Goal: Task Accomplishment & Management: Manage account settings

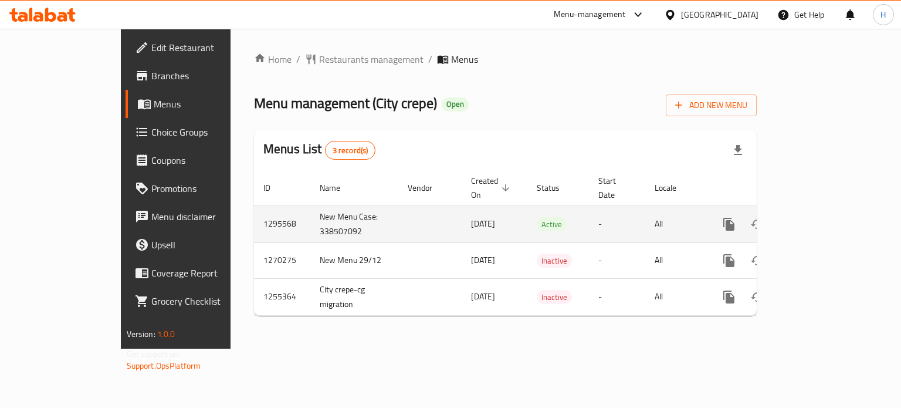
click at [821, 217] on icon "enhanced table" at bounding box center [814, 224] width 14 height 14
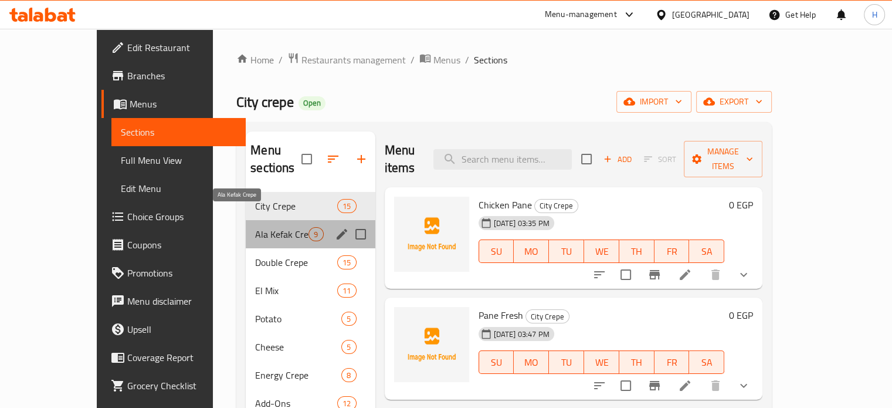
click at [255, 227] on span "Ala Kefak Crepe" at bounding box center [281, 234] width 53 height 14
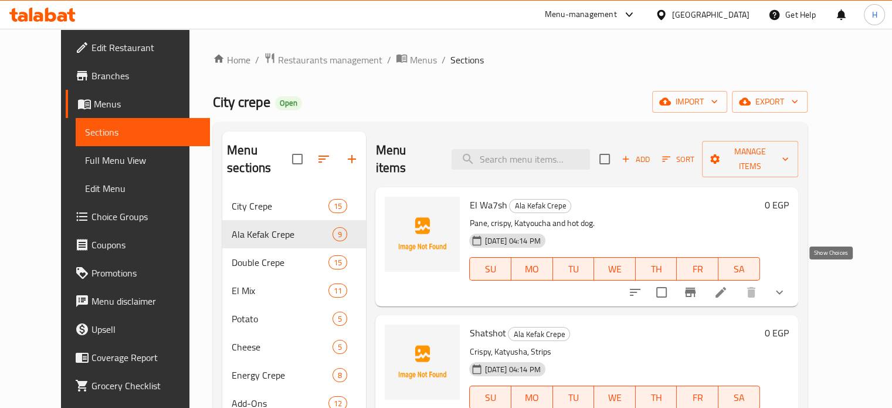
click at [787, 285] on icon "show more" at bounding box center [780, 292] width 14 height 14
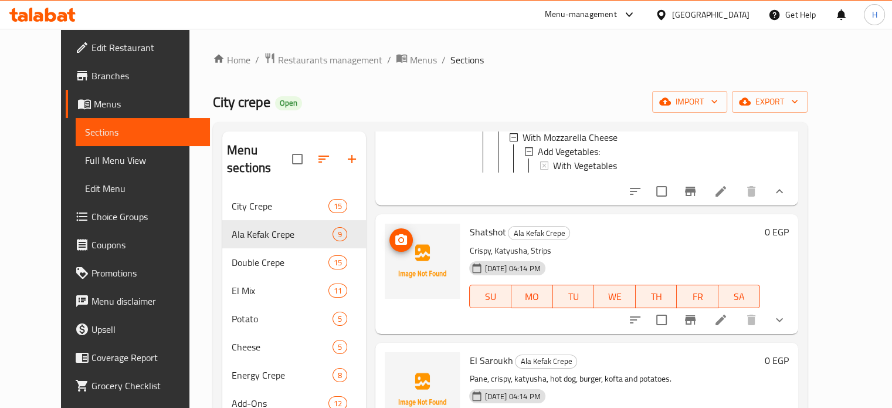
scroll to position [293, 0]
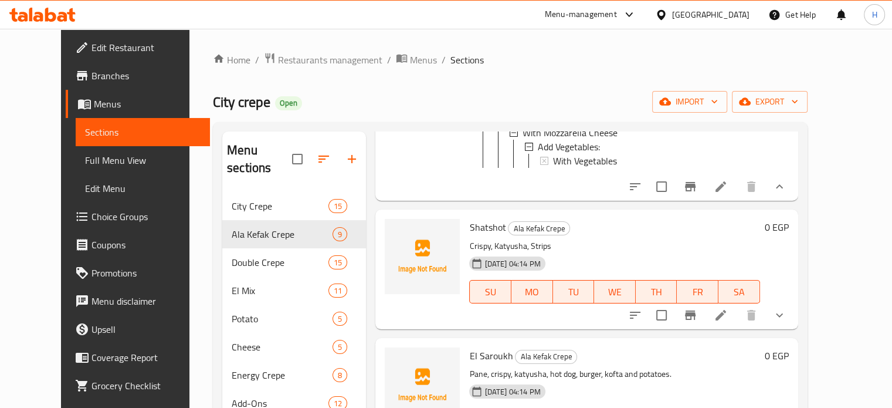
click at [787, 309] on icon "show more" at bounding box center [780, 315] width 14 height 14
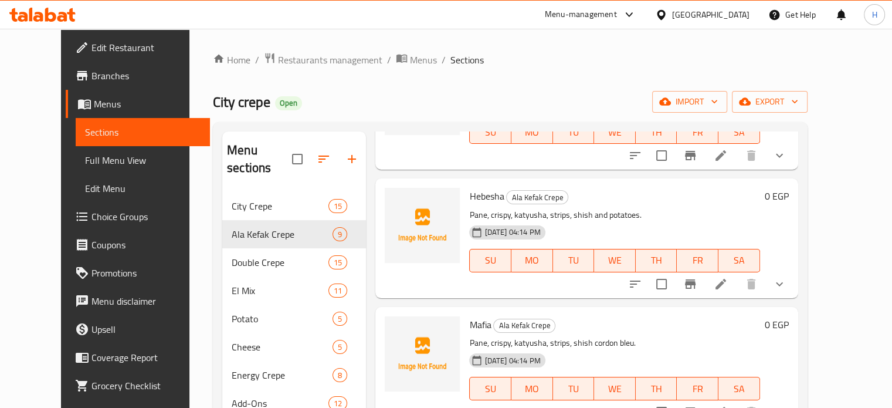
scroll to position [880, 0]
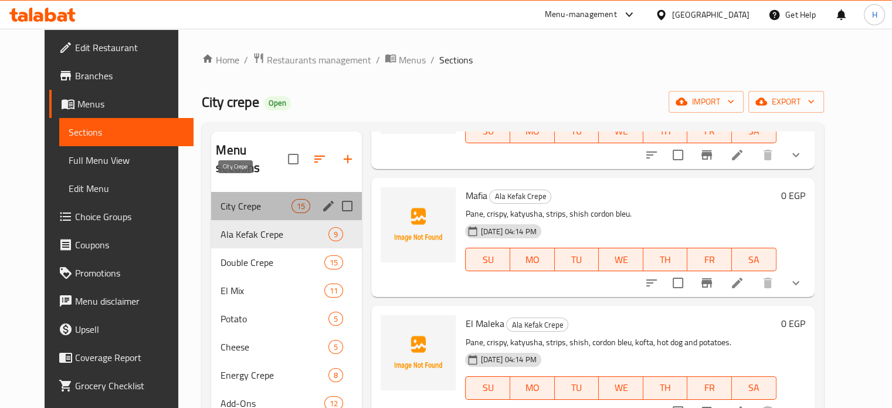
click at [242, 199] on span "City Crepe" at bounding box center [256, 206] width 71 height 14
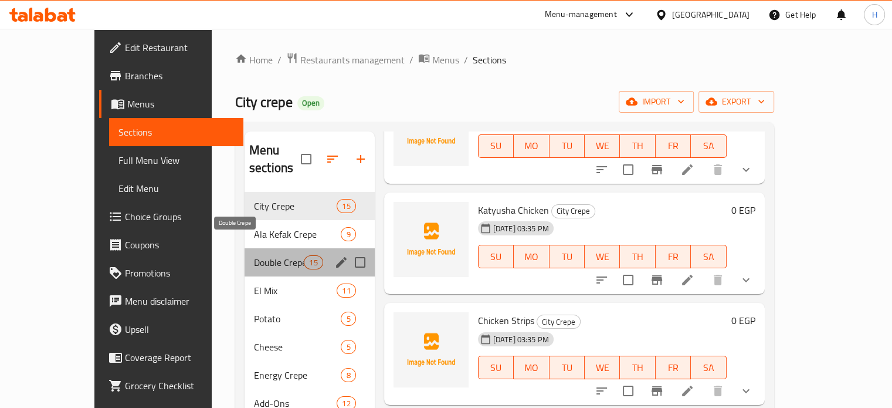
click at [254, 255] on span "Double Crepe" at bounding box center [279, 262] width 50 height 14
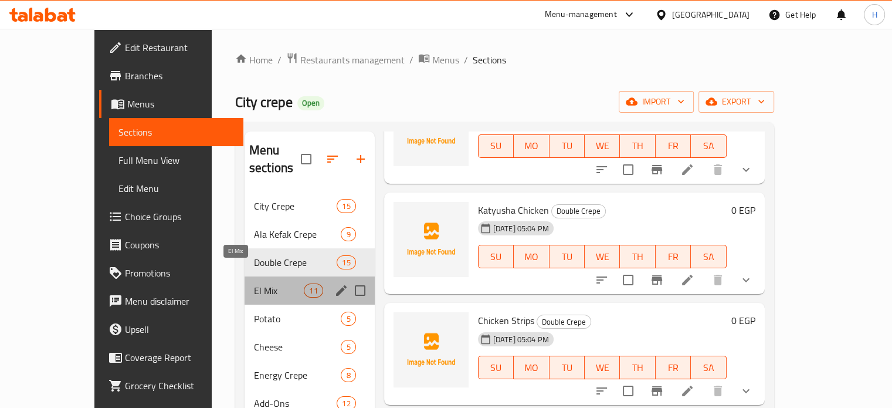
click at [255, 283] on span "El Mix" at bounding box center [279, 290] width 50 height 14
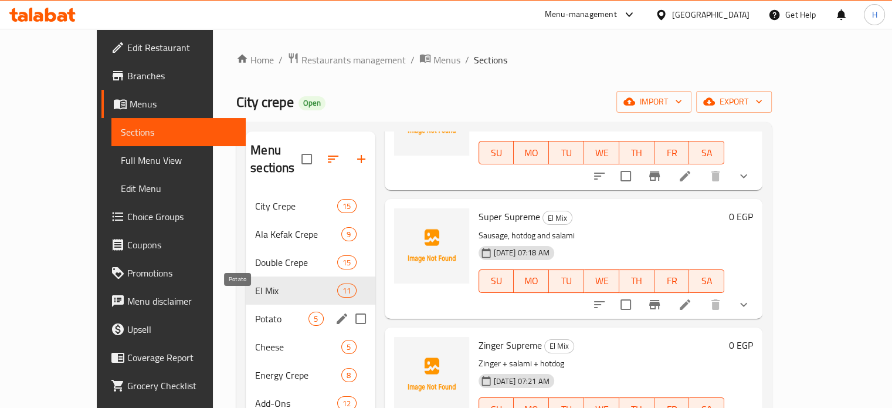
click at [255, 312] on span "Potato" at bounding box center [281, 319] width 53 height 14
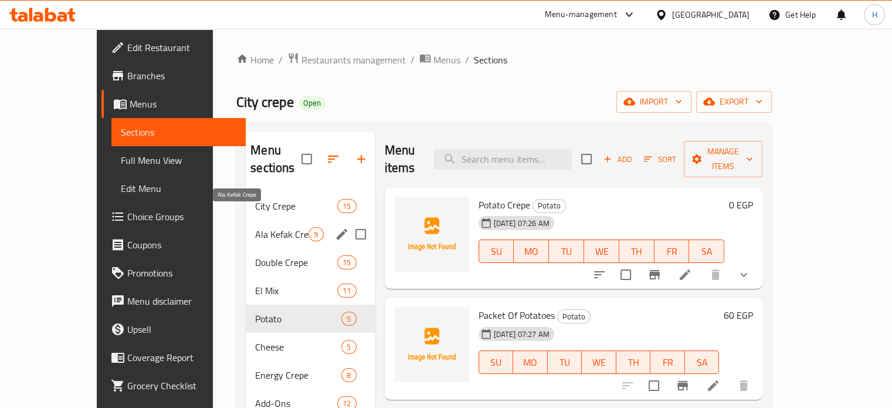
click at [255, 227] on span "Ala Kefak Crepe" at bounding box center [281, 234] width 53 height 14
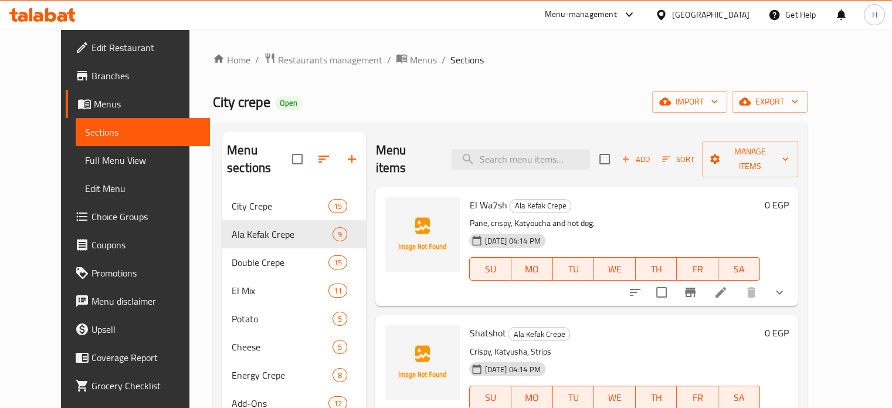
click at [794, 278] on button "show more" at bounding box center [780, 292] width 28 height 28
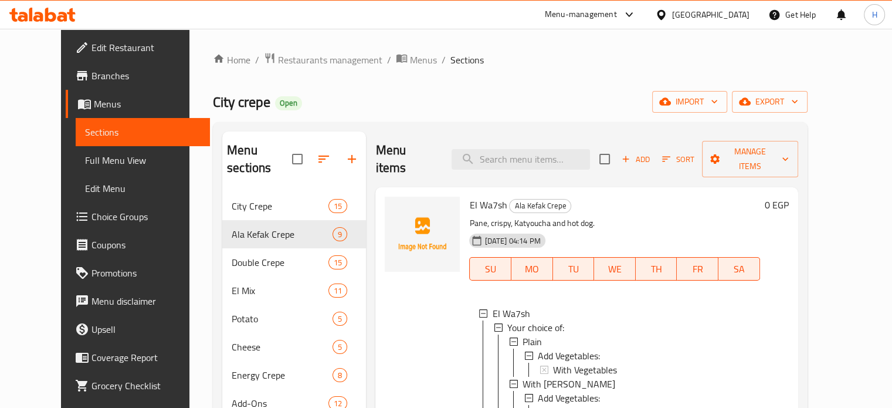
click at [551, 240] on div "El Wa7sh Ala Kefak Crepe Pane, crispy, Katyoucha and hot dog. 18-06-2025 04:14 …" at bounding box center [586, 213] width 422 height 53
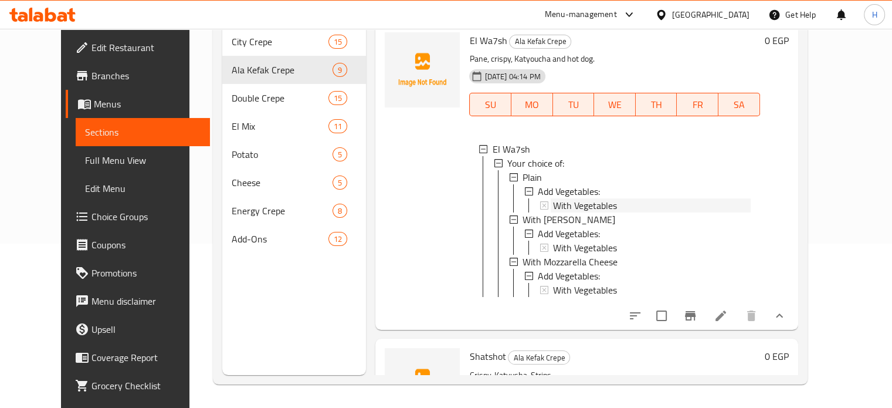
click at [553, 198] on span "With Vegetables" at bounding box center [585, 205] width 64 height 14
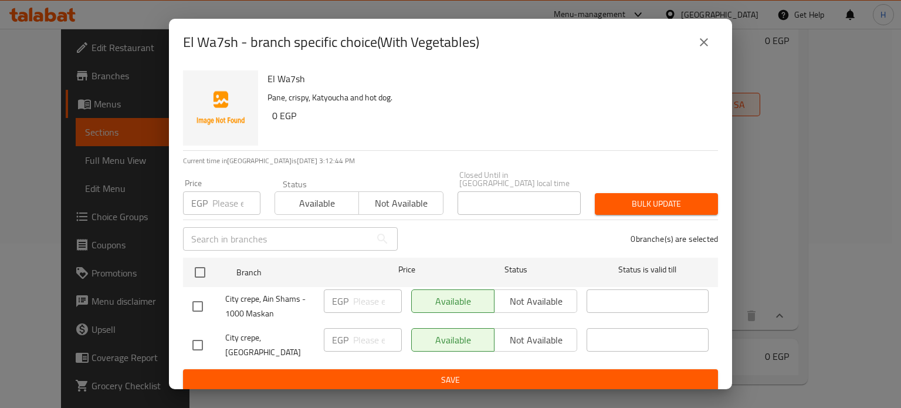
click at [698, 49] on icon "close" at bounding box center [704, 42] width 14 height 14
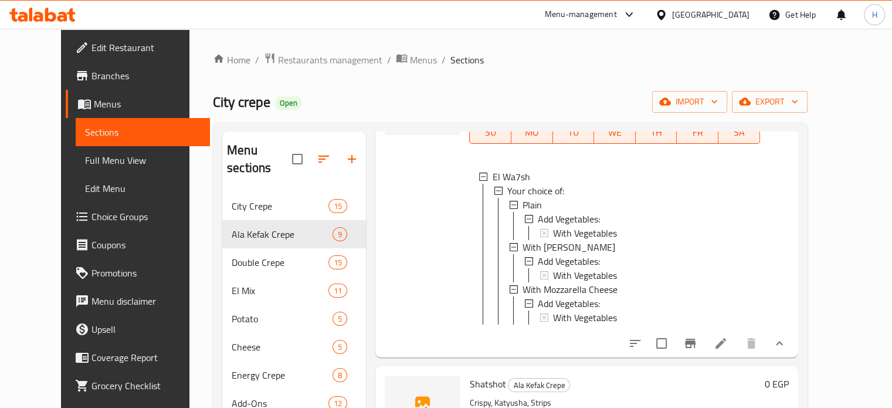
scroll to position [117, 0]
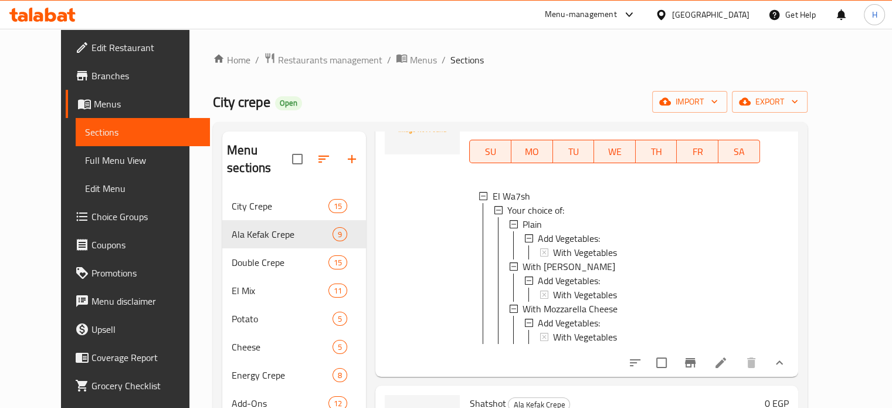
click at [553, 245] on span "With Vegetables" at bounding box center [585, 252] width 64 height 14
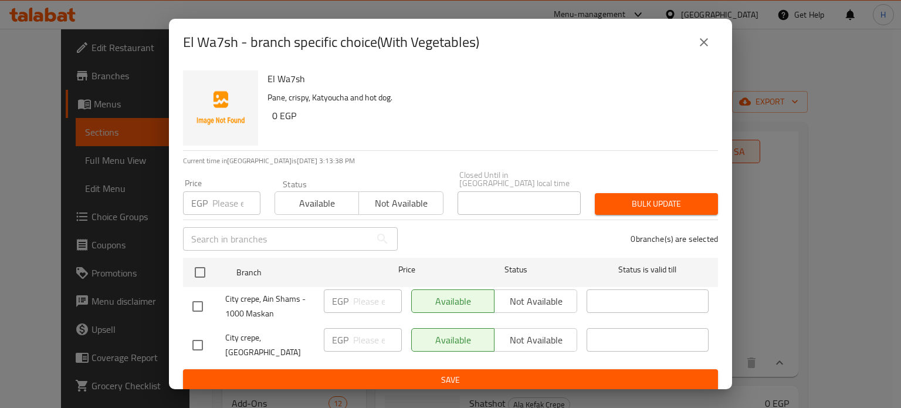
click at [702, 48] on icon "close" at bounding box center [704, 42] width 14 height 14
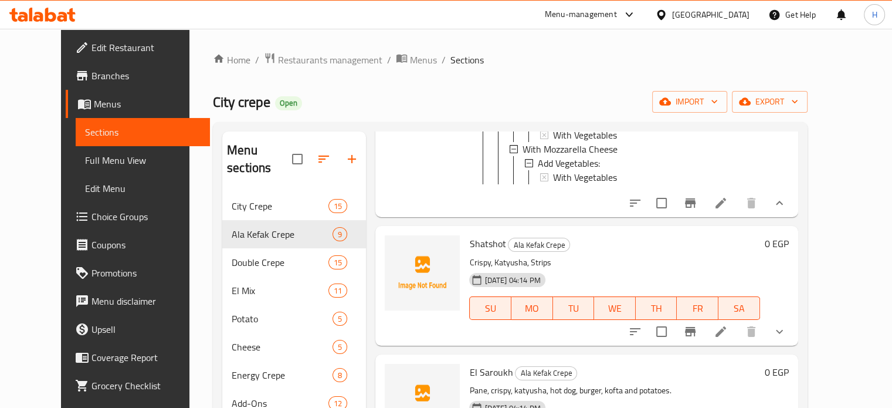
scroll to position [293, 0]
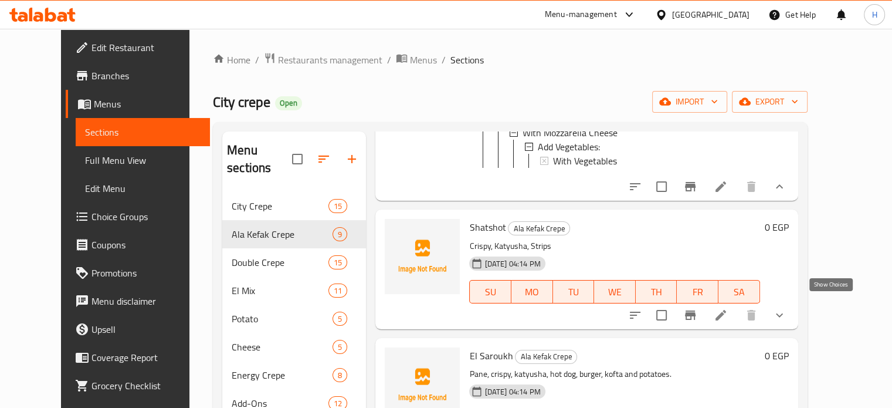
click at [787, 308] on icon "show more" at bounding box center [780, 315] width 14 height 14
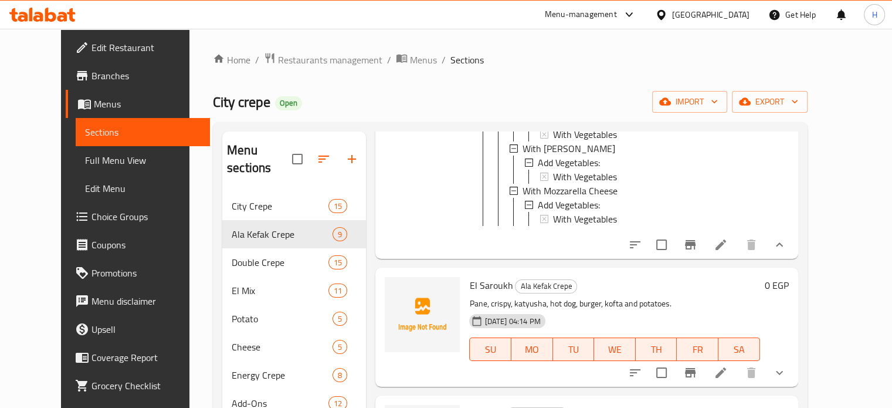
scroll to position [645, 0]
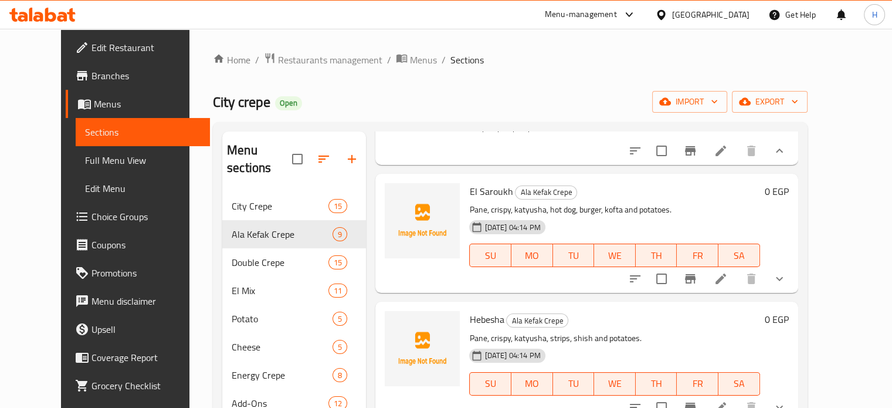
click at [92, 71] on span "Branches" at bounding box center [146, 76] width 109 height 14
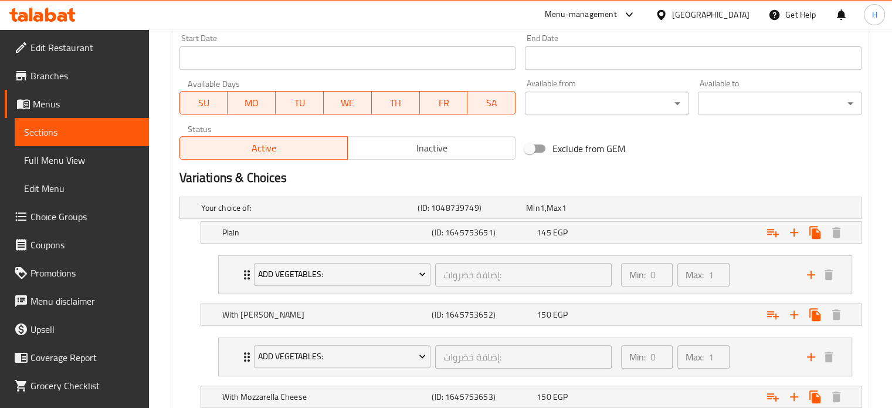
scroll to position [587, 0]
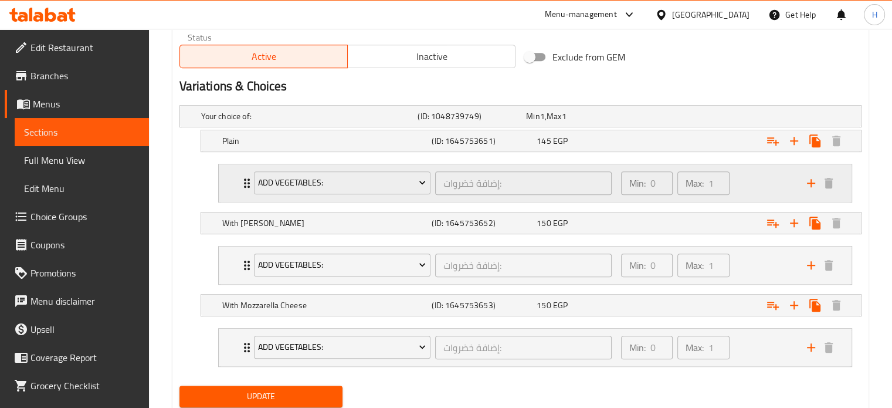
click at [229, 181] on div "Add Vegetables: إضافة خضروات: ​ Min: 0 ​ Max: 1 ​" at bounding box center [535, 183] width 633 height 38
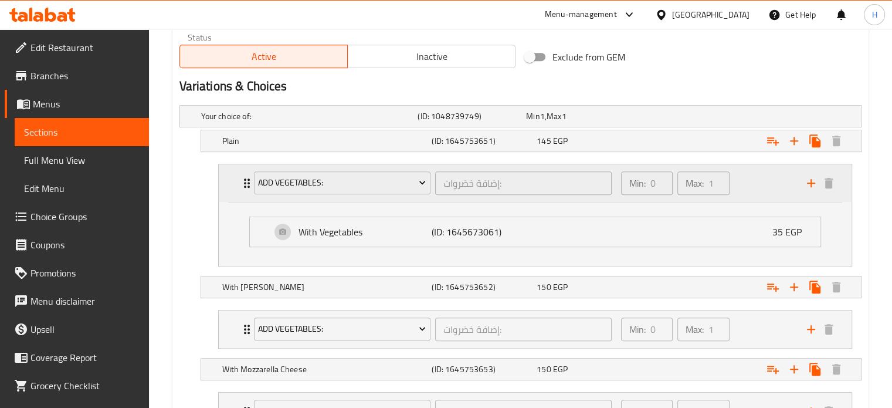
click at [229, 181] on div "Add Vegetables: إضافة خضروات: ​ Min: 0 ​ Max: 1 ​" at bounding box center [535, 183] width 633 height 38
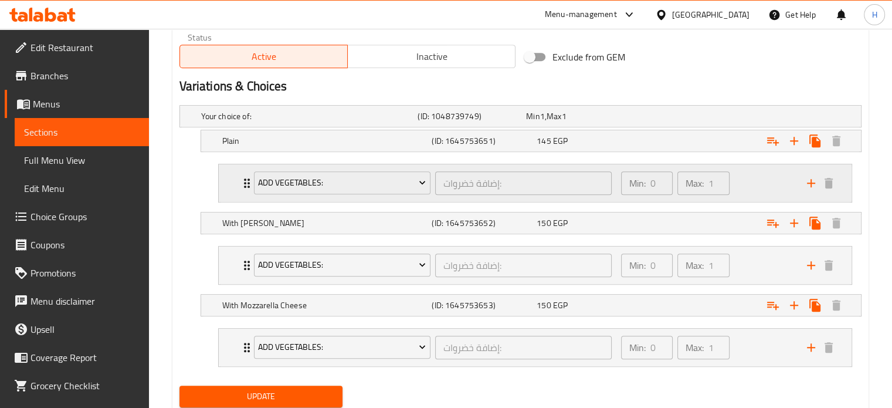
click at [229, 181] on div "Add Vegetables: إضافة خضروات: ​ Min: 0 ​ Max: 1 ​" at bounding box center [535, 183] width 633 height 38
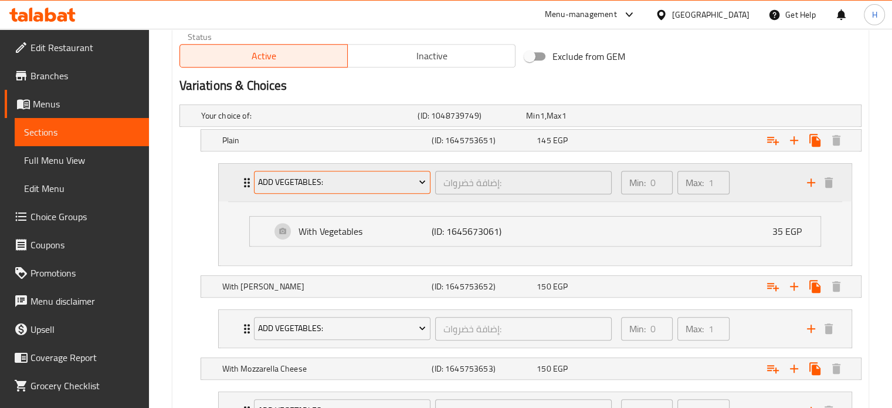
scroll to position [645, 0]
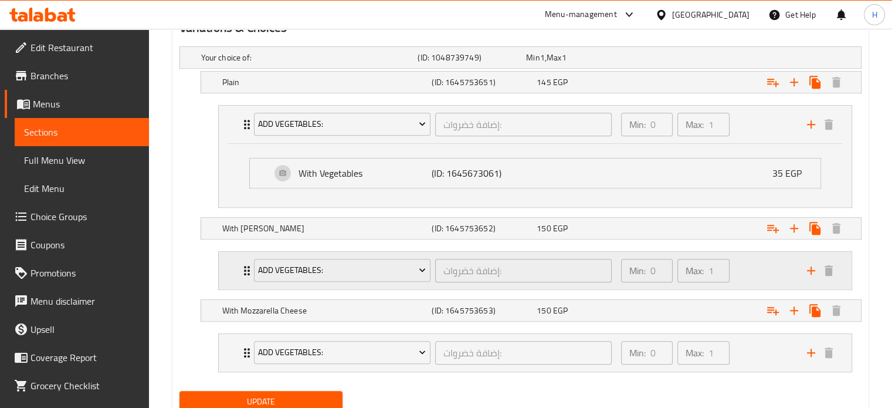
click at [228, 269] on div "Add Vegetables: إضافة خضروات: ​ Min: 0 ​ Max: 1 ​" at bounding box center [535, 271] width 633 height 38
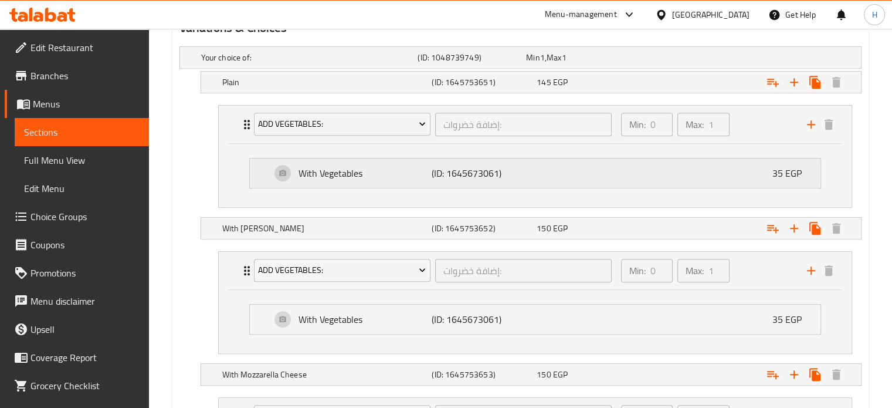
scroll to position [587, 0]
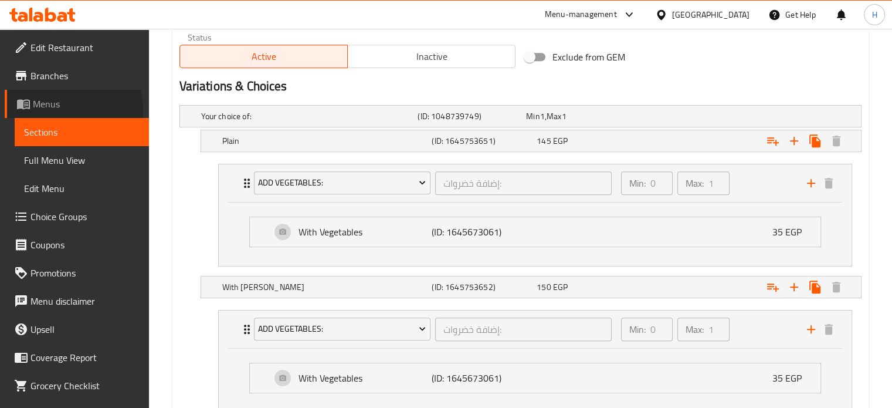
click at [43, 111] on span "Menus" at bounding box center [86, 104] width 107 height 14
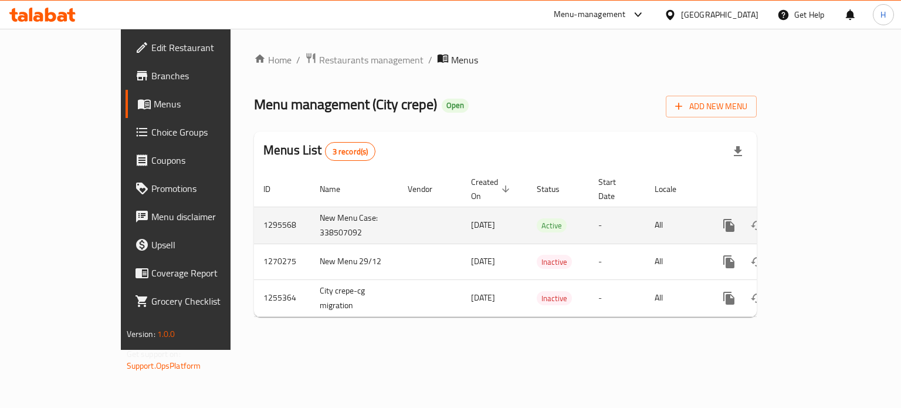
click at [821, 218] on icon "enhanced table" at bounding box center [814, 225] width 14 height 14
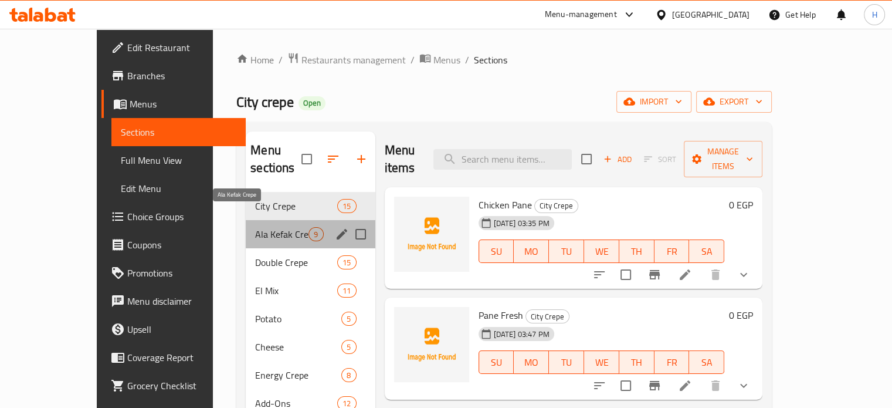
click at [255, 227] on span "Ala Kefak Crepe" at bounding box center [281, 234] width 53 height 14
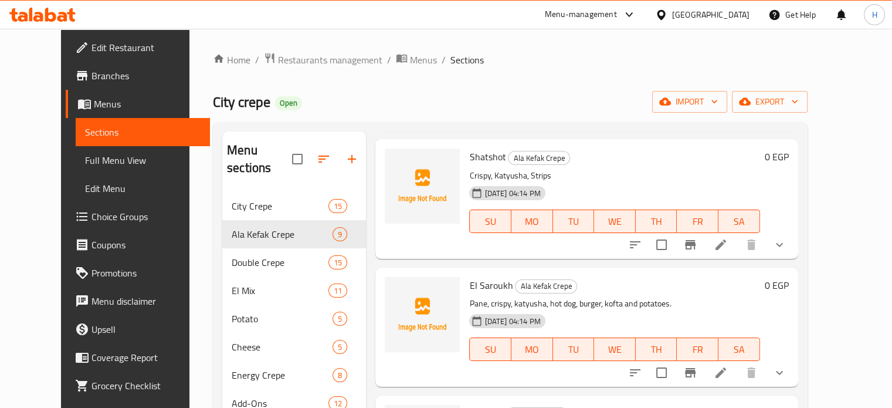
scroll to position [293, 0]
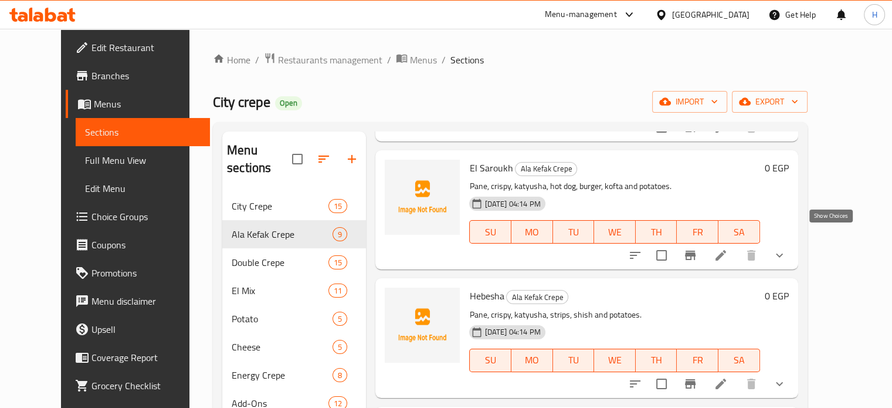
click at [787, 248] on icon "show more" at bounding box center [780, 255] width 14 height 14
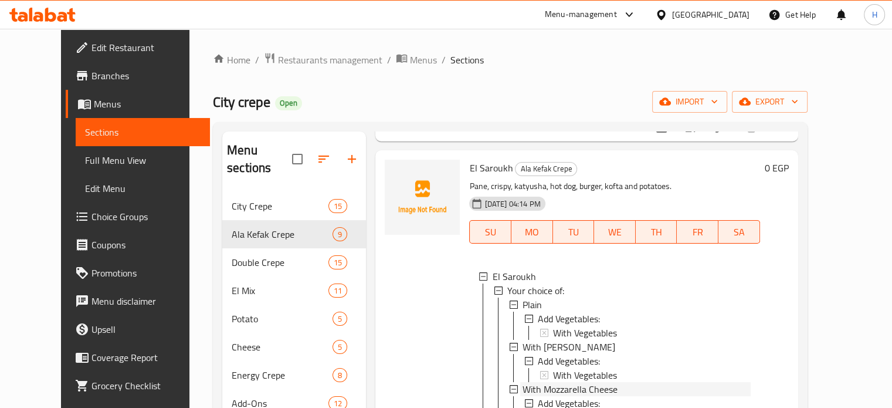
click at [546, 382] on span "With Mozzarella Cheese" at bounding box center [570, 389] width 95 height 14
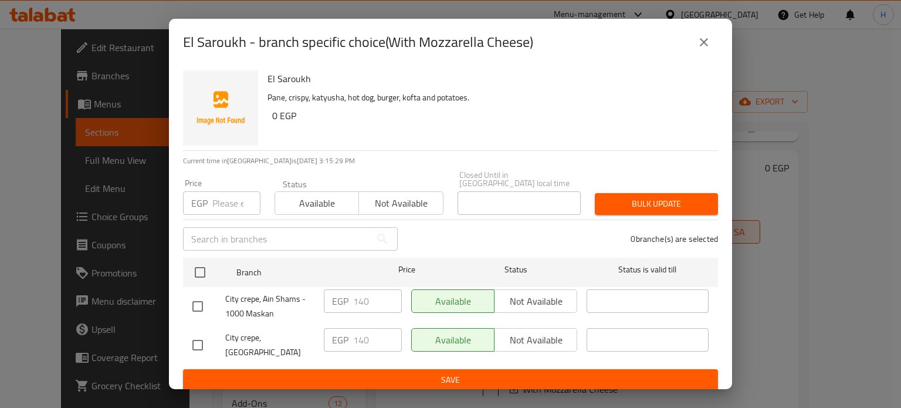
click at [712, 49] on button "close" at bounding box center [704, 42] width 28 height 28
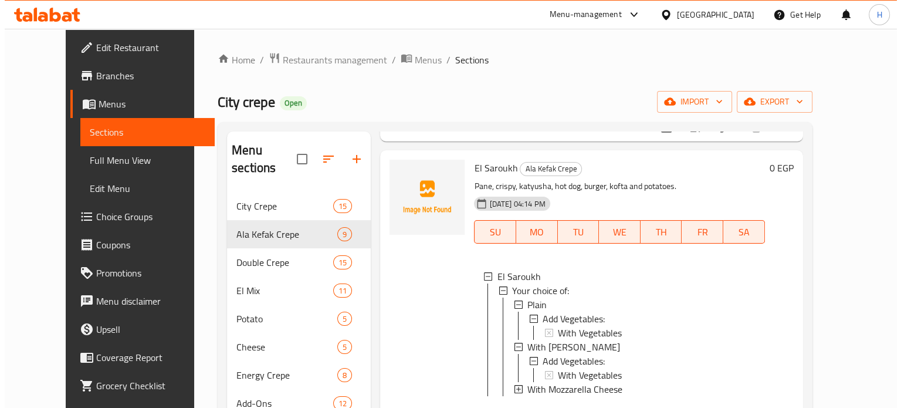
scroll to position [1, 0]
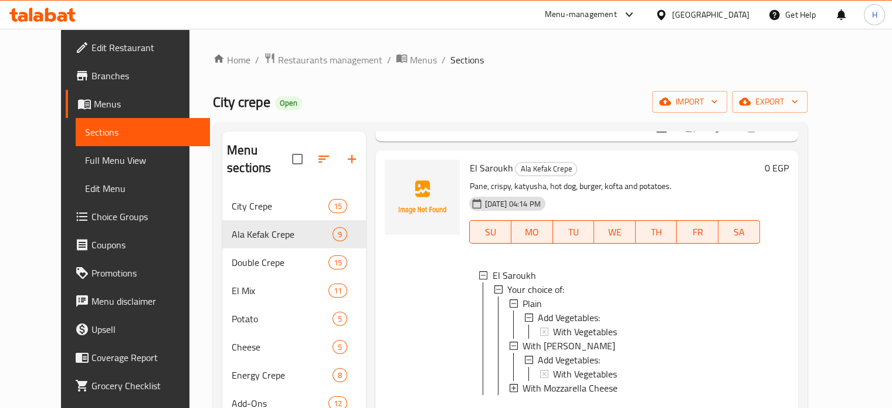
click at [538, 381] on span "With Mozzarella Cheese" at bounding box center [570, 388] width 95 height 14
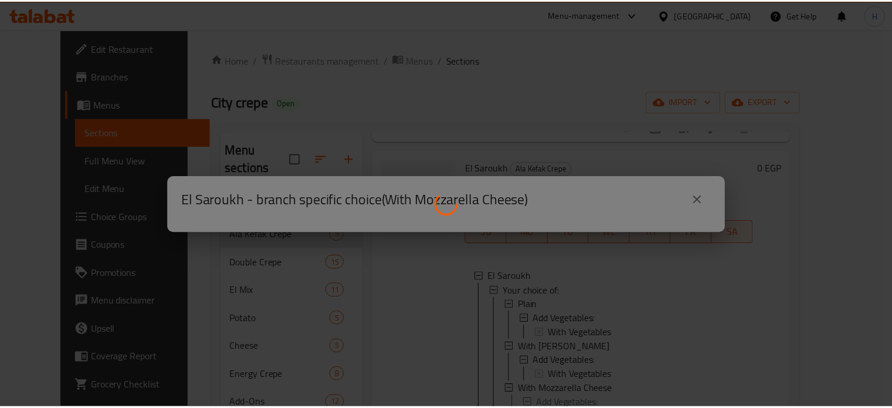
scroll to position [0, 0]
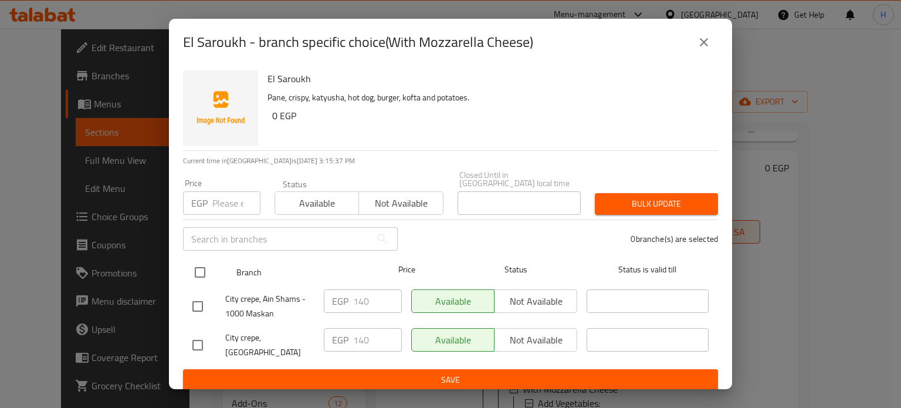
click at [207, 266] on input "checkbox" at bounding box center [200, 272] width 25 height 25
checkbox input "true"
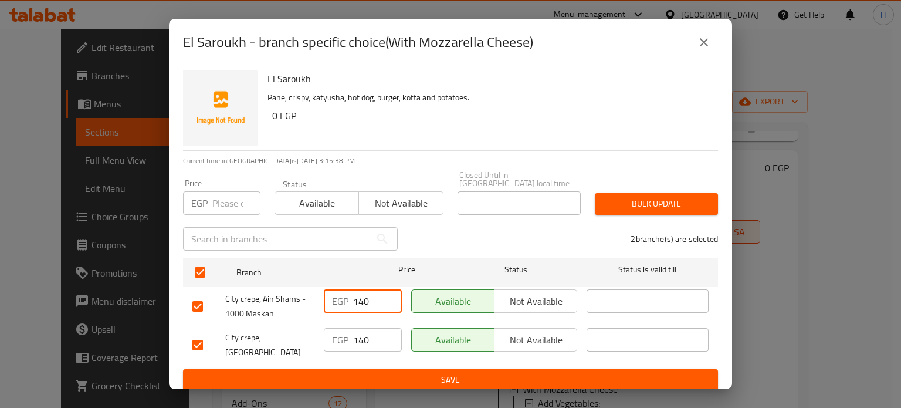
drag, startPoint x: 371, startPoint y: 296, endPoint x: 343, endPoint y: 295, distance: 28.2
click at [343, 295] on div "EGP 140 ​" at bounding box center [363, 300] width 78 height 23
click at [225, 194] on input "number" at bounding box center [236, 202] width 48 height 23
type input "170"
click at [622, 198] on span "Bulk update" at bounding box center [656, 204] width 104 height 15
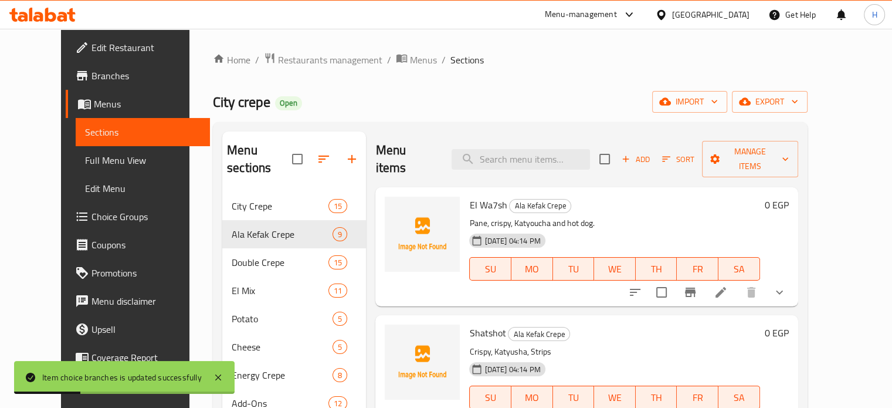
click at [787, 285] on icon "show more" at bounding box center [780, 292] width 14 height 14
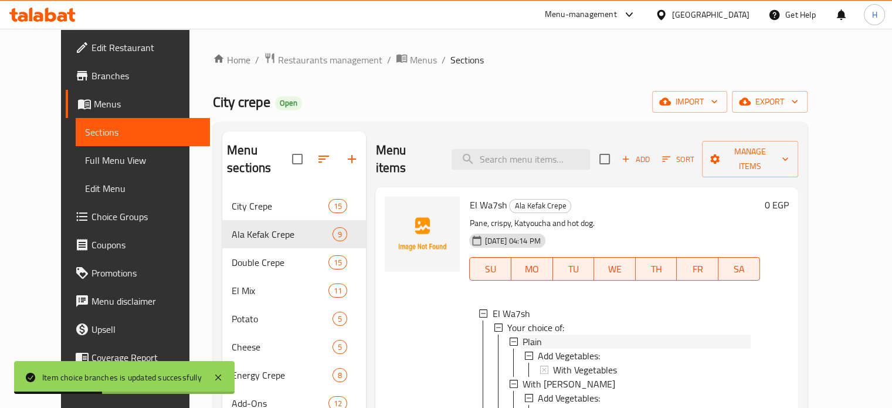
click at [523, 334] on span "Plain" at bounding box center [532, 341] width 19 height 14
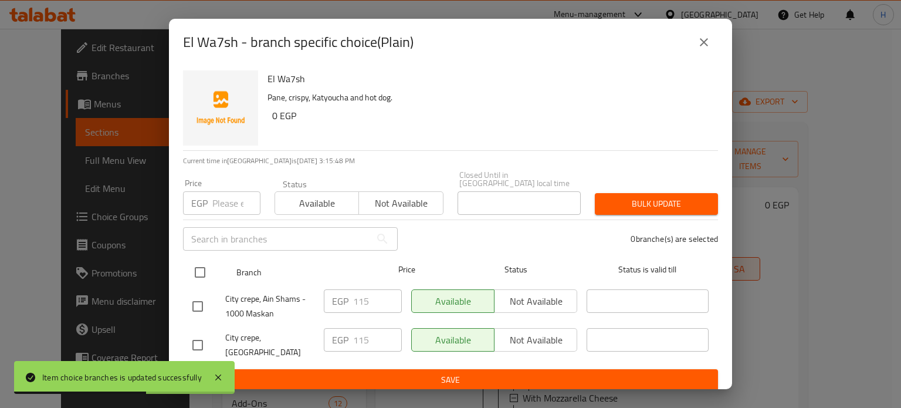
click at [199, 266] on input "checkbox" at bounding box center [200, 272] width 25 height 25
checkbox input "true"
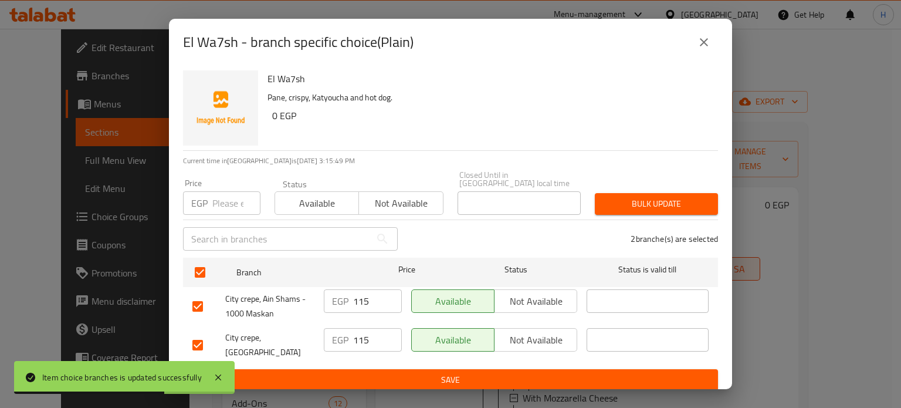
click at [225, 204] on input "number" at bounding box center [236, 202] width 48 height 23
type input "145"
click at [655, 203] on span "Bulk update" at bounding box center [656, 204] width 104 height 15
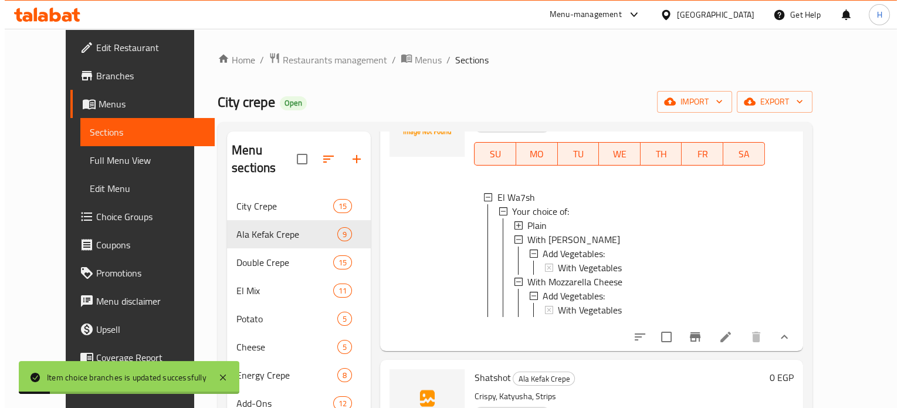
scroll to position [117, 0]
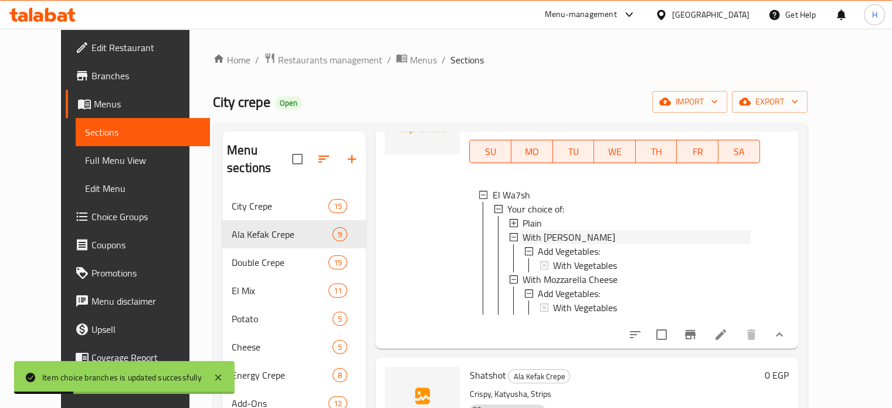
click at [539, 230] on span "With Roumi Cheese" at bounding box center [569, 237] width 93 height 14
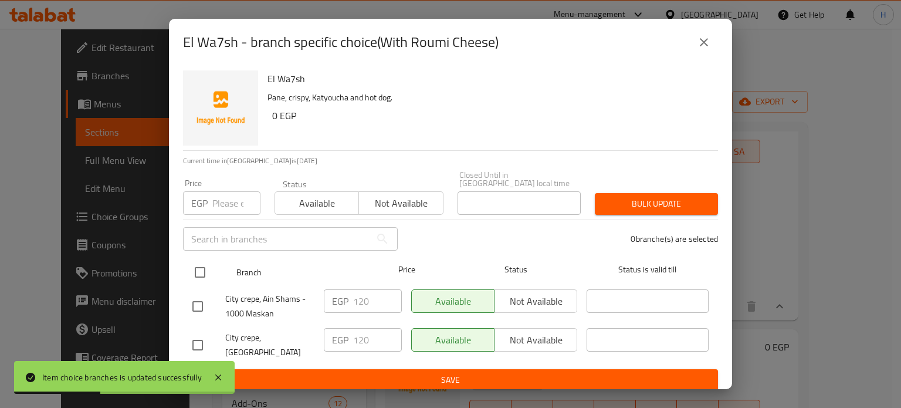
click at [201, 273] on input "checkbox" at bounding box center [200, 272] width 25 height 25
checkbox input "true"
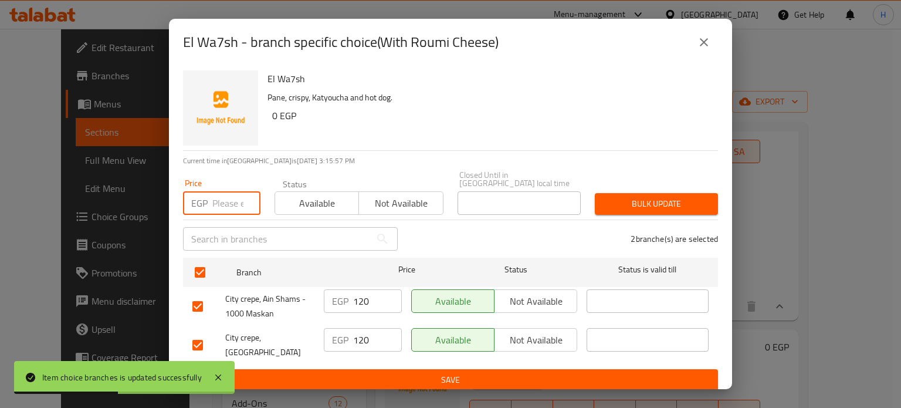
click at [230, 204] on input "number" at bounding box center [236, 202] width 48 height 23
type input "150"
click at [632, 199] on span "Bulk update" at bounding box center [656, 204] width 104 height 15
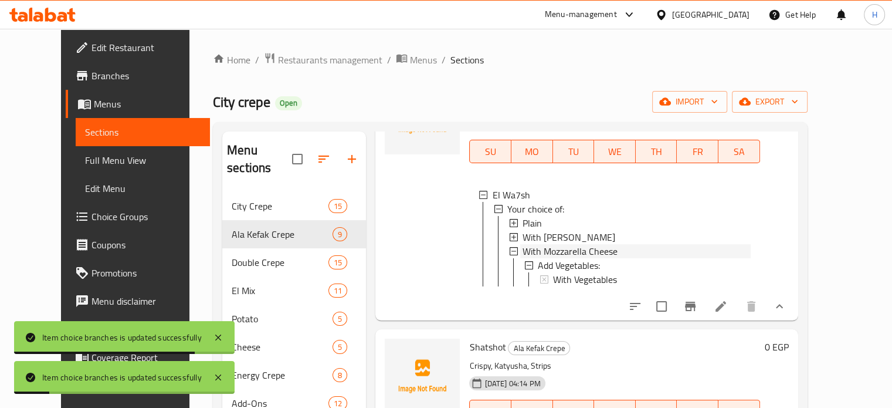
click at [537, 244] on span "With Mozzarella Cheese" at bounding box center [570, 251] width 95 height 14
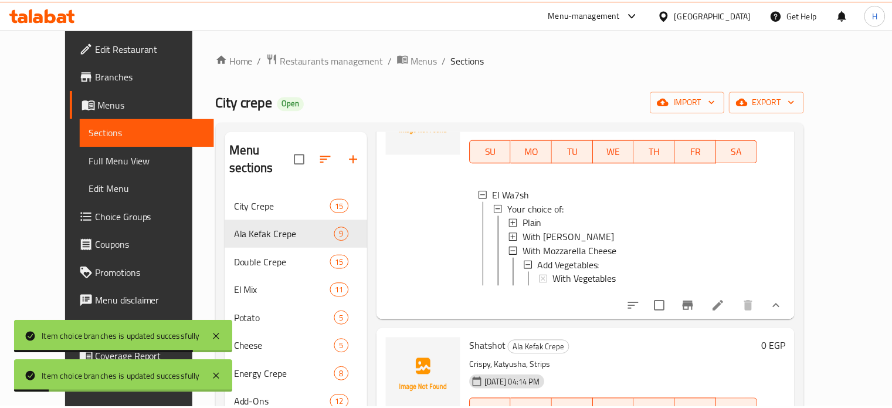
scroll to position [0, 0]
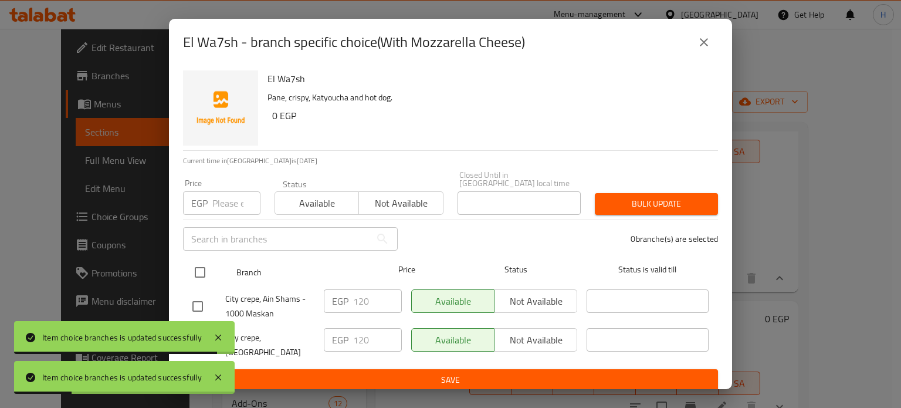
click at [202, 268] on input "checkbox" at bounding box center [200, 272] width 25 height 25
checkbox input "true"
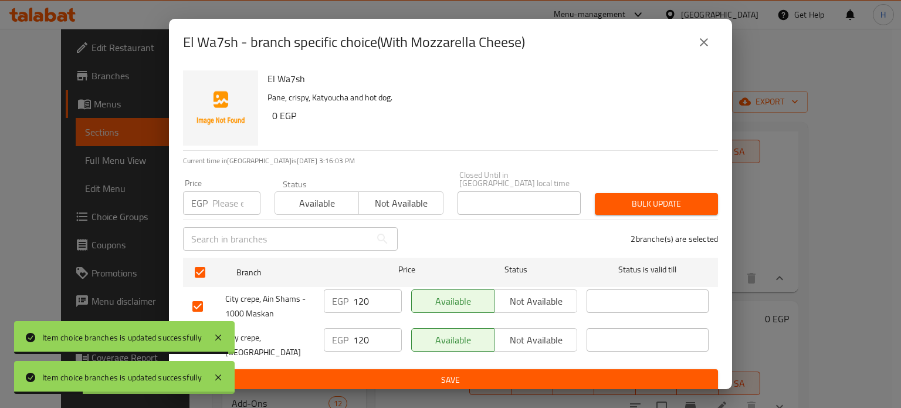
click at [218, 202] on input "number" at bounding box center [236, 202] width 48 height 23
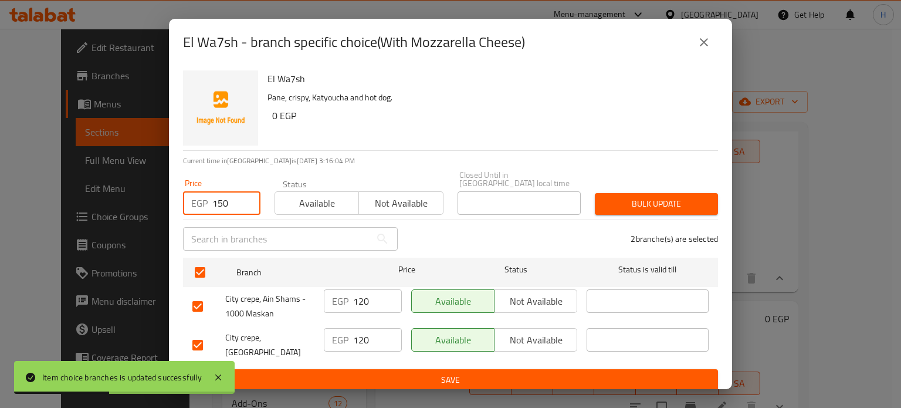
type input "150"
click at [662, 199] on span "Bulk update" at bounding box center [656, 204] width 104 height 15
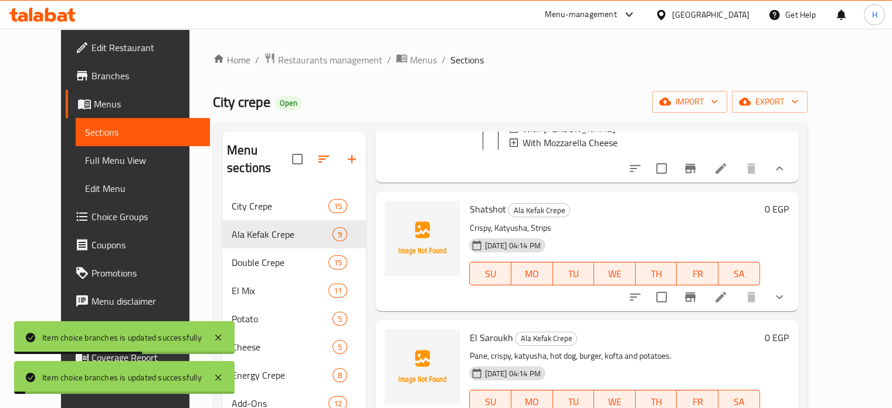
scroll to position [235, 0]
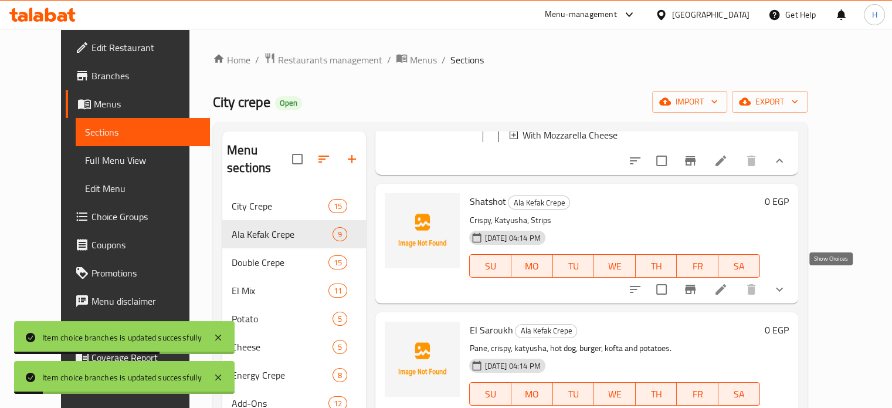
click at [787, 282] on icon "show more" at bounding box center [780, 289] width 14 height 14
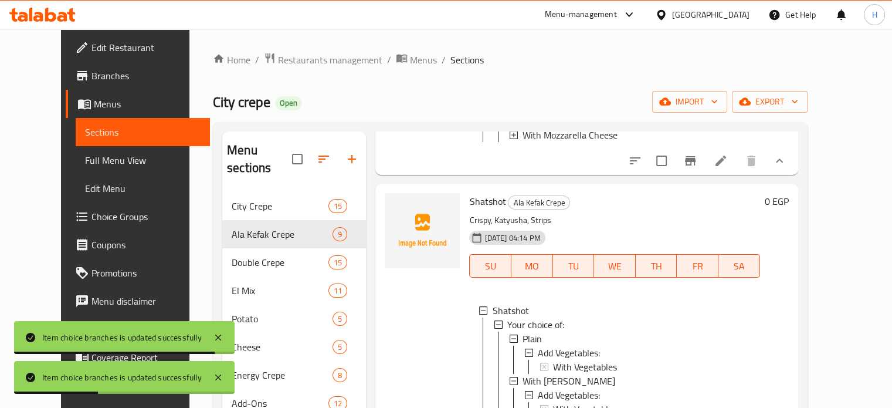
scroll to position [293, 0]
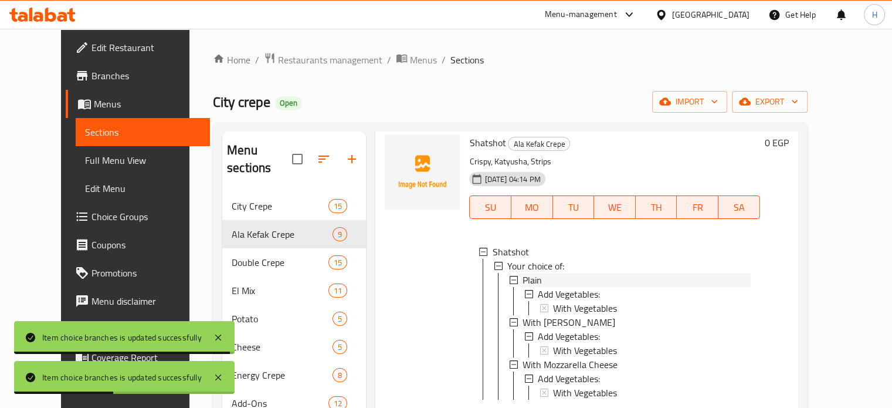
click at [547, 274] on div "Plain" at bounding box center [637, 280] width 228 height 14
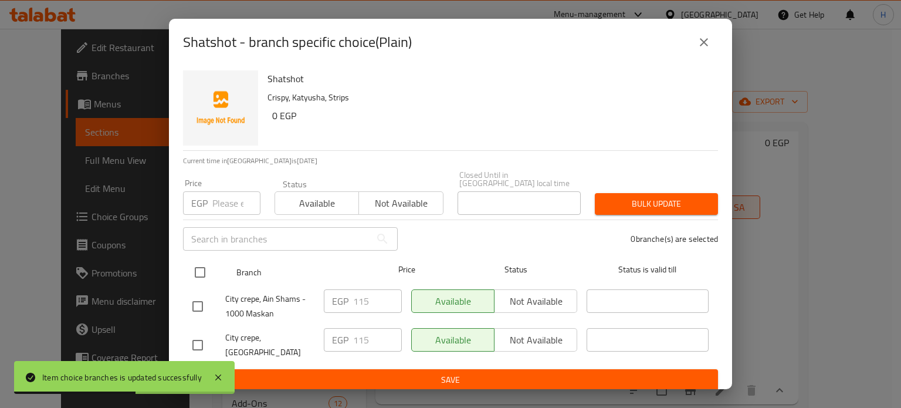
click at [205, 269] on input "checkbox" at bounding box center [200, 272] width 25 height 25
checkbox input "true"
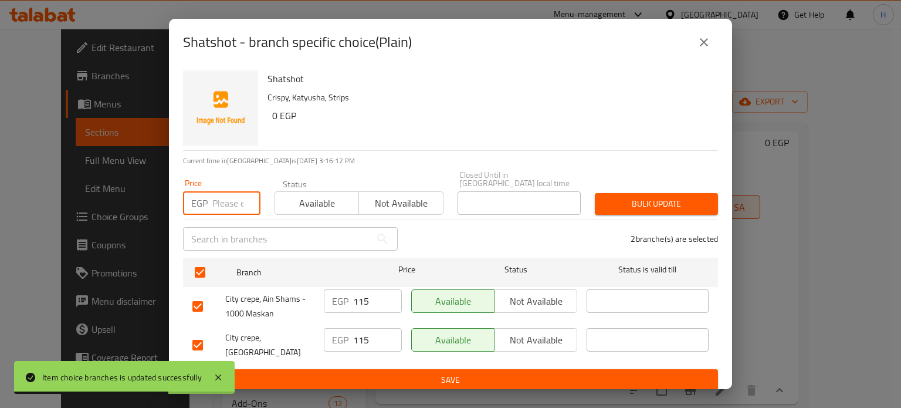
click at [220, 198] on input "number" at bounding box center [236, 202] width 48 height 23
type input "145"
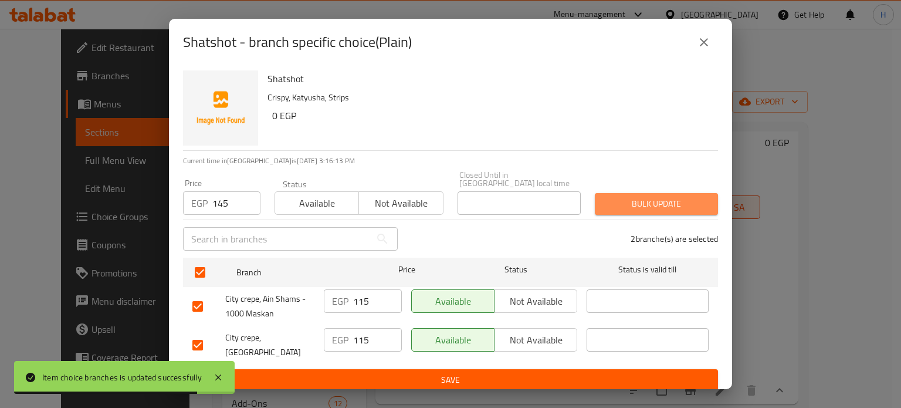
click at [621, 201] on span "Bulk update" at bounding box center [656, 204] width 104 height 15
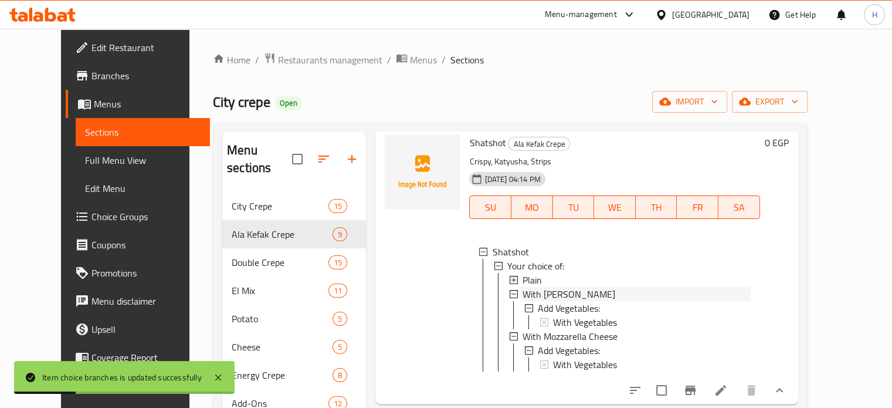
click at [532, 287] on span "With Roumi Cheese" at bounding box center [569, 294] width 93 height 14
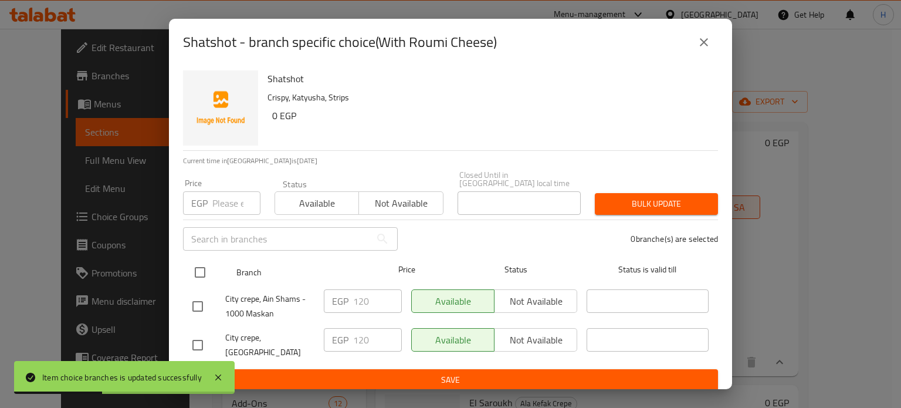
click at [201, 273] on input "checkbox" at bounding box center [200, 272] width 25 height 25
checkbox input "true"
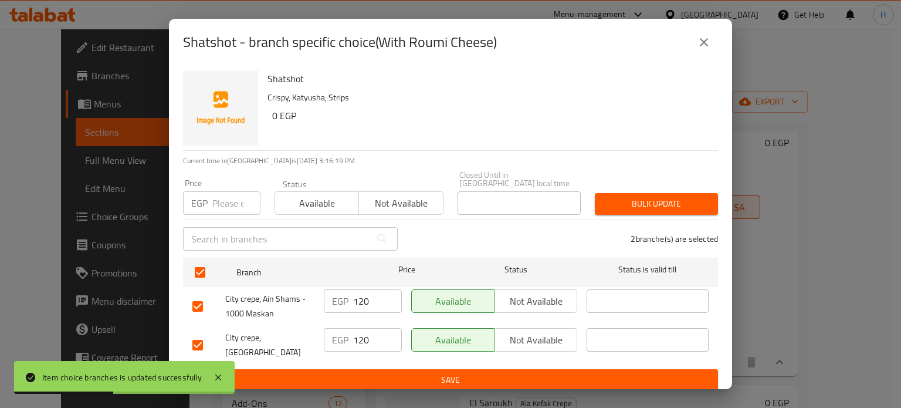
click at [214, 202] on input "number" at bounding box center [236, 202] width 48 height 23
type input "150"
drag, startPoint x: 668, startPoint y: 189, endPoint x: 666, endPoint y: 202, distance: 12.4
click at [669, 191] on div "Bulk update" at bounding box center [656, 204] width 137 height 36
click at [666, 202] on span "Bulk update" at bounding box center [656, 204] width 104 height 15
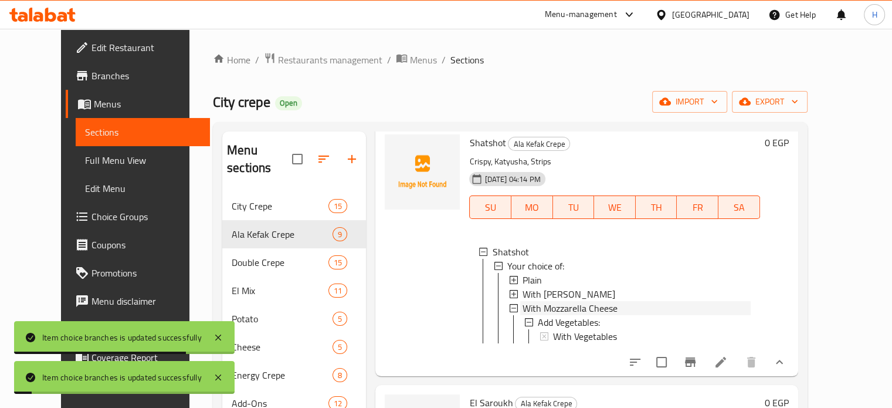
click at [536, 301] on span "With Mozzarella Cheese" at bounding box center [570, 308] width 95 height 14
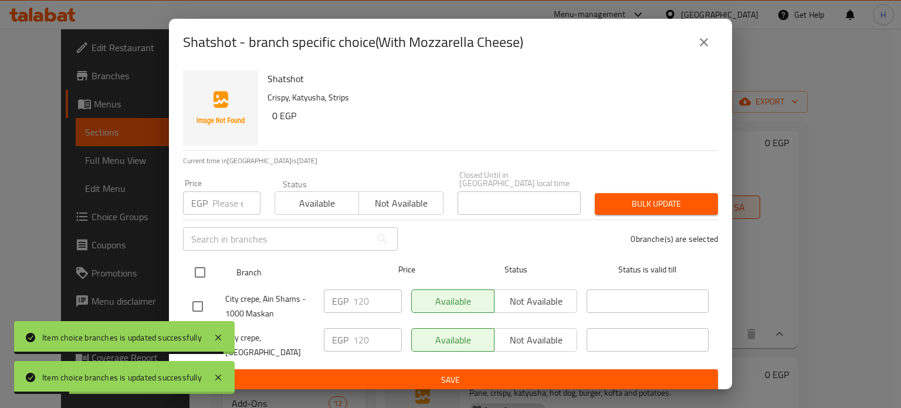
click at [197, 266] on input "checkbox" at bounding box center [200, 272] width 25 height 25
checkbox input "true"
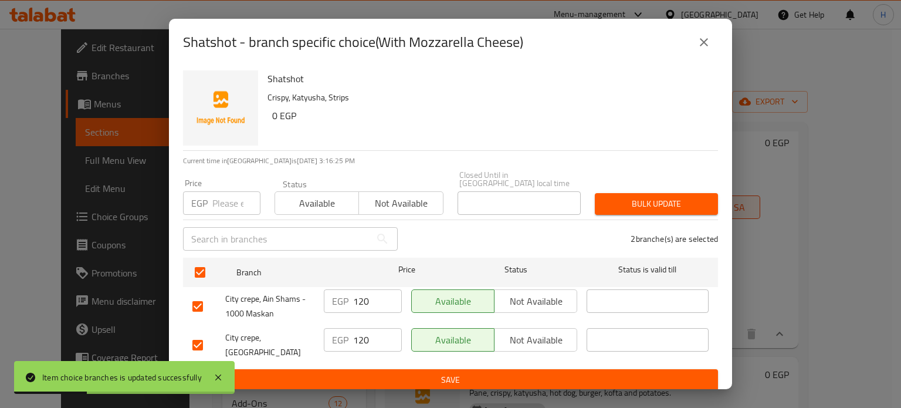
click at [206, 201] on p "EGP" at bounding box center [199, 203] width 16 height 14
click at [240, 206] on input "number" at bounding box center [236, 202] width 48 height 23
type input "150"
click at [622, 197] on span "Bulk update" at bounding box center [656, 204] width 104 height 15
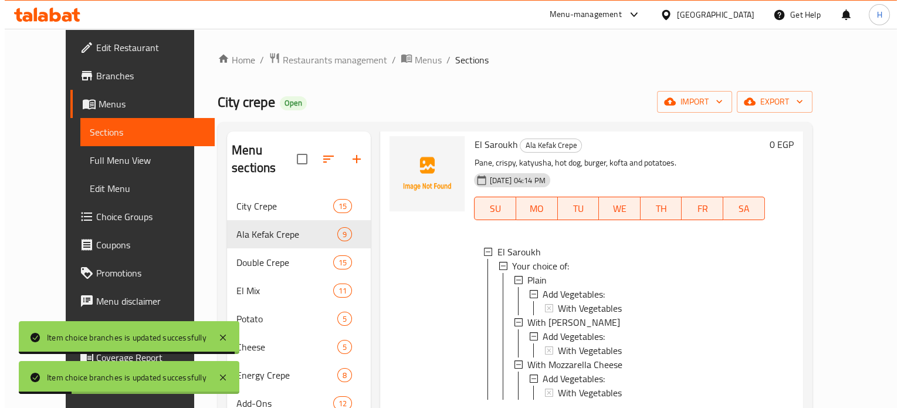
scroll to position [587, 0]
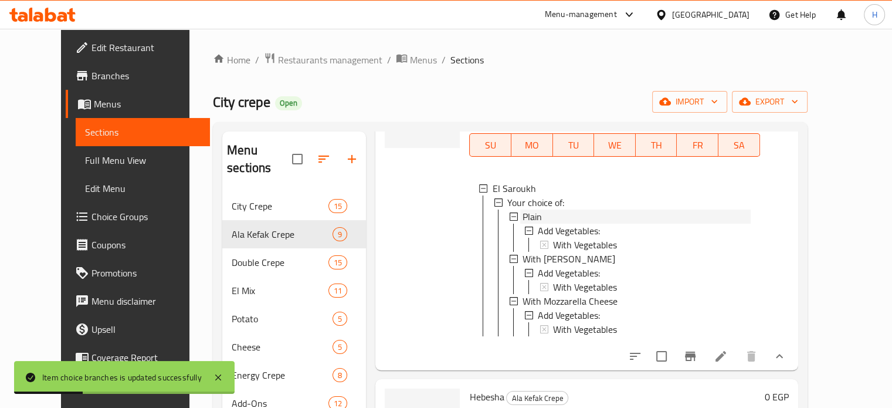
click at [523, 218] on span "Plain" at bounding box center [532, 216] width 19 height 14
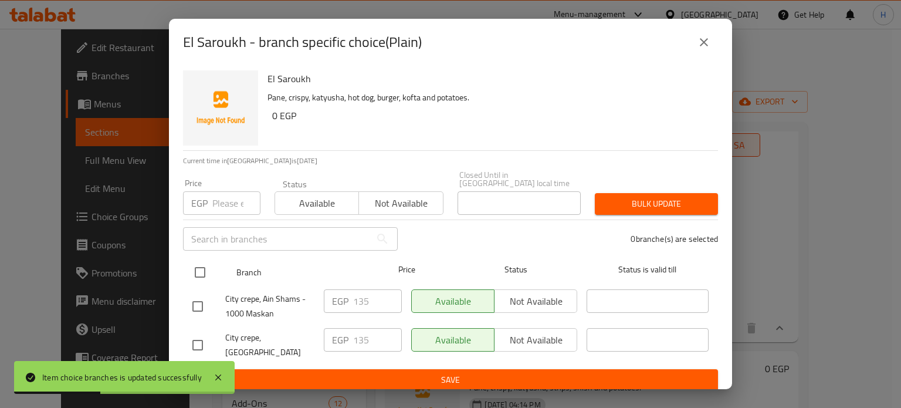
click at [192, 268] on input "checkbox" at bounding box center [200, 272] width 25 height 25
checkbox input "true"
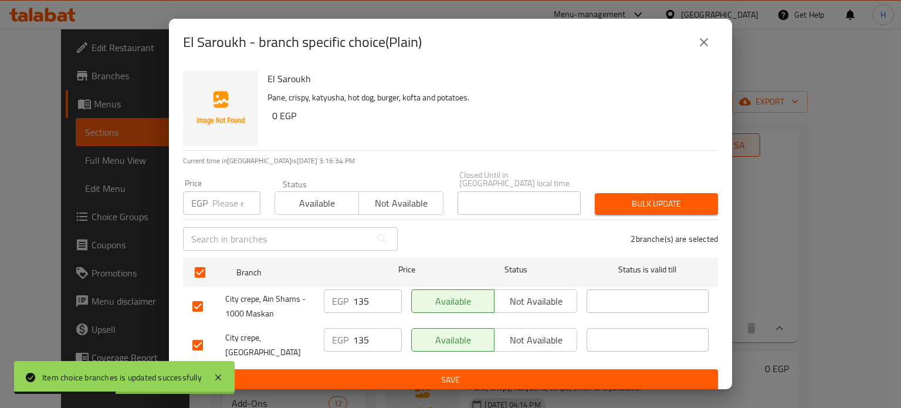
click at [222, 200] on input "number" at bounding box center [236, 202] width 48 height 23
type input "165"
click at [656, 198] on span "Bulk update" at bounding box center [656, 204] width 104 height 15
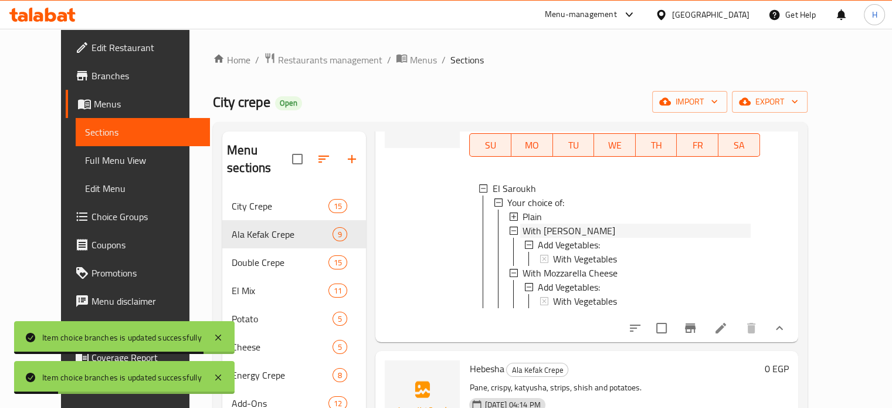
click at [539, 233] on span "With Roumi Cheese" at bounding box center [569, 231] width 93 height 14
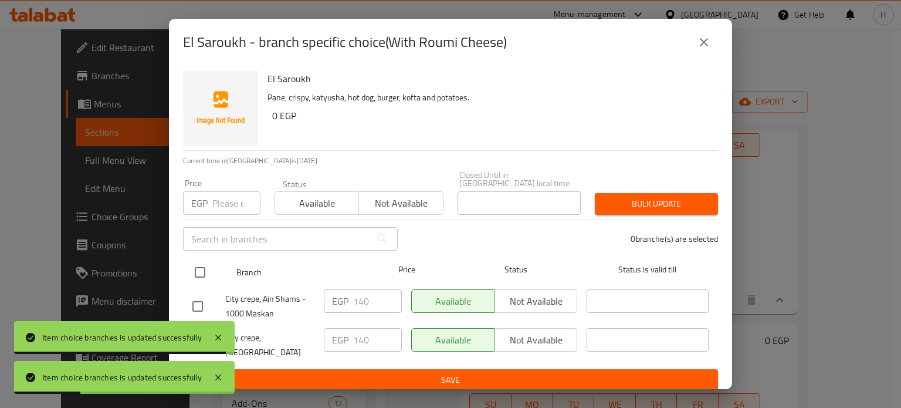
click at [198, 271] on input "checkbox" at bounding box center [200, 272] width 25 height 25
checkbox input "true"
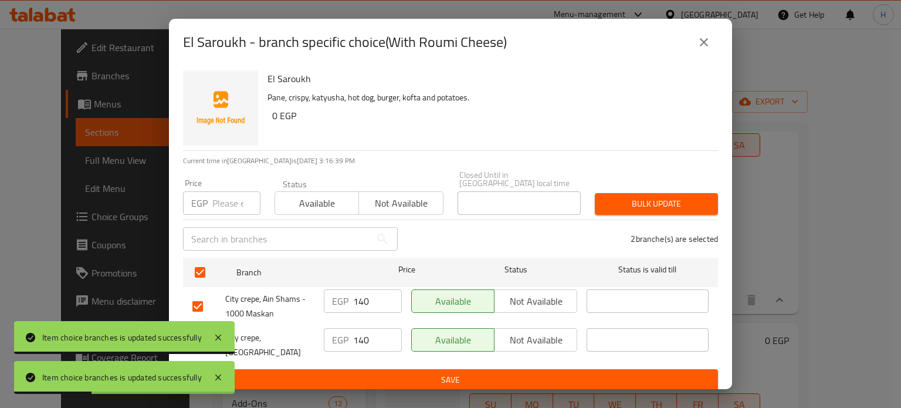
click at [223, 200] on input "number" at bounding box center [236, 202] width 48 height 23
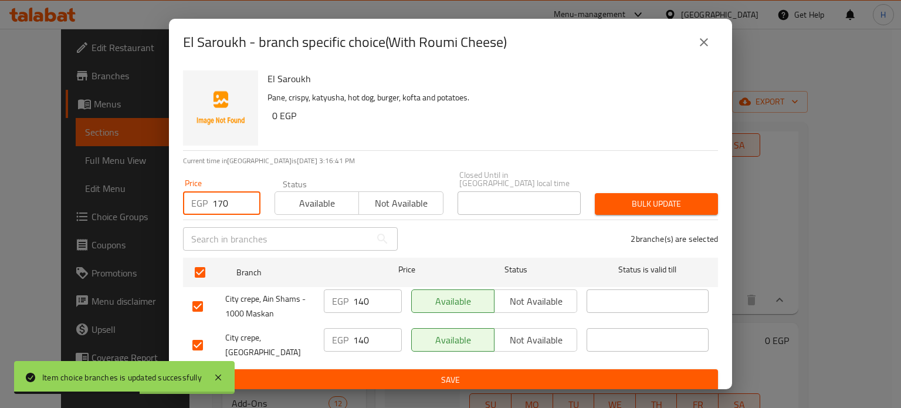
type input "170"
click at [675, 200] on span "Bulk update" at bounding box center [656, 204] width 104 height 15
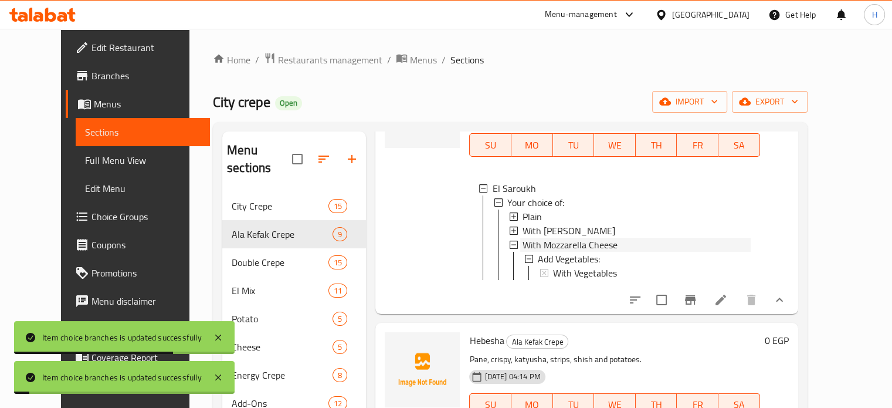
click at [531, 243] on span "With Mozzarella Cheese" at bounding box center [570, 245] width 95 height 14
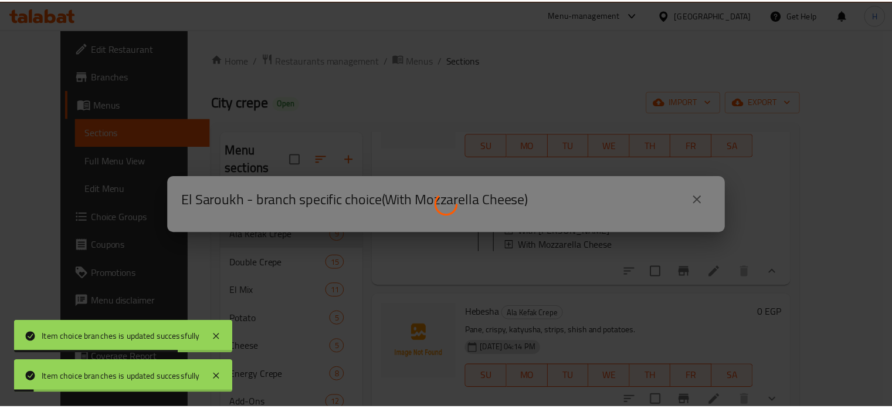
scroll to position [0, 0]
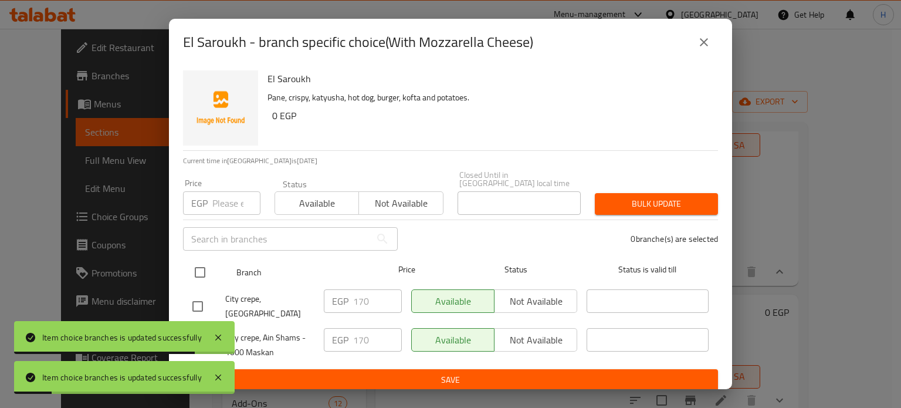
click at [200, 269] on input "checkbox" at bounding box center [200, 272] width 25 height 25
checkbox input "true"
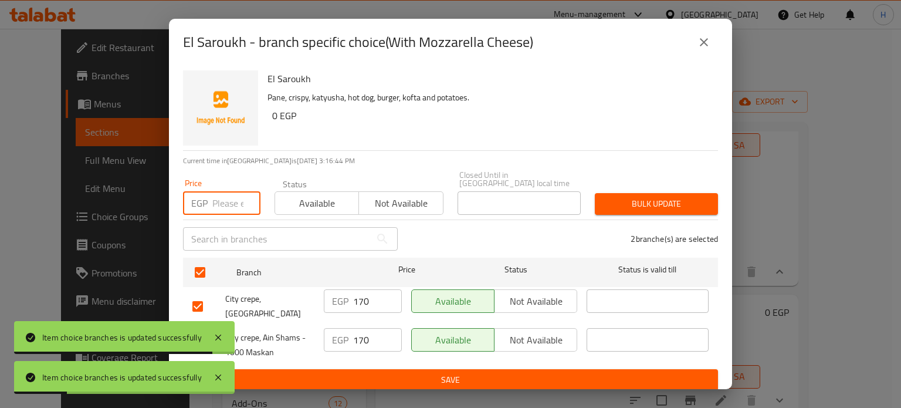
click at [229, 197] on input "number" at bounding box center [236, 202] width 48 height 23
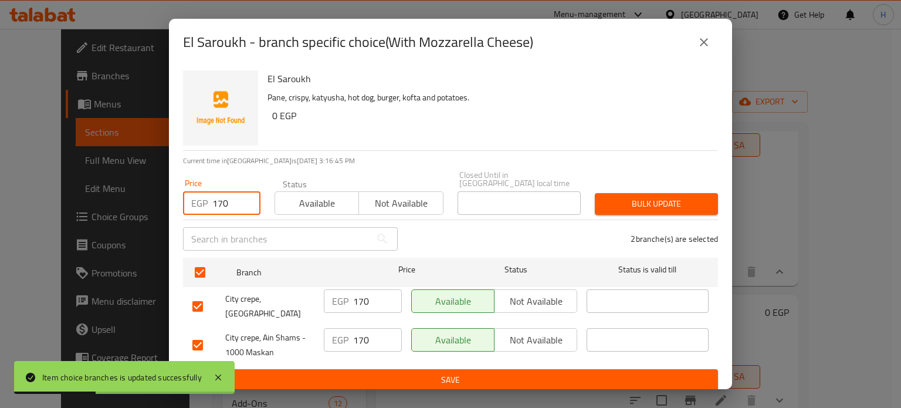
type input "170"
click at [633, 197] on span "Bulk update" at bounding box center [656, 204] width 104 height 15
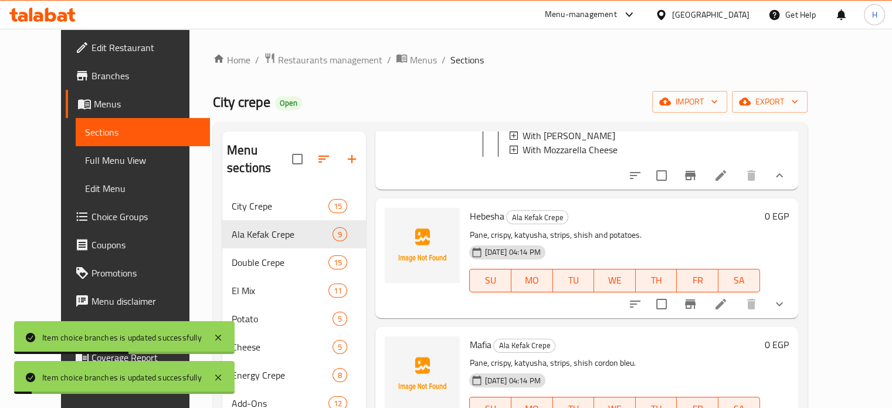
scroll to position [704, 0]
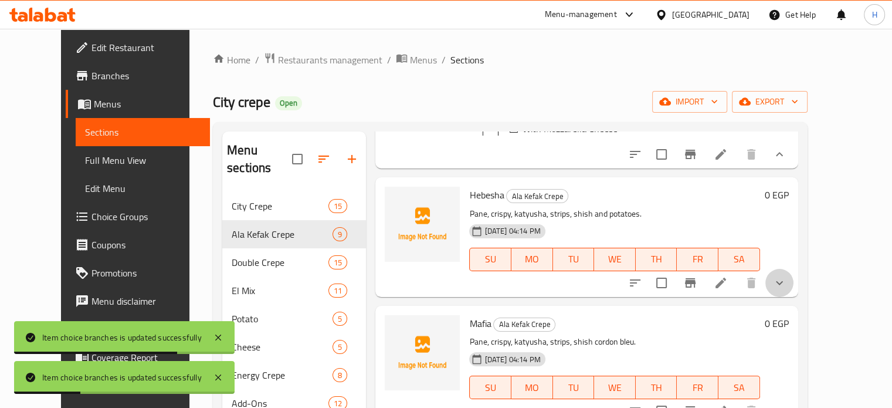
click at [787, 290] on icon "show more" at bounding box center [780, 283] width 14 height 14
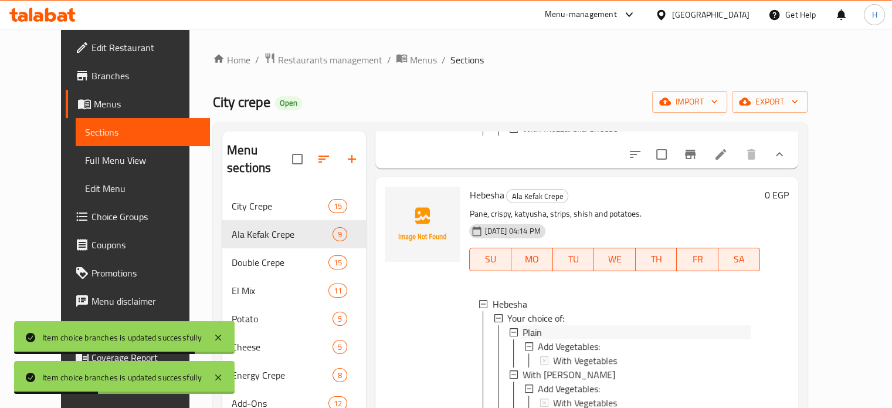
click at [523, 339] on span "Plain" at bounding box center [532, 332] width 19 height 14
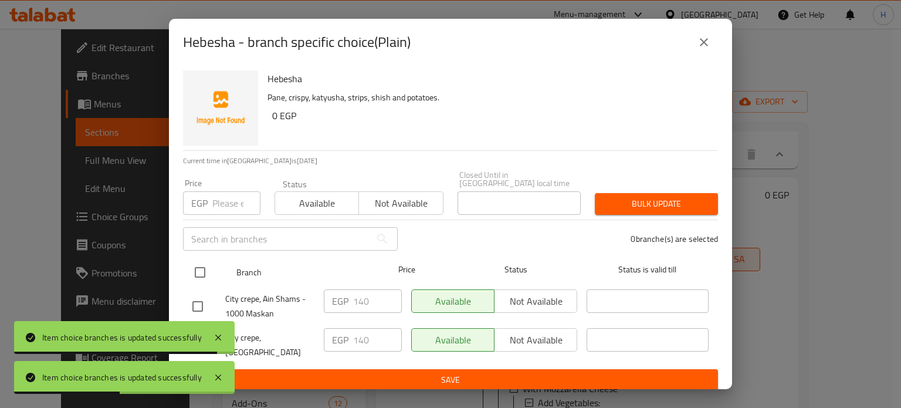
click at [192, 269] on input "checkbox" at bounding box center [200, 272] width 25 height 25
checkbox input "true"
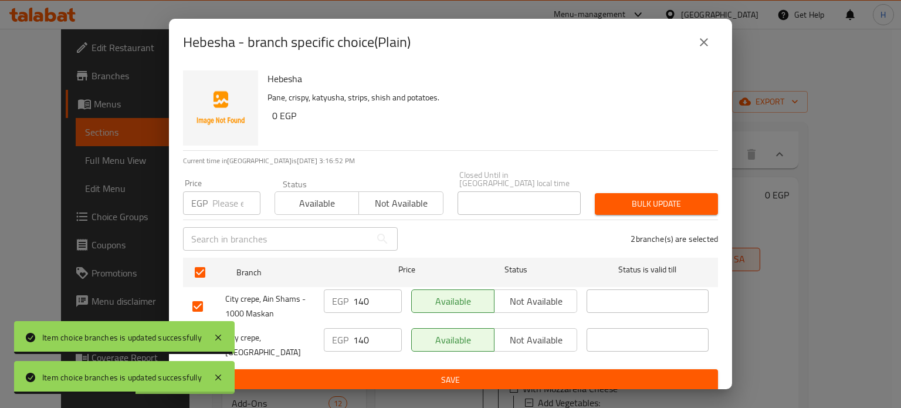
click at [220, 200] on input "number" at bounding box center [236, 202] width 48 height 23
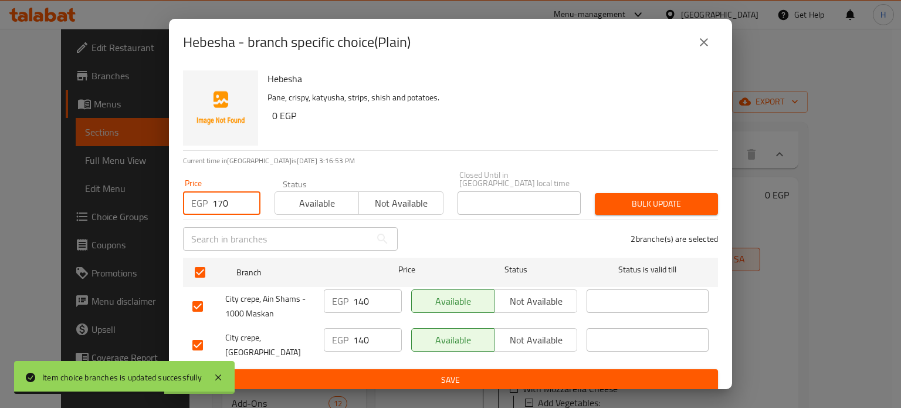
type input "170"
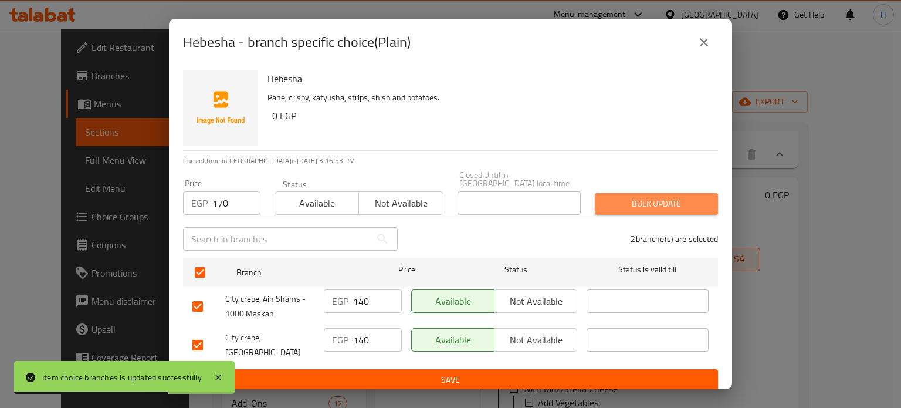
click at [644, 201] on span "Bulk update" at bounding box center [656, 204] width 104 height 15
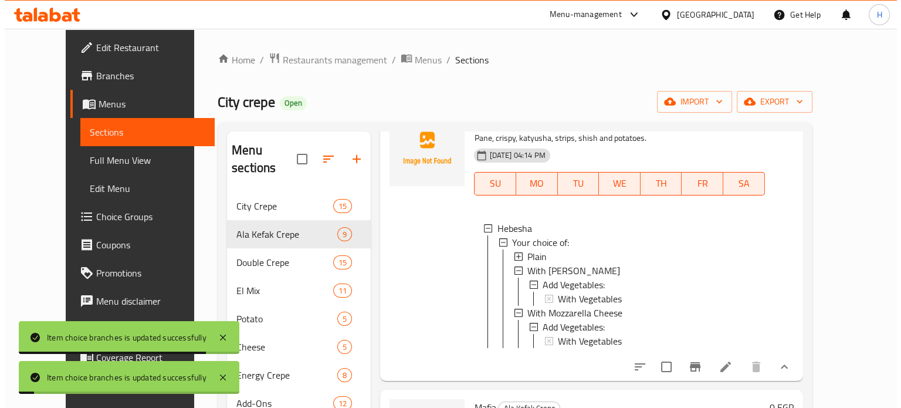
scroll to position [821, 0]
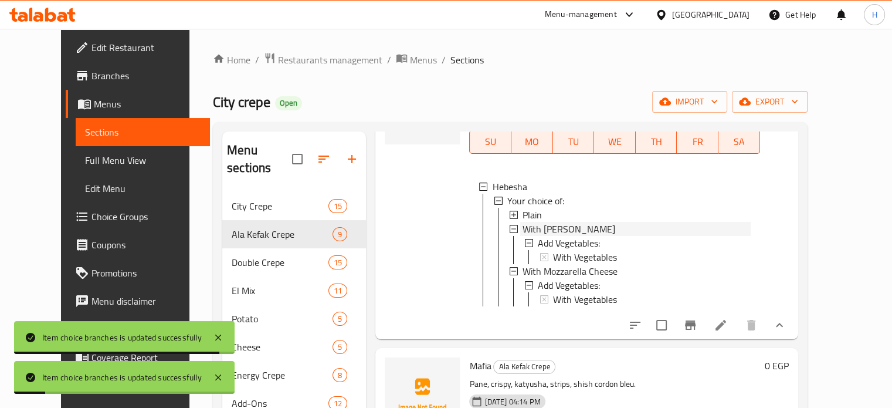
click at [542, 236] on span "With Roumi Cheese" at bounding box center [569, 229] width 93 height 14
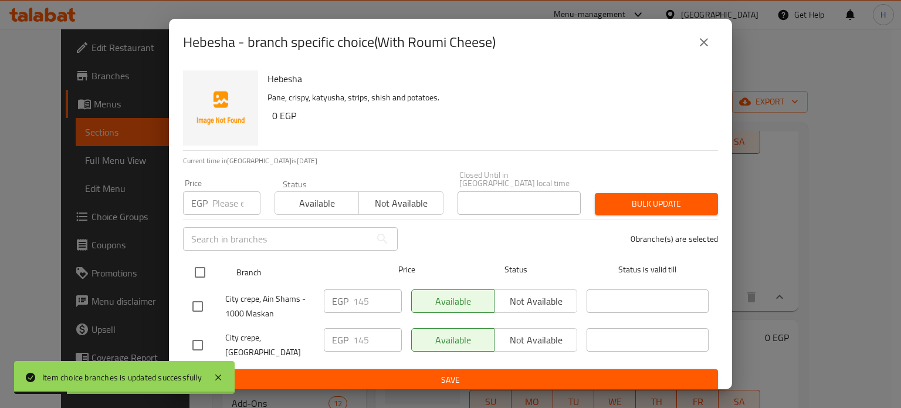
click at [208, 267] on input "checkbox" at bounding box center [200, 272] width 25 height 25
checkbox input "true"
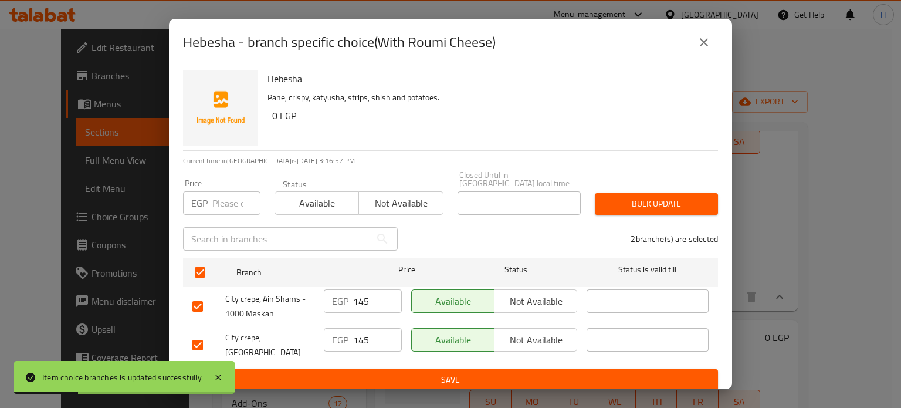
click at [227, 205] on input "number" at bounding box center [236, 202] width 48 height 23
type input "175"
click at [618, 193] on button "Bulk update" at bounding box center [656, 204] width 123 height 22
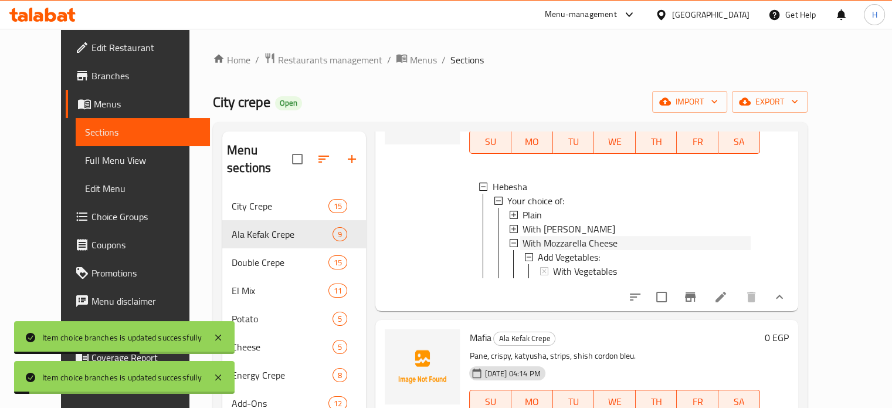
click at [536, 250] on span "With Mozzarella Cheese" at bounding box center [570, 243] width 95 height 14
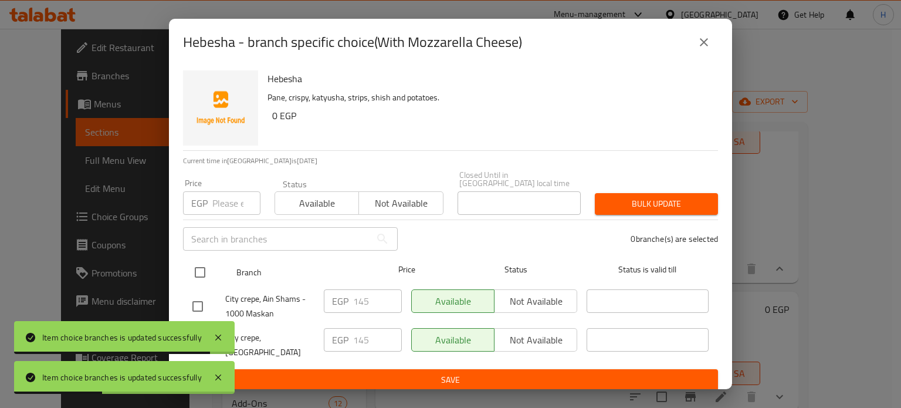
click at [192, 266] on input "checkbox" at bounding box center [200, 272] width 25 height 25
checkbox input "true"
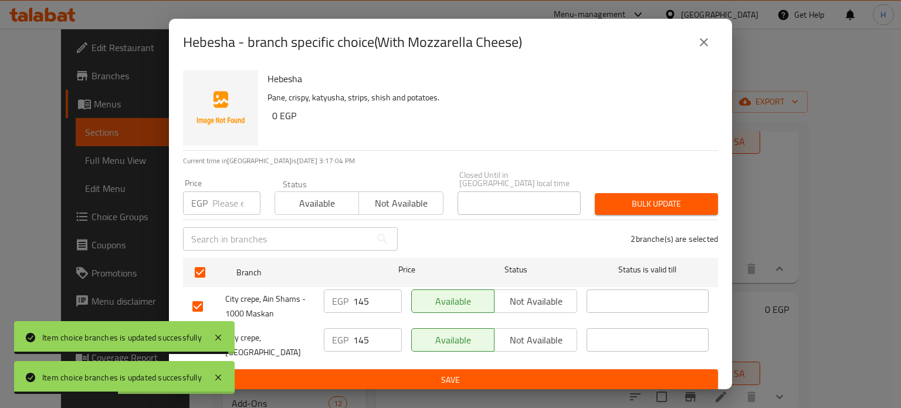
click at [224, 202] on input "number" at bounding box center [236, 202] width 48 height 23
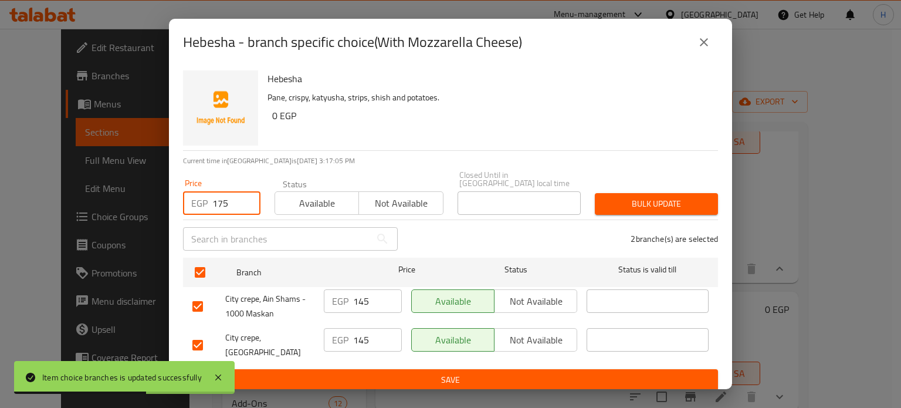
type input "175"
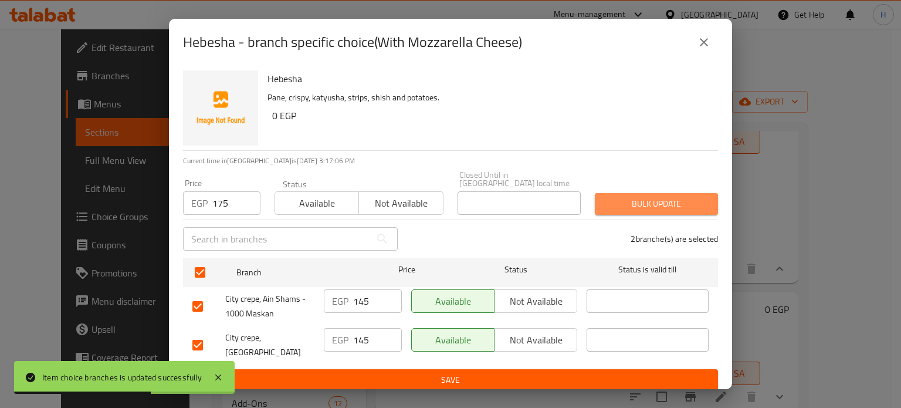
click at [624, 202] on span "Bulk update" at bounding box center [656, 204] width 104 height 15
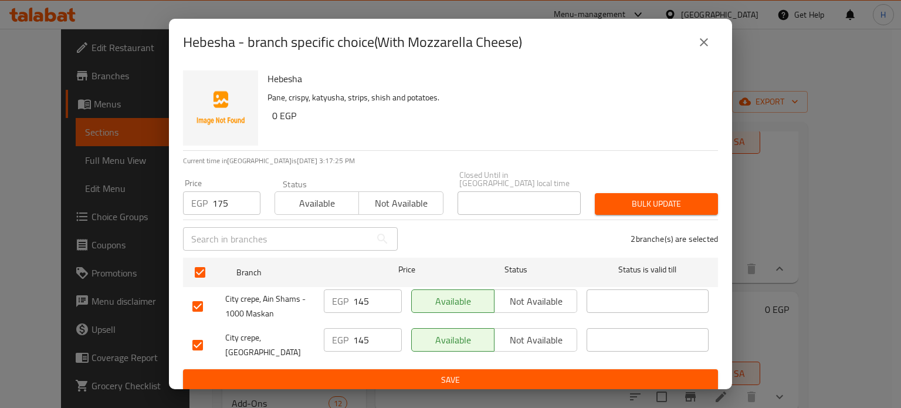
click at [703, 46] on icon "close" at bounding box center [704, 42] width 8 height 8
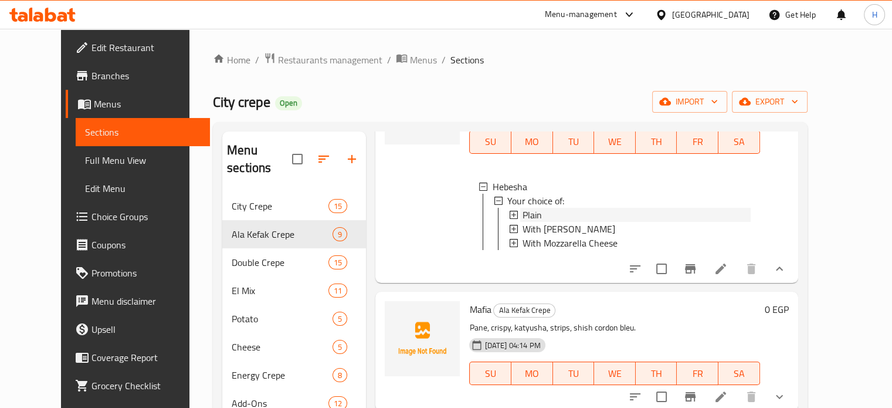
click at [524, 222] on span "Plain" at bounding box center [532, 215] width 19 height 14
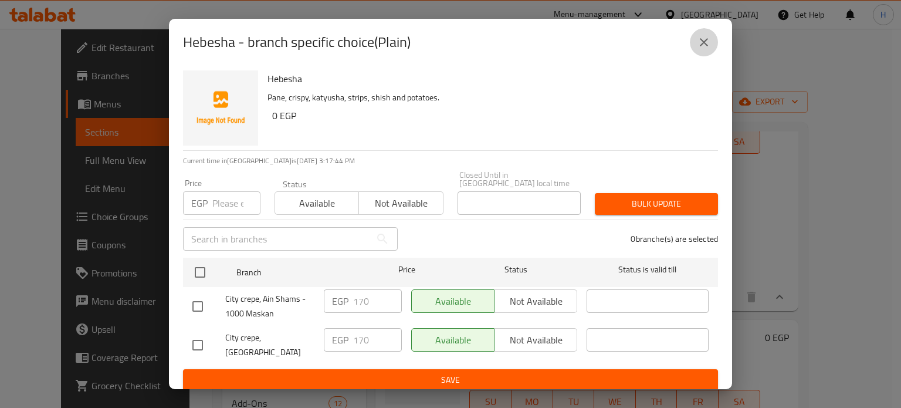
click at [711, 49] on button "close" at bounding box center [704, 42] width 28 height 28
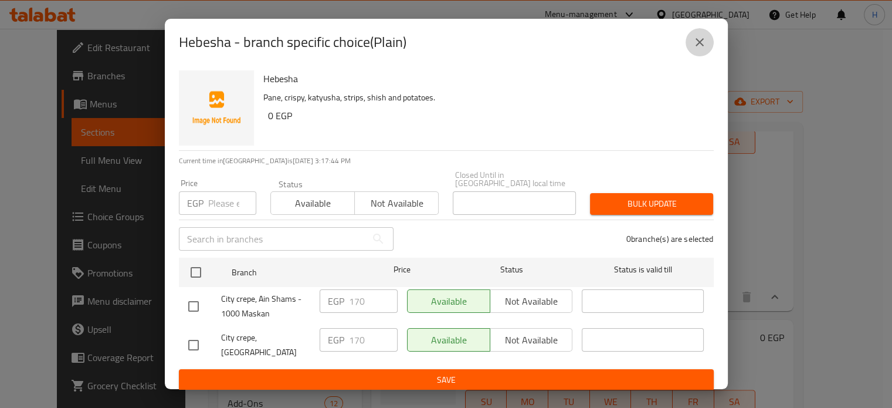
click at [708, 50] on div "Home / Restaurants management / Menus / Sections City crepe Open import export …" at bounding box center [506, 300] width 642 height 543
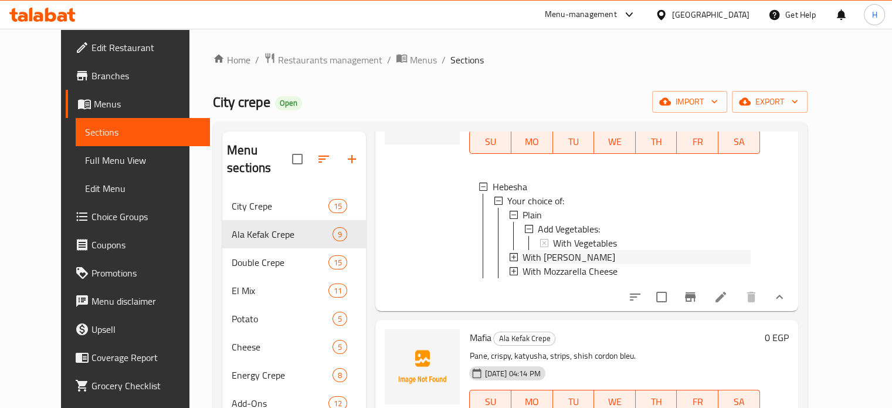
click at [535, 264] on span "With Roumi Cheese" at bounding box center [569, 257] width 93 height 14
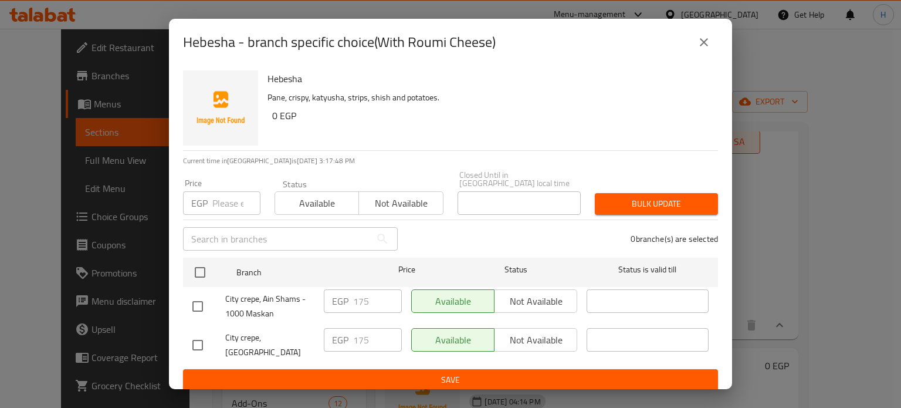
click at [702, 49] on icon "close" at bounding box center [704, 42] width 14 height 14
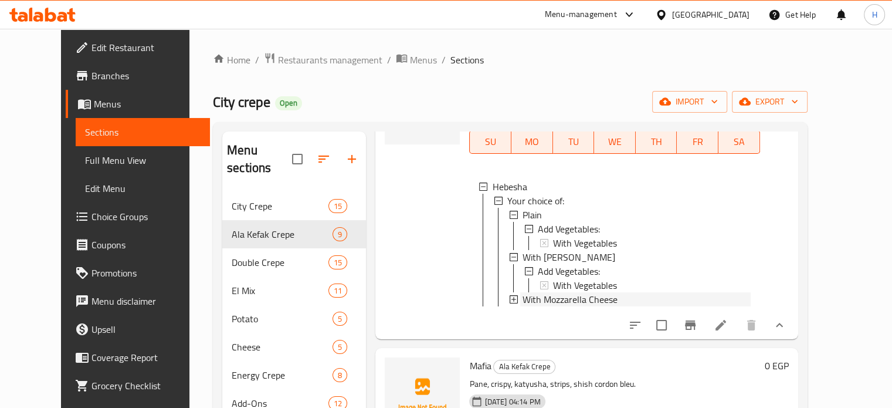
click at [540, 306] on span "With Mozzarella Cheese" at bounding box center [570, 299] width 95 height 14
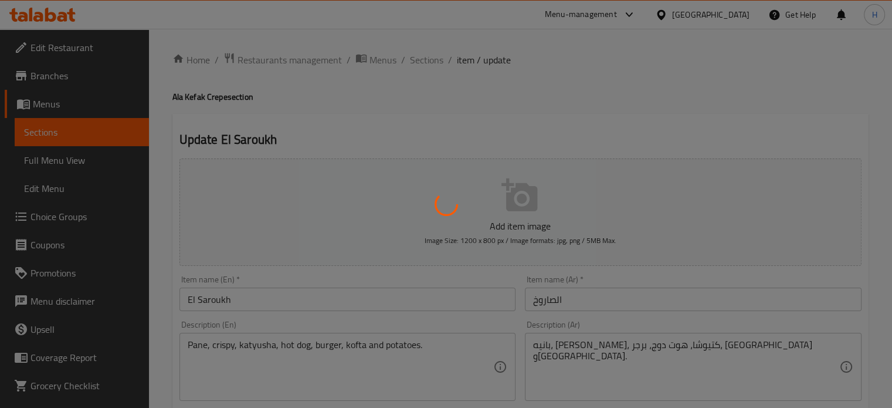
type input "إضافة خضروات:"
type input "0"
type input "1"
type input "إضافة خضروات:"
type input "0"
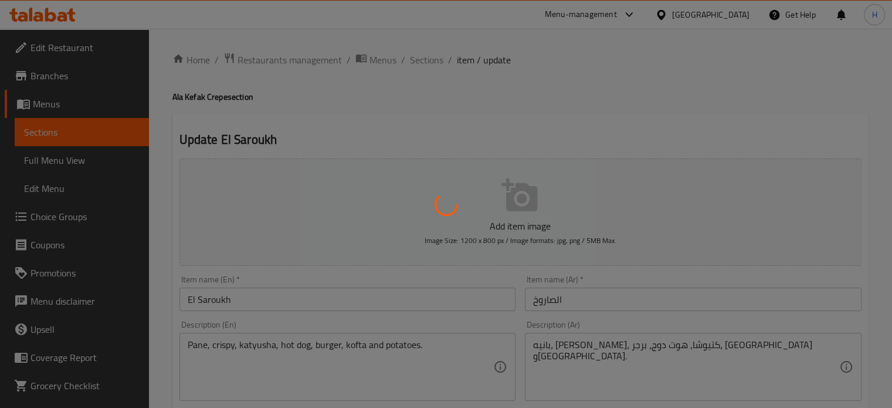
type input "1"
type input "إضافة خضروات:"
type input "0"
type input "1"
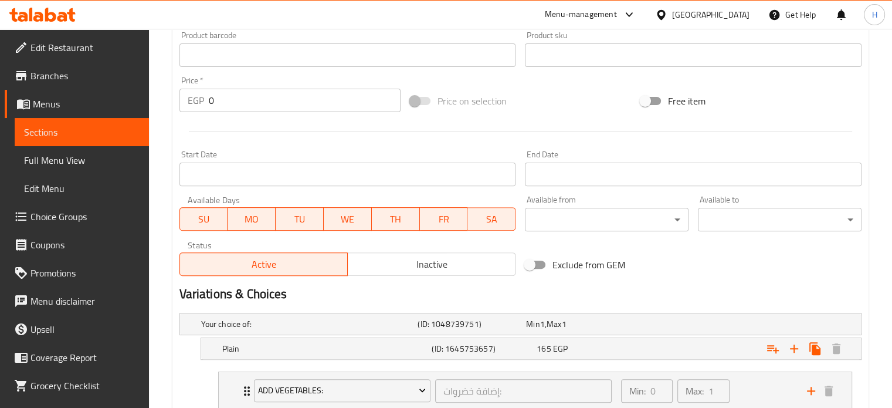
scroll to position [528, 0]
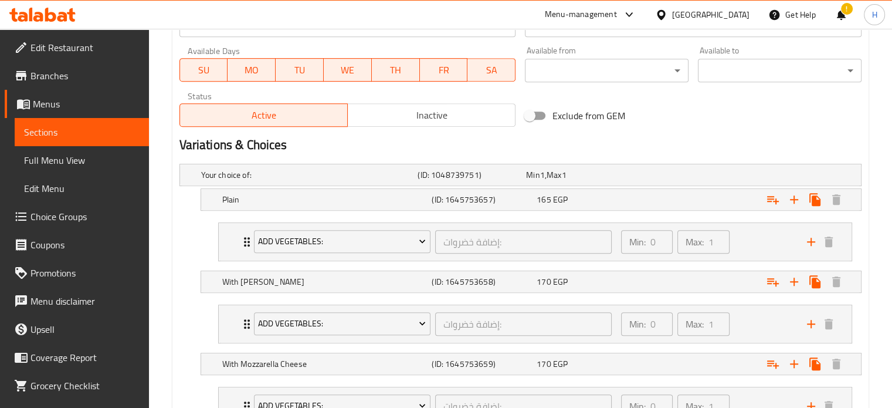
click at [48, 72] on span "Branches" at bounding box center [85, 76] width 109 height 14
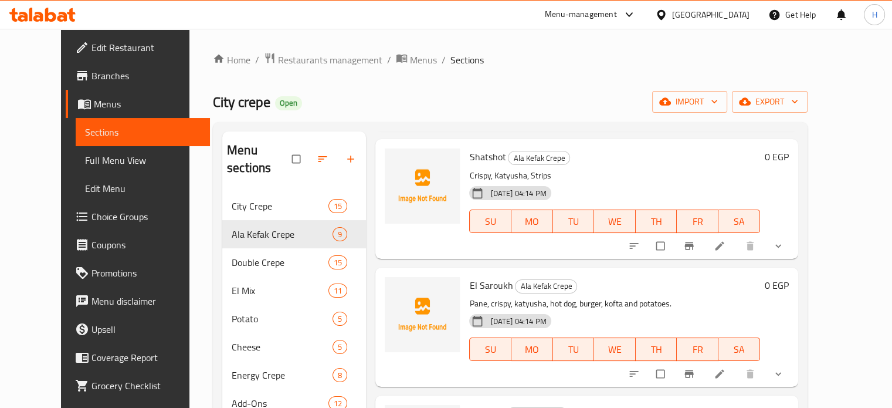
scroll to position [293, 0]
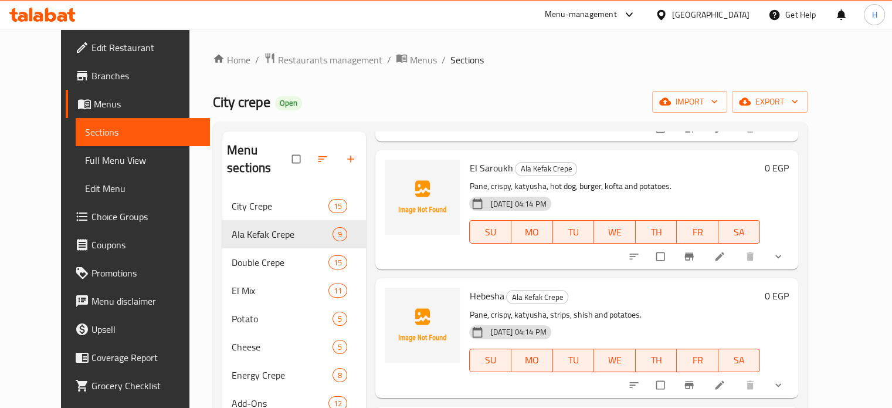
click at [794, 372] on button "show more" at bounding box center [780, 385] width 28 height 26
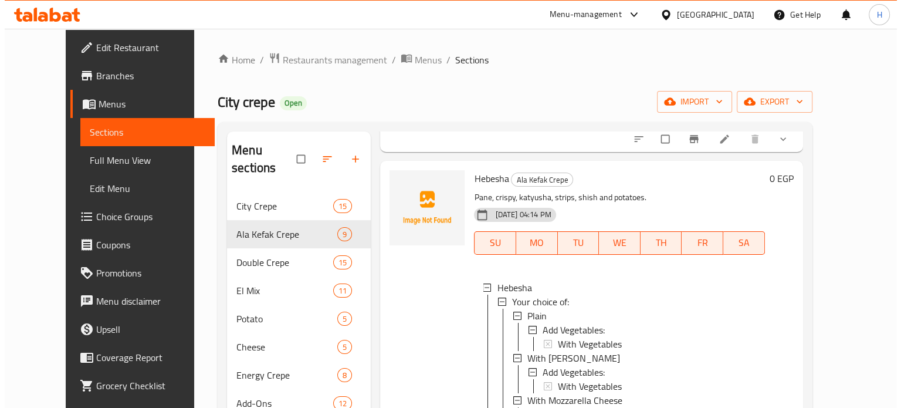
scroll to position [1, 0]
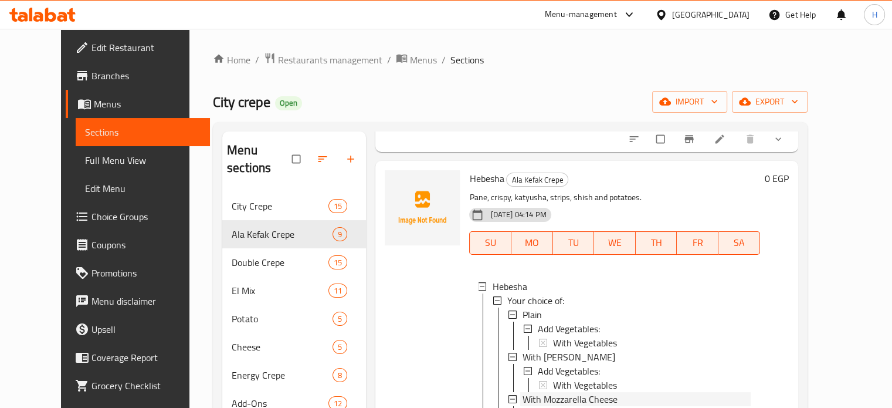
click at [540, 392] on span "With Mozzarella Cheese" at bounding box center [570, 399] width 95 height 14
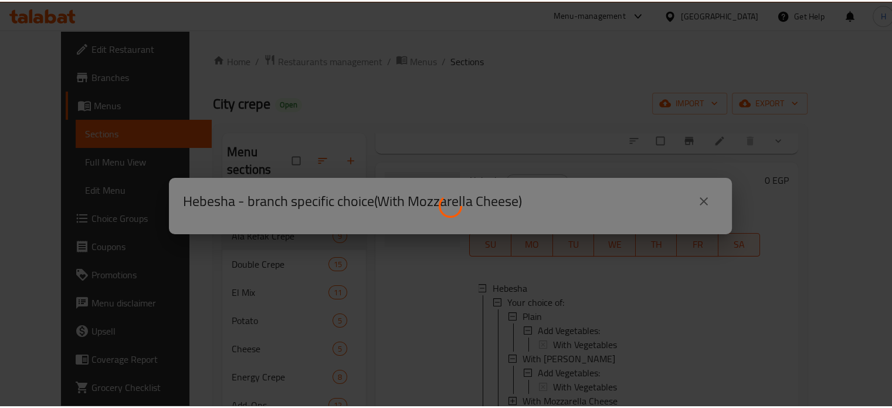
scroll to position [0, 0]
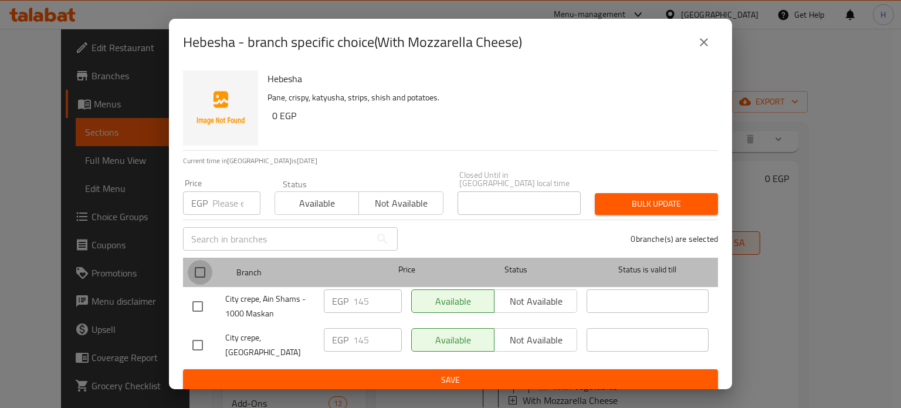
click at [202, 272] on input "checkbox" at bounding box center [200, 272] width 25 height 25
checkbox input "true"
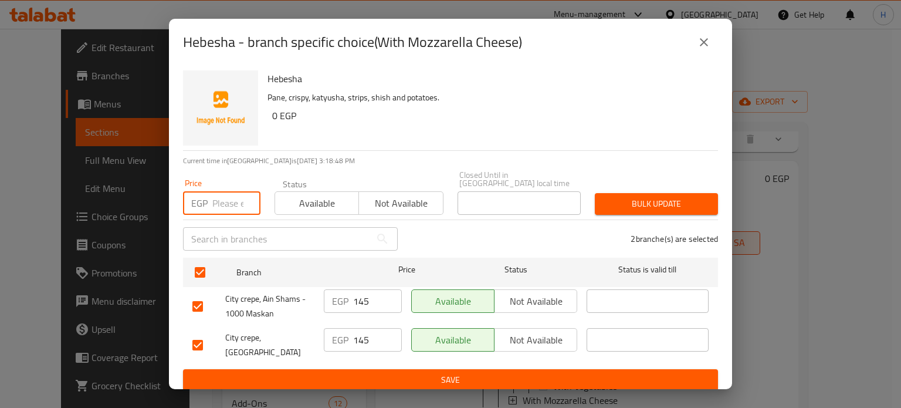
click at [221, 204] on input "number" at bounding box center [236, 202] width 48 height 23
type input "175"
click at [620, 200] on span "Bulk update" at bounding box center [656, 204] width 104 height 15
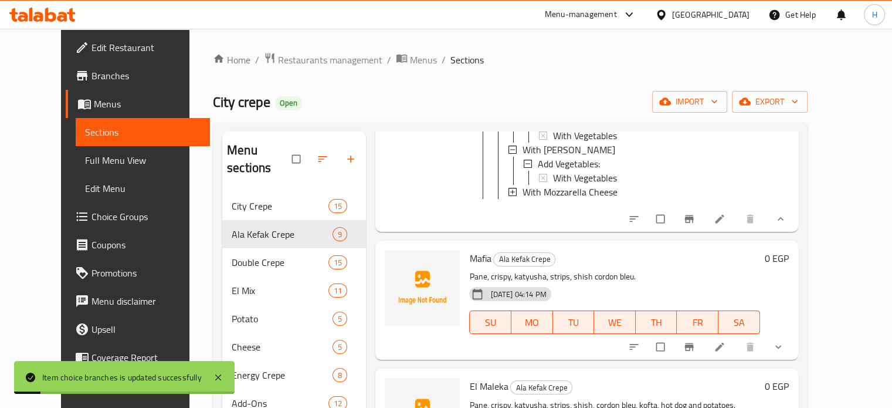
scroll to position [645, 0]
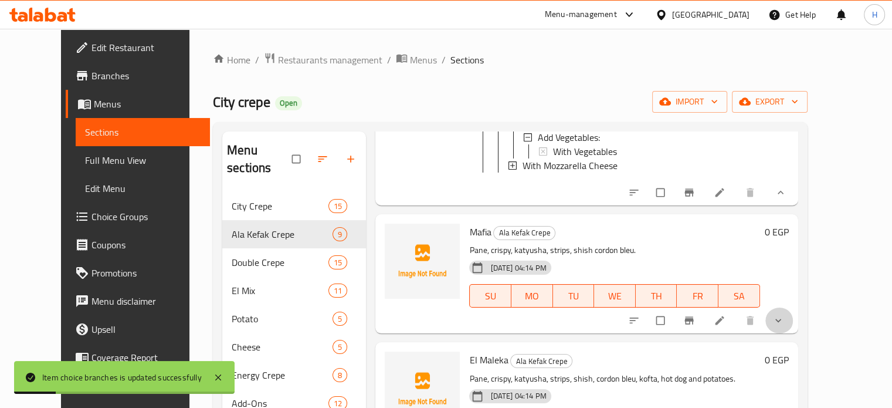
click at [794, 307] on button "show more" at bounding box center [780, 320] width 28 height 26
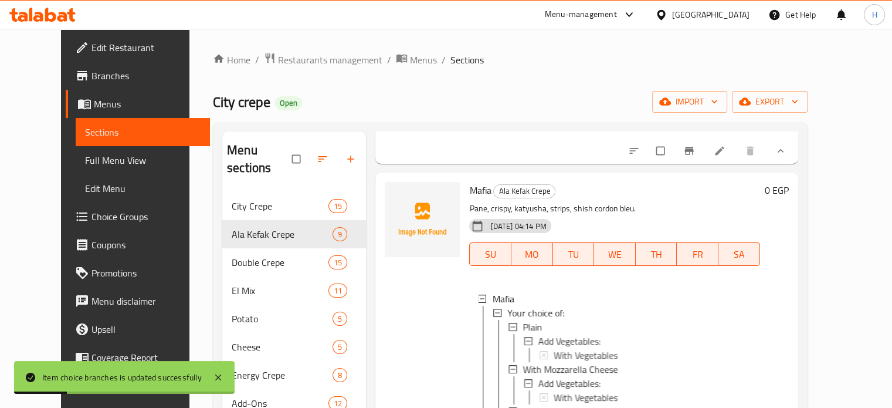
scroll to position [763, 0]
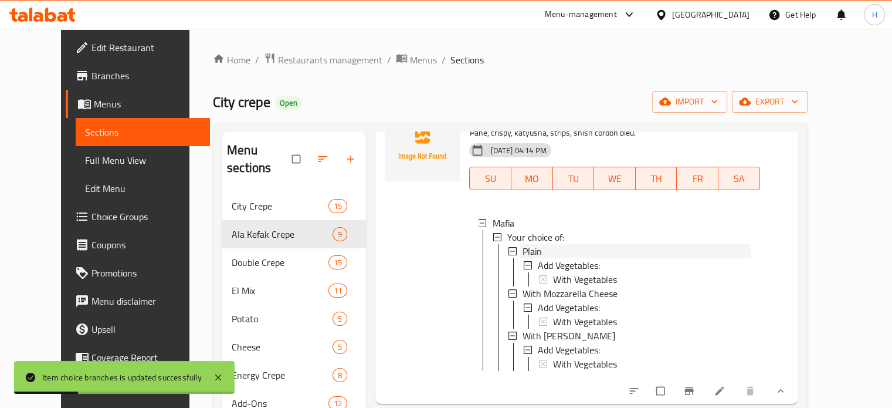
click at [523, 244] on span "Plain" at bounding box center [532, 251] width 19 height 14
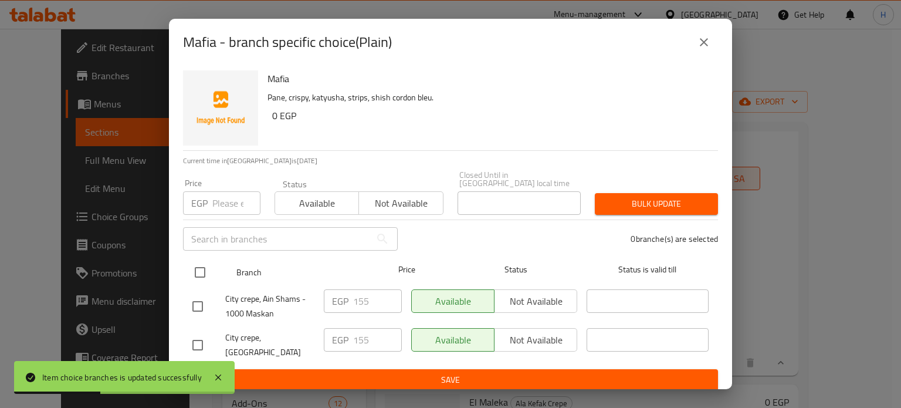
click at [202, 267] on input "checkbox" at bounding box center [200, 272] width 25 height 25
checkbox input "true"
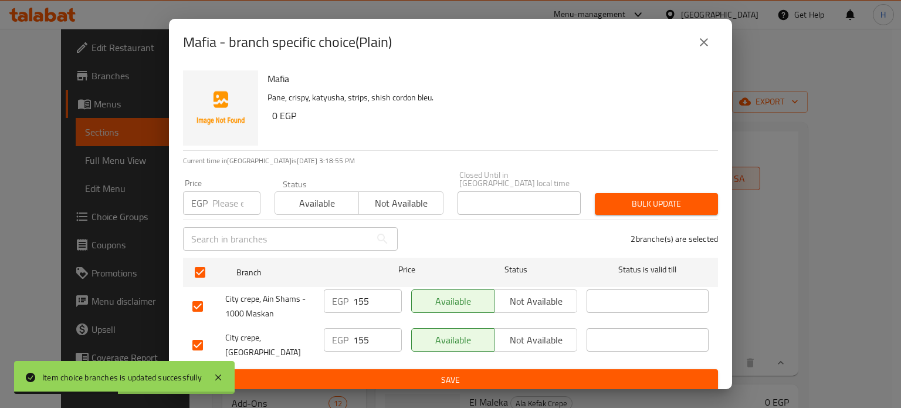
click at [212, 193] on input "number" at bounding box center [236, 202] width 48 height 23
type input "180"
click at [638, 197] on span "Bulk update" at bounding box center [656, 204] width 104 height 15
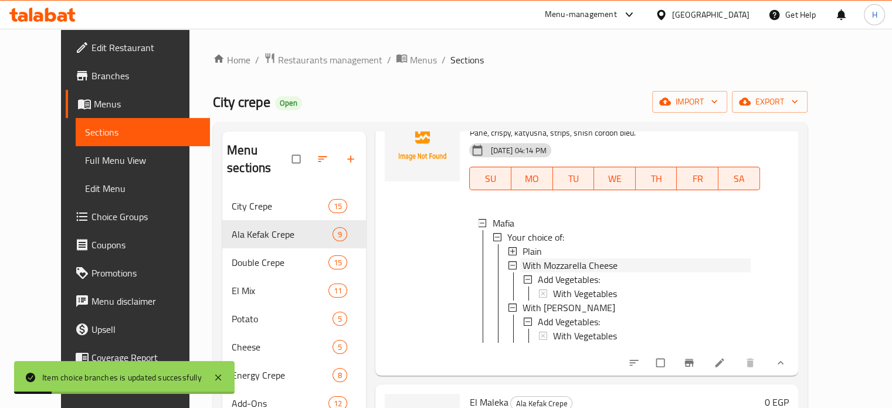
click at [530, 258] on span "With Mozzarella Cheese" at bounding box center [570, 265] width 95 height 14
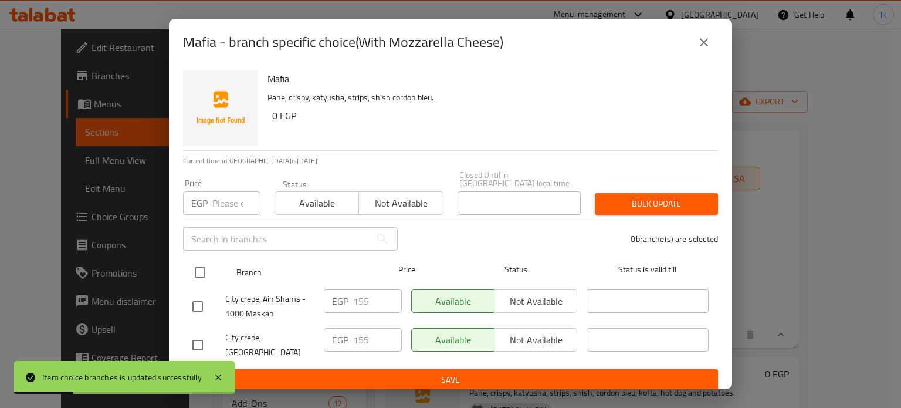
click at [206, 267] on input "checkbox" at bounding box center [200, 272] width 25 height 25
checkbox input "true"
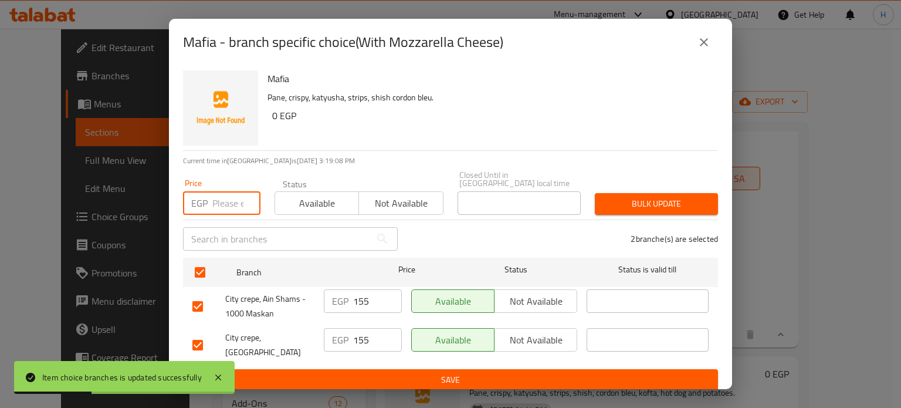
click at [221, 202] on input "number" at bounding box center [236, 202] width 48 height 23
type input "185"
click at [598, 206] on button "Bulk update" at bounding box center [656, 204] width 123 height 22
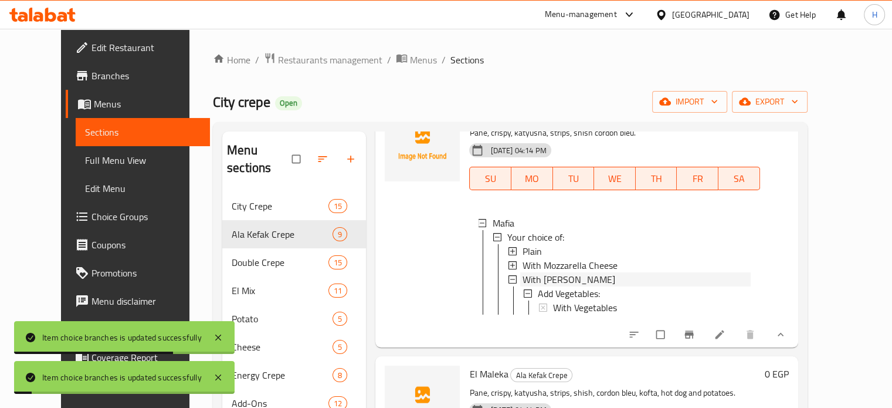
click at [538, 272] on span "With Roumi Cheese" at bounding box center [569, 279] width 93 height 14
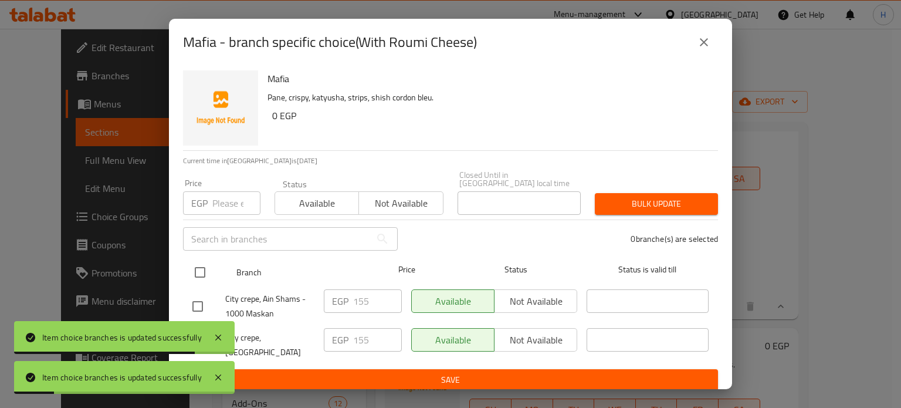
click at [205, 261] on input "checkbox" at bounding box center [200, 272] width 25 height 25
checkbox input "true"
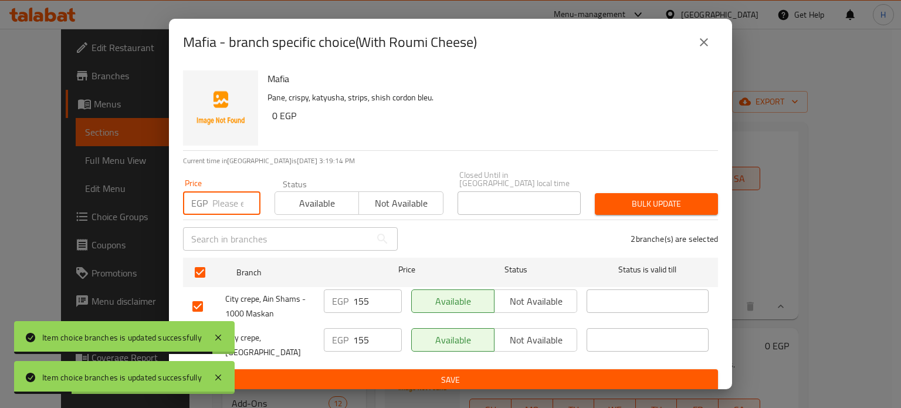
click at [227, 198] on input "number" at bounding box center [236, 202] width 48 height 23
type input "185"
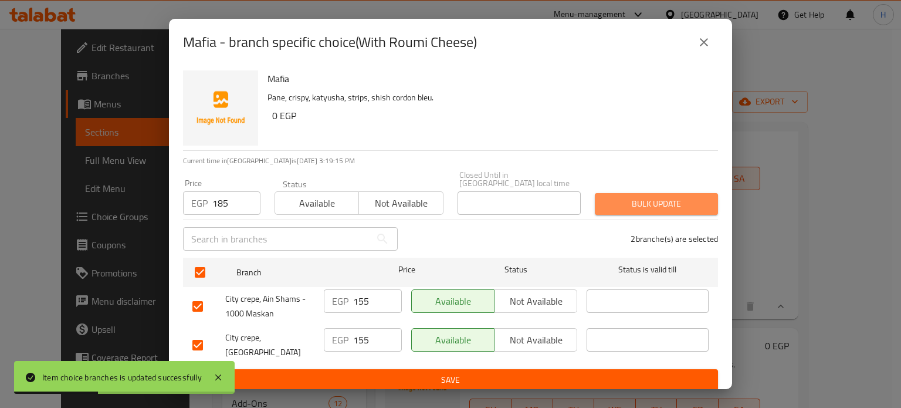
click at [610, 204] on span "Bulk update" at bounding box center [656, 204] width 104 height 15
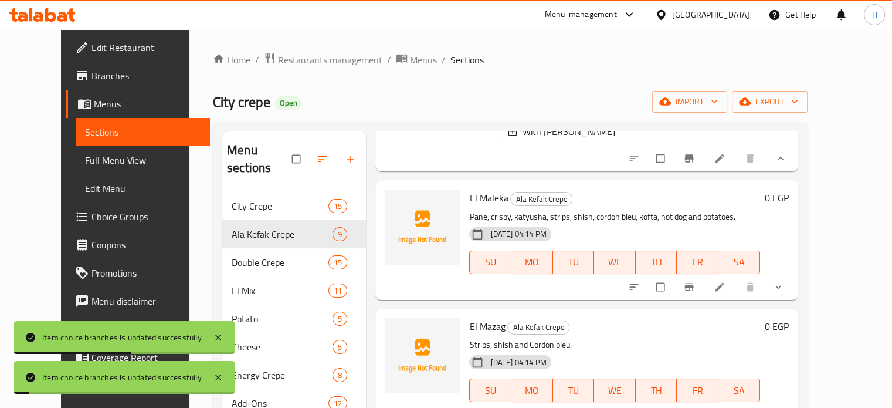
scroll to position [939, 0]
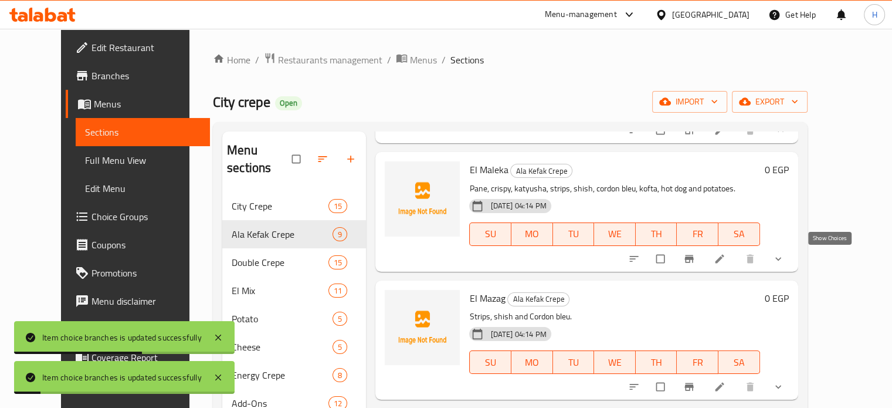
click at [784, 258] on icon "show more" at bounding box center [779, 259] width 12 height 12
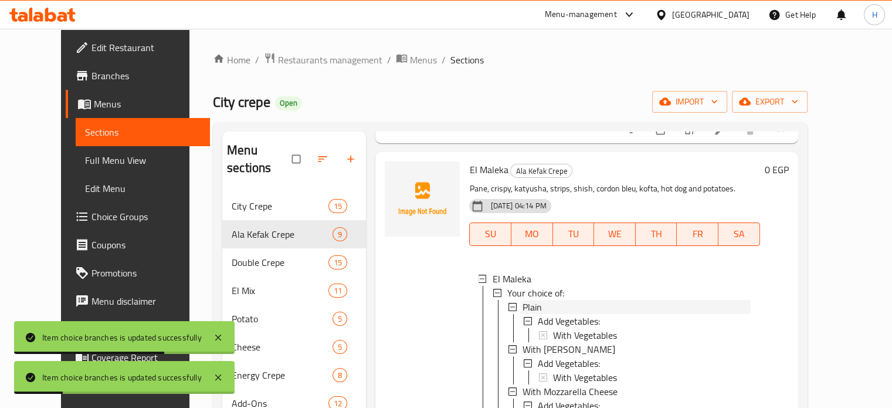
click at [523, 304] on span "Plain" at bounding box center [532, 307] width 19 height 14
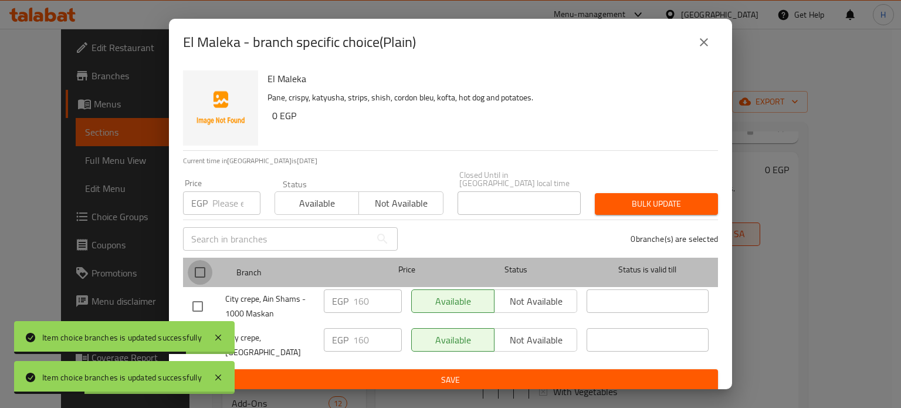
click at [205, 271] on input "checkbox" at bounding box center [200, 272] width 25 height 25
checkbox input "true"
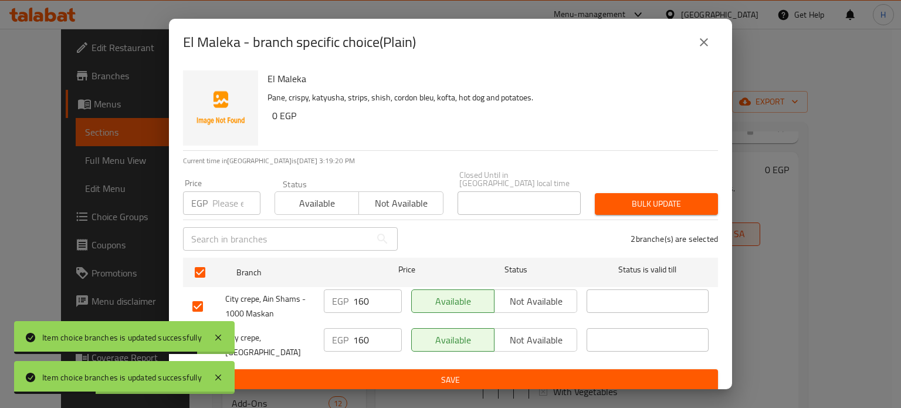
click at [223, 202] on input "number" at bounding box center [236, 202] width 48 height 23
type input "200"
click at [650, 202] on span "Bulk update" at bounding box center [656, 204] width 104 height 15
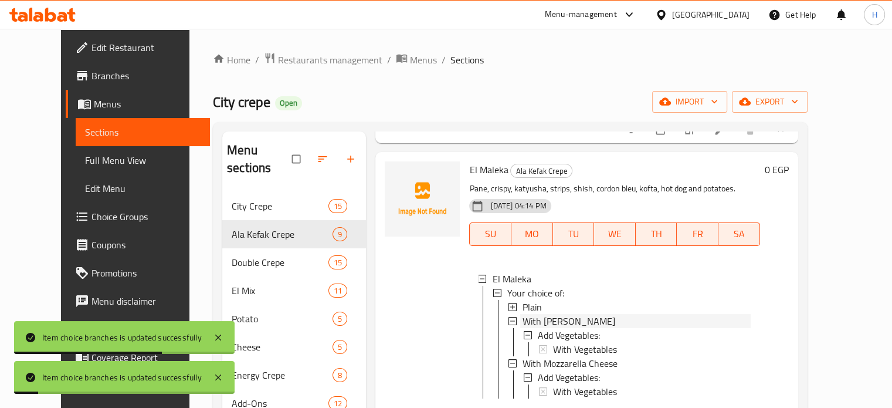
click at [530, 322] on span "With Roumi Cheese" at bounding box center [569, 321] width 93 height 14
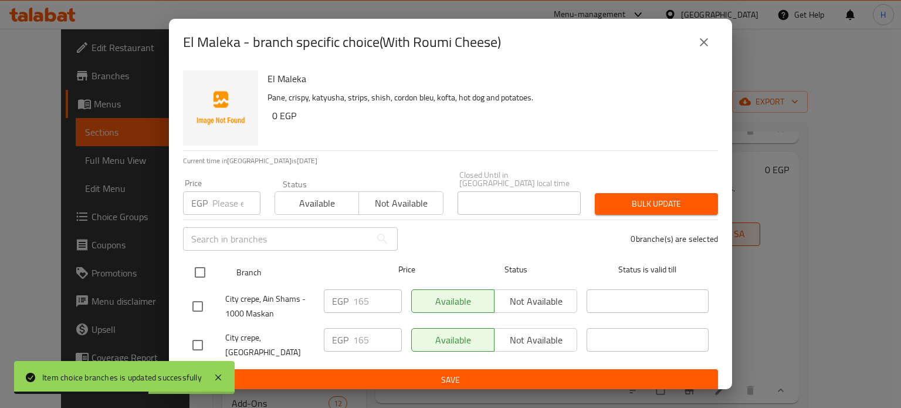
click at [209, 273] on input "checkbox" at bounding box center [200, 272] width 25 height 25
checkbox input "true"
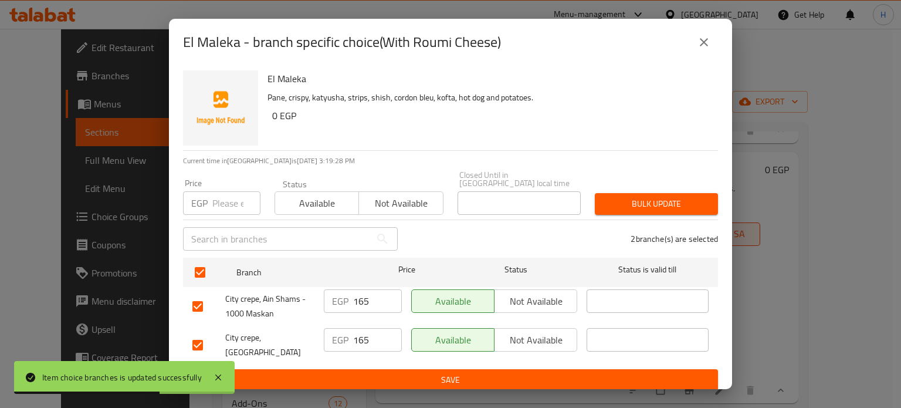
click at [225, 205] on input "number" at bounding box center [236, 202] width 48 height 23
type input "205"
click at [605, 201] on span "Bulk update" at bounding box center [656, 204] width 104 height 15
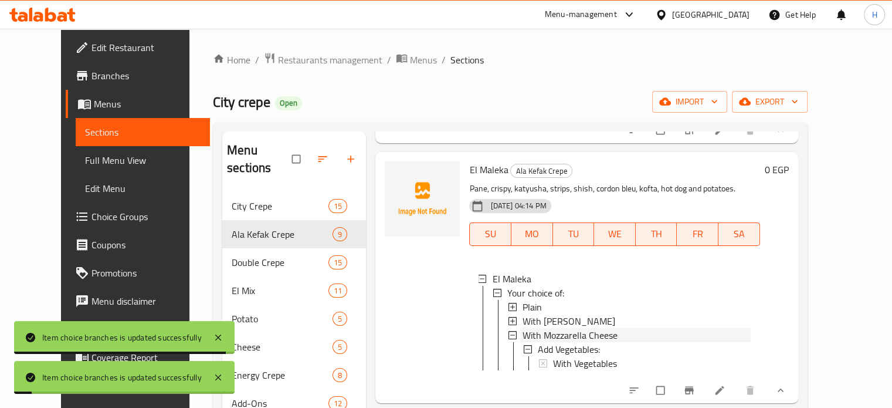
click at [523, 331] on span "With Mozzarella Cheese" at bounding box center [570, 335] width 95 height 14
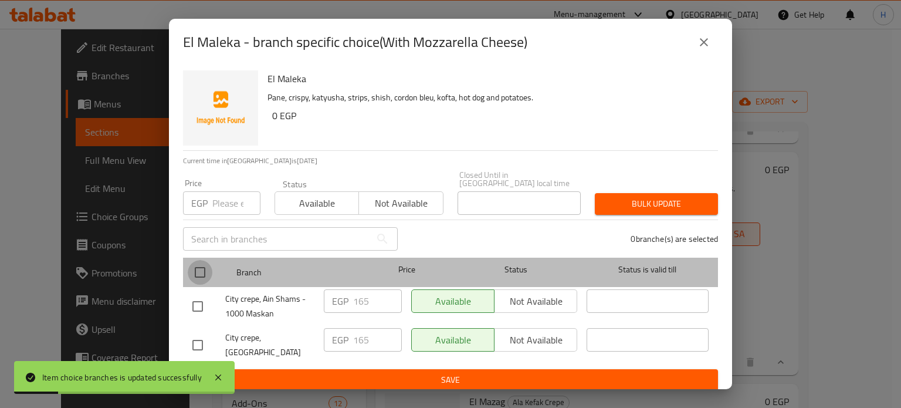
click at [202, 263] on input "checkbox" at bounding box center [200, 272] width 25 height 25
checkbox input "true"
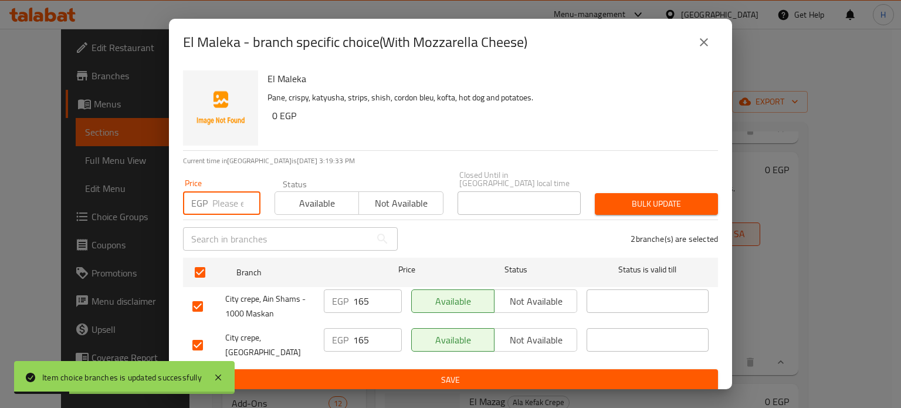
click at [219, 202] on input "number" at bounding box center [236, 202] width 48 height 23
type input "205"
click at [637, 197] on span "Bulk update" at bounding box center [656, 204] width 104 height 15
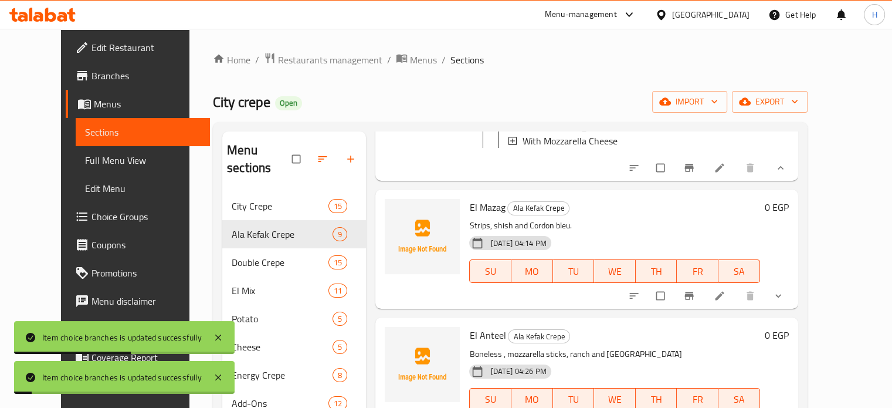
scroll to position [1173, 0]
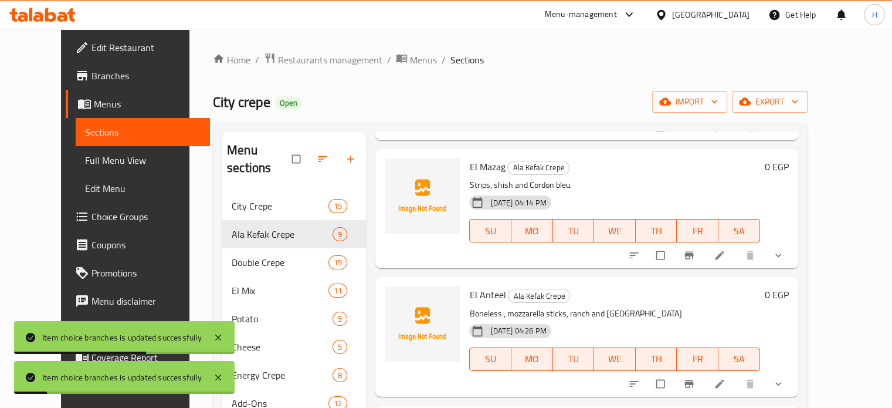
click at [794, 268] on button "show more" at bounding box center [780, 255] width 28 height 26
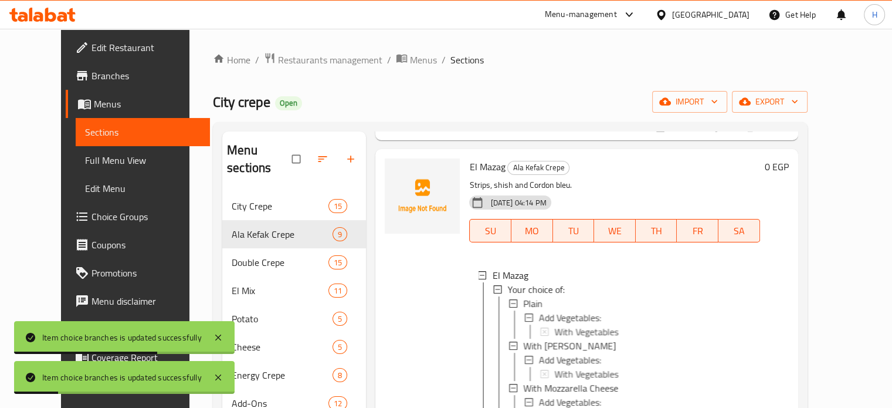
scroll to position [1291, 0]
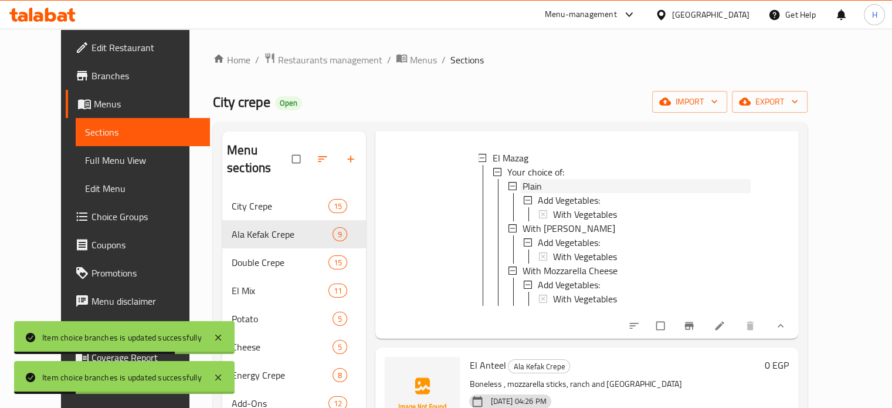
click at [527, 193] on div "Plain" at bounding box center [637, 186] width 228 height 14
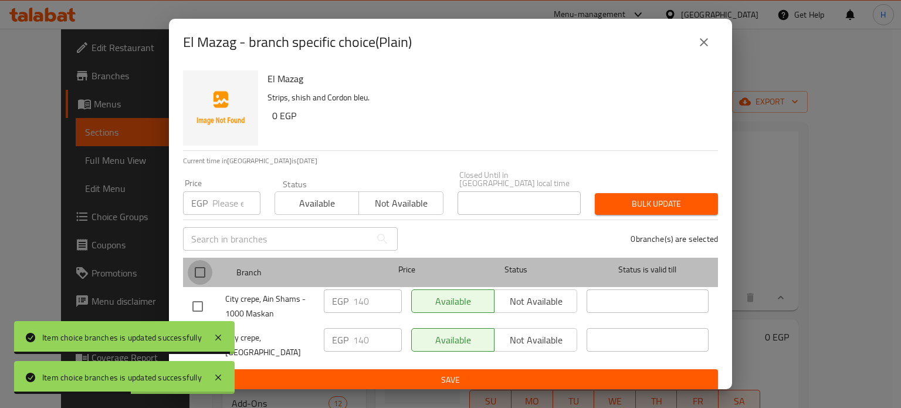
click at [198, 269] on input "checkbox" at bounding box center [200, 272] width 25 height 25
checkbox input "true"
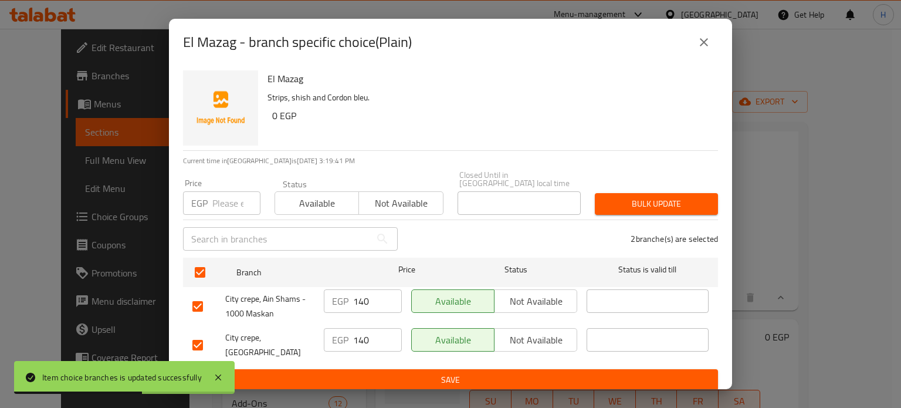
click at [219, 200] on input "number" at bounding box center [236, 202] width 48 height 23
type input "180"
click at [607, 205] on span "Bulk update" at bounding box center [656, 204] width 104 height 15
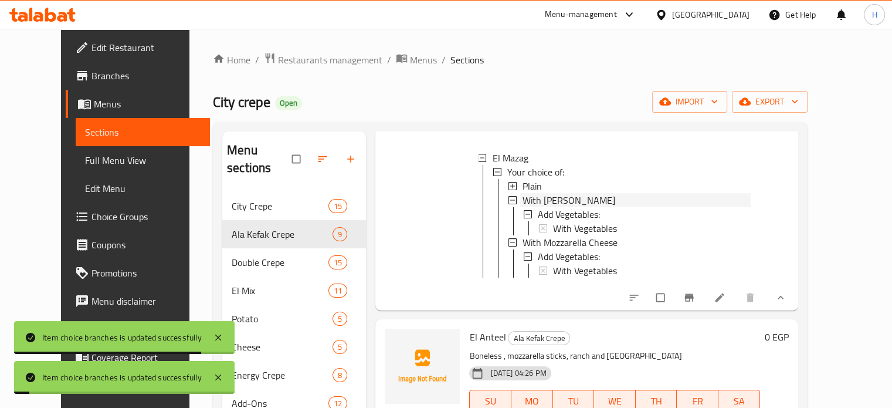
click at [527, 207] on span "With Roumi Cheese" at bounding box center [569, 200] width 93 height 14
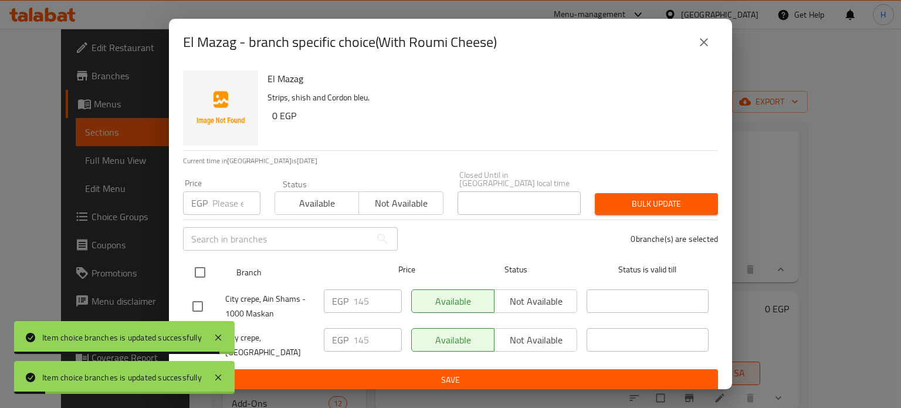
click at [201, 273] on input "checkbox" at bounding box center [200, 272] width 25 height 25
checkbox input "true"
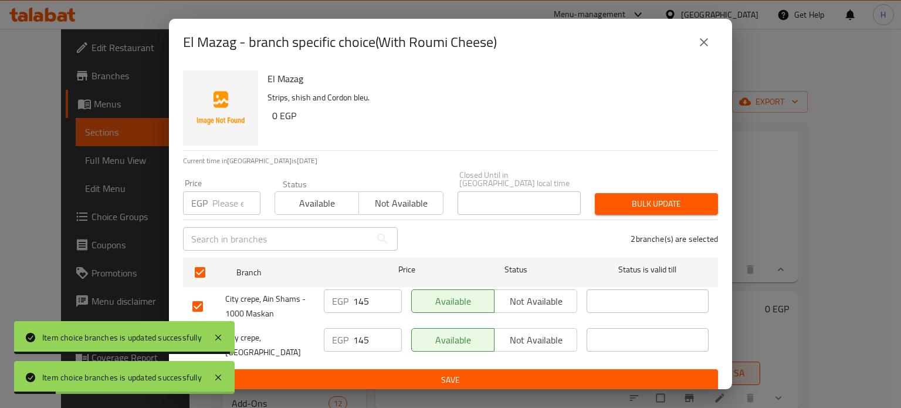
click at [224, 204] on input "number" at bounding box center [236, 202] width 48 height 23
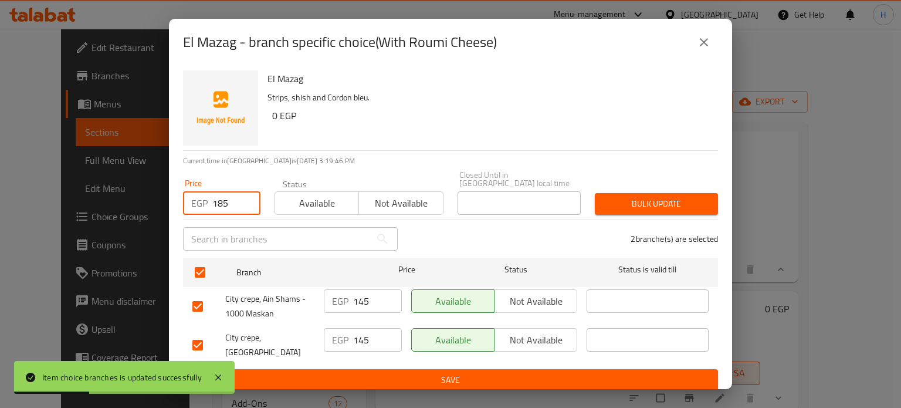
type input "185"
click at [641, 204] on span "Bulk update" at bounding box center [656, 204] width 104 height 15
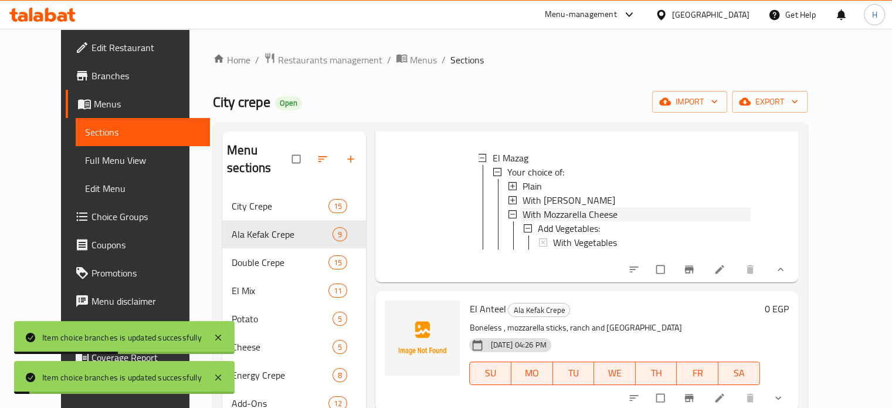
click at [529, 220] on span "With Mozzarella Cheese" at bounding box center [570, 214] width 95 height 14
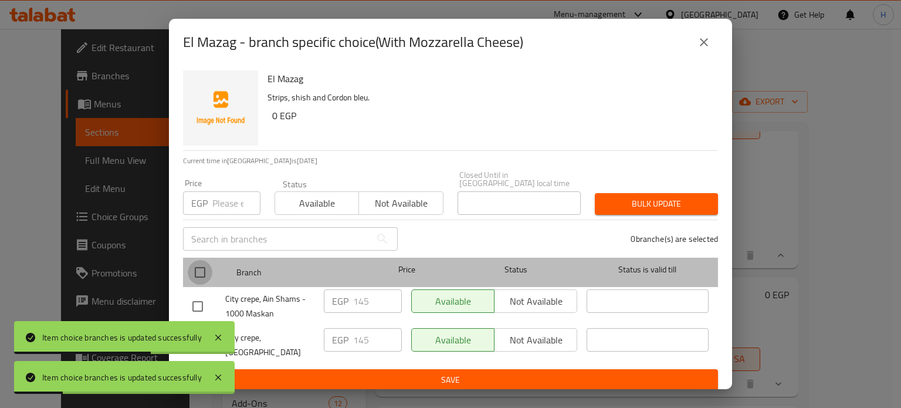
click at [207, 263] on input "checkbox" at bounding box center [200, 272] width 25 height 25
checkbox input "true"
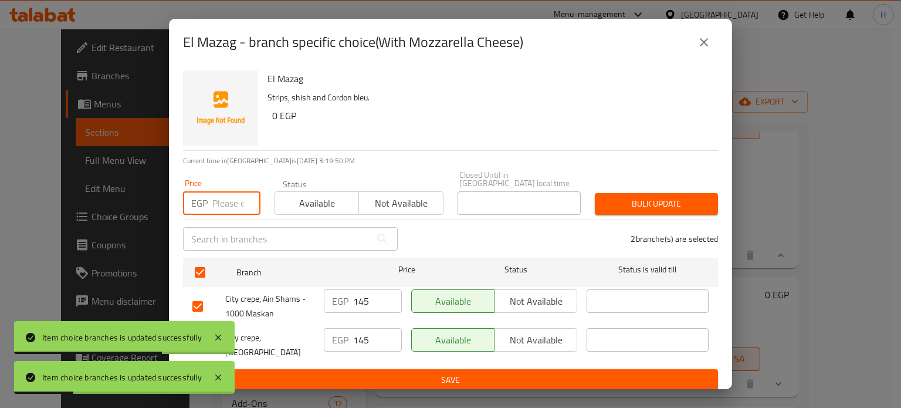
click at [230, 197] on input "number" at bounding box center [236, 202] width 48 height 23
type input "185"
click at [622, 205] on span "Bulk update" at bounding box center [656, 204] width 104 height 15
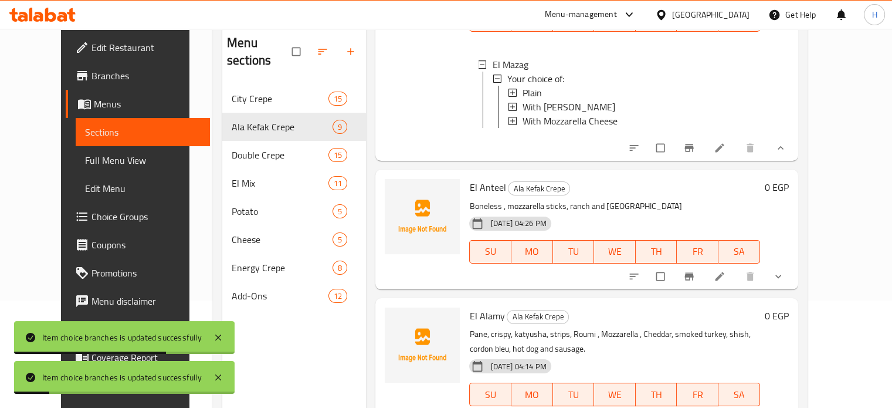
scroll to position [117, 0]
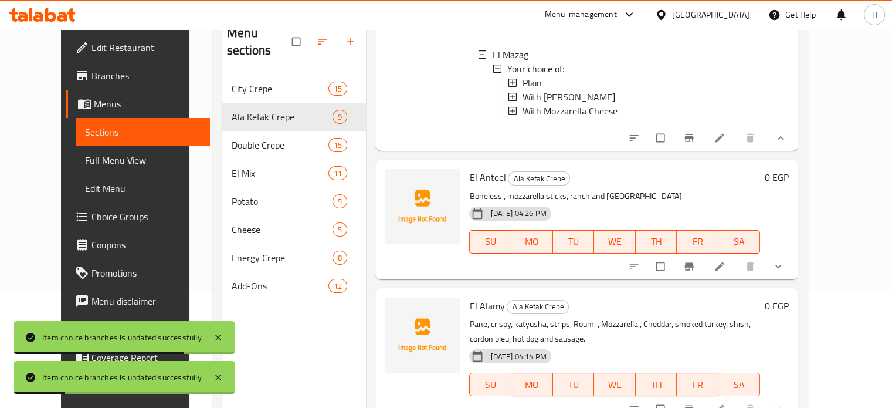
click at [794, 265] on button "show more" at bounding box center [780, 266] width 28 height 26
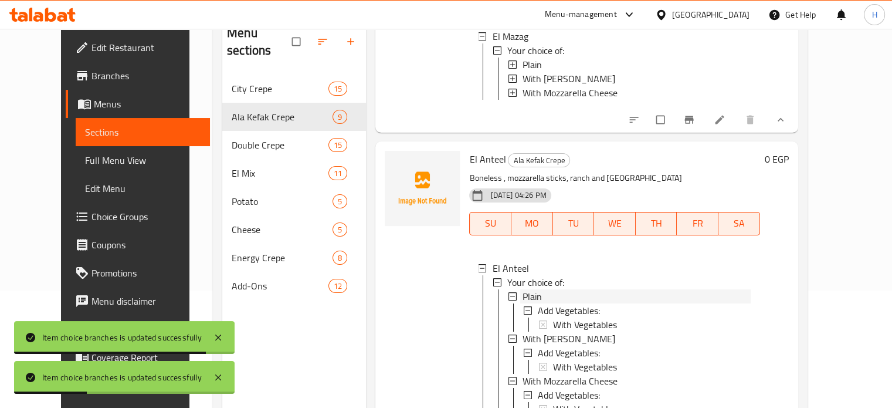
click at [526, 303] on span "Plain" at bounding box center [532, 296] width 19 height 14
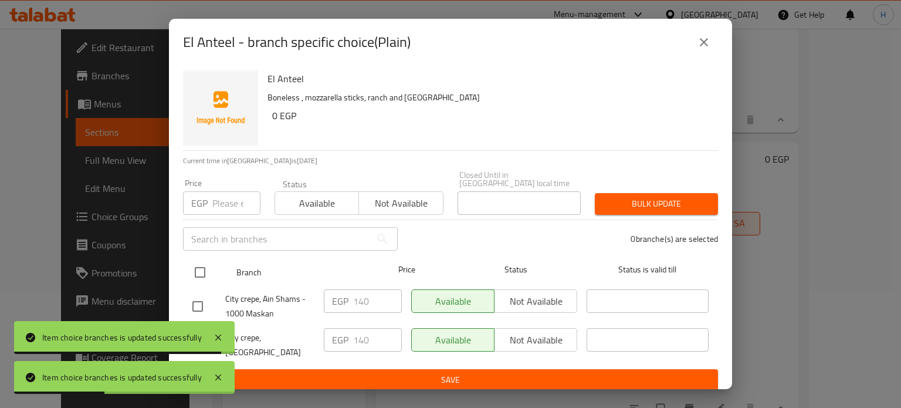
click at [202, 265] on input "checkbox" at bounding box center [200, 272] width 25 height 25
checkbox input "true"
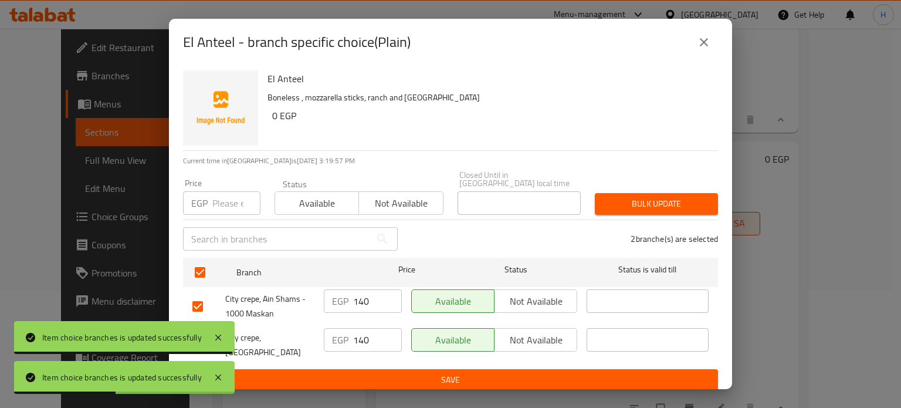
click at [231, 199] on input "number" at bounding box center [236, 202] width 48 height 23
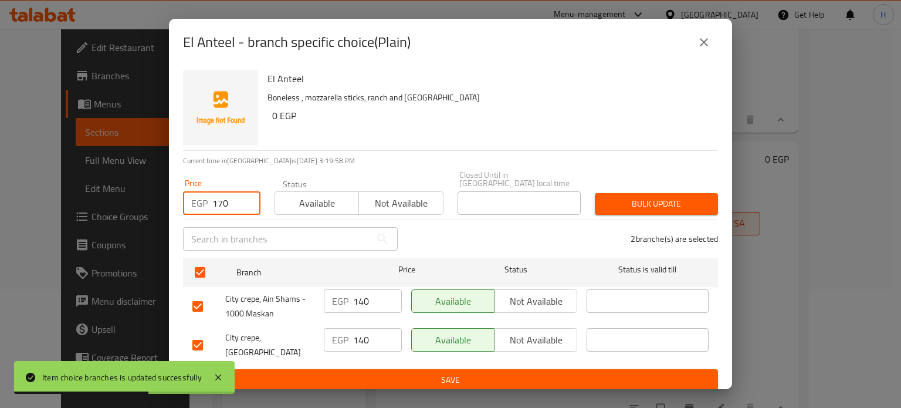
type input "170"
click at [648, 204] on span "Bulk update" at bounding box center [656, 204] width 104 height 15
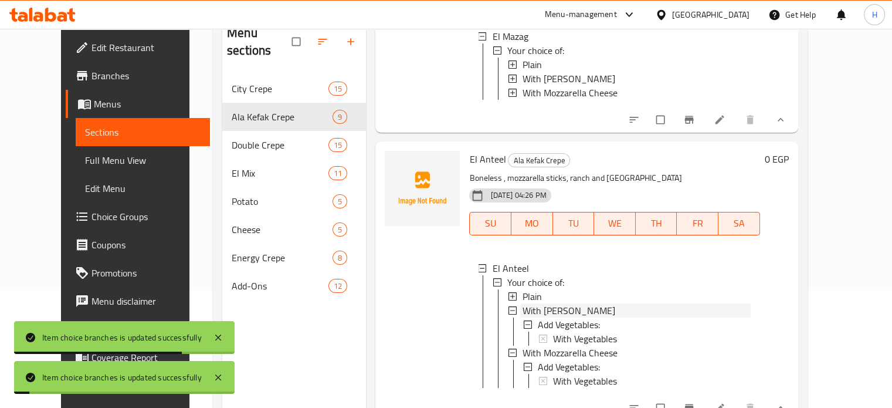
click at [523, 317] on span "With Roumi Cheese" at bounding box center [569, 310] width 93 height 14
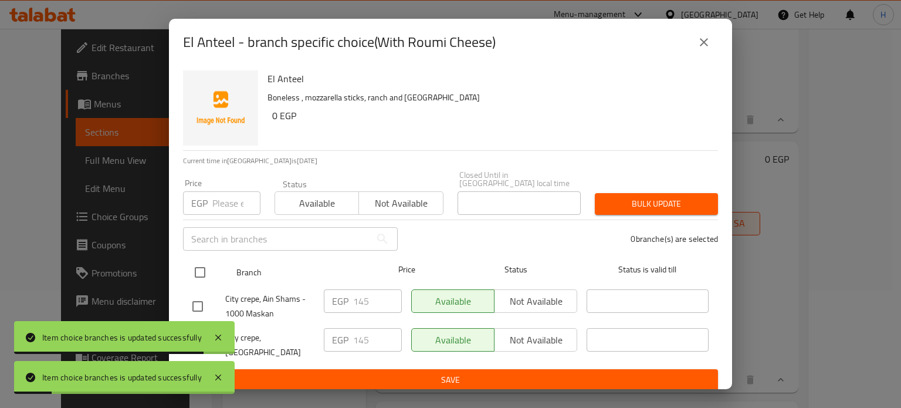
click at [201, 269] on input "checkbox" at bounding box center [200, 272] width 25 height 25
checkbox input "true"
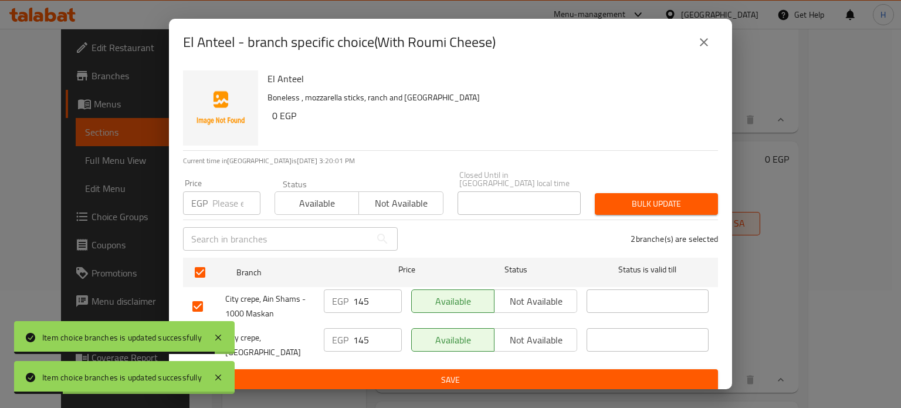
click at [226, 203] on input "number" at bounding box center [236, 202] width 48 height 23
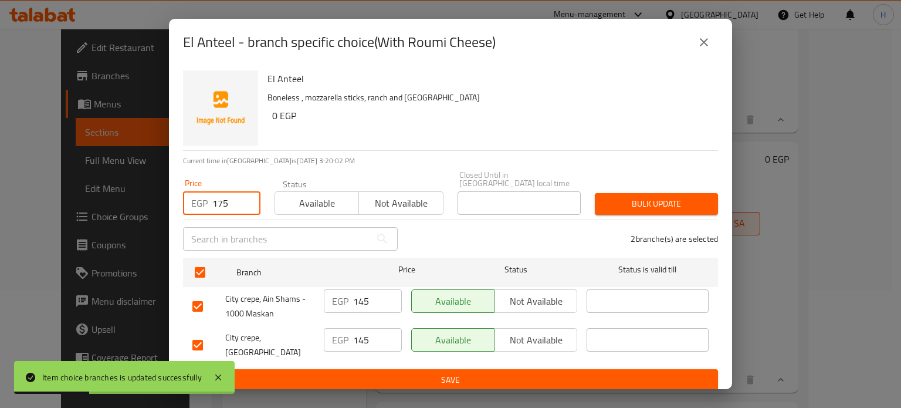
type input "175"
click at [620, 199] on span "Bulk update" at bounding box center [656, 204] width 104 height 15
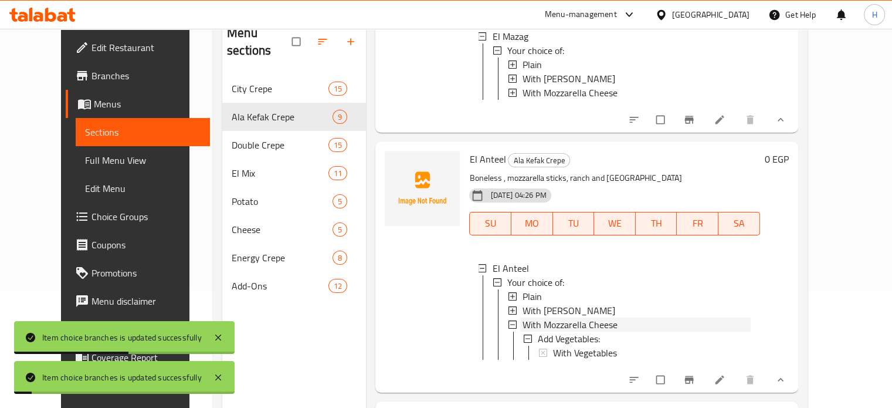
click at [523, 331] on span "With Mozzarella Cheese" at bounding box center [570, 324] width 95 height 14
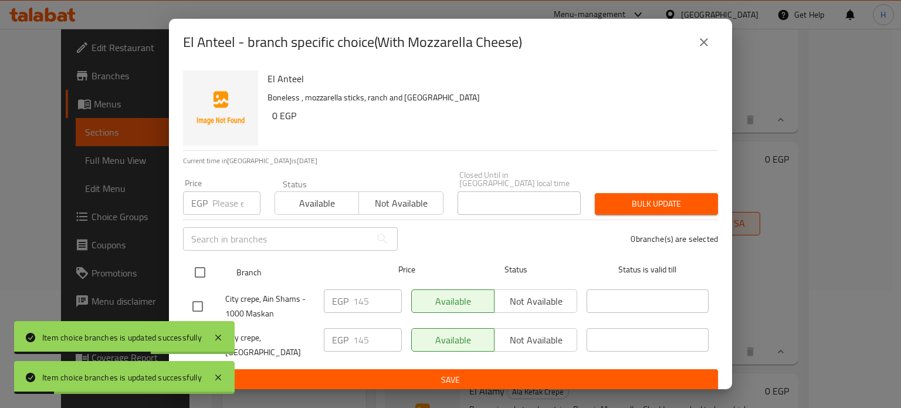
click at [204, 269] on input "checkbox" at bounding box center [200, 272] width 25 height 25
checkbox input "true"
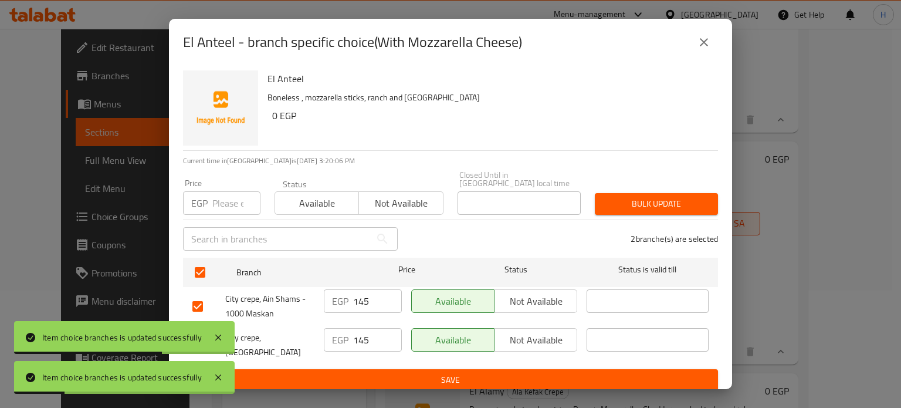
click at [231, 204] on input "number" at bounding box center [236, 202] width 48 height 23
type input "175"
click at [635, 201] on span "Bulk update" at bounding box center [656, 204] width 104 height 15
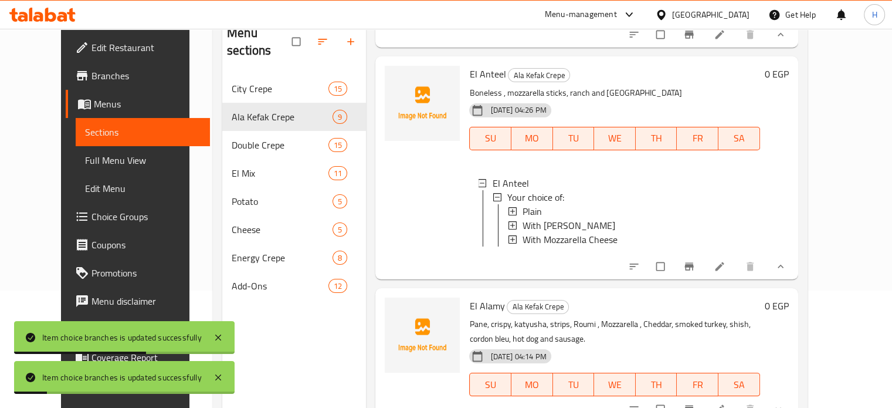
scroll to position [164, 0]
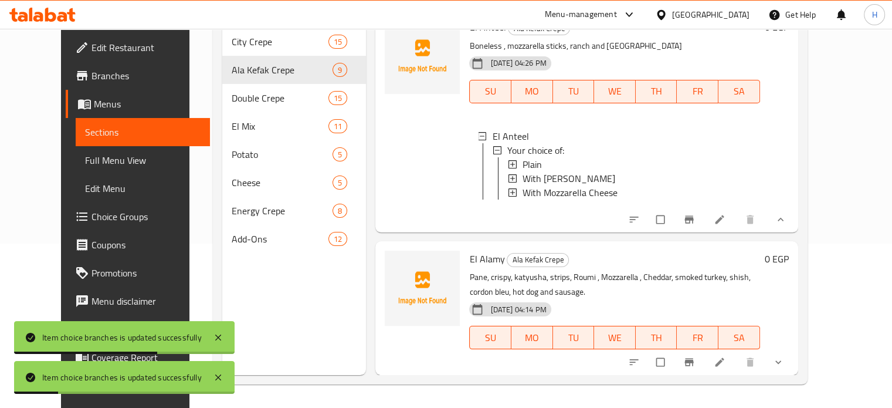
click at [794, 368] on button "show more" at bounding box center [780, 362] width 28 height 26
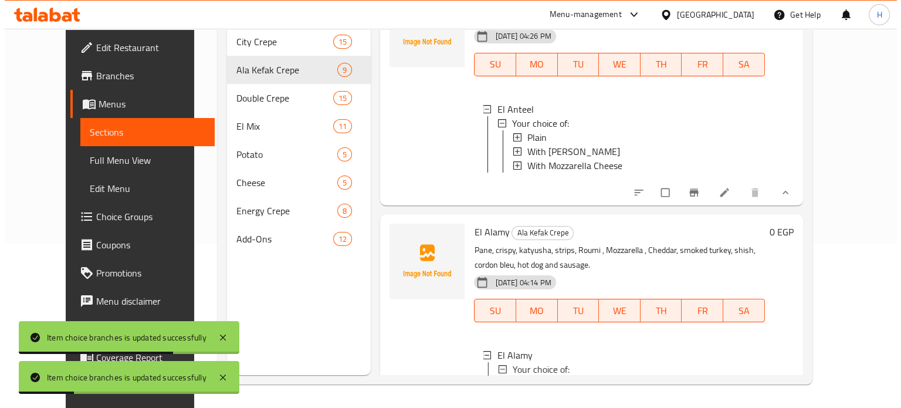
scroll to position [1583, 0]
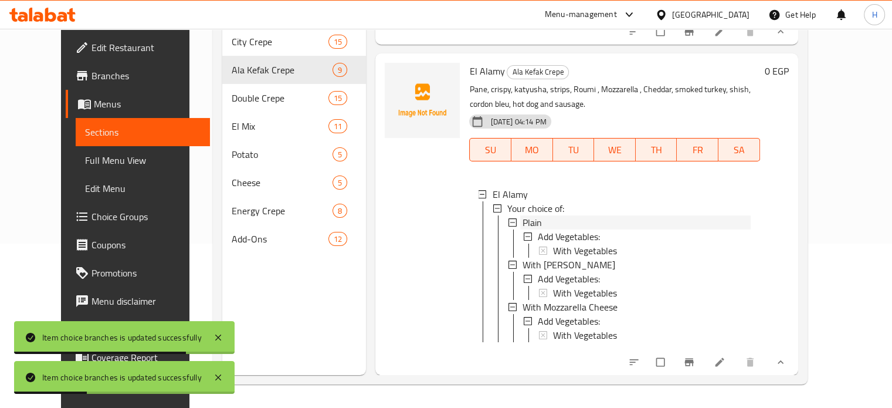
click at [526, 229] on span "Plain" at bounding box center [532, 222] width 19 height 14
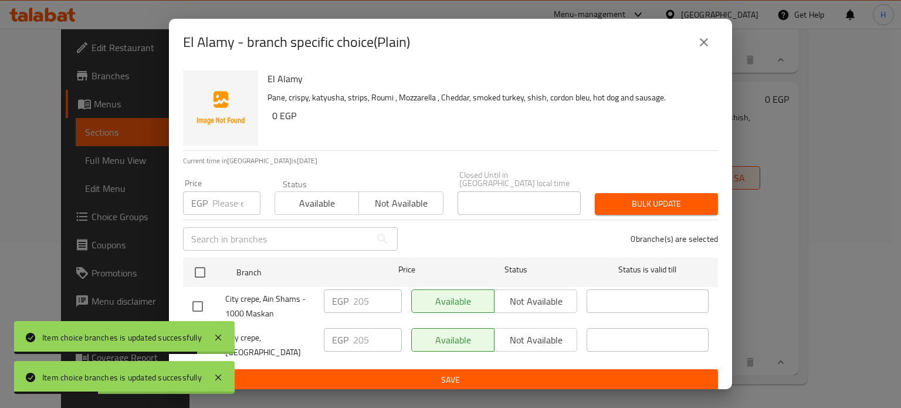
scroll to position [1575, 0]
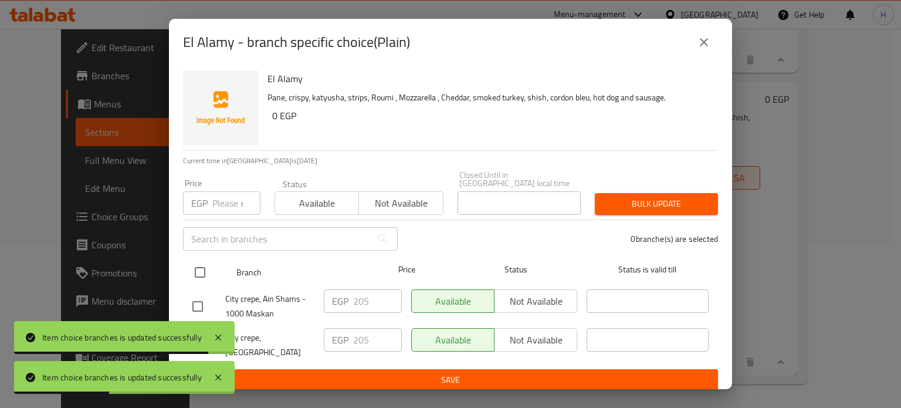
click at [198, 269] on input "checkbox" at bounding box center [200, 272] width 25 height 25
checkbox input "true"
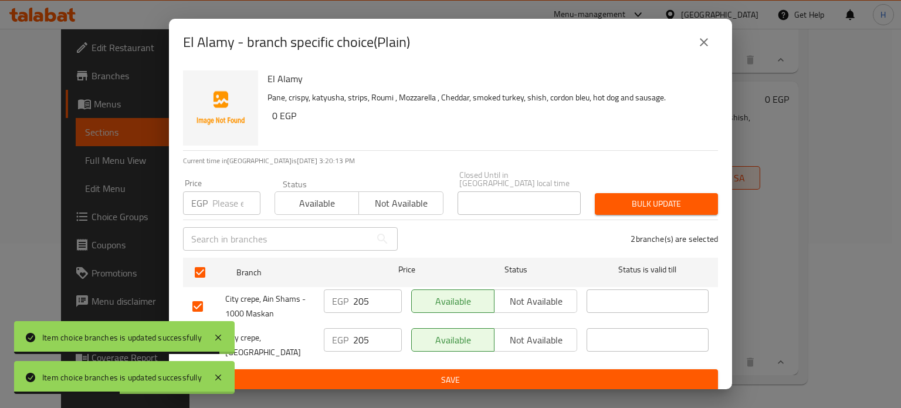
click at [224, 198] on input "number" at bounding box center [236, 202] width 48 height 23
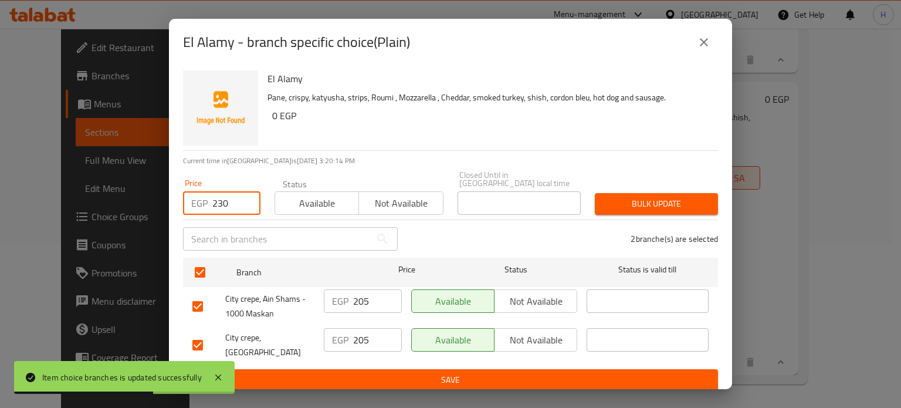
type input "230"
click at [666, 199] on span "Bulk update" at bounding box center [656, 204] width 104 height 15
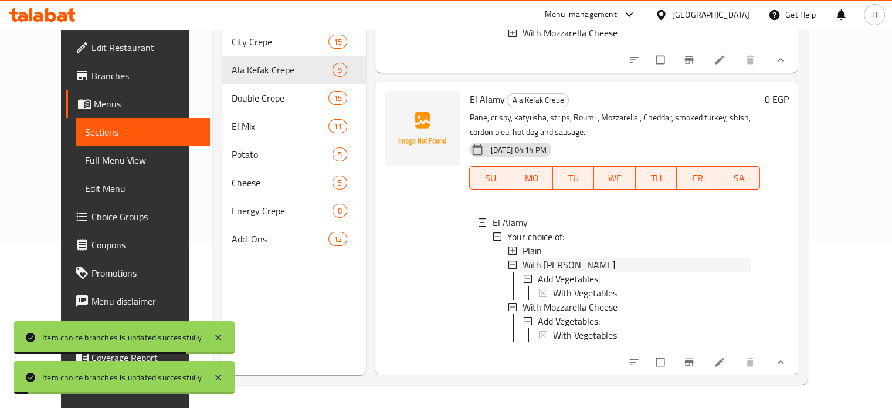
click at [530, 258] on span "With Roumi Cheese" at bounding box center [569, 265] width 93 height 14
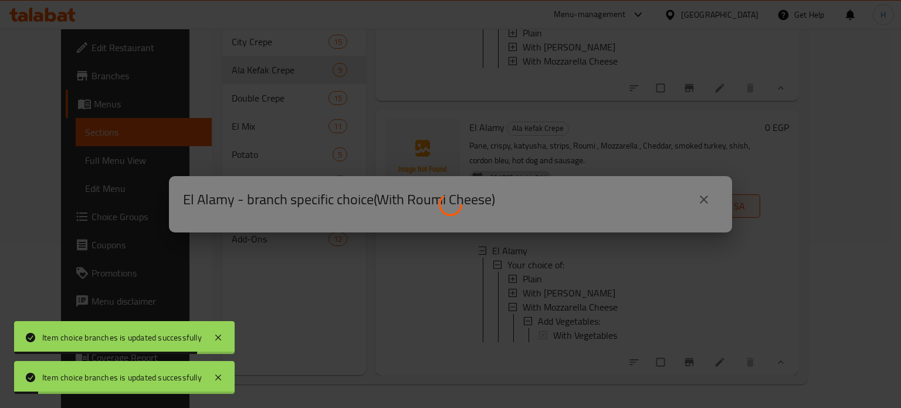
scroll to position [1547, 0]
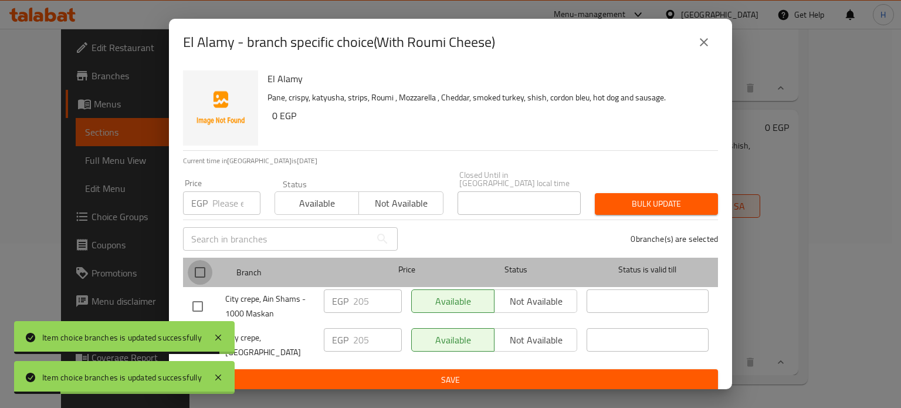
click at [202, 269] on input "checkbox" at bounding box center [200, 272] width 25 height 25
checkbox input "true"
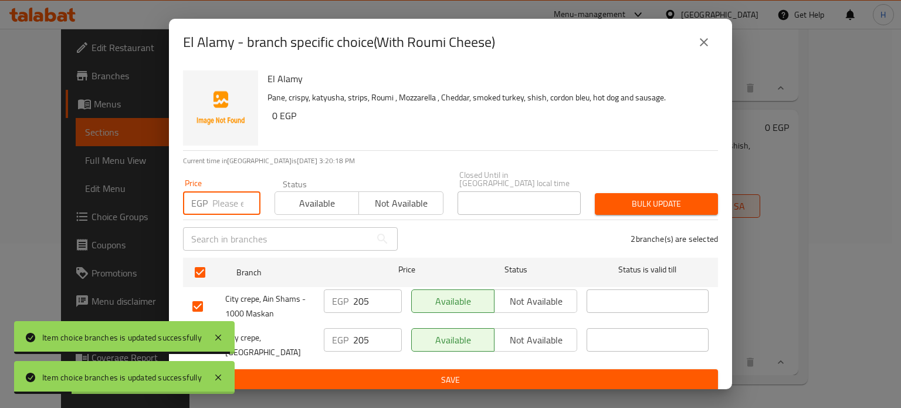
click at [221, 197] on input "number" at bounding box center [236, 202] width 48 height 23
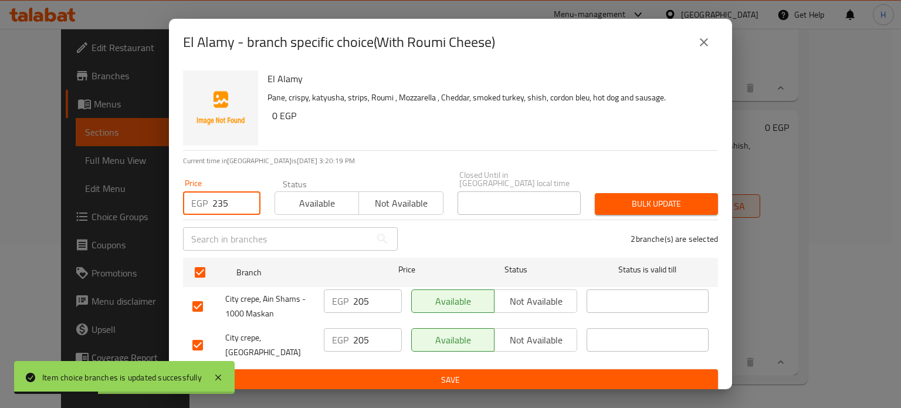
type input "235"
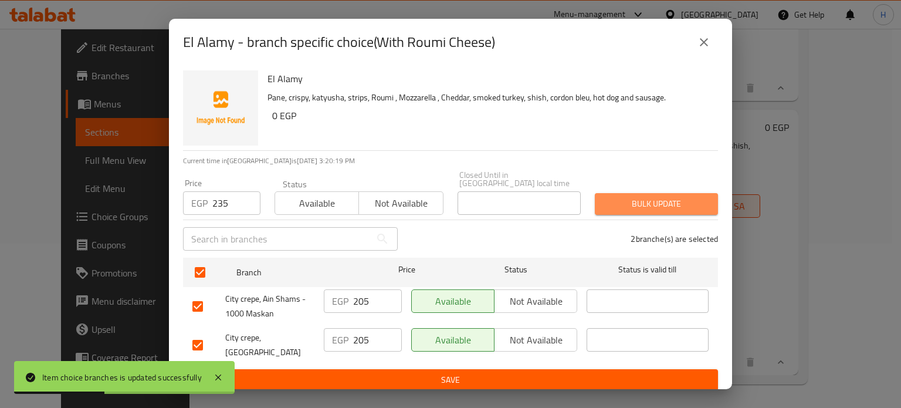
click at [633, 206] on span "Bulk update" at bounding box center [656, 204] width 104 height 15
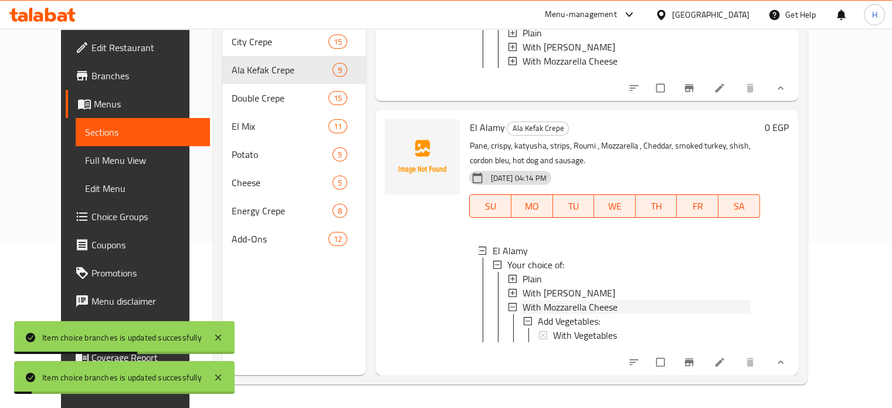
click at [528, 300] on span "With Mozzarella Cheese" at bounding box center [570, 307] width 95 height 14
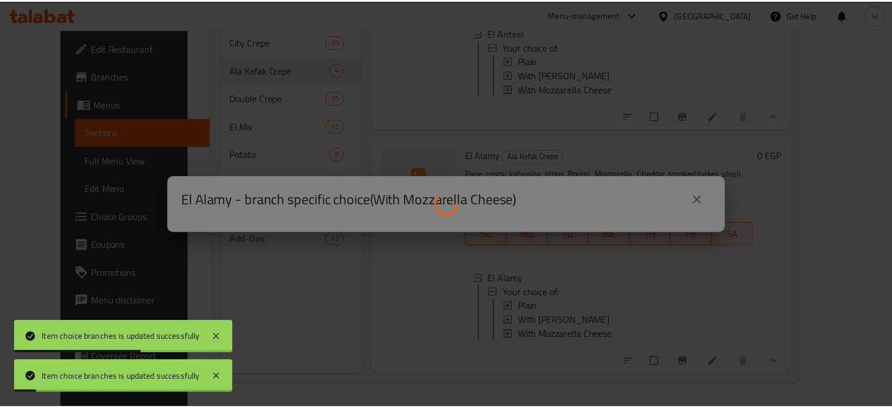
scroll to position [1519, 0]
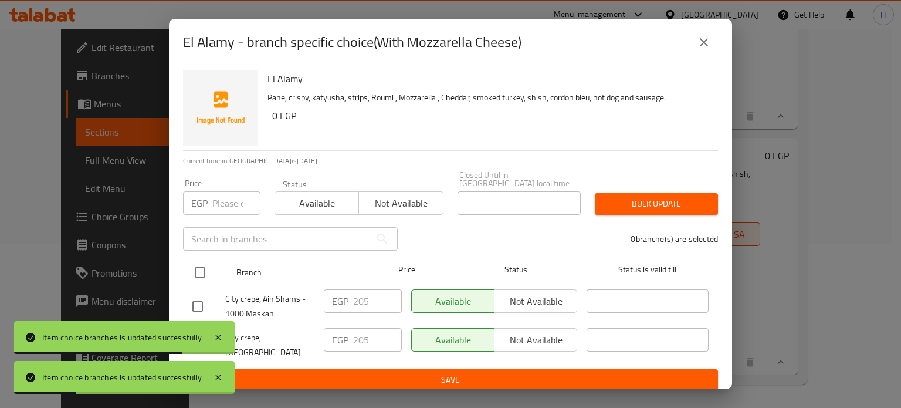
click at [205, 265] on input "checkbox" at bounding box center [200, 272] width 25 height 25
checkbox input "true"
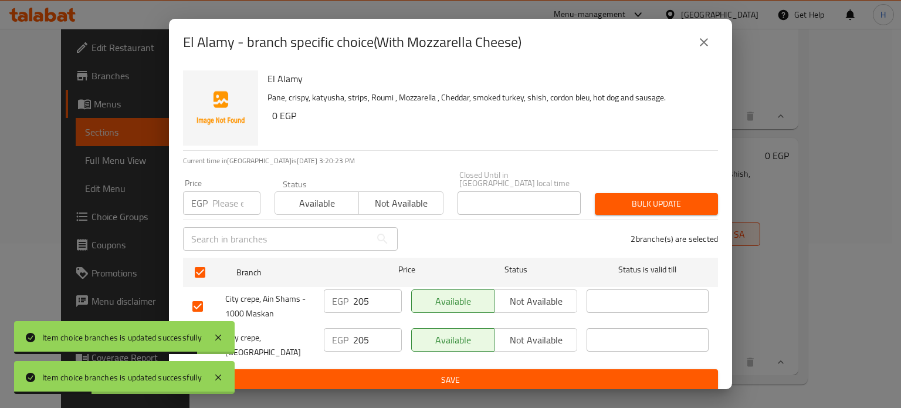
click at [220, 199] on input "number" at bounding box center [236, 202] width 48 height 23
type input "235"
click at [658, 198] on span "Bulk update" at bounding box center [656, 204] width 104 height 15
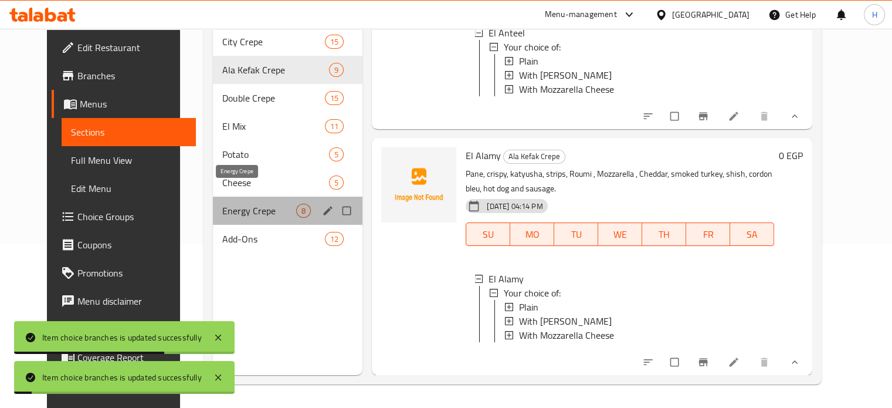
click at [222, 204] on span "Energy Crepe" at bounding box center [259, 211] width 74 height 14
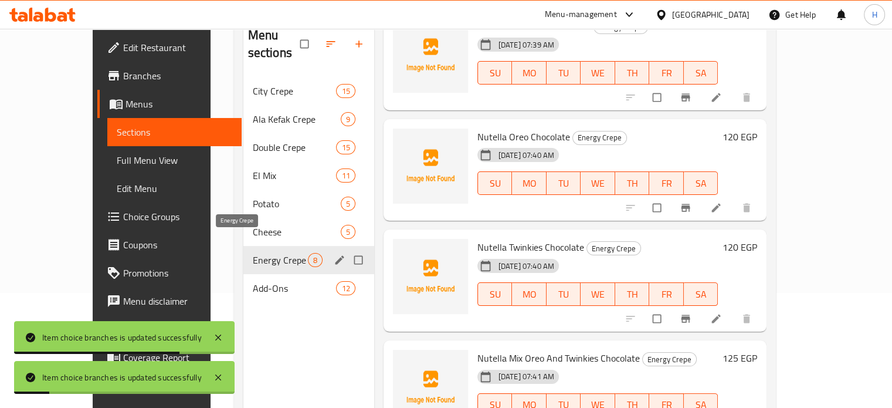
scroll to position [47, 0]
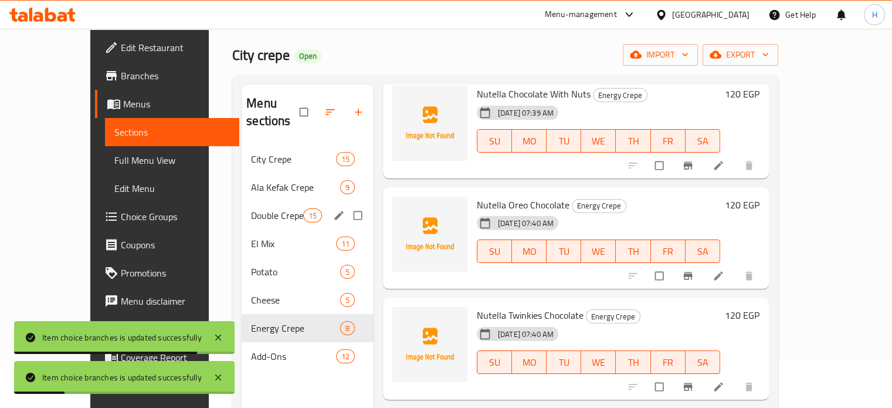
click at [251, 208] on span "Double Crepe" at bounding box center [277, 215] width 52 height 14
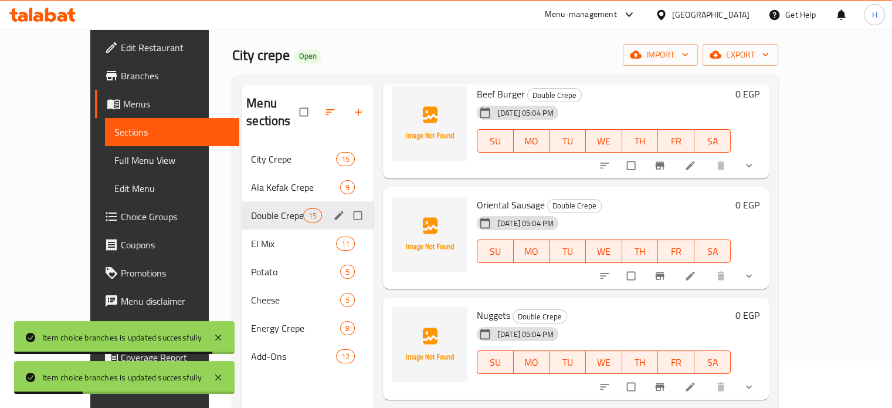
click at [242, 208] on div "Double Crepe 15" at bounding box center [308, 215] width 132 height 28
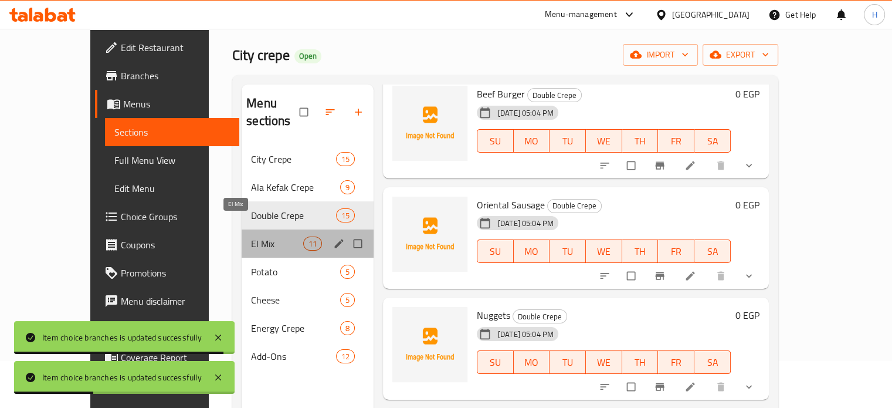
click at [251, 236] on span "El Mix" at bounding box center [277, 243] width 52 height 14
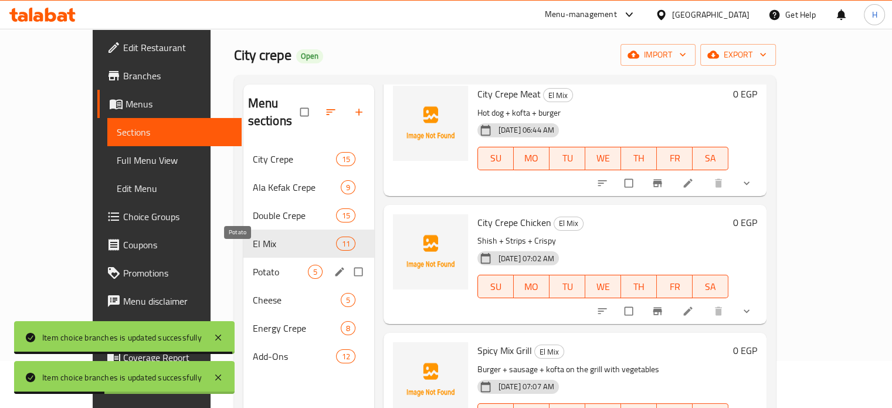
click at [253, 265] on span "Potato" at bounding box center [280, 272] width 55 height 14
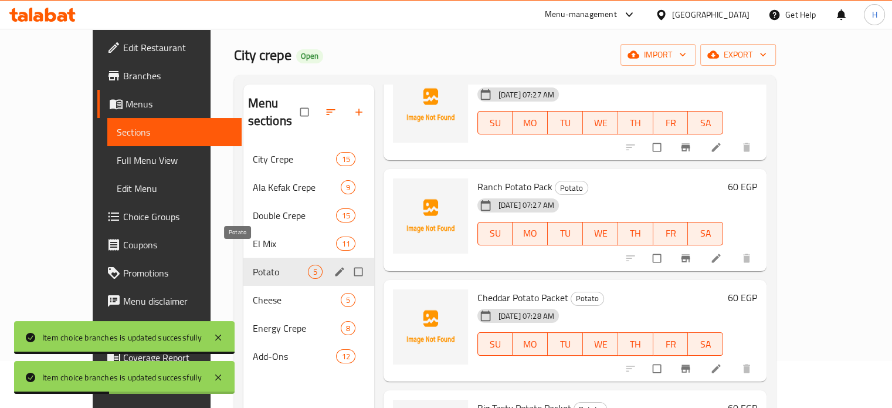
scroll to position [174, 0]
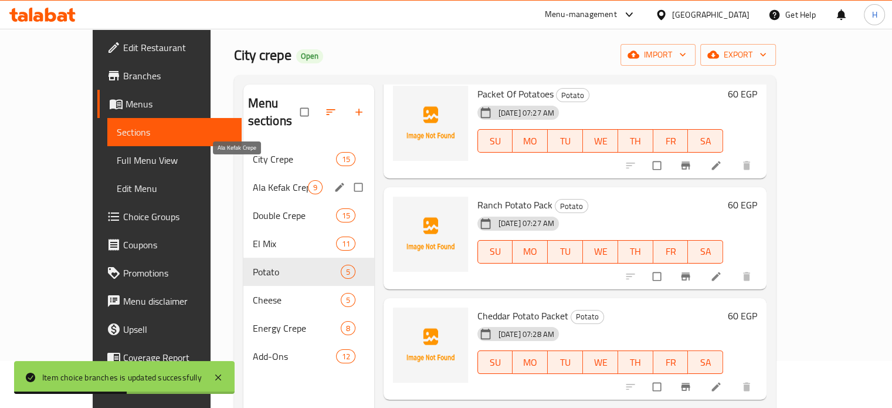
click at [253, 180] on span "Ala Kefak Crepe" at bounding box center [280, 187] width 55 height 14
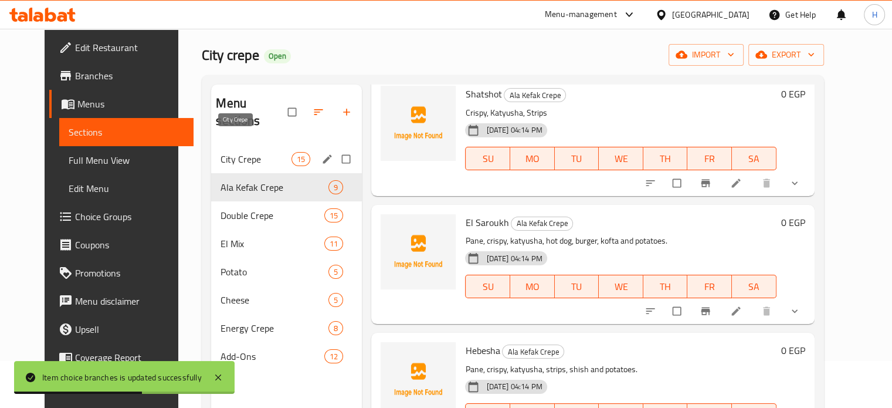
click at [221, 152] on span "City Crepe" at bounding box center [256, 159] width 71 height 14
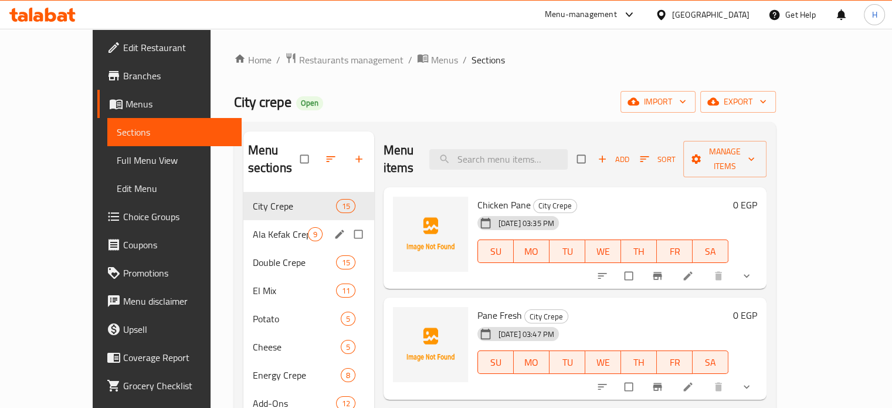
click at [253, 227] on span "Ala Kefak Crepe" at bounding box center [280, 234] width 55 height 14
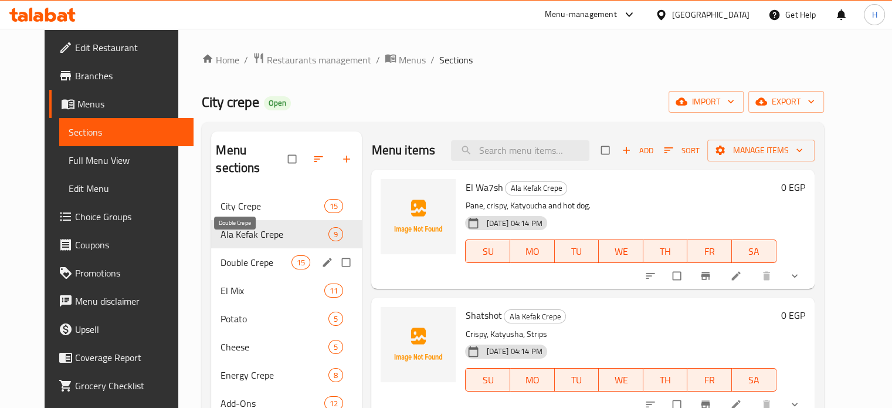
click at [221, 255] on span "Double Crepe" at bounding box center [256, 262] width 71 height 14
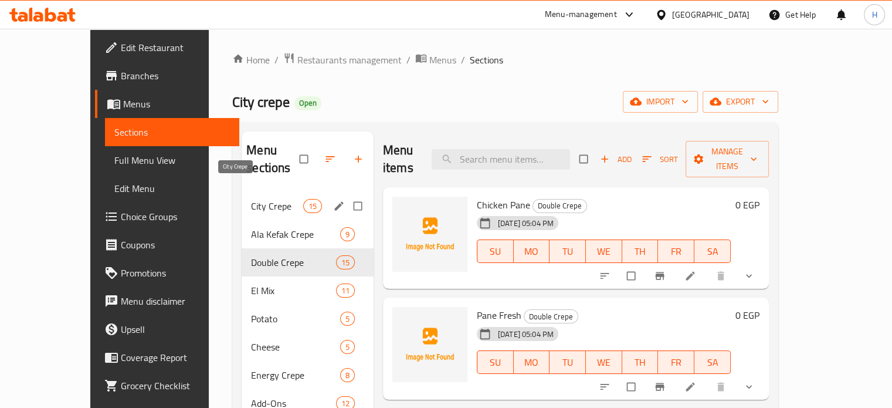
click at [251, 199] on span "City Crepe" at bounding box center [277, 206] width 52 height 14
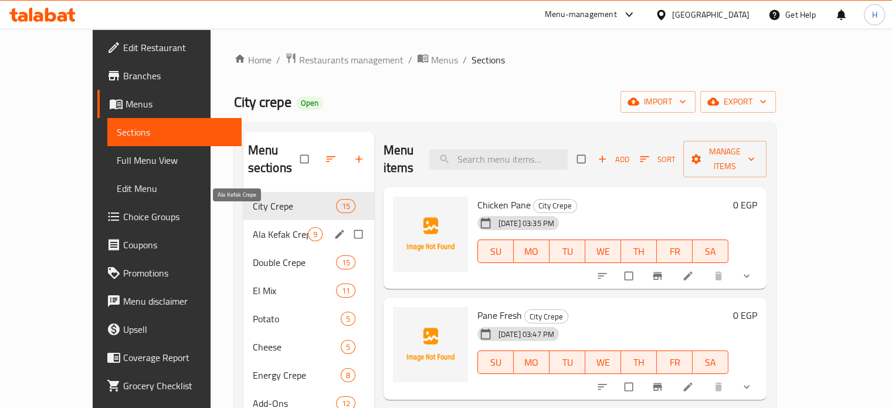
click at [253, 227] on span "Ala Kefak Crepe" at bounding box center [280, 234] width 55 height 14
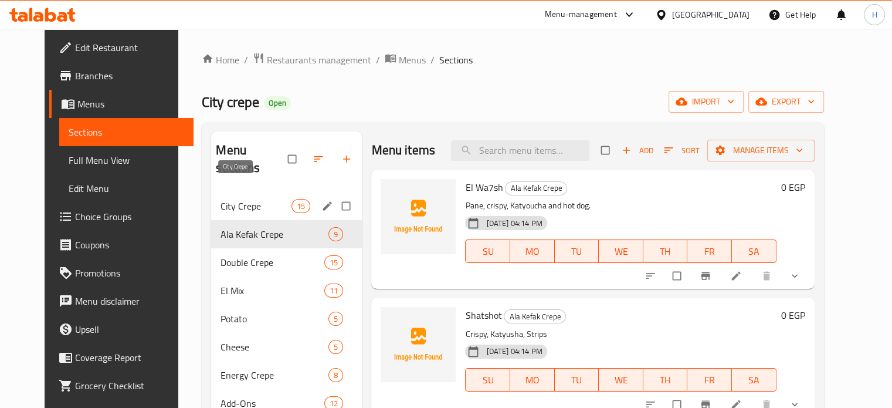
click at [221, 199] on span "City Crepe" at bounding box center [256, 206] width 71 height 14
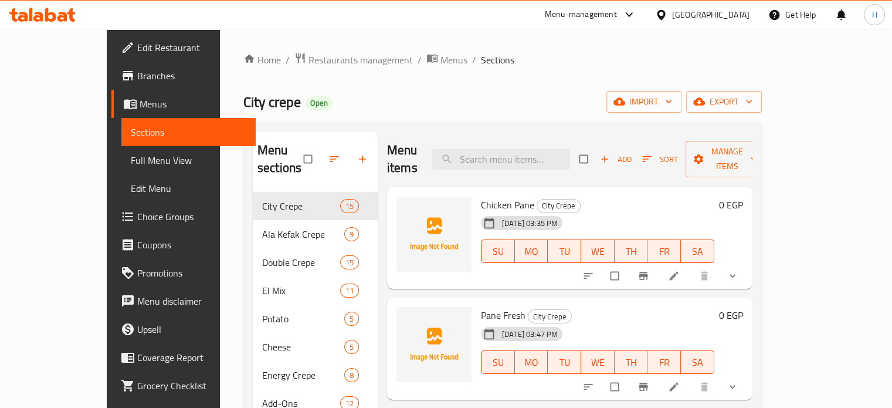
click at [35, 13] on icon at bounding box center [38, 17] width 10 height 10
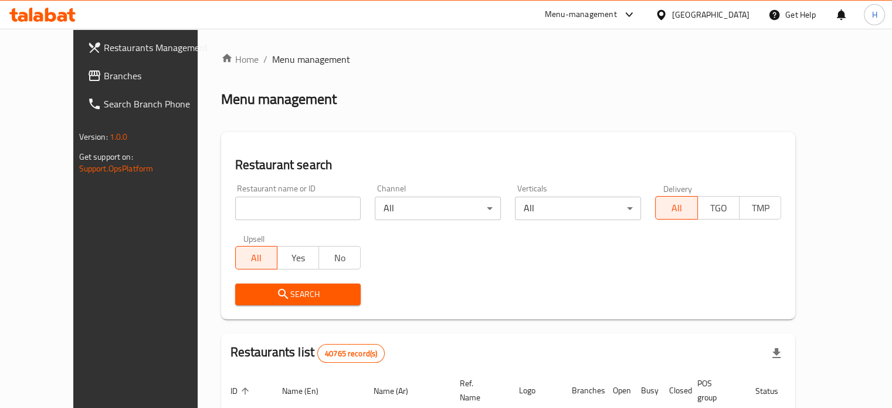
click at [295, 213] on input "search" at bounding box center [298, 208] width 126 height 23
paste input "661071"
type input "661071"
click button "Search" at bounding box center [298, 294] width 126 height 22
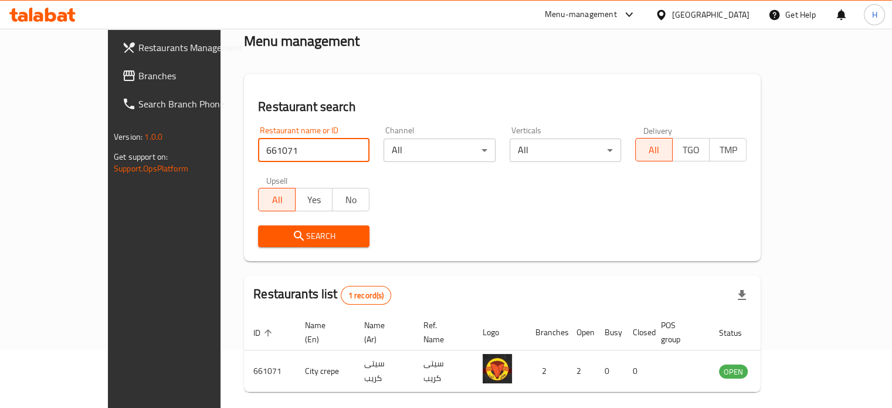
scroll to position [92, 0]
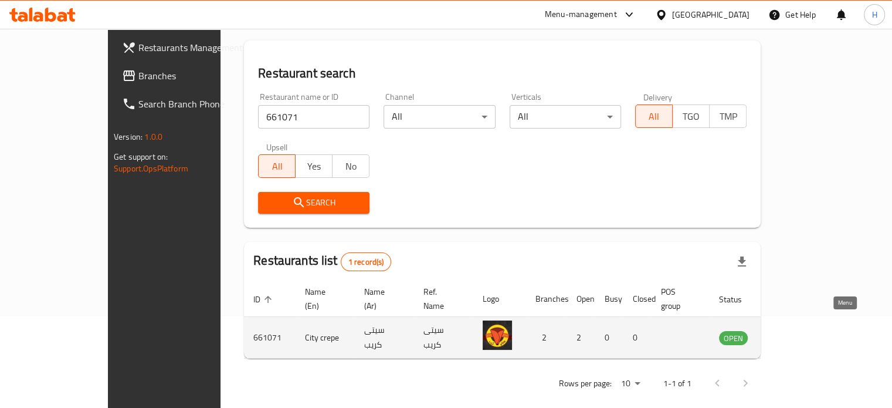
click at [803, 330] on link "enhanced table" at bounding box center [792, 337] width 22 height 14
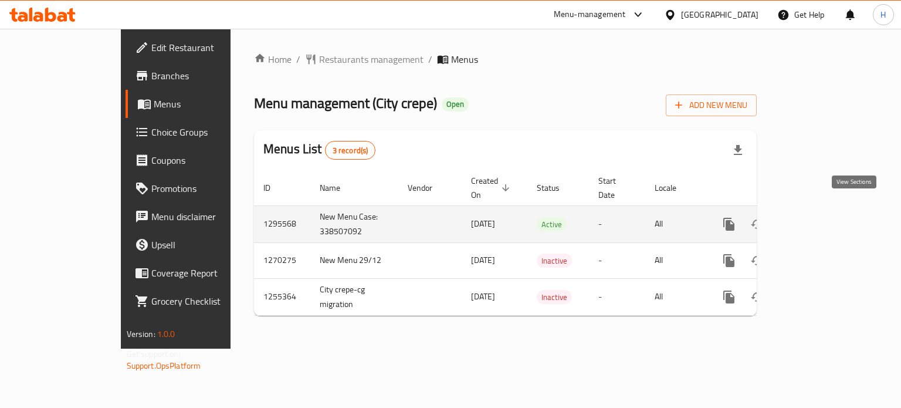
click at [821, 217] on icon "enhanced table" at bounding box center [814, 224] width 14 height 14
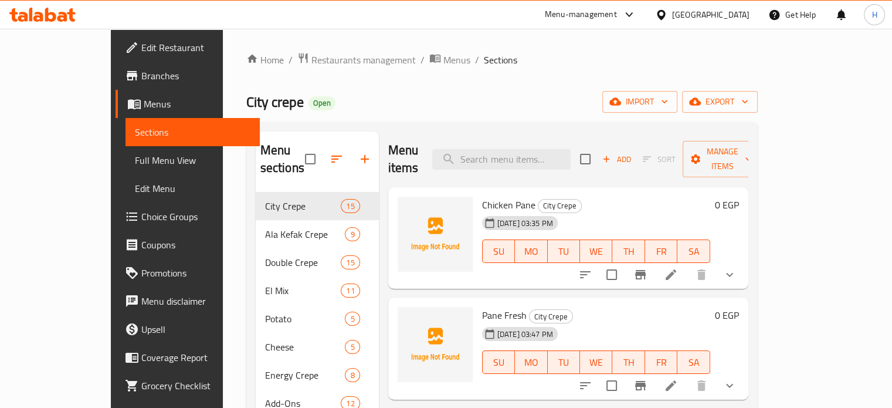
click at [482, 196] on span "Chicken Pane" at bounding box center [508, 205] width 53 height 18
copy h6 "Chicken Pane"
click at [478, 211] on div "[DATE] 03:35 PM" at bounding box center [507, 222] width 59 height 23
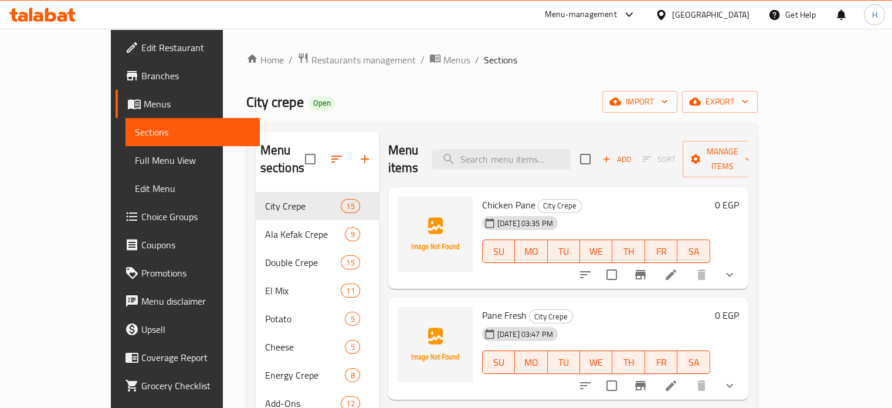
click at [482, 196] on span "Chicken Pane" at bounding box center [508, 205] width 53 height 18
copy h6 "Chicken Pane"
click at [408, 207] on icon "upload picture" at bounding box center [414, 212] width 12 height 11
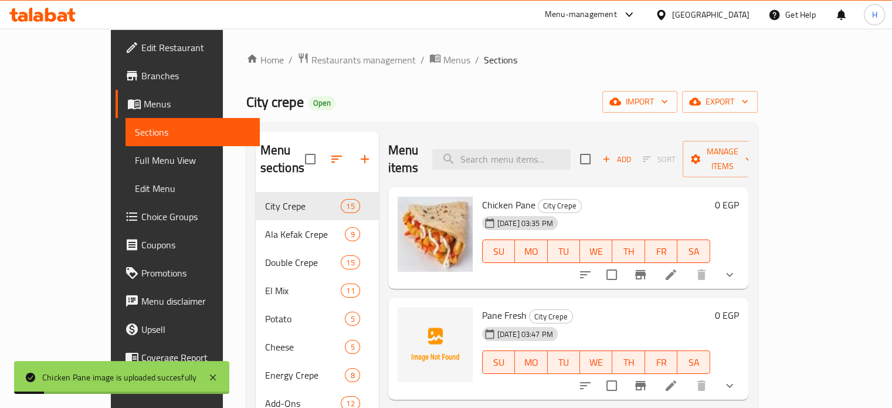
click at [488, 306] on span "Pane Fresh" at bounding box center [504, 315] width 45 height 18
copy h6 "Pane Fresh"
click at [408, 317] on icon "upload picture" at bounding box center [414, 322] width 12 height 11
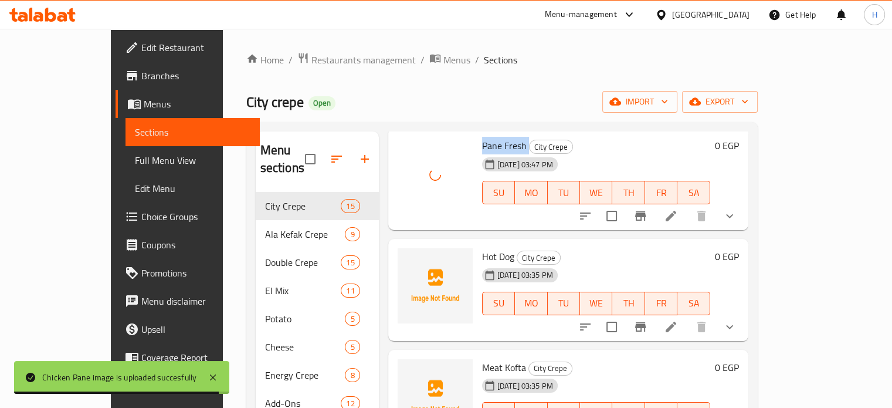
scroll to position [176, 0]
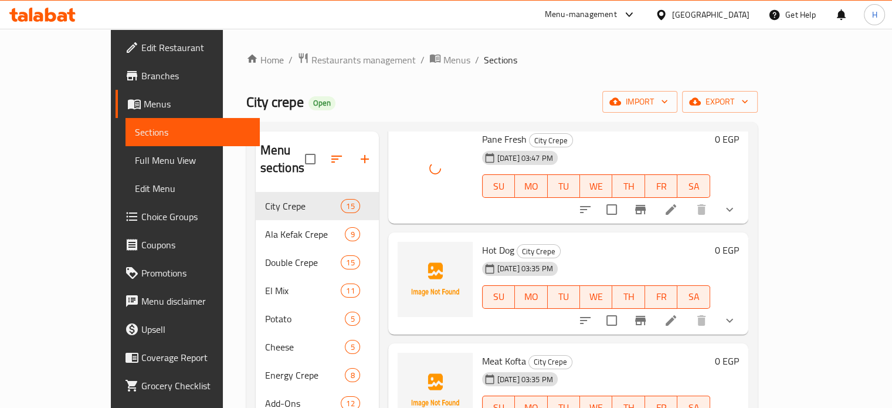
click at [482, 241] on span "Hot Dog" at bounding box center [498, 250] width 32 height 18
copy h6 "Hot Dog"
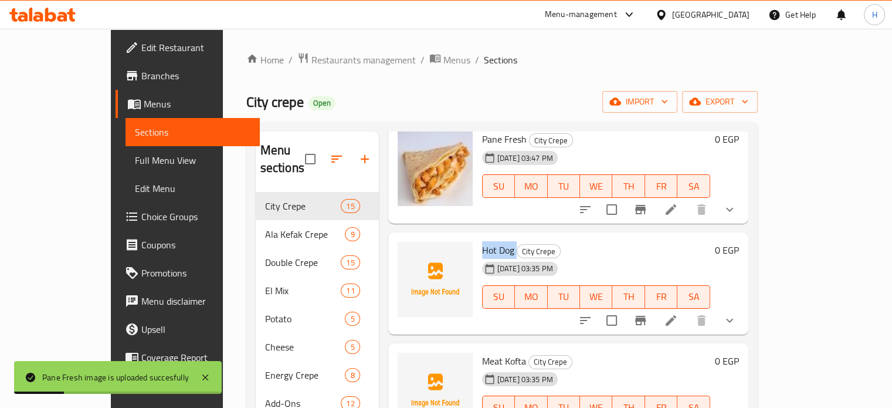
copy h6 "Hot Dog"
click at [407, 251] on icon "upload picture" at bounding box center [414, 258] width 14 height 14
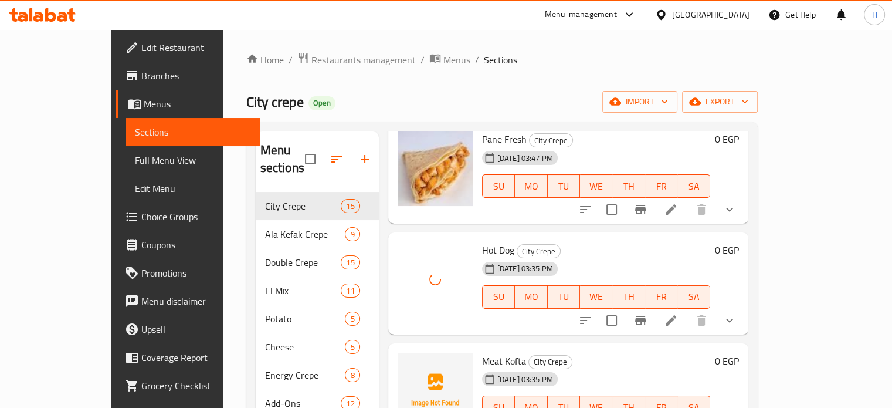
click at [482, 352] on span "Meat Kofta" at bounding box center [504, 361] width 44 height 18
copy h6 "Meat Kofta"
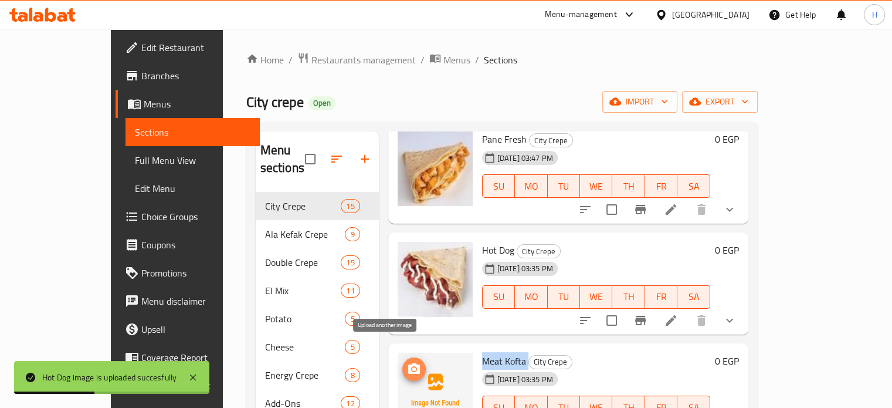
click at [408, 363] on icon "upload picture" at bounding box center [414, 368] width 12 height 11
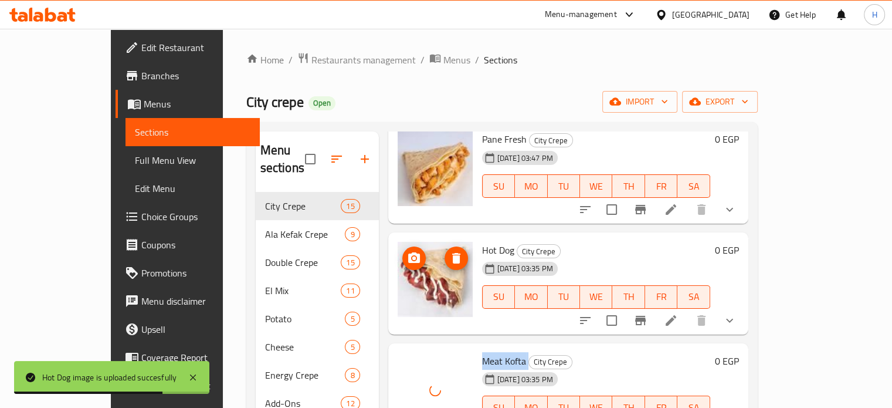
scroll to position [293, 0]
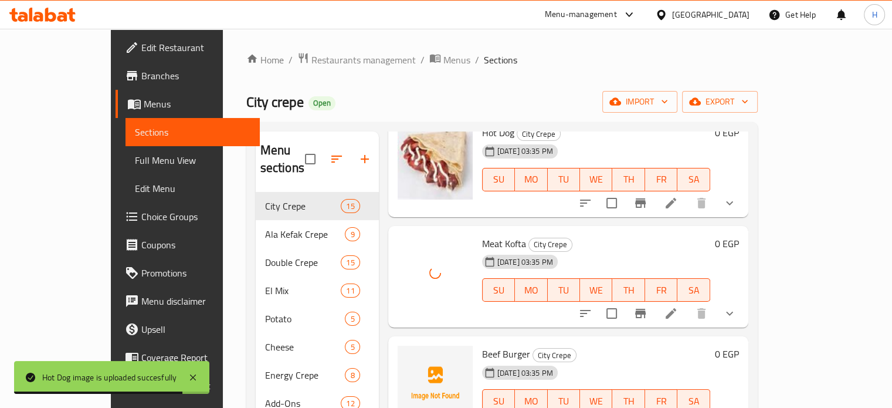
click at [482, 345] on span "Beef Burger" at bounding box center [506, 354] width 48 height 18
copy h6 "Beef Burger"
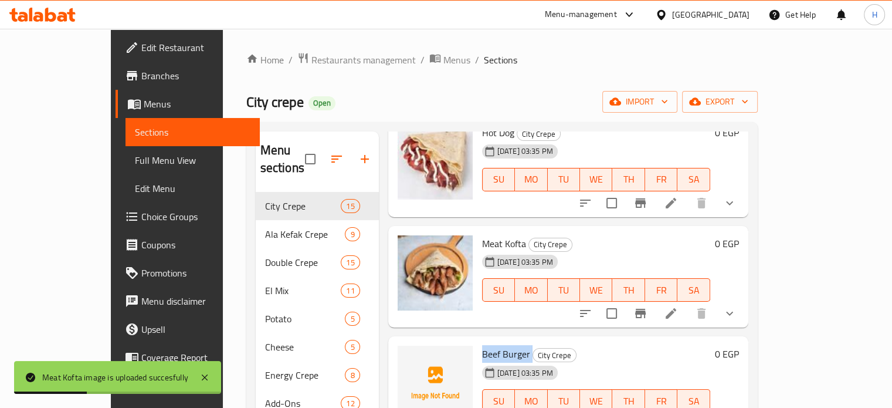
copy h6 "Beef Burger"
click at [402, 350] on button "upload picture" at bounding box center [413, 361] width 23 height 23
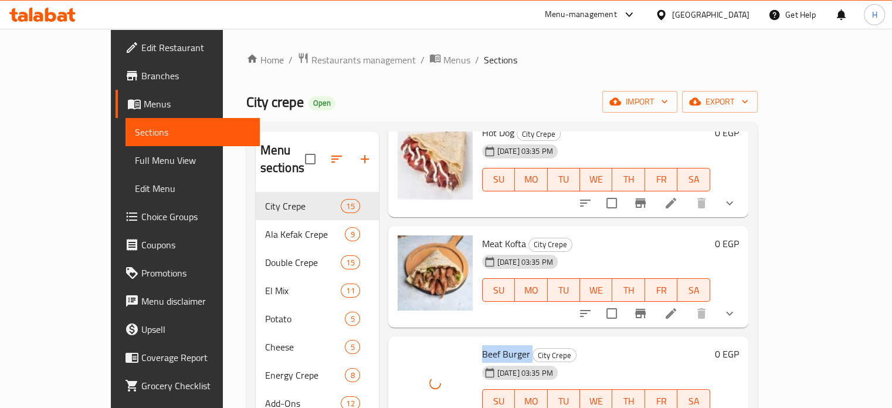
scroll to position [411, 0]
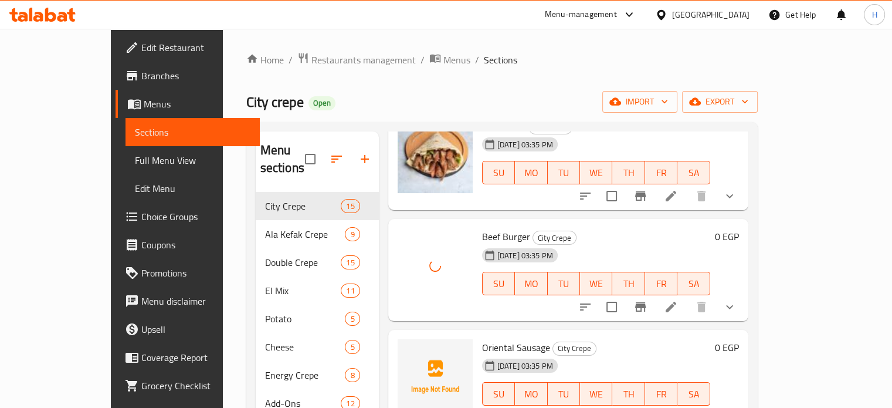
click at [482, 339] on span "Oriental Sausage" at bounding box center [516, 348] width 68 height 18
copy h6 "Oriental Sausage"
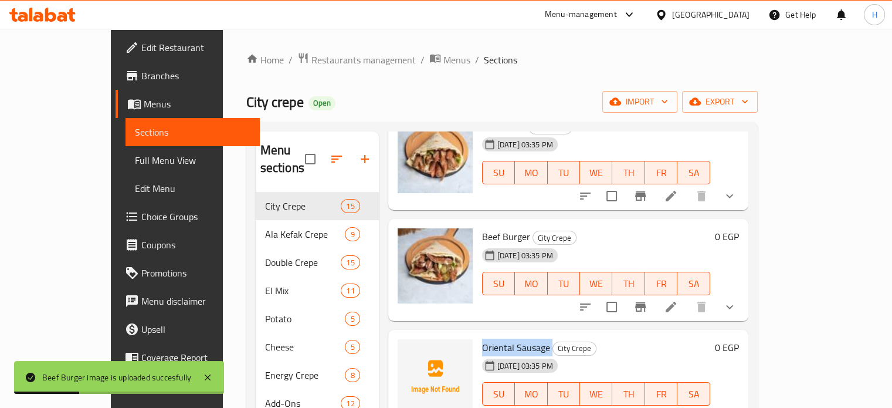
copy h6 "Oriental Sausage"
click at [402, 348] on span "upload picture" at bounding box center [413, 355] width 23 height 14
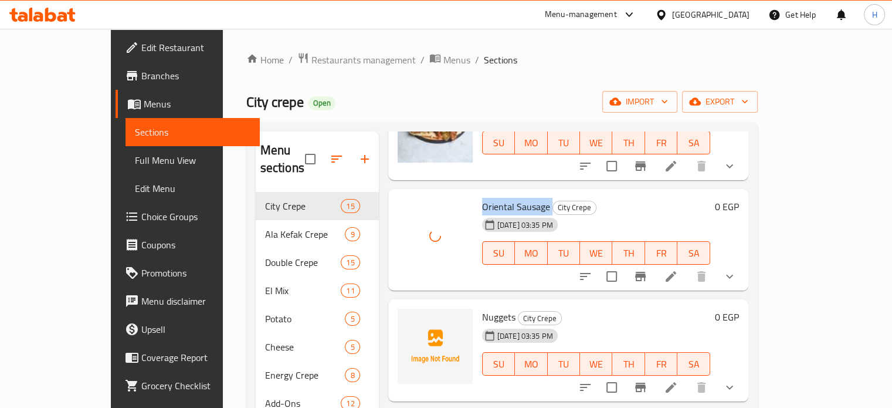
scroll to position [587, 0]
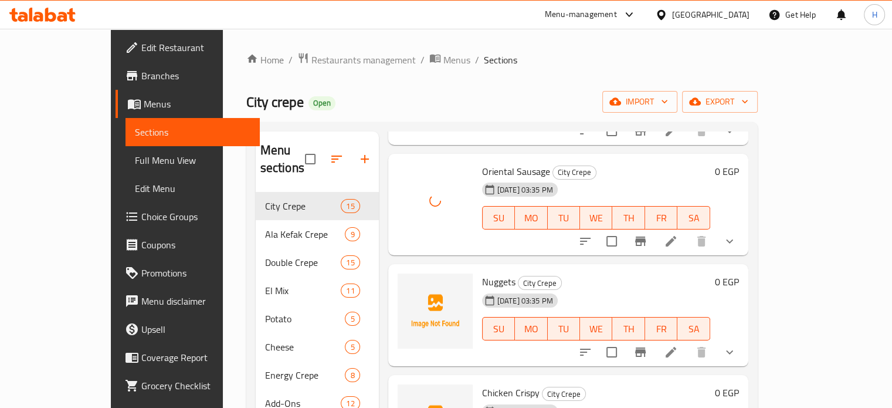
click at [482, 273] on span "Nuggets" at bounding box center [498, 282] width 33 height 18
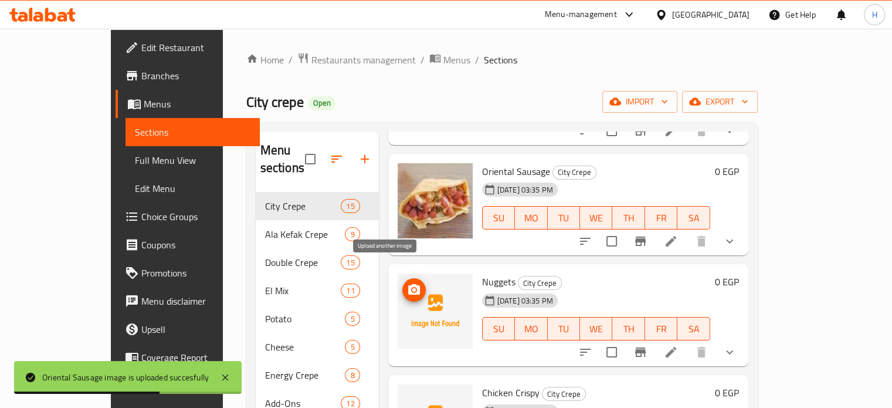
click at [408, 284] on icon "upload picture" at bounding box center [414, 289] width 12 height 11
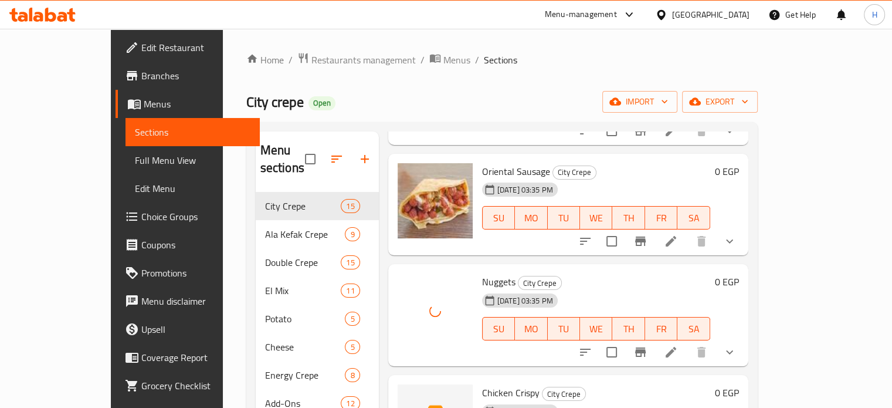
click at [498, 384] on span "Chicken Crispy" at bounding box center [510, 393] width 57 height 18
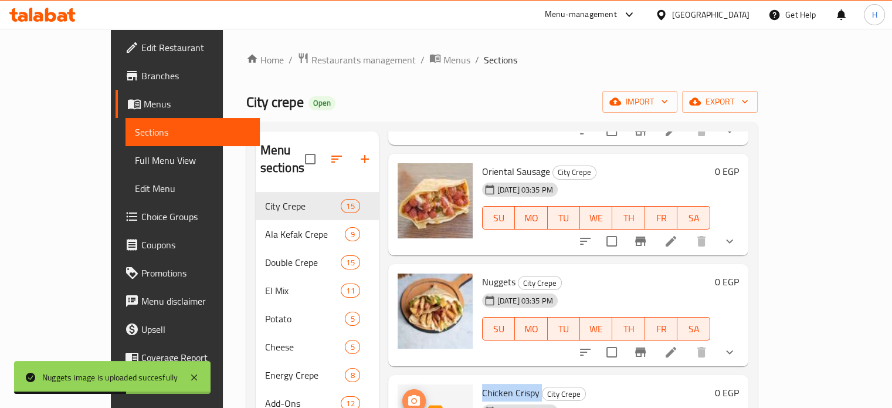
click at [402, 394] on span "upload picture" at bounding box center [413, 401] width 23 height 14
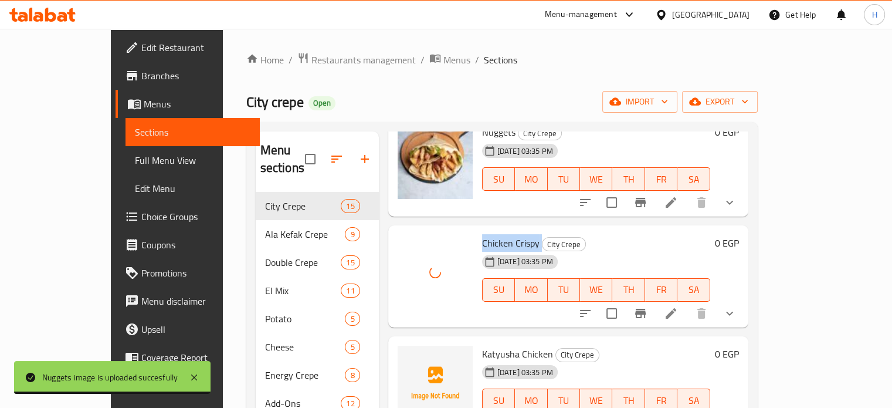
scroll to position [763, 0]
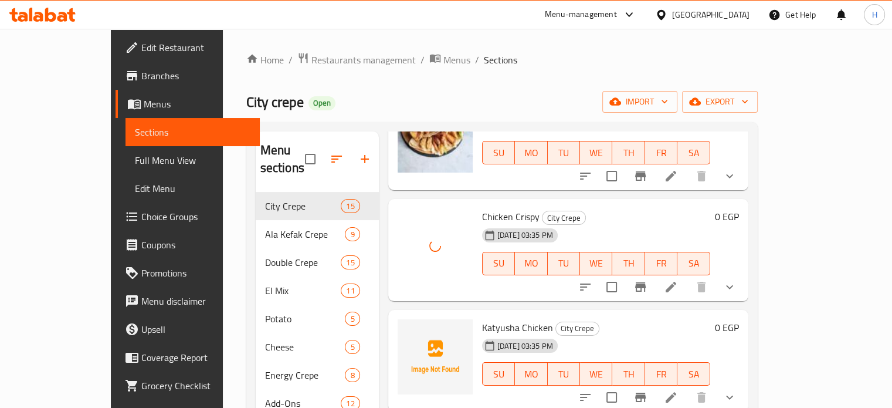
click at [482, 319] on span "Katyusha Chicken" at bounding box center [517, 328] width 71 height 18
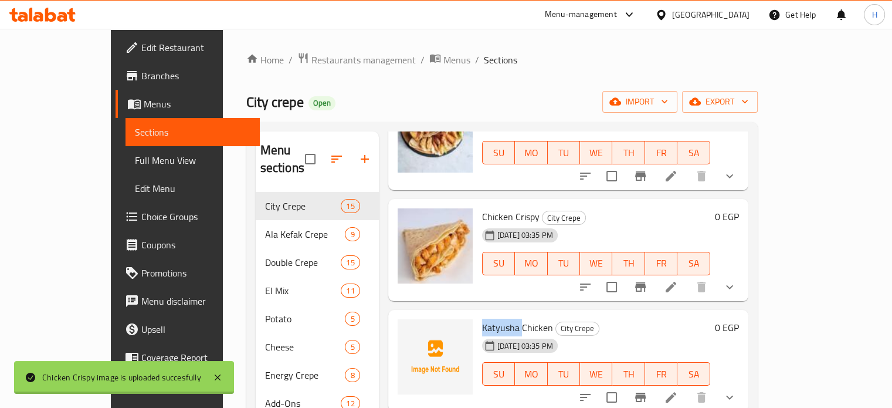
click at [482, 319] on span "Katyusha Chicken" at bounding box center [517, 328] width 71 height 18
click at [408, 330] on icon "upload picture" at bounding box center [414, 335] width 12 height 11
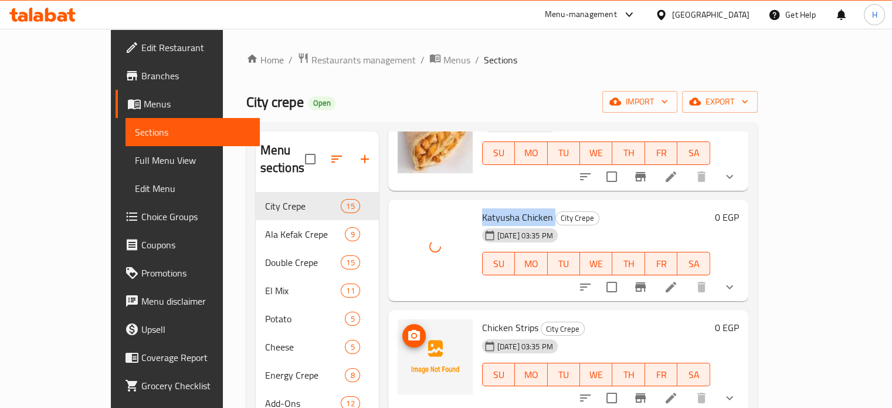
scroll to position [880, 0]
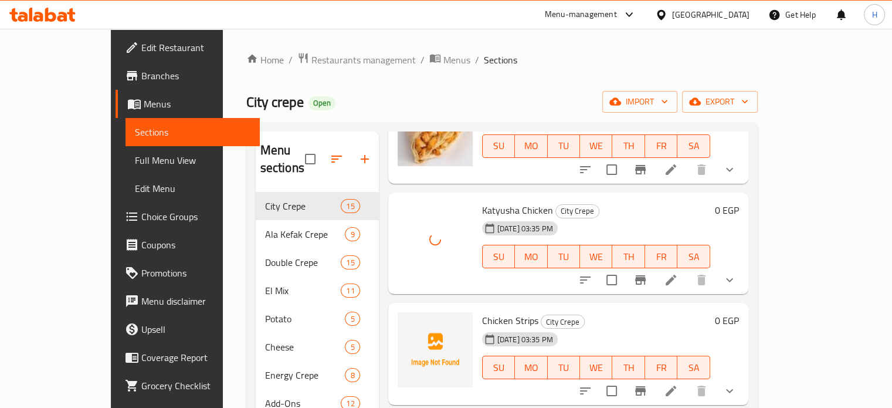
click at [482, 312] on span "Chicken Strips" at bounding box center [510, 321] width 56 height 18
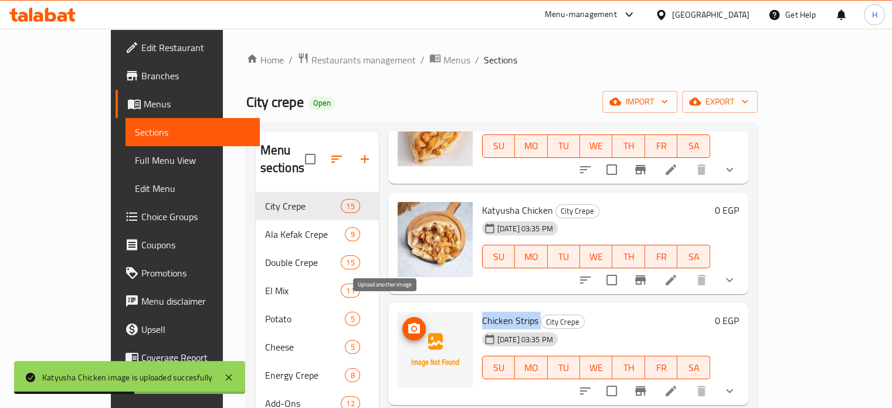
click at [408, 323] on icon "upload picture" at bounding box center [414, 328] width 12 height 11
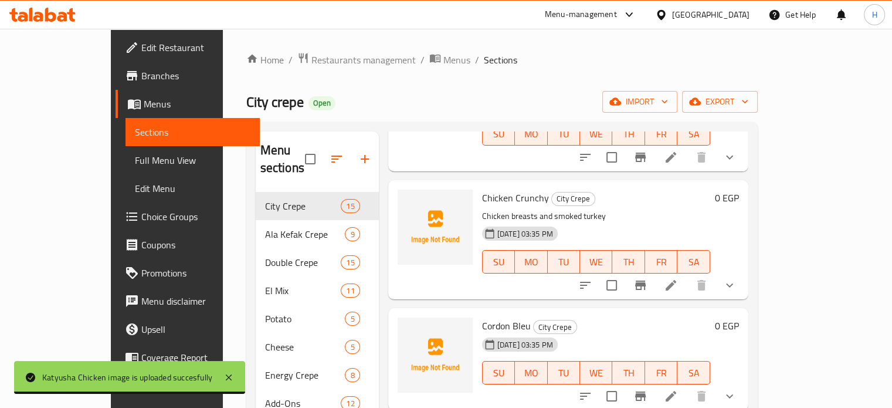
scroll to position [1115, 0]
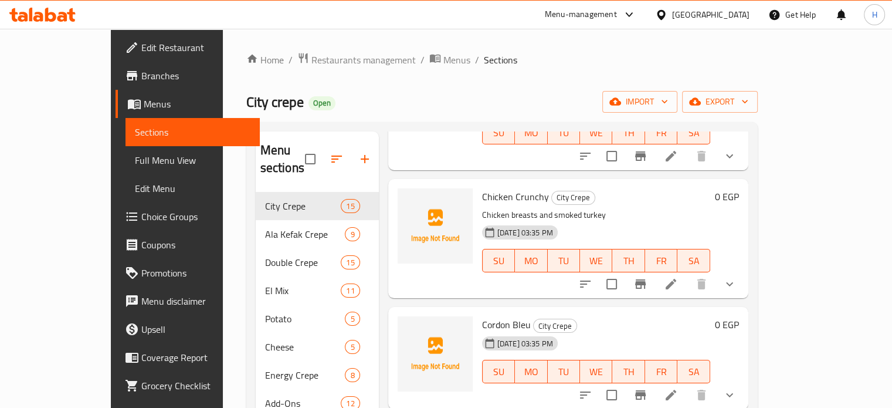
click at [483, 208] on p "Chicken breasts and smoked turkey" at bounding box center [596, 215] width 228 height 15
click at [486, 188] on span "Chicken Crunchy" at bounding box center [515, 197] width 67 height 18
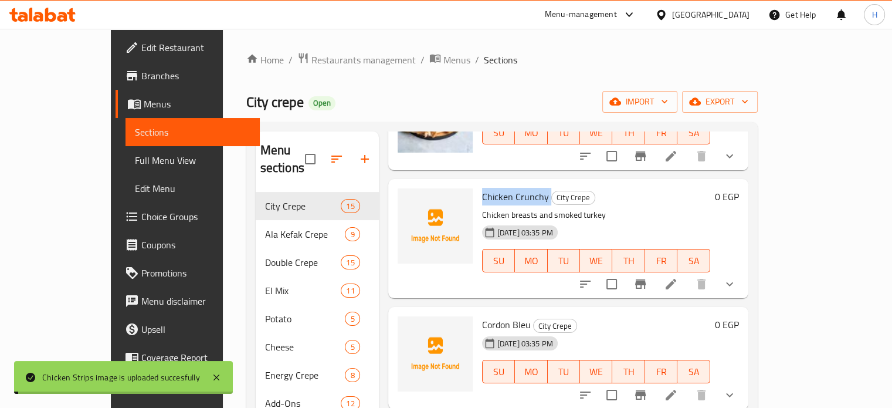
click at [486, 188] on span "Chicken Crunchy" at bounding box center [515, 197] width 67 height 18
click at [402, 193] on button "upload picture" at bounding box center [413, 204] width 23 height 23
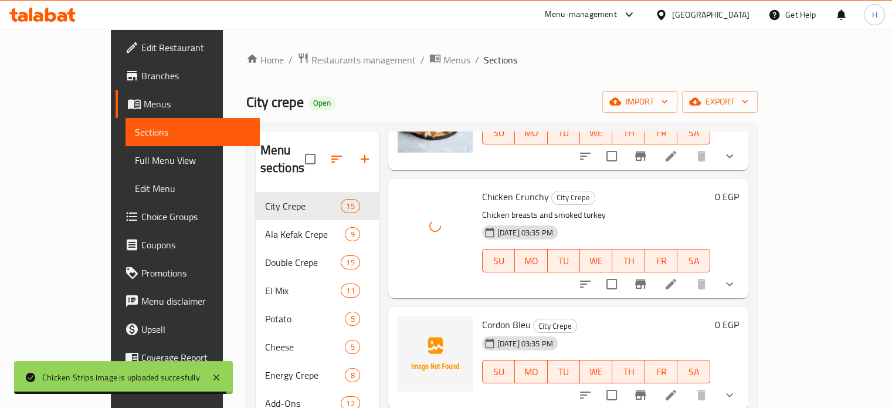
click at [482, 316] on span "Cordon Bleu" at bounding box center [506, 325] width 49 height 18
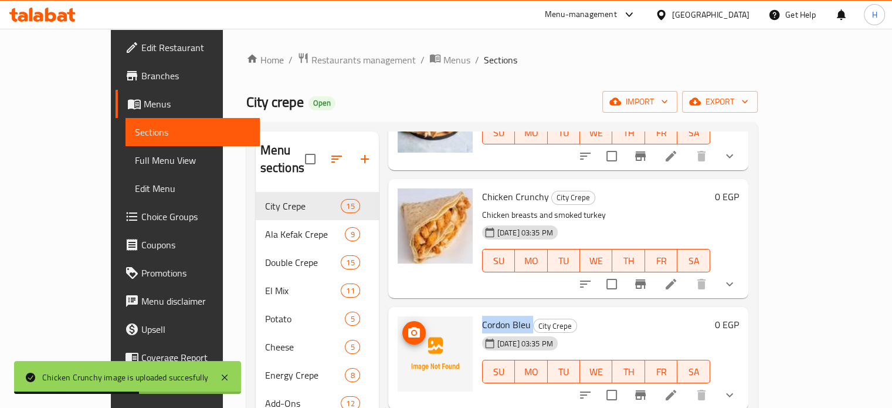
click at [408, 327] on icon "upload picture" at bounding box center [414, 332] width 12 height 11
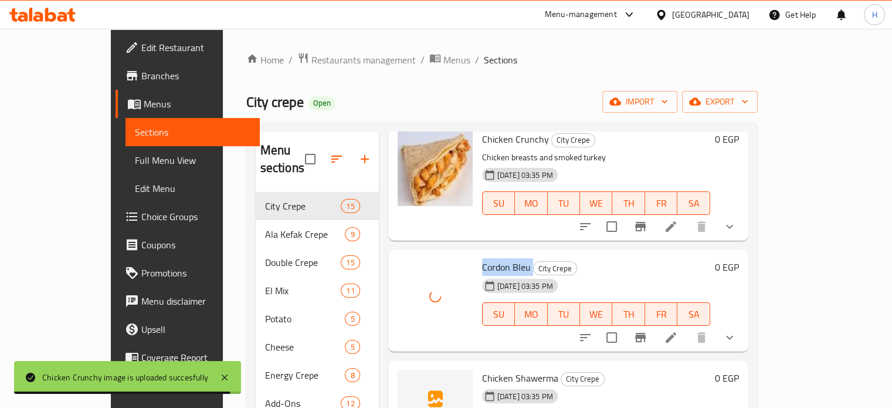
scroll to position [1291, 0]
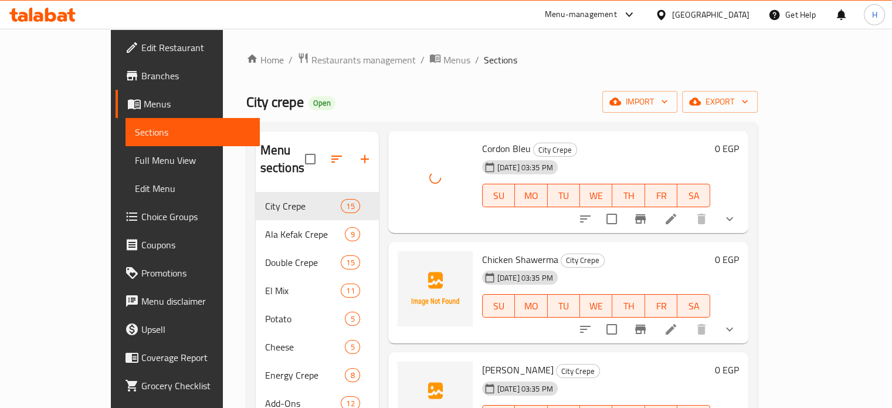
click at [483, 251] on span "Chicken Shawerma" at bounding box center [520, 260] width 76 height 18
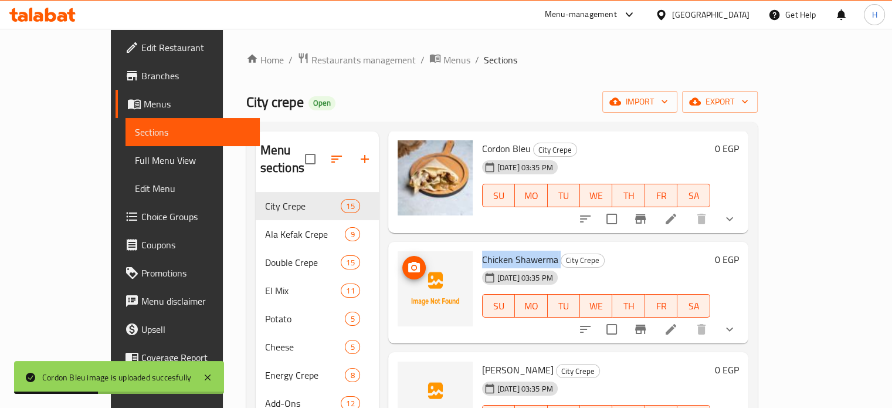
click at [408, 262] on icon "upload picture" at bounding box center [414, 267] width 12 height 11
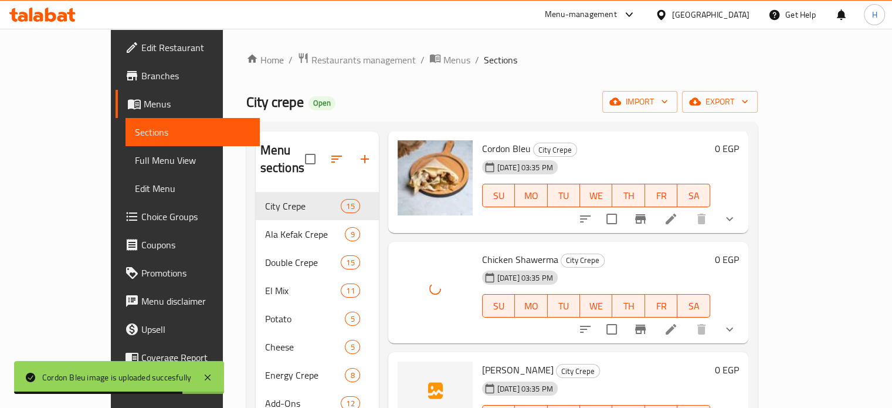
click at [482, 361] on span "[PERSON_NAME]" at bounding box center [518, 370] width 72 height 18
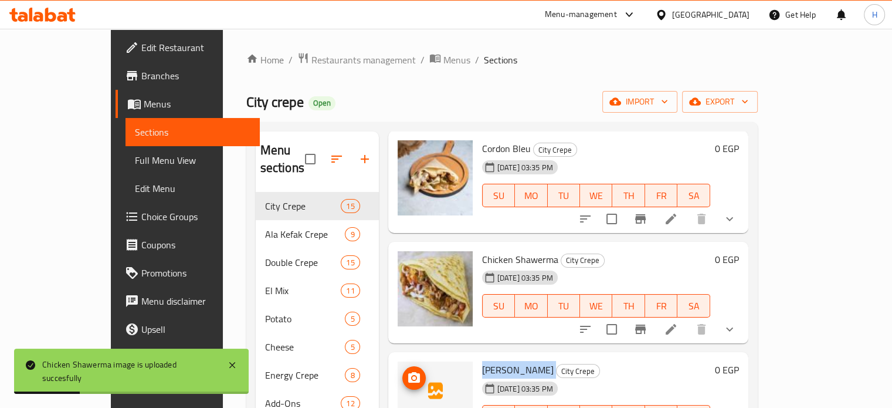
click at [408, 372] on icon "upload picture" at bounding box center [414, 377] width 12 height 11
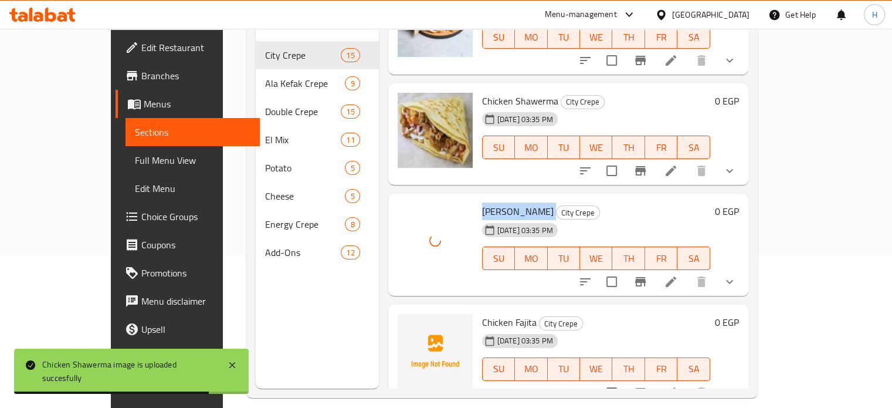
scroll to position [164, 0]
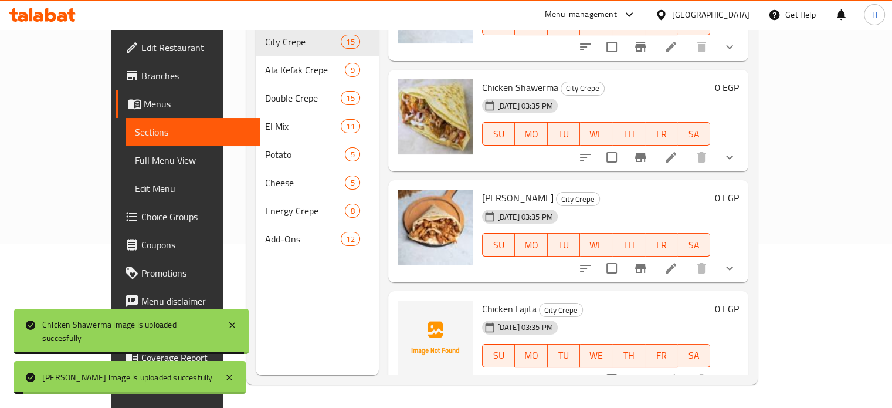
click at [488, 300] on span "Chicken Fajita" at bounding box center [509, 309] width 55 height 18
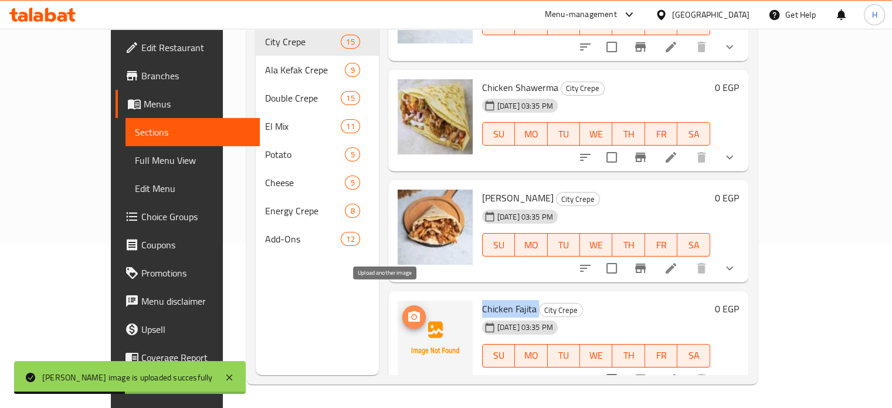
click at [402, 310] on span "upload picture" at bounding box center [413, 317] width 23 height 14
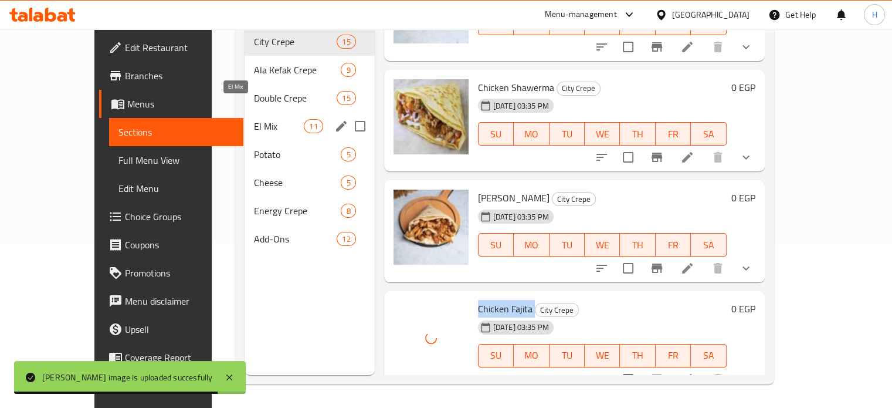
scroll to position [106, 0]
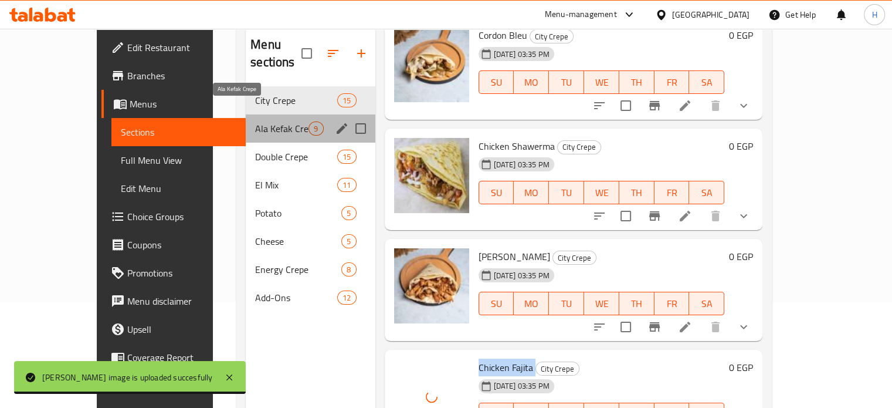
click at [255, 121] on span "Ala Kefak Crepe" at bounding box center [281, 128] width 53 height 14
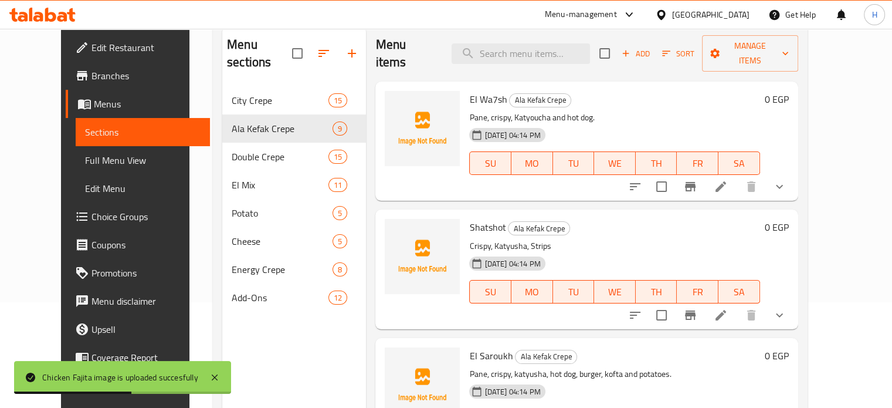
click at [473, 90] on span "El Wa7sh" at bounding box center [488, 99] width 38 height 18
click at [470, 90] on span "El Wa7sh" at bounding box center [488, 99] width 38 height 18
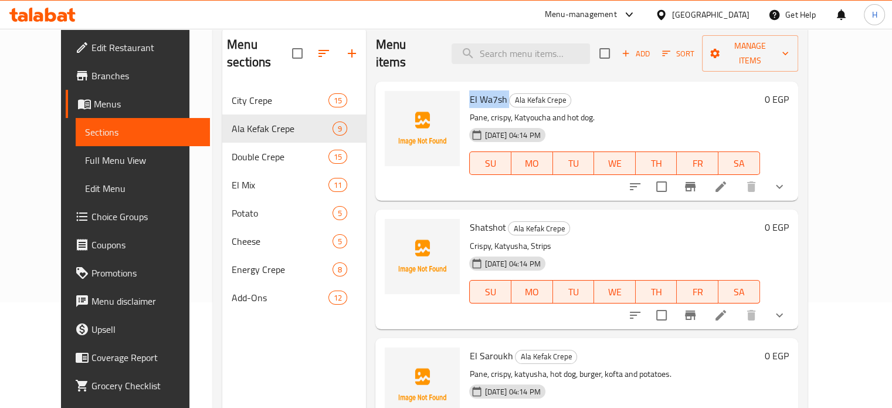
click at [469, 90] on span "El Wa7sh" at bounding box center [488, 99] width 38 height 18
click at [390, 100] on span "upload picture" at bounding box center [401, 107] width 23 height 14
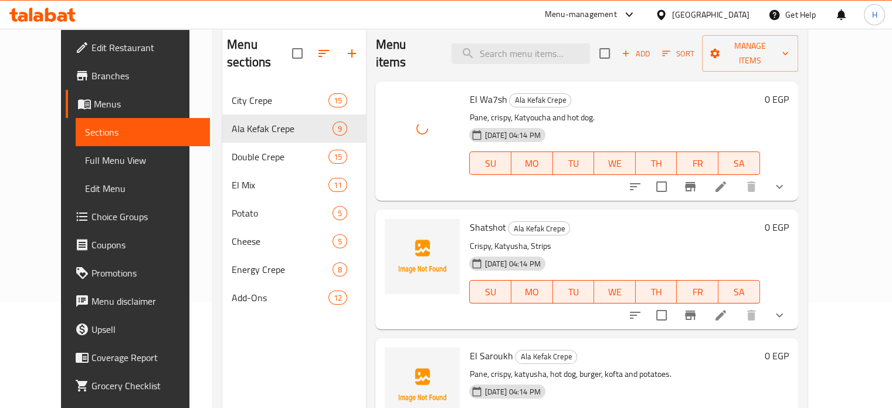
click at [469, 218] on span "Shatshot" at bounding box center [487, 227] width 36 height 18
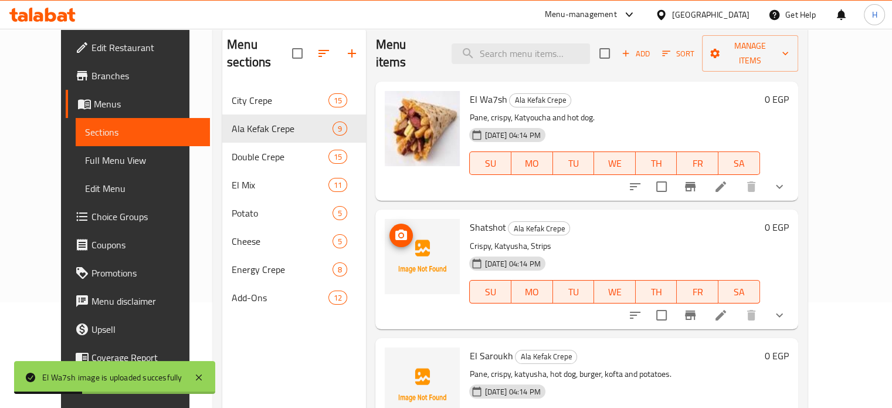
click at [385, 230] on img at bounding box center [422, 256] width 75 height 75
click at [394, 228] on icon "upload picture" at bounding box center [401, 235] width 14 height 14
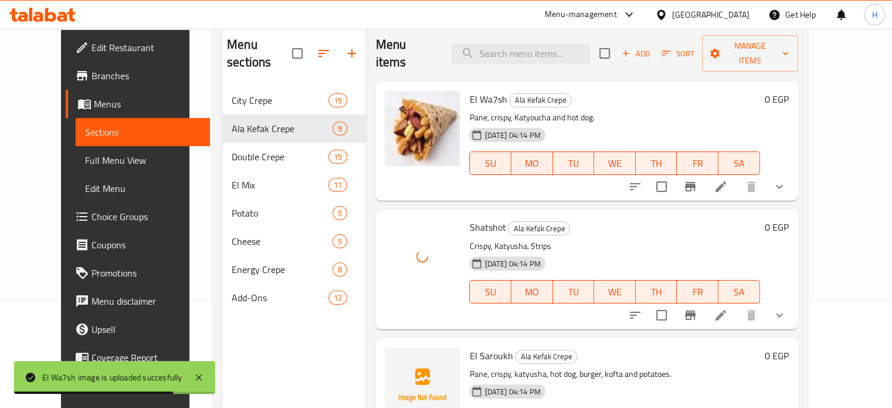
click at [469, 347] on span "El Saroukh" at bounding box center [490, 356] width 43 height 18
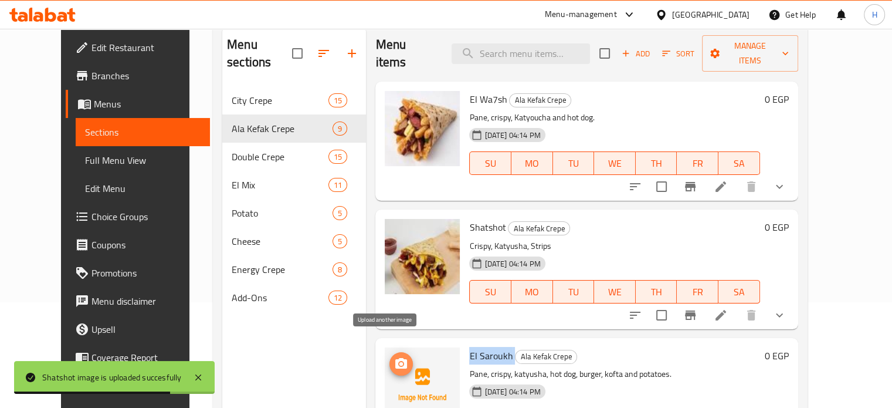
click at [395, 358] on icon "upload picture" at bounding box center [401, 363] width 12 height 11
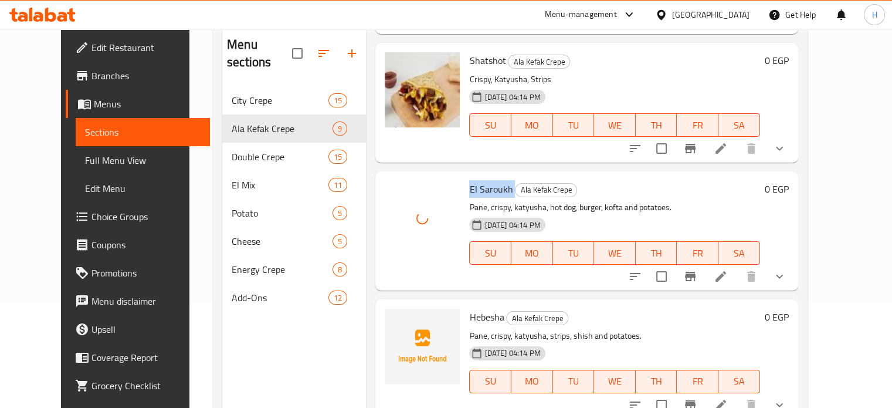
scroll to position [176, 0]
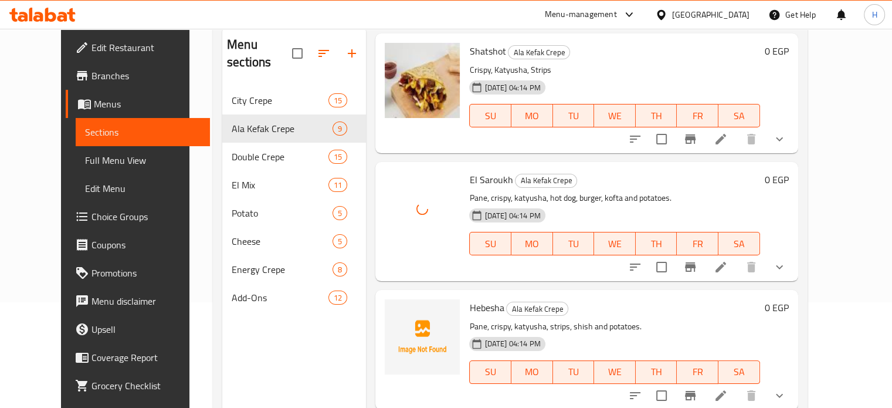
click at [471, 299] on span "Hebesha" at bounding box center [486, 308] width 35 height 18
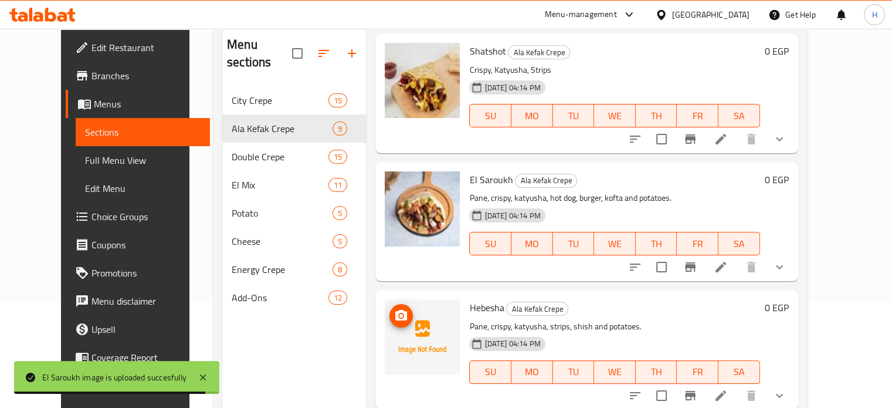
click at [395, 310] on icon "upload picture" at bounding box center [401, 315] width 12 height 11
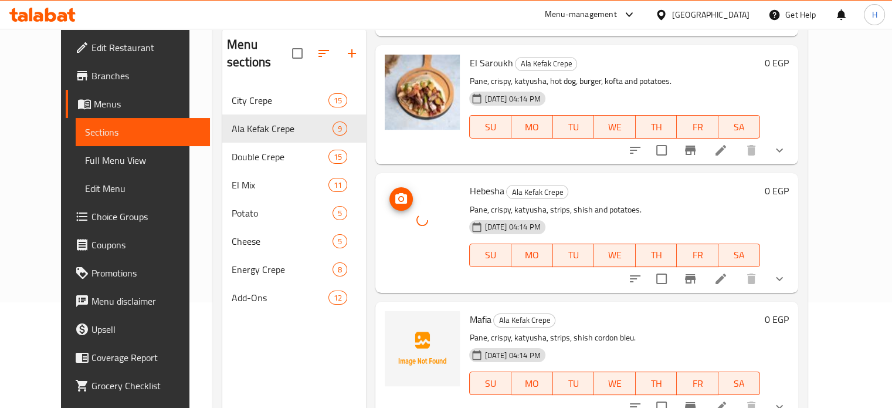
scroll to position [293, 0]
click at [469, 310] on span "Mafia" at bounding box center [480, 319] width 22 height 18
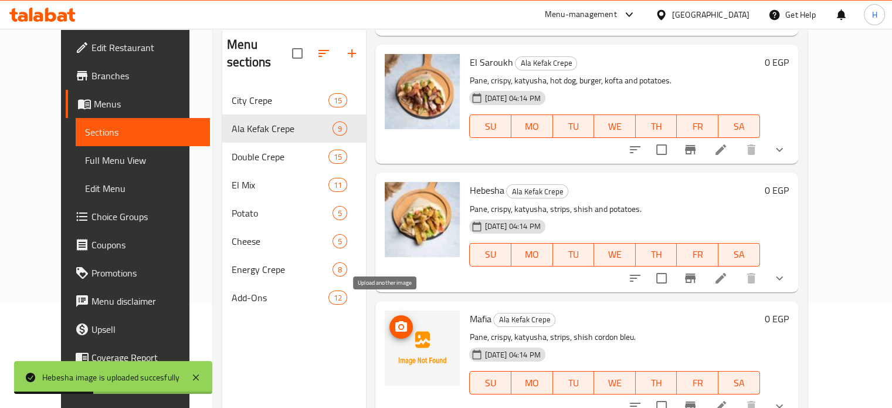
click at [400, 325] on circle "upload picture" at bounding box center [402, 327] width 4 height 4
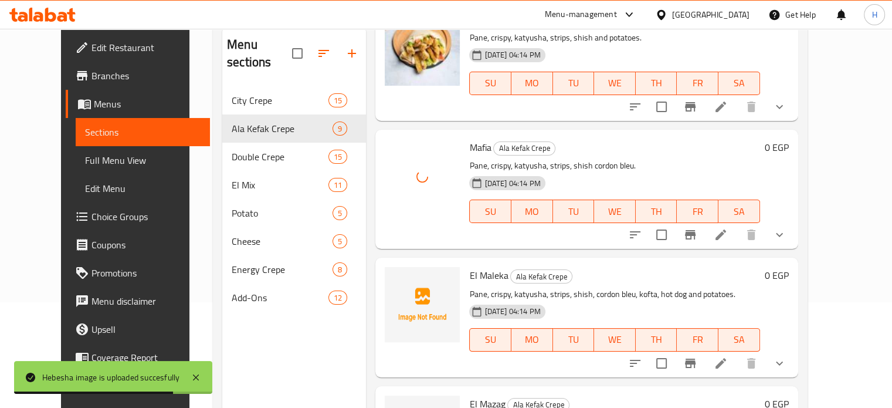
scroll to position [469, 0]
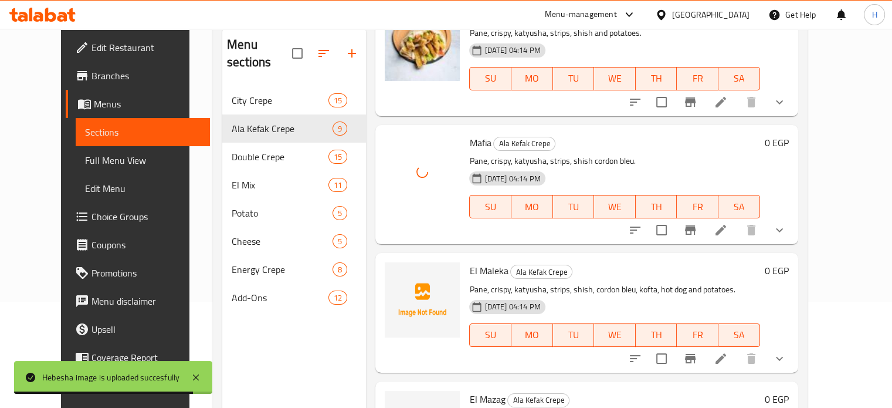
click at [478, 262] on span "El Maleka" at bounding box center [488, 271] width 39 height 18
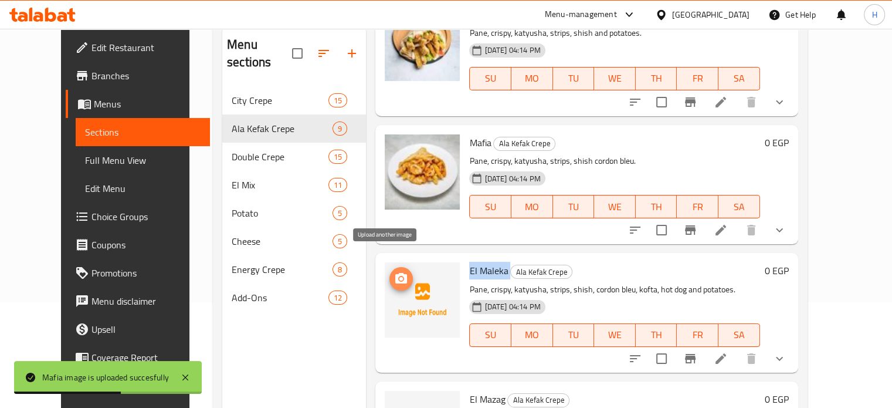
click at [394, 272] on icon "upload picture" at bounding box center [401, 279] width 14 height 14
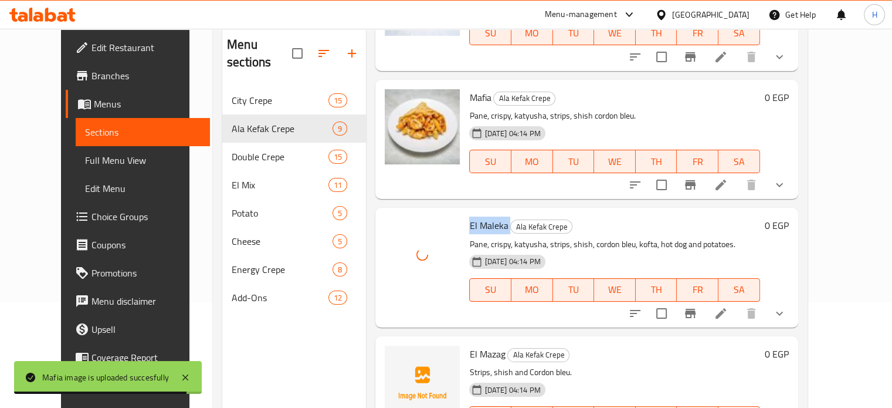
scroll to position [528, 0]
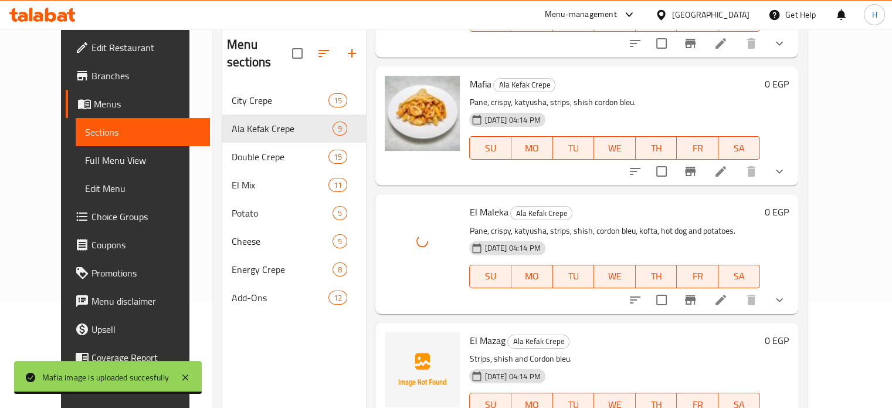
click at [477, 331] on span "El Mazag" at bounding box center [487, 340] width 36 height 18
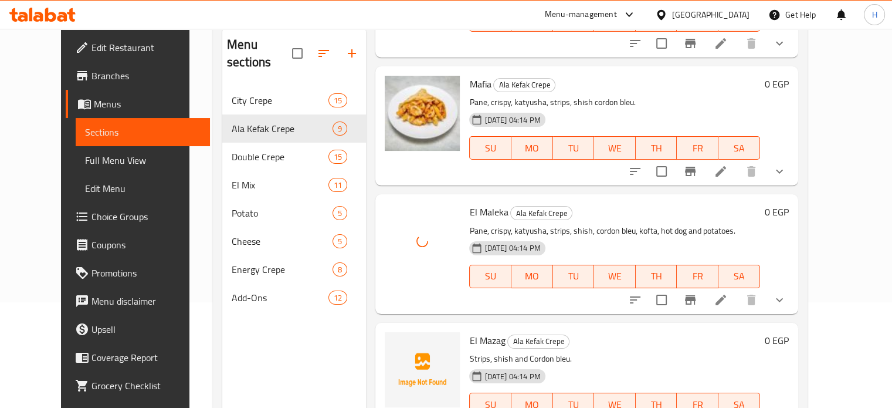
click at [477, 331] on span "El Mazag" at bounding box center [487, 340] width 36 height 18
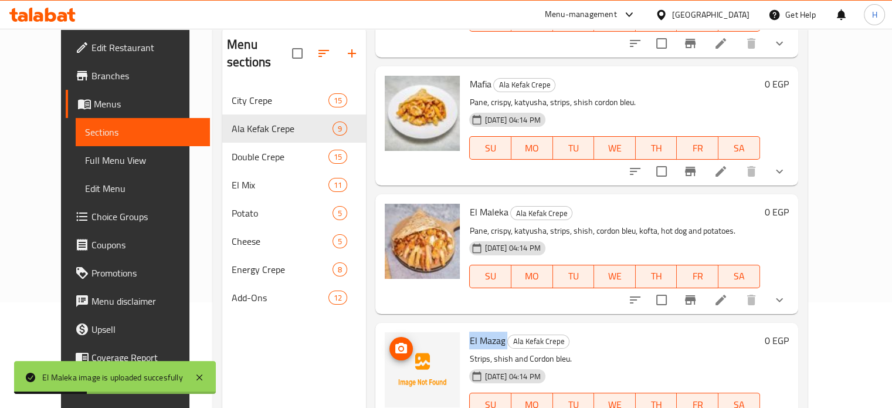
click at [394, 341] on icon "upload picture" at bounding box center [401, 348] width 14 height 14
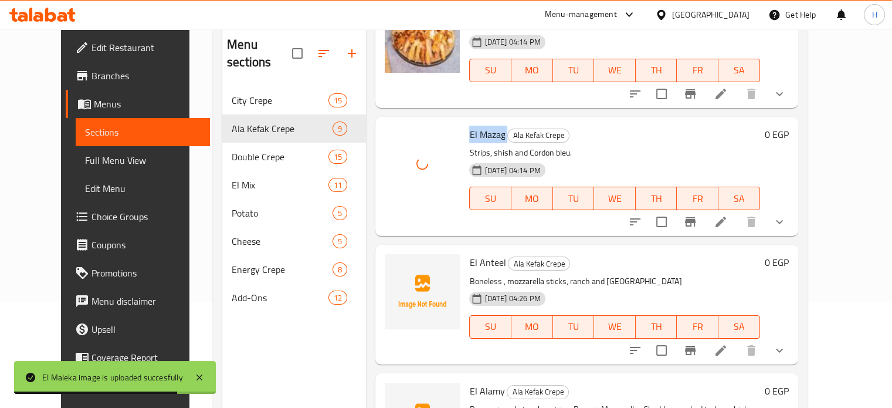
scroll to position [763, 0]
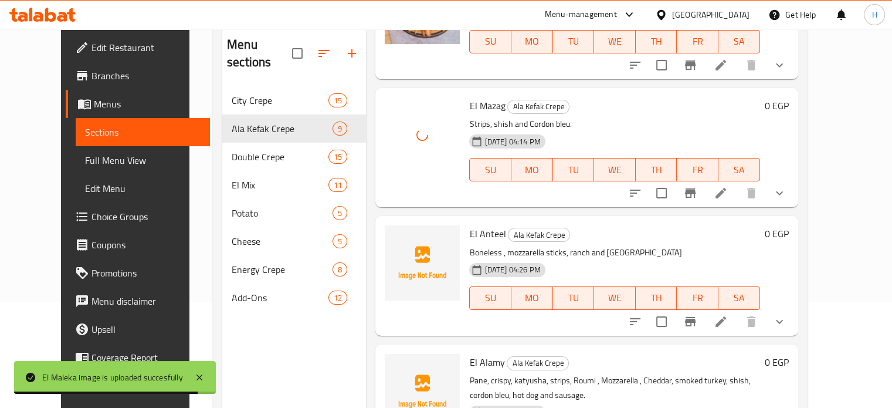
click at [472, 225] on span "El Anteel" at bounding box center [487, 234] width 36 height 18
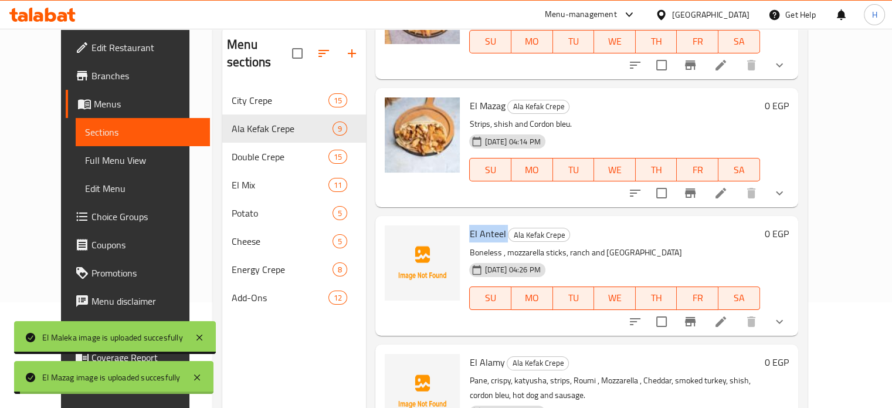
click at [472, 225] on span "El Anteel" at bounding box center [487, 234] width 36 height 18
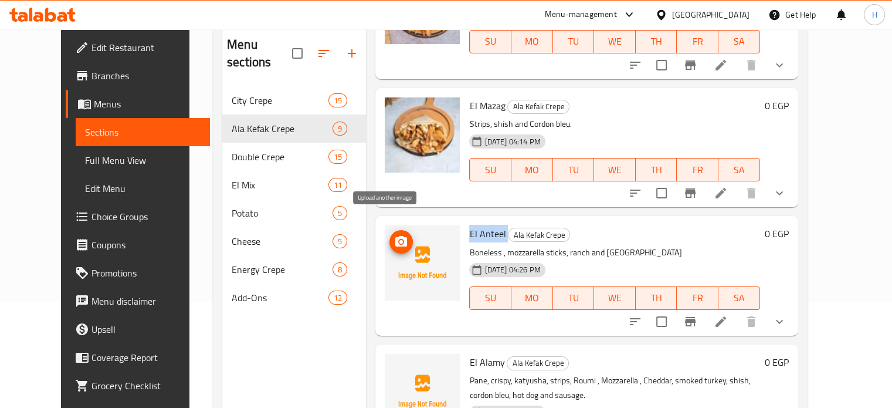
click at [395, 236] on icon "upload picture" at bounding box center [401, 241] width 12 height 11
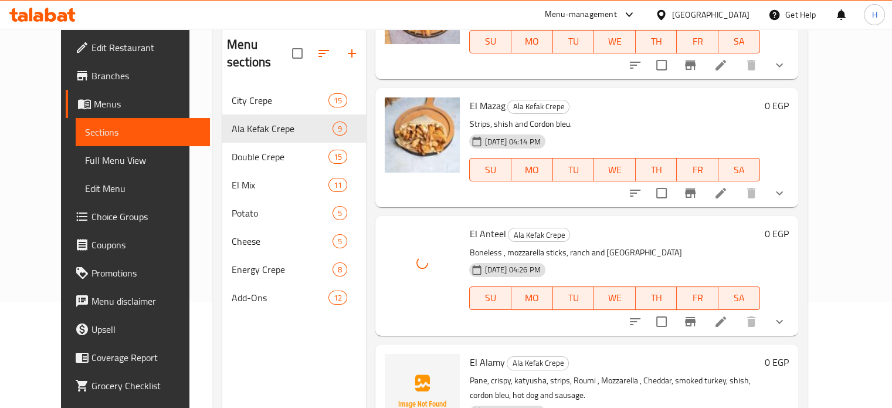
click at [472, 353] on span "El Alamy" at bounding box center [486, 362] width 35 height 18
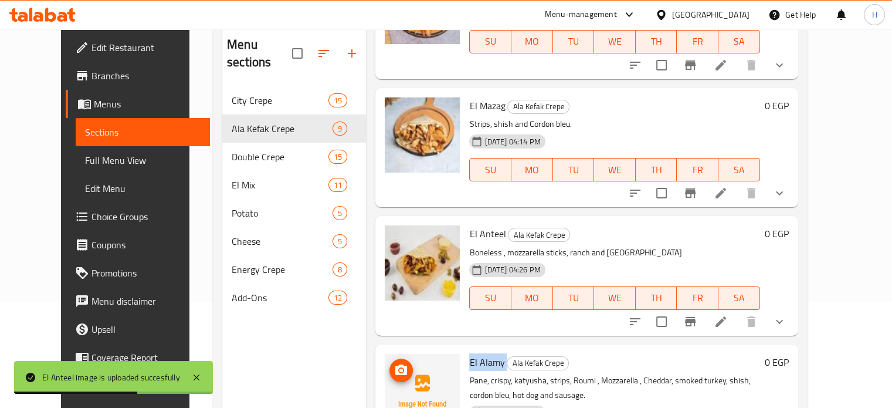
click at [395, 364] on icon "upload picture" at bounding box center [401, 369] width 12 height 11
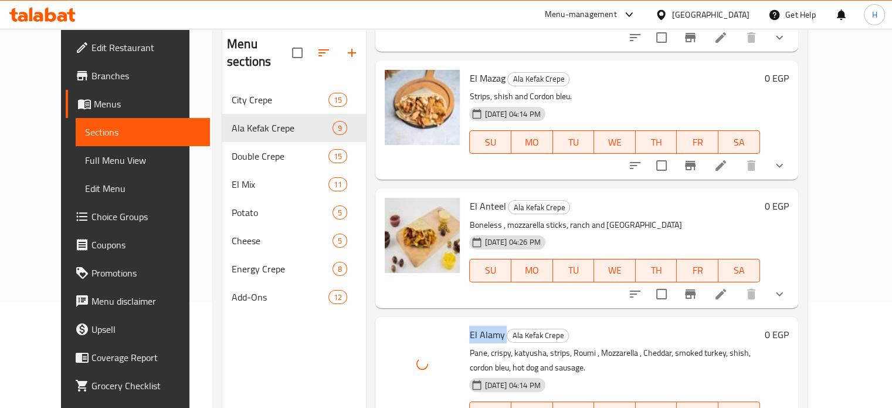
scroll to position [164, 0]
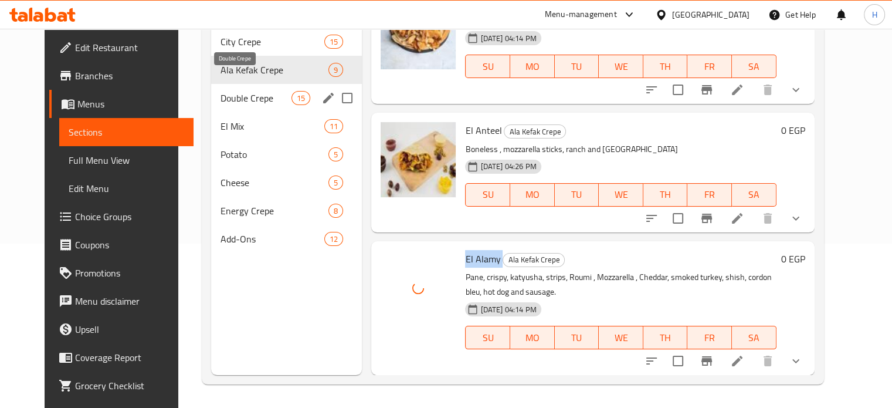
click at [221, 91] on span "Double Crepe" at bounding box center [256, 98] width 71 height 14
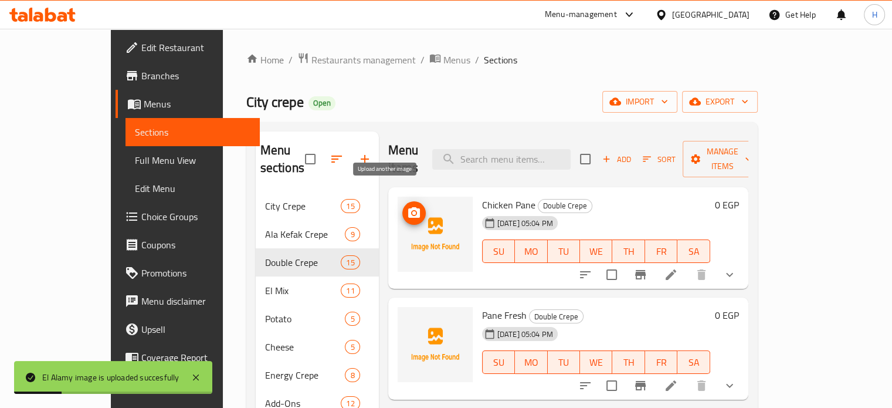
click at [407, 206] on icon "upload picture" at bounding box center [414, 213] width 14 height 14
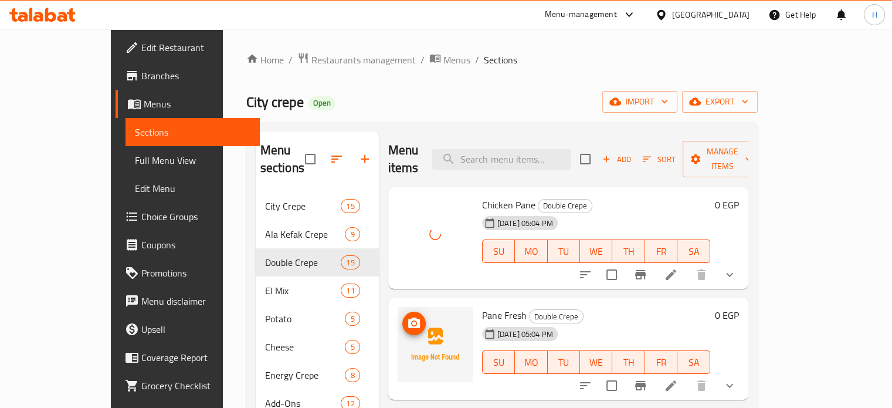
click at [402, 316] on span "upload picture" at bounding box center [413, 323] width 23 height 14
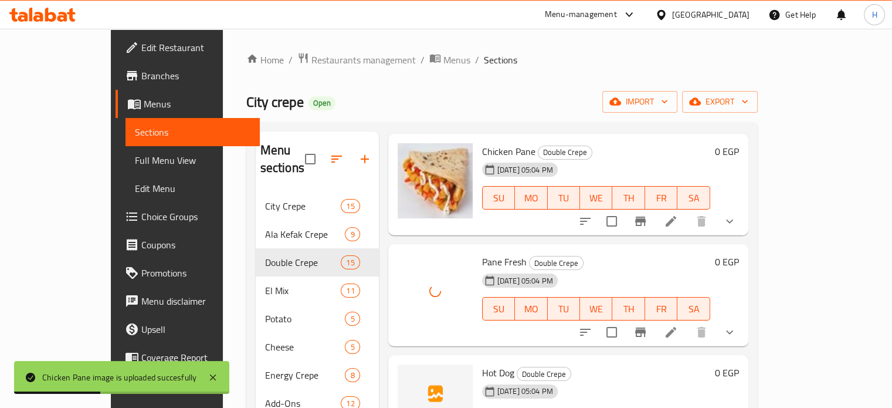
scroll to position [117, 0]
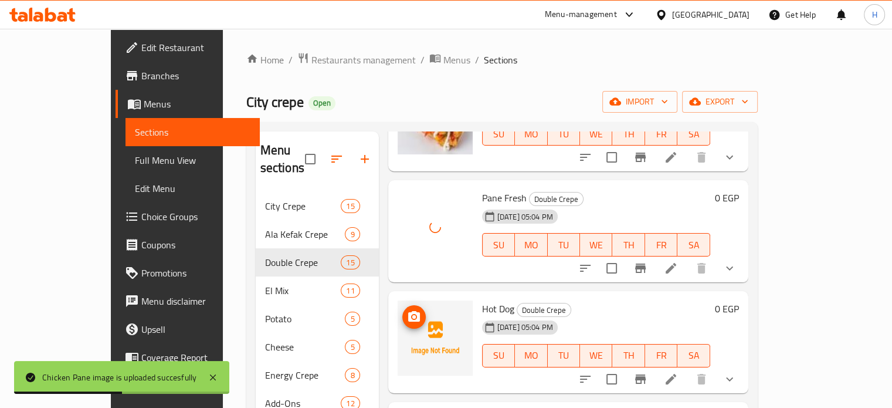
click at [407, 310] on icon "upload picture" at bounding box center [414, 317] width 14 height 14
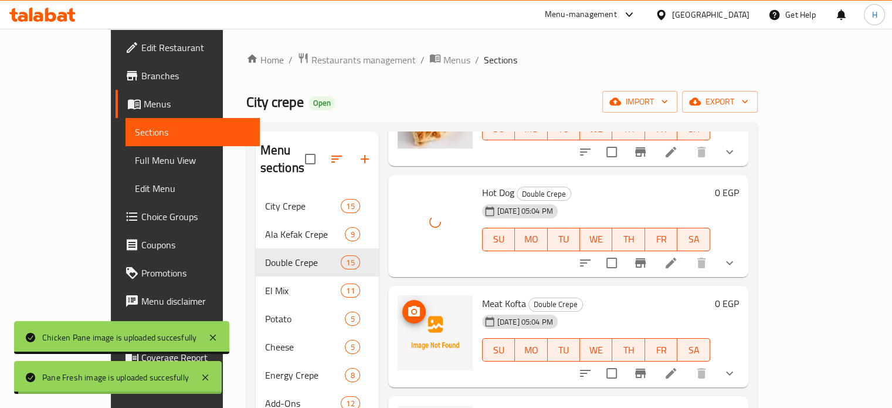
scroll to position [235, 0]
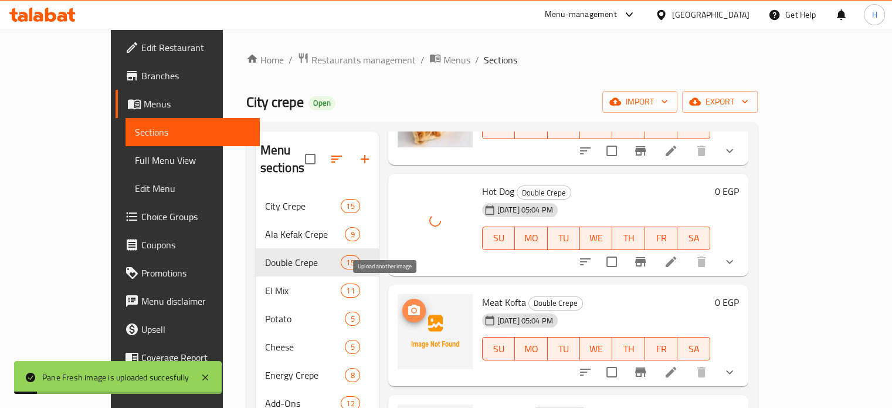
click at [407, 303] on icon "upload picture" at bounding box center [414, 310] width 14 height 14
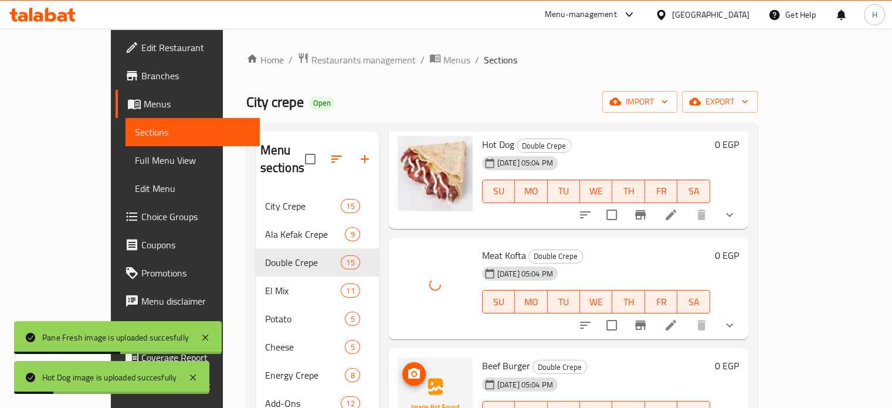
scroll to position [352, 0]
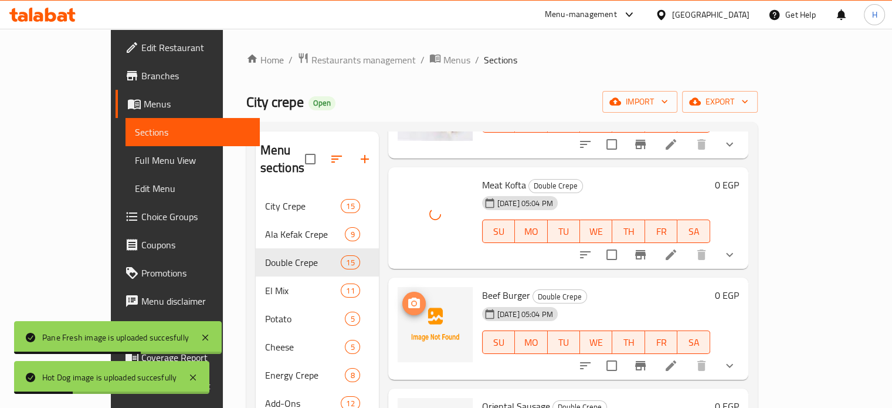
click at [407, 296] on icon "upload picture" at bounding box center [414, 303] width 14 height 14
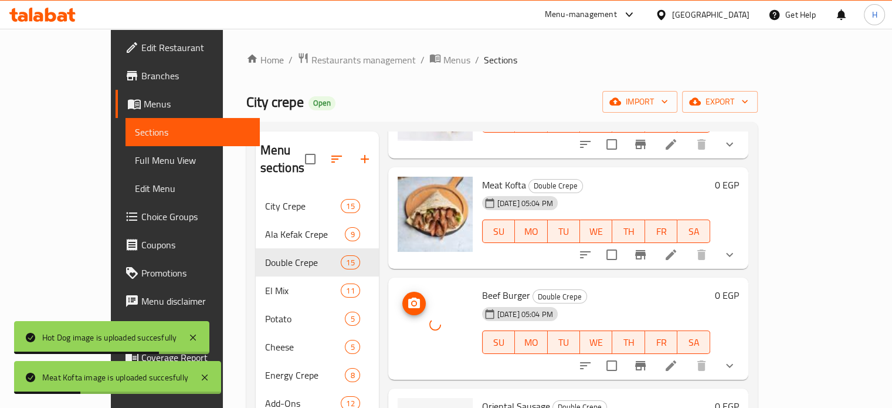
scroll to position [469, 0]
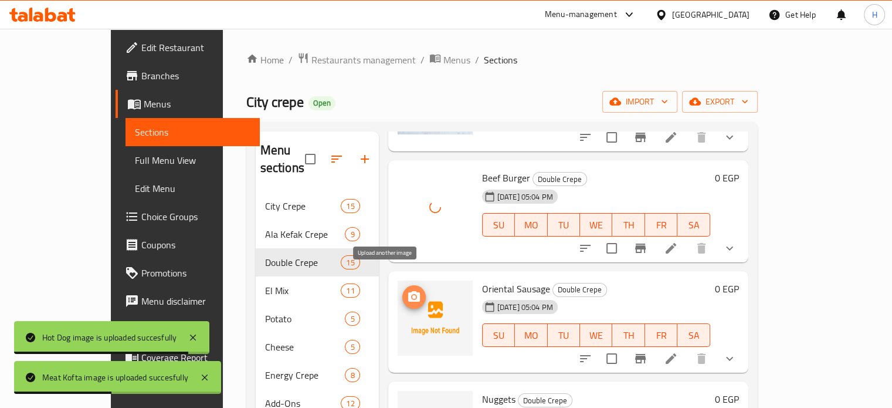
click at [407, 290] on icon "upload picture" at bounding box center [414, 297] width 14 height 14
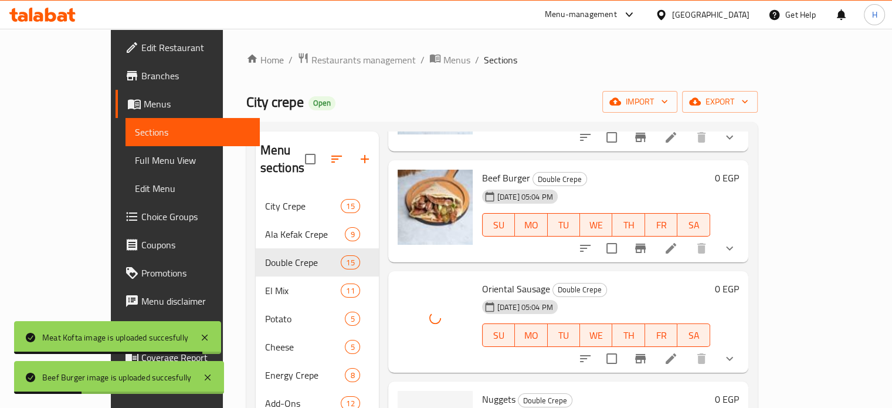
scroll to position [587, 0]
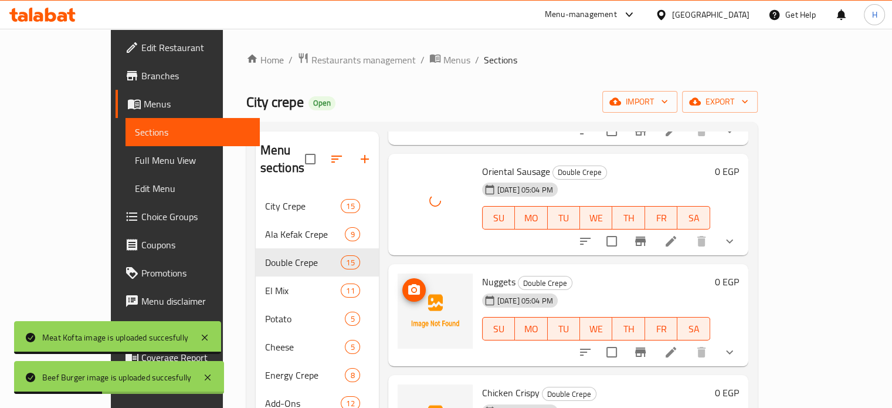
click at [407, 283] on icon "upload picture" at bounding box center [414, 290] width 14 height 14
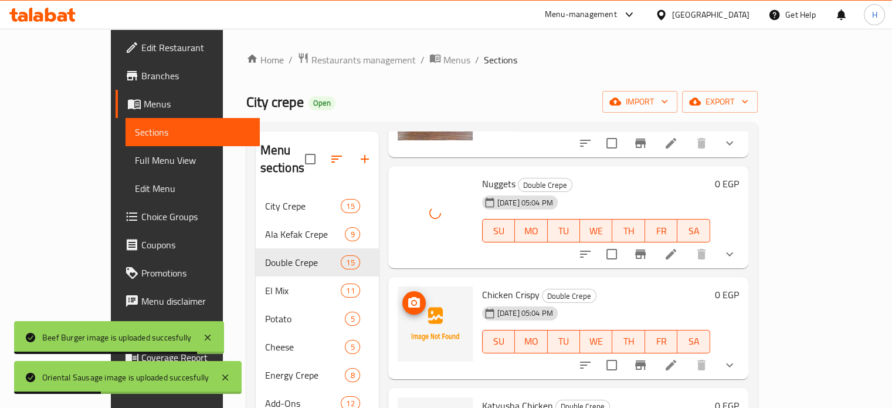
scroll to position [704, 0]
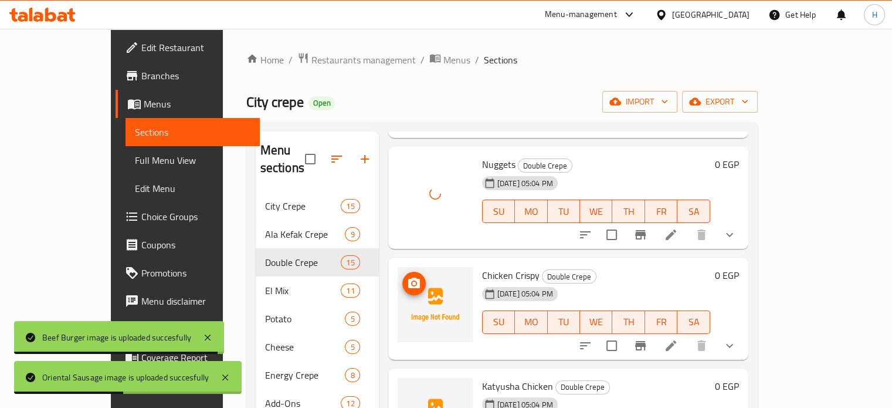
click at [408, 278] on icon "upload picture" at bounding box center [414, 283] width 12 height 11
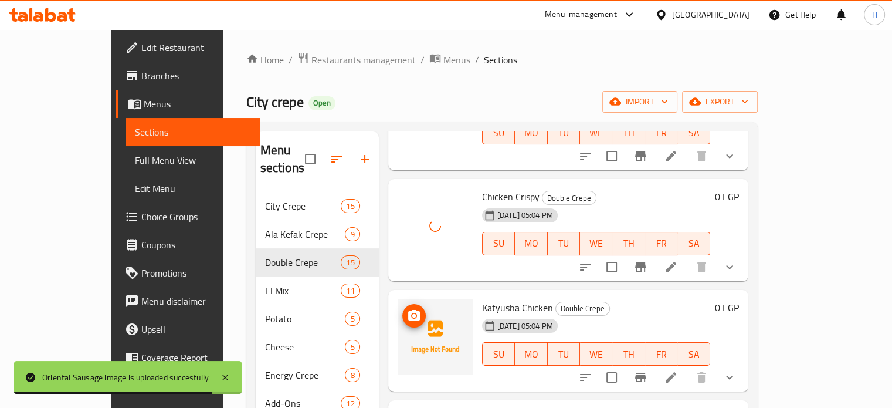
scroll to position [821, 0]
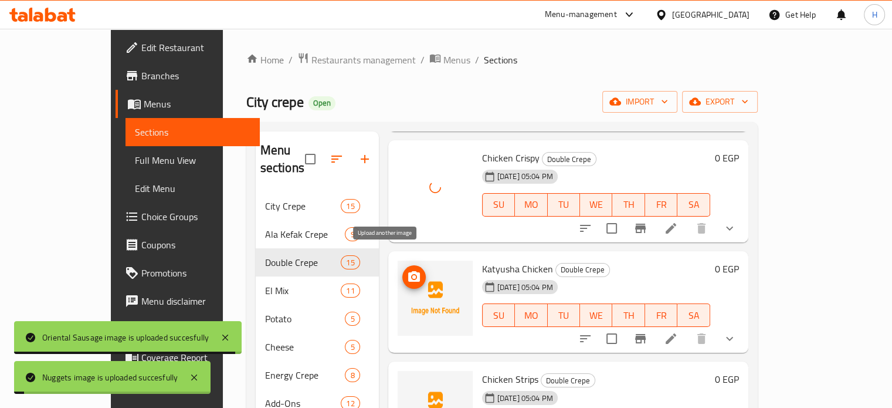
click at [408, 271] on icon "upload picture" at bounding box center [414, 276] width 12 height 11
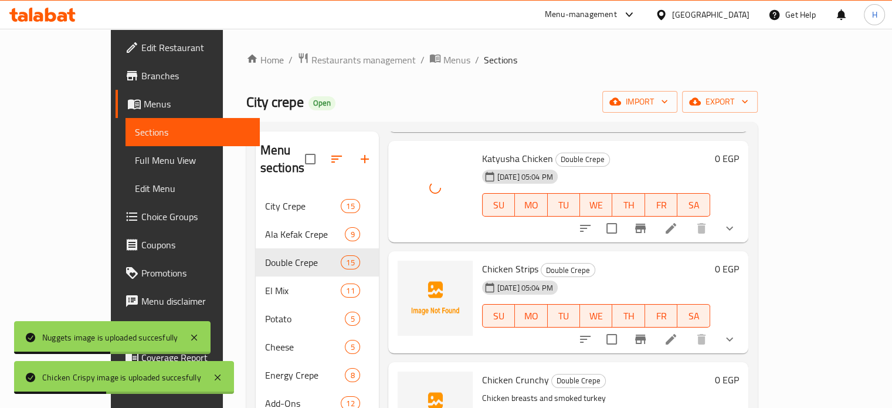
scroll to position [939, 0]
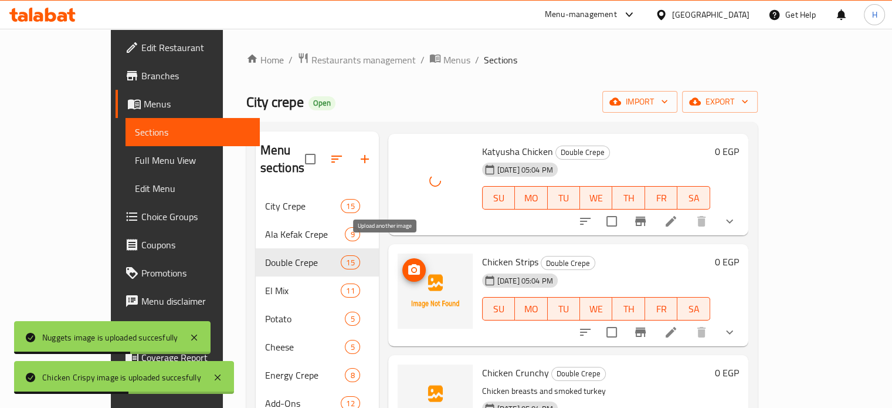
click at [402, 261] on button "upload picture" at bounding box center [413, 269] width 23 height 23
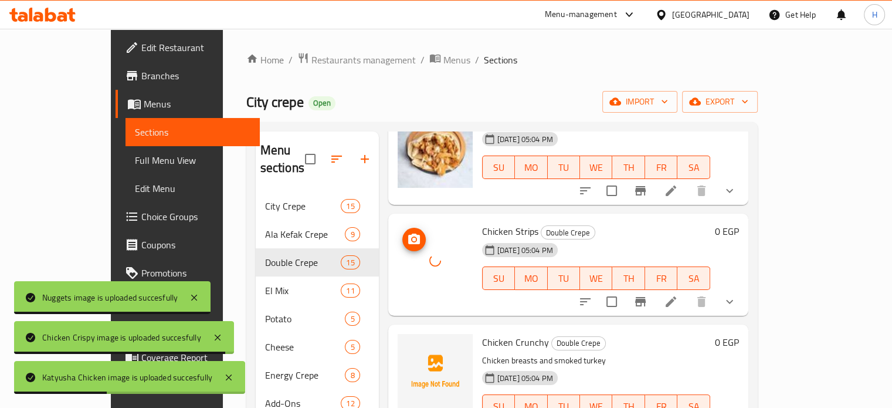
scroll to position [997, 0]
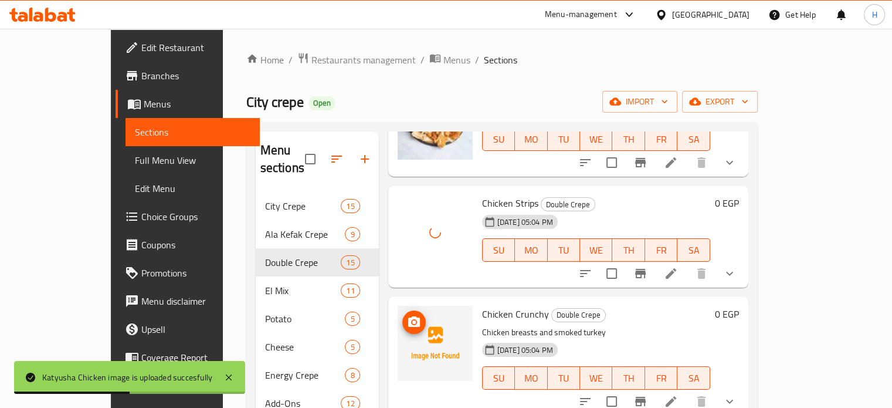
click at [408, 316] on icon "upload picture" at bounding box center [414, 321] width 12 height 11
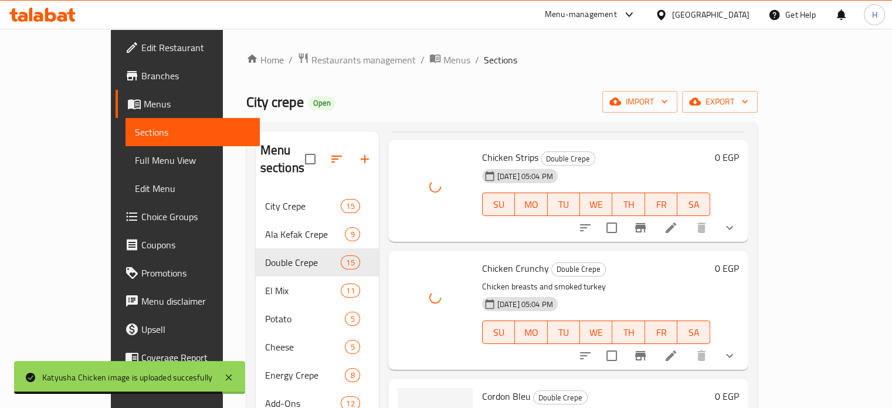
scroll to position [1115, 0]
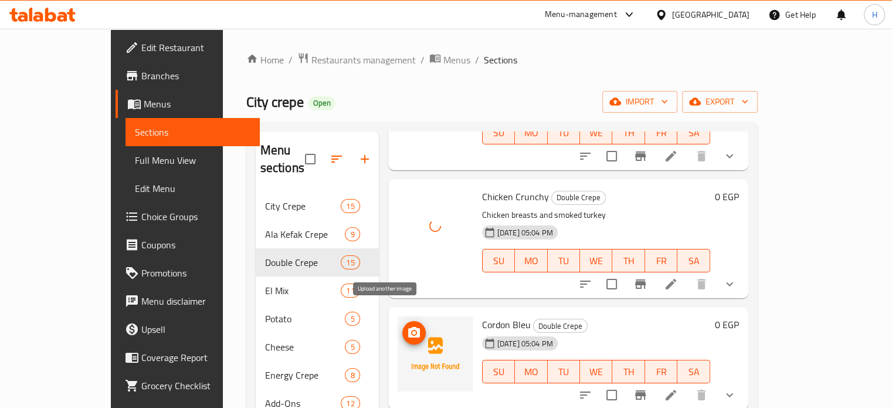
click at [407, 326] on icon "upload picture" at bounding box center [414, 333] width 14 height 14
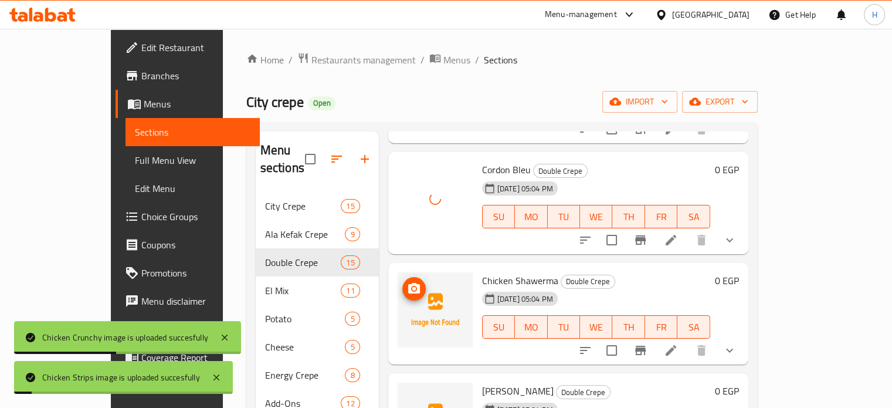
scroll to position [1291, 0]
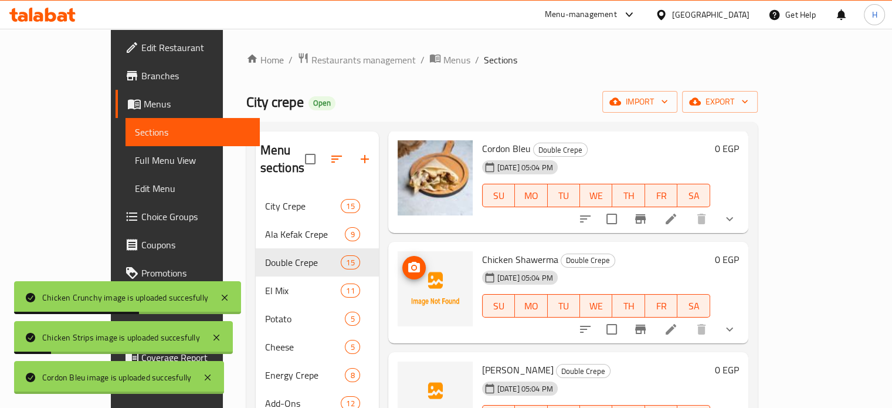
click at [408, 262] on icon "upload picture" at bounding box center [414, 267] width 12 height 11
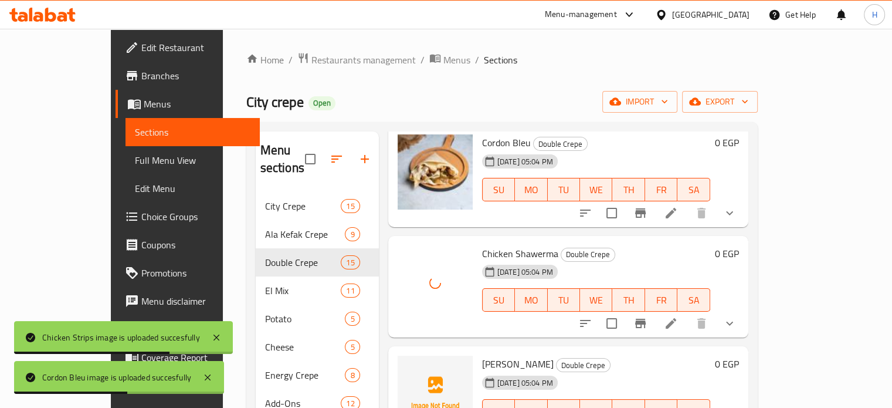
scroll to position [1298, 0]
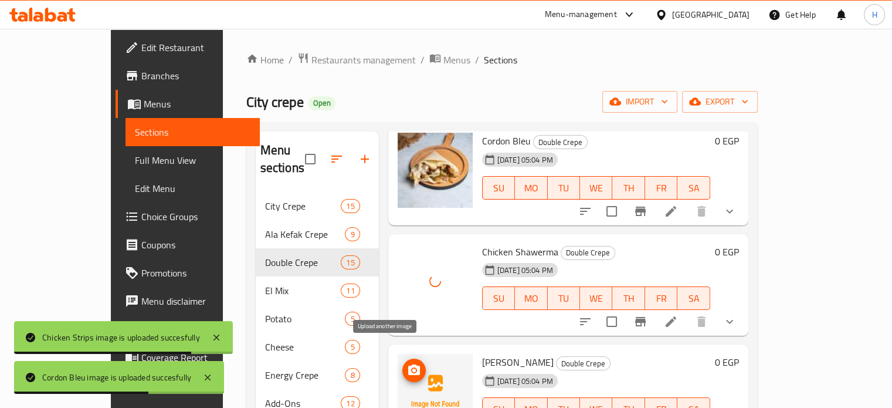
click at [412, 368] on circle "upload picture" at bounding box center [414, 370] width 4 height 4
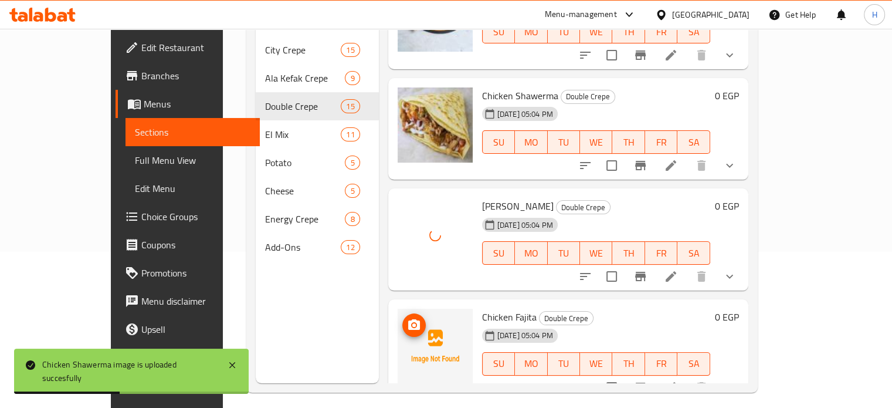
scroll to position [164, 0]
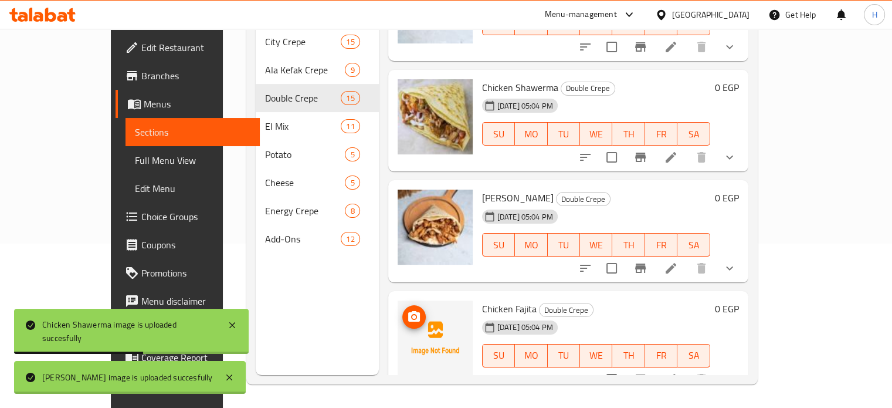
click at [407, 310] on icon "upload picture" at bounding box center [414, 317] width 14 height 14
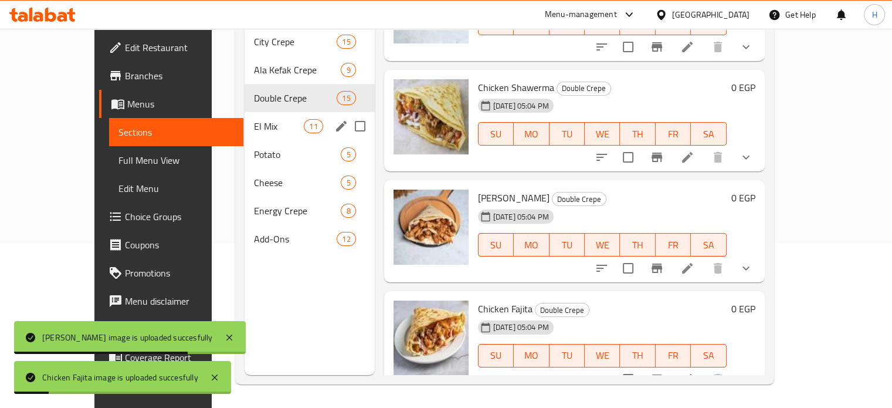
click at [254, 119] on span "El Mix" at bounding box center [279, 126] width 50 height 14
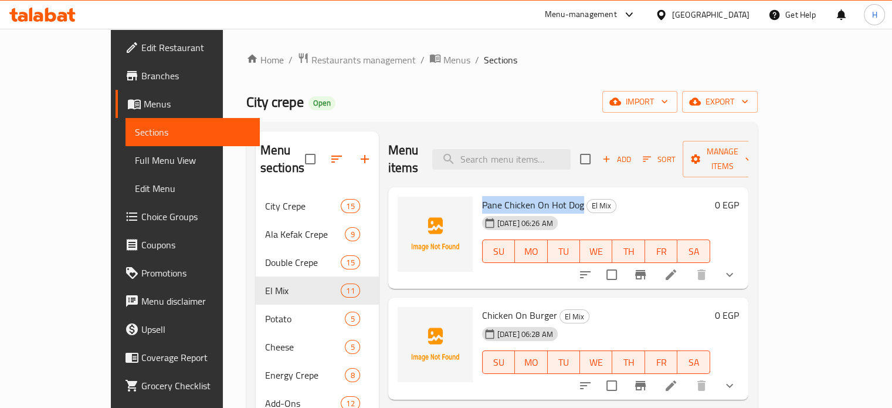
drag, startPoint x: 553, startPoint y: 187, endPoint x: 453, endPoint y: 186, distance: 99.7
click at [478, 192] on div "Pane Chicken On Hot Dog El Mix 19-06-2025 06:26 AM SU MO TU WE TH FR SA" at bounding box center [597, 238] width 238 height 93
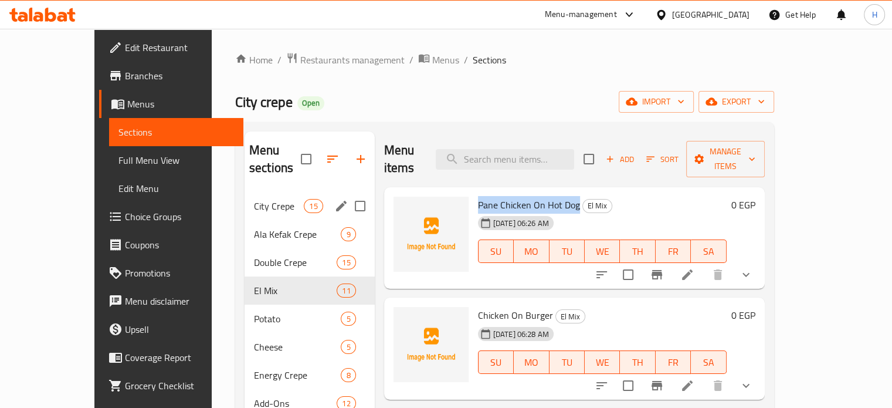
type button "0"
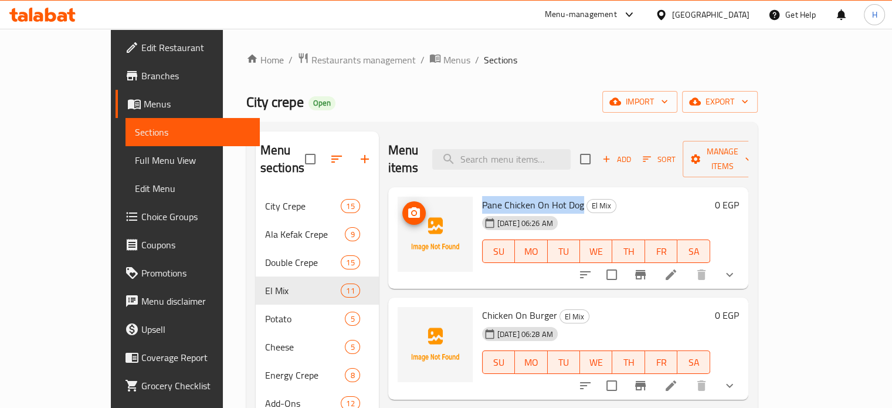
click at [408, 207] on icon "upload picture" at bounding box center [414, 212] width 12 height 11
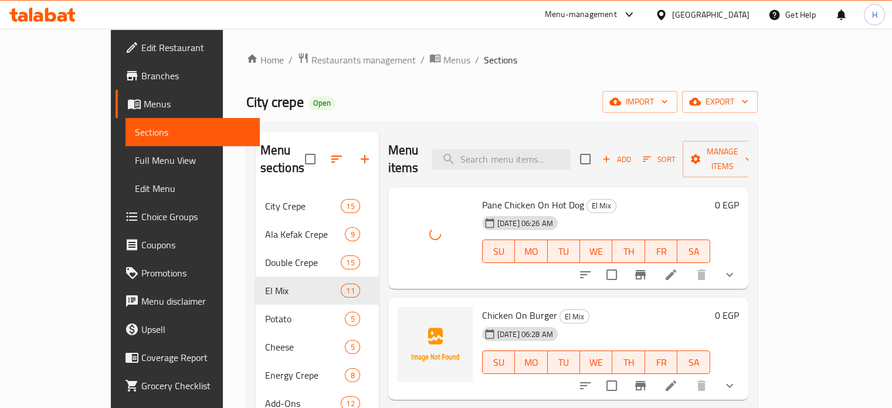
click at [482, 306] on span "Chicken On Burger" at bounding box center [519, 315] width 75 height 18
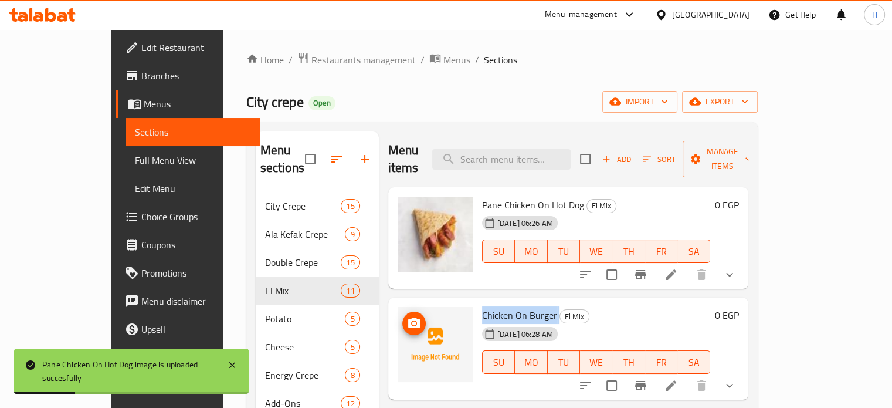
click at [408, 317] on icon "upload picture" at bounding box center [414, 322] width 12 height 11
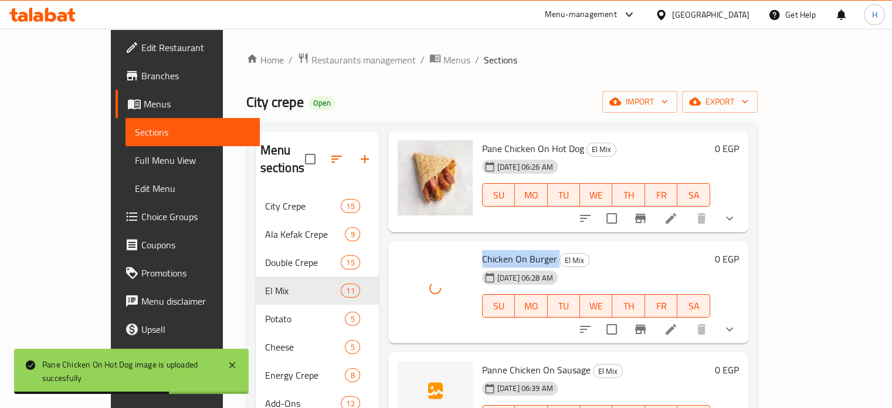
scroll to position [117, 0]
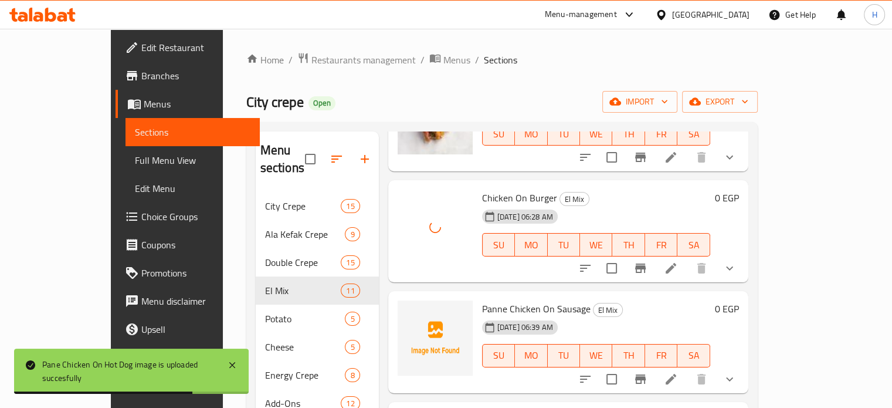
click at [490, 300] on span "Panne Chicken On Sausage" at bounding box center [536, 309] width 109 height 18
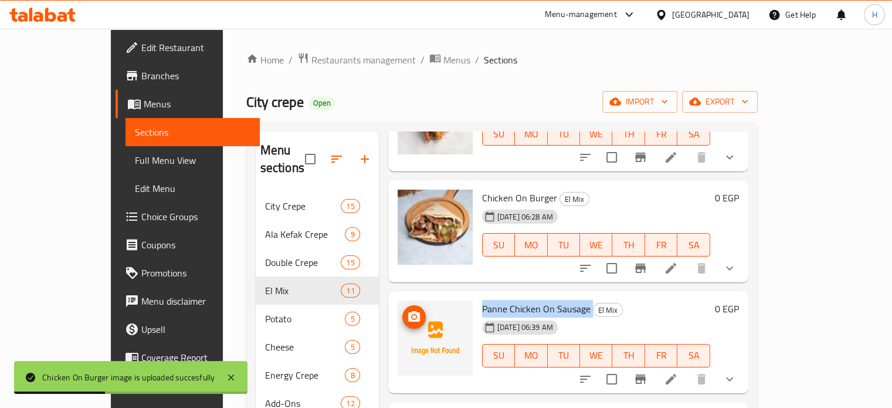
click at [408, 311] on icon "upload picture" at bounding box center [414, 316] width 12 height 11
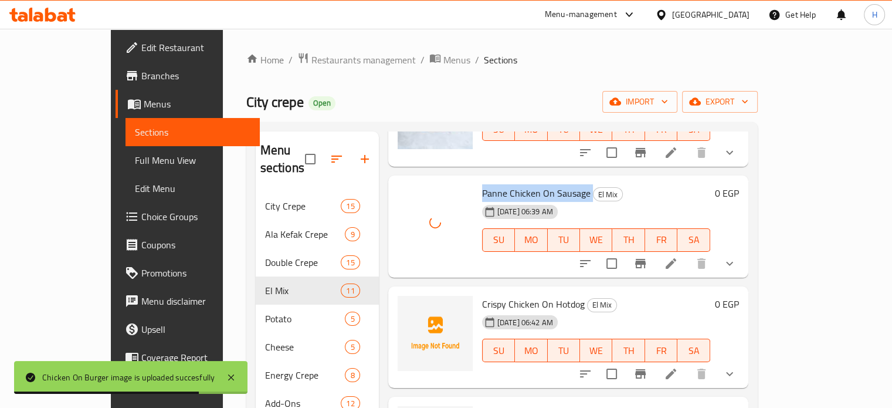
scroll to position [235, 0]
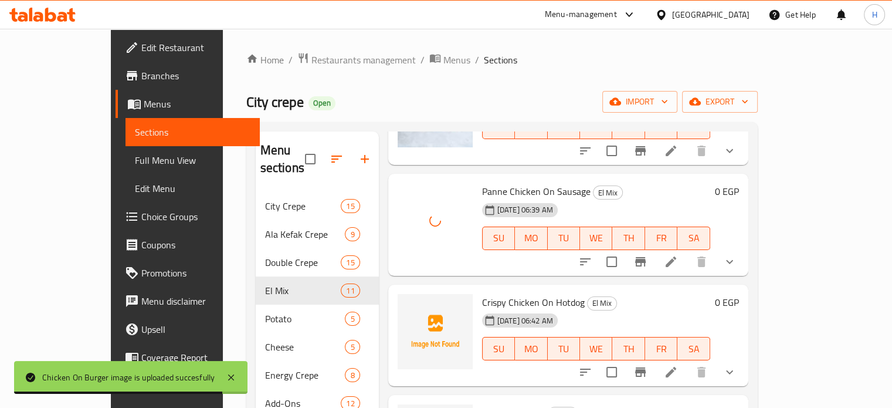
click at [492, 293] on span "Crispy Chicken On Hotdog" at bounding box center [533, 302] width 103 height 18
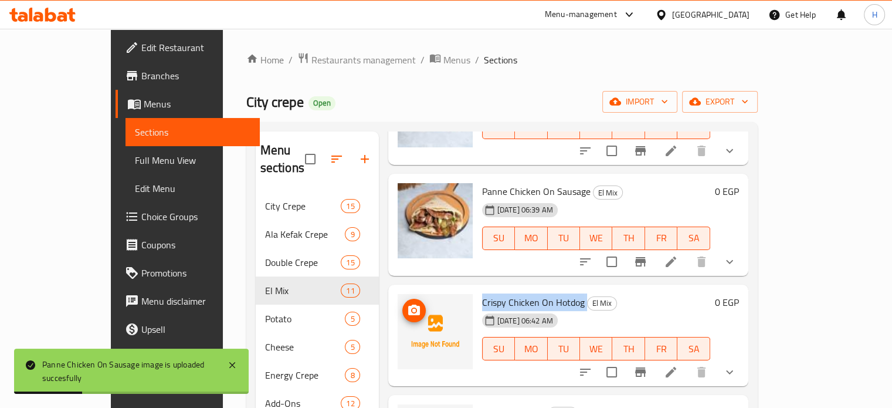
click at [407, 303] on icon "upload picture" at bounding box center [414, 310] width 14 height 14
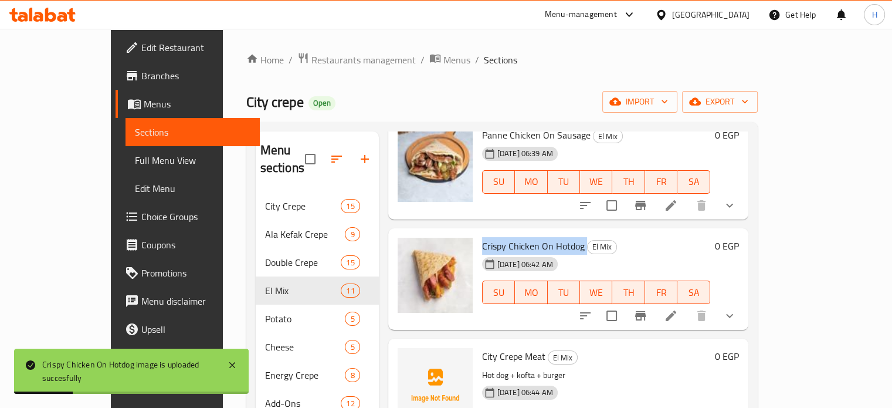
scroll to position [352, 0]
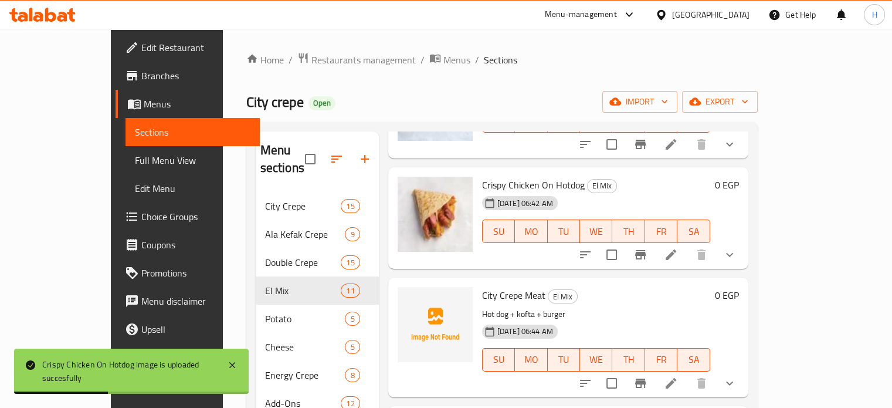
click at [485, 286] on span "City Crepe Meat" at bounding box center [513, 295] width 63 height 18
click at [408, 297] on icon "upload picture" at bounding box center [414, 302] width 12 height 11
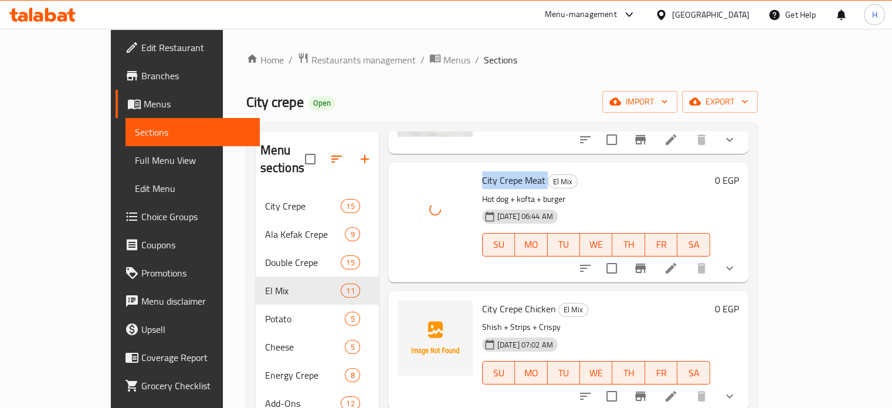
scroll to position [469, 0]
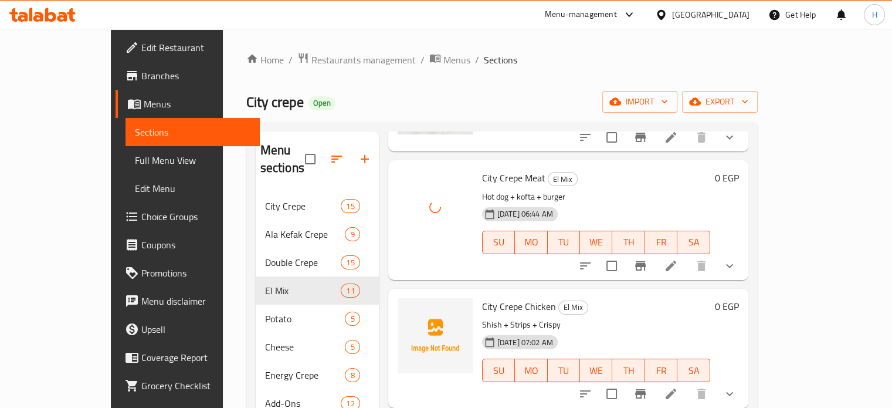
click at [503, 297] on span "City Crepe Chicken" at bounding box center [519, 306] width 74 height 18
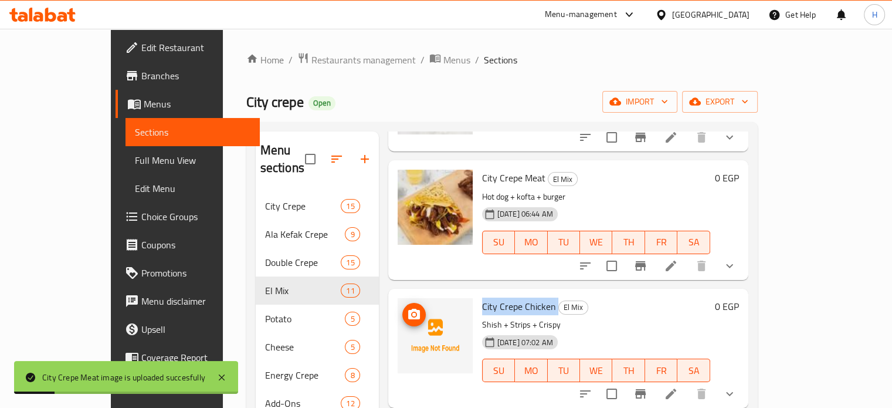
click at [408, 309] on icon "upload picture" at bounding box center [414, 314] width 12 height 11
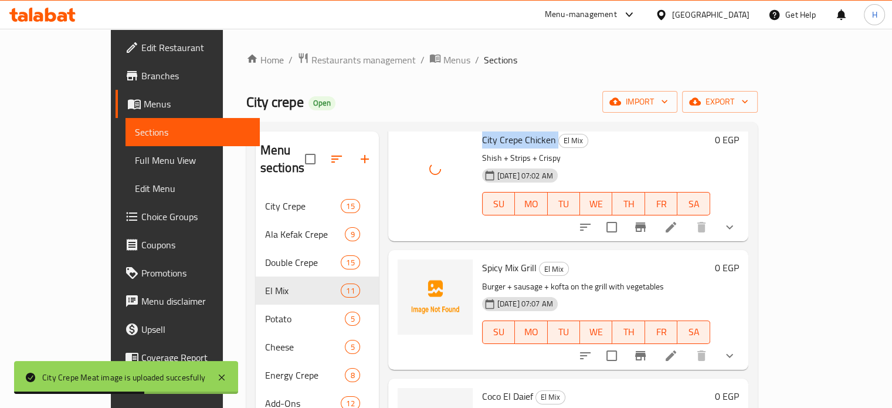
scroll to position [645, 0]
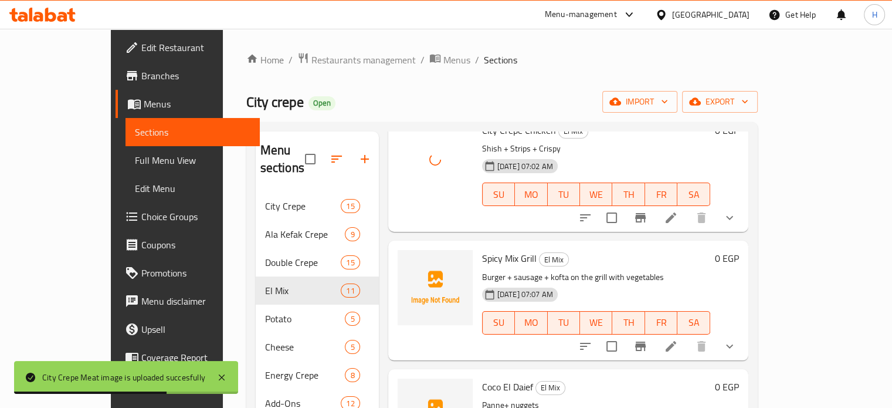
click at [483, 249] on span "Spicy Mix Grill" at bounding box center [509, 258] width 55 height 18
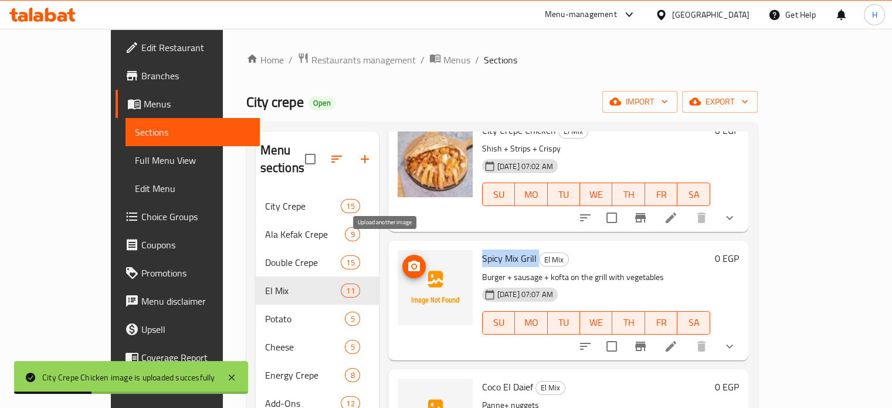
click at [412, 265] on circle "upload picture" at bounding box center [414, 267] width 4 height 4
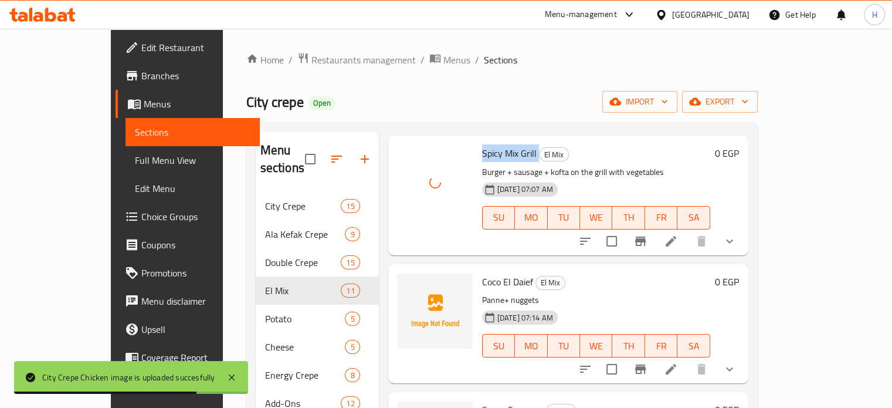
scroll to position [763, 0]
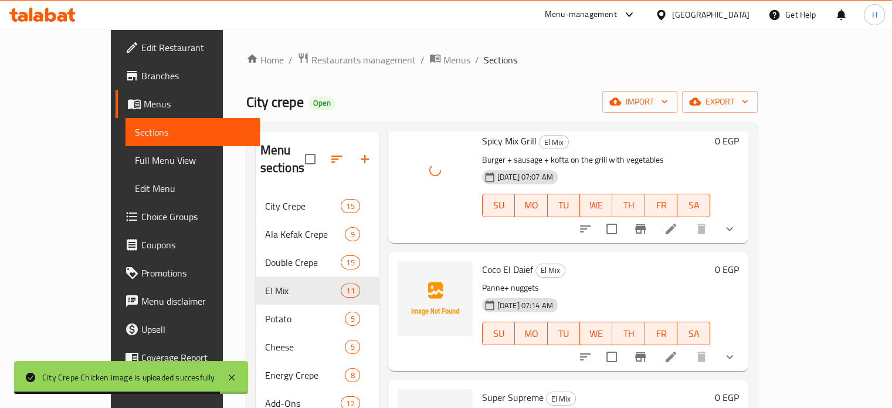
click at [482, 260] on span "Coco El Daief" at bounding box center [507, 269] width 51 height 18
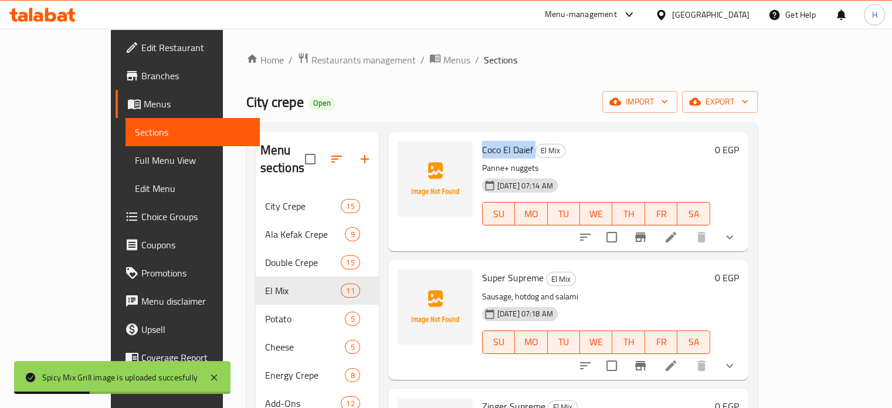
scroll to position [943, 0]
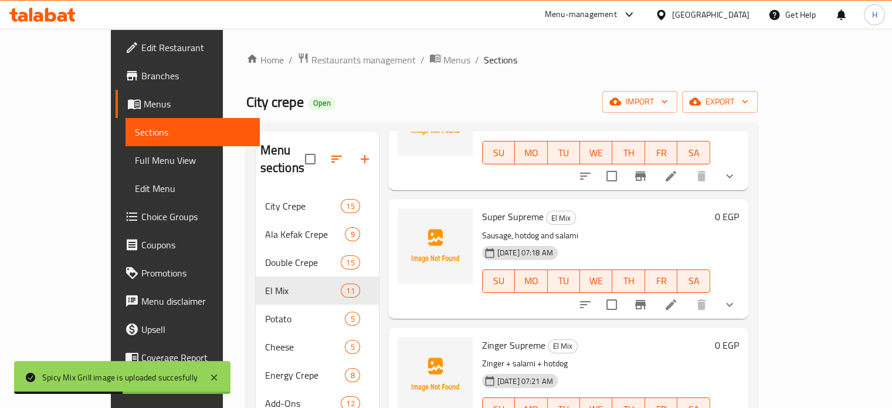
click at [482, 208] on span "Super Supreme" at bounding box center [513, 217] width 62 height 18
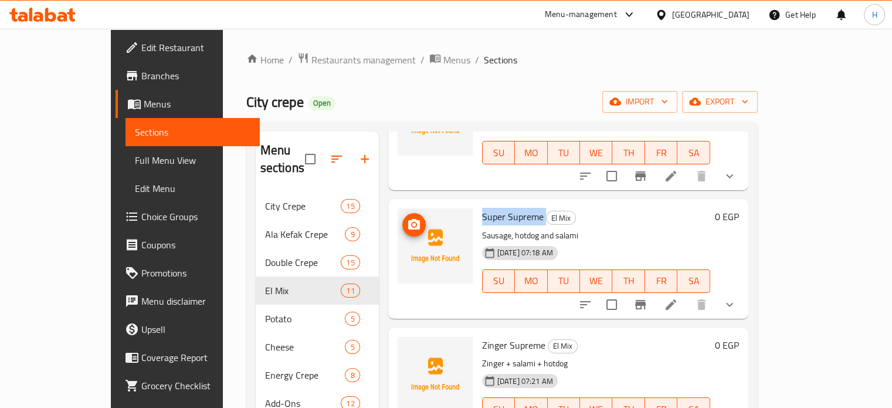
click at [408, 219] on icon "upload picture" at bounding box center [414, 224] width 12 height 11
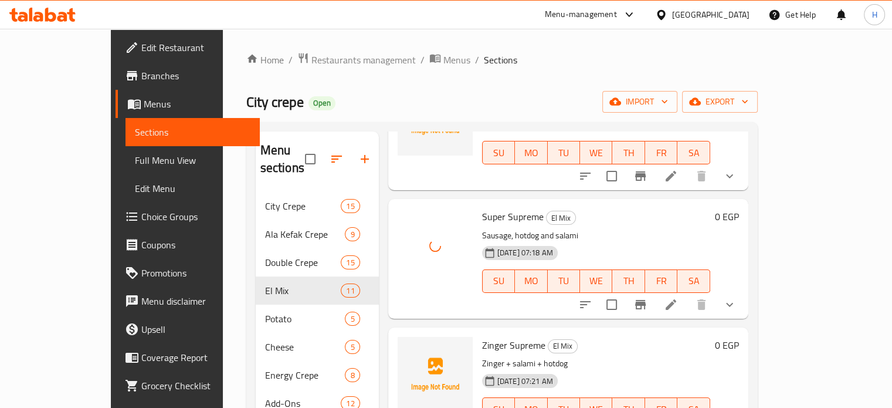
click at [493, 336] on span "Zinger Supreme" at bounding box center [513, 345] width 63 height 18
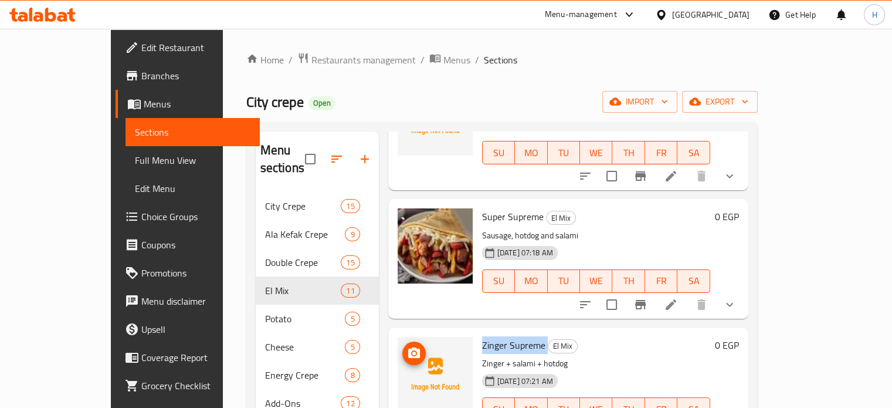
click at [407, 346] on icon "upload picture" at bounding box center [414, 353] width 14 height 14
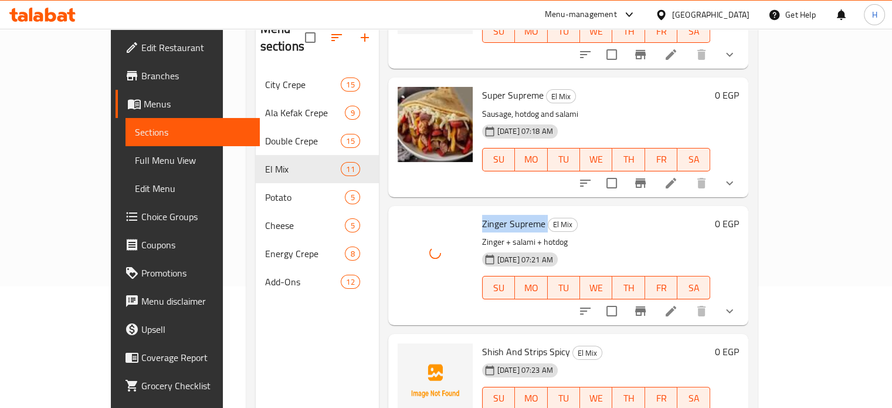
scroll to position [164, 0]
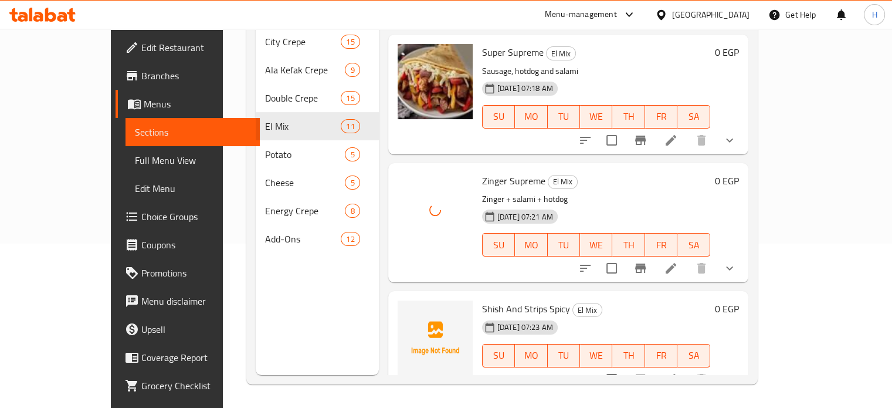
click at [482, 300] on span "Shish And Strips Spicy" at bounding box center [526, 309] width 88 height 18
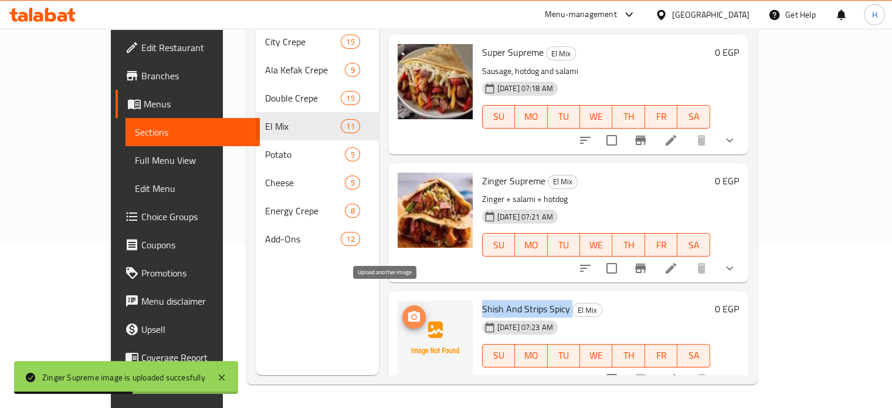
click at [408, 311] on icon "upload picture" at bounding box center [414, 316] width 12 height 11
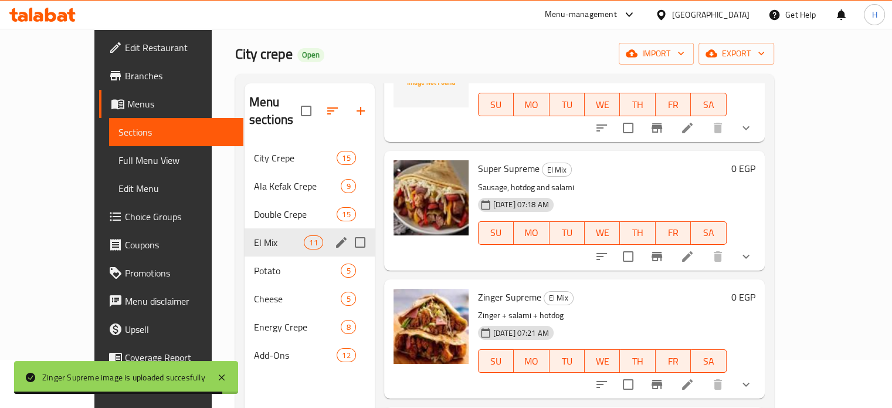
scroll to position [47, 0]
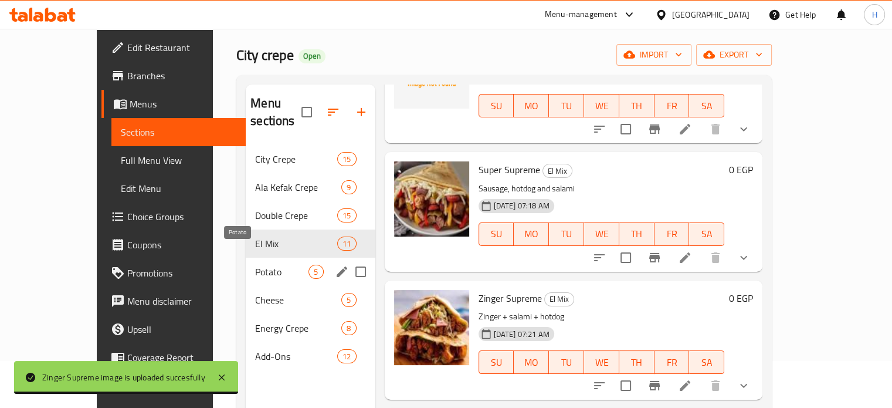
click at [255, 265] on span "Potato" at bounding box center [281, 272] width 53 height 14
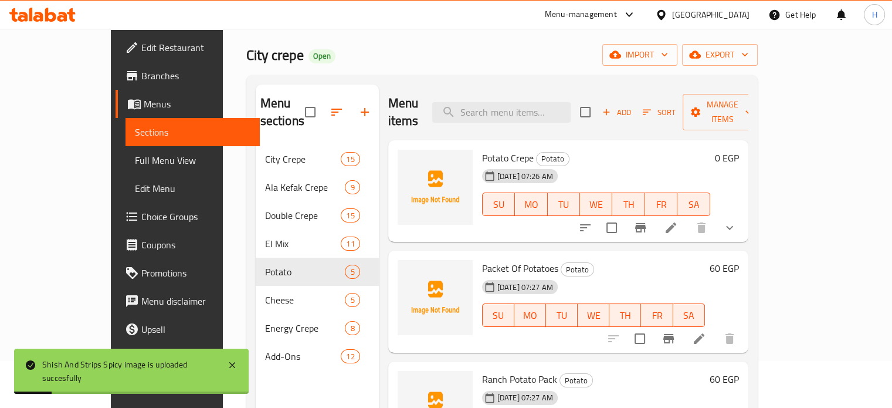
click at [482, 149] on span "Potato Crepe" at bounding box center [508, 158] width 52 height 18
click at [407, 159] on icon "upload picture" at bounding box center [414, 166] width 14 height 14
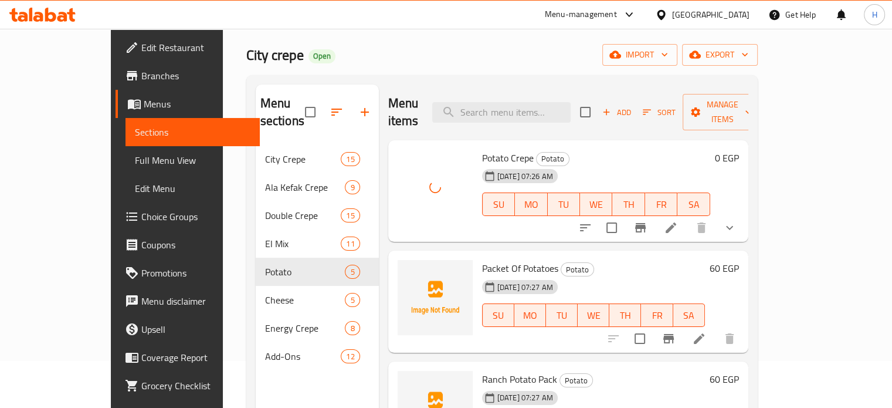
click at [496, 259] on span "Packet Of Potatoes" at bounding box center [520, 268] width 76 height 18
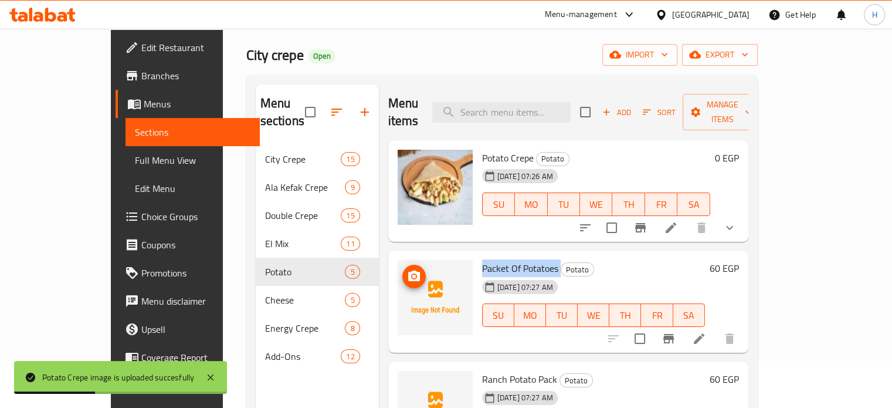
click at [407, 269] on icon "upload picture" at bounding box center [414, 276] width 14 height 14
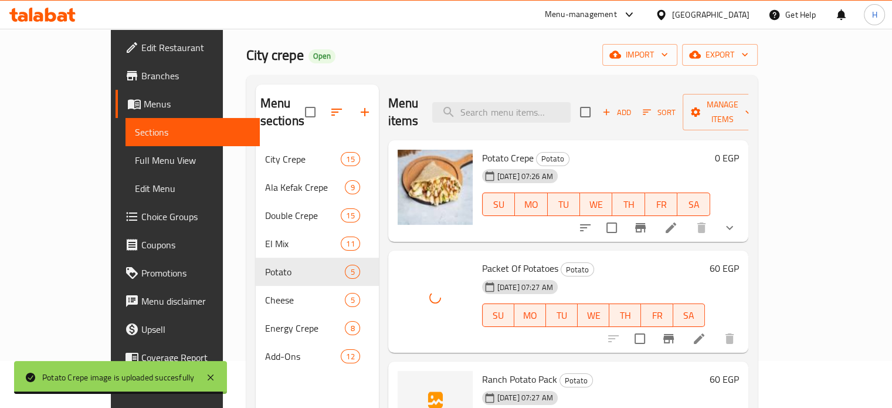
click at [506, 370] on span "Ranch Potato Pack" at bounding box center [519, 379] width 75 height 18
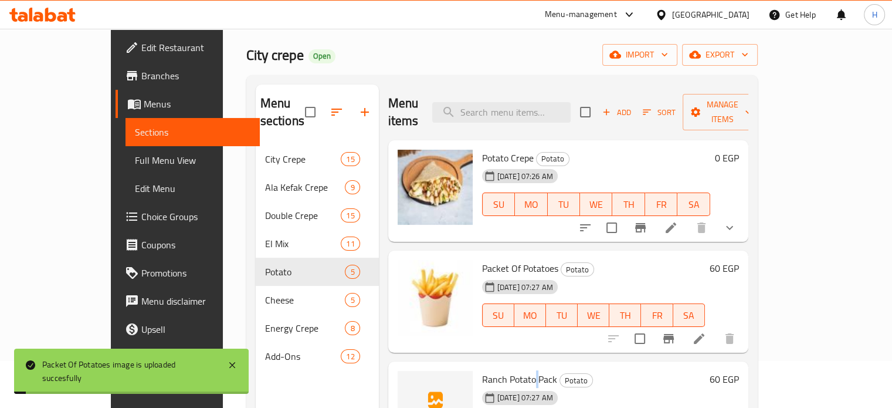
click at [506, 370] on span "Ranch Potato Pack" at bounding box center [519, 379] width 75 height 18
click at [482, 370] on span "Ranch Potato Pack" at bounding box center [519, 379] width 75 height 18
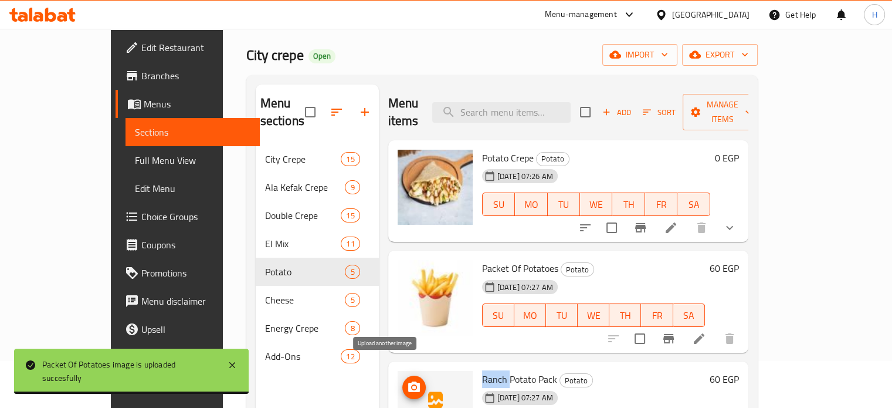
click at [408, 381] on icon "upload picture" at bounding box center [414, 386] width 12 height 11
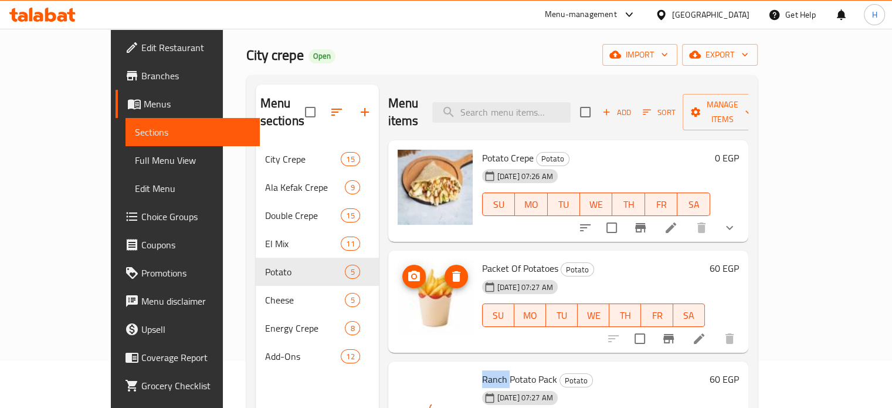
scroll to position [174, 0]
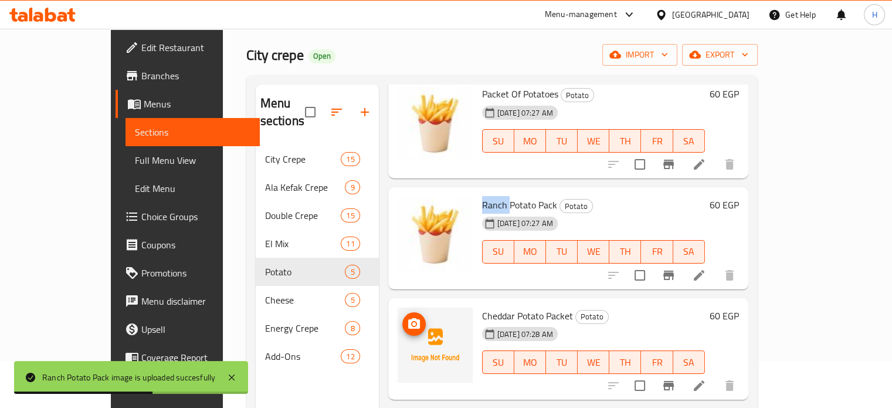
click at [407, 317] on icon "upload picture" at bounding box center [414, 324] width 14 height 14
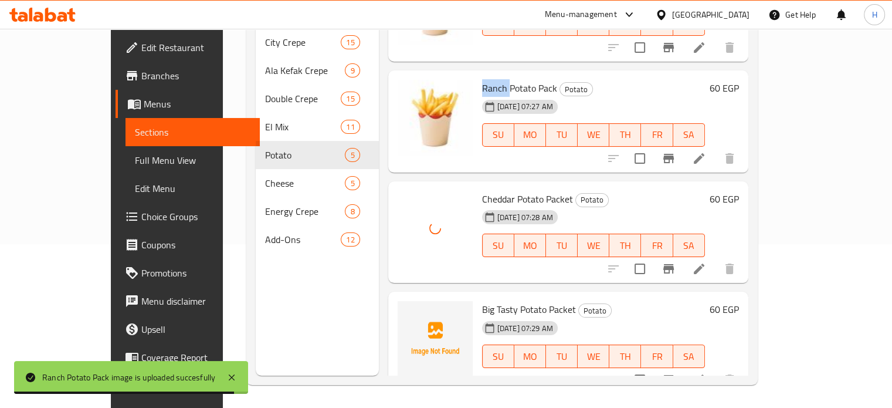
scroll to position [164, 0]
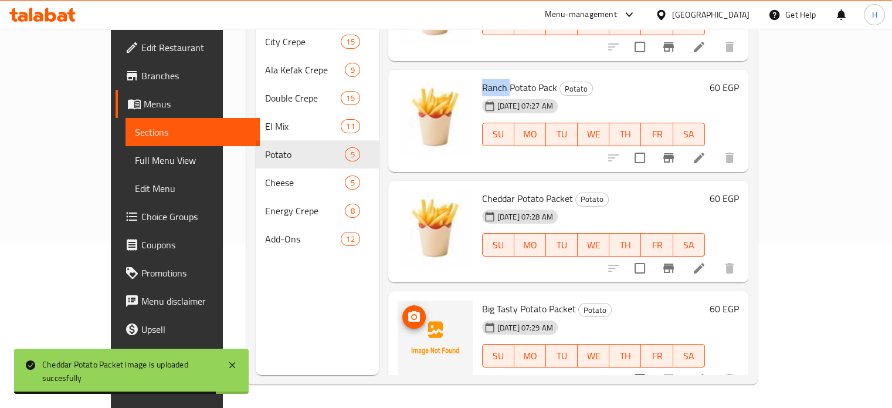
click at [408, 311] on icon "upload picture" at bounding box center [414, 316] width 12 height 11
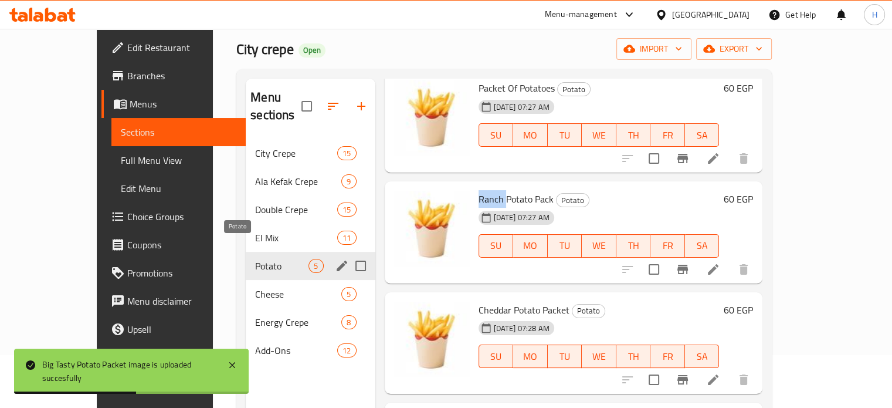
scroll to position [117, 0]
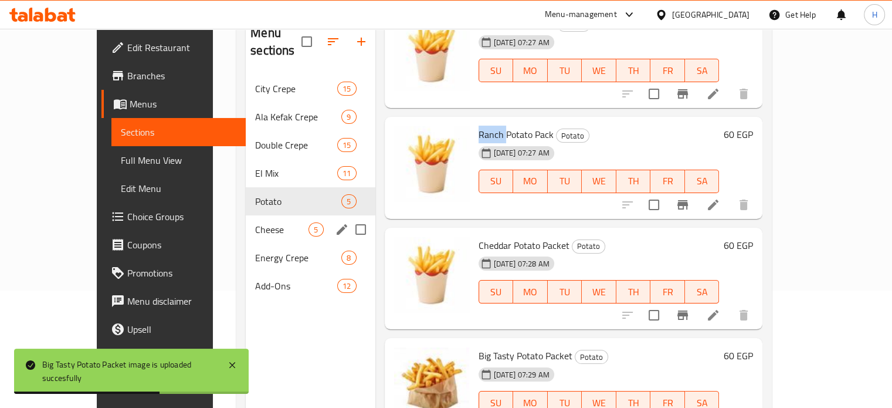
click at [255, 222] on span "Cheese" at bounding box center [281, 229] width 53 height 14
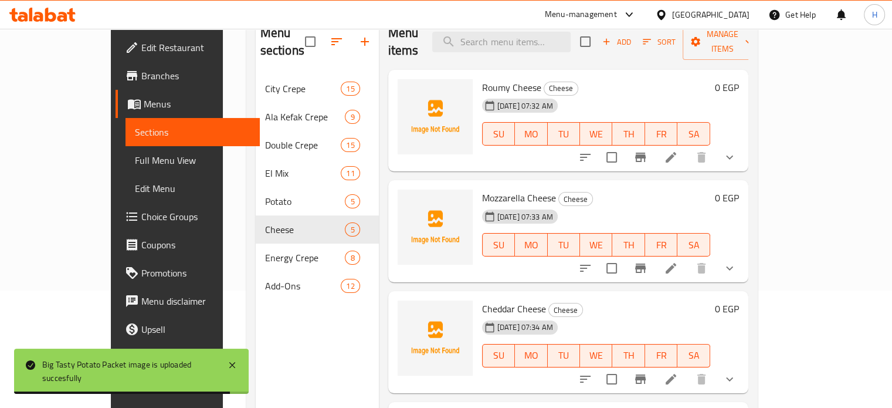
click at [483, 79] on span "Roumy Cheese" at bounding box center [511, 88] width 59 height 18
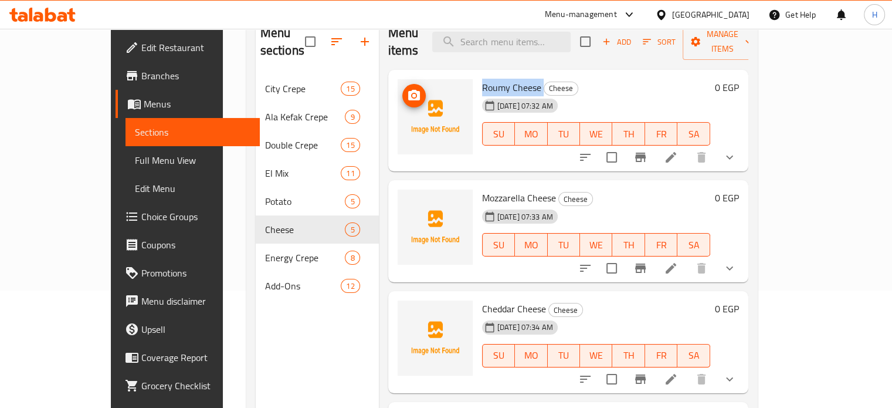
click at [407, 89] on icon "upload picture" at bounding box center [414, 96] width 14 height 14
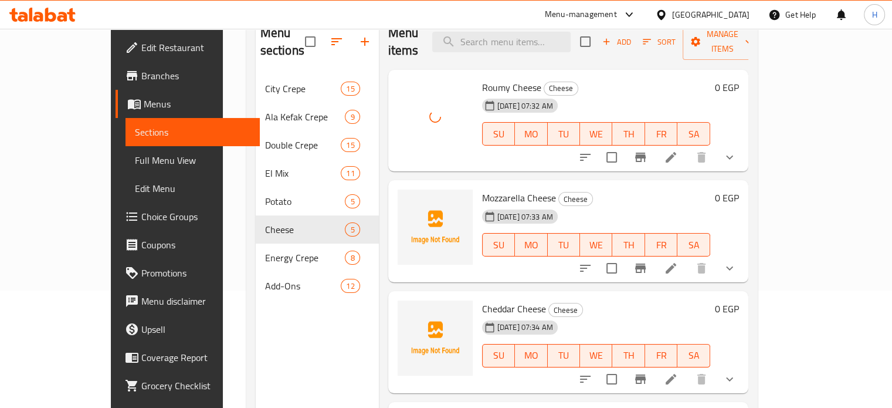
click at [482, 189] on span "Mozzarella Cheese" at bounding box center [519, 198] width 74 height 18
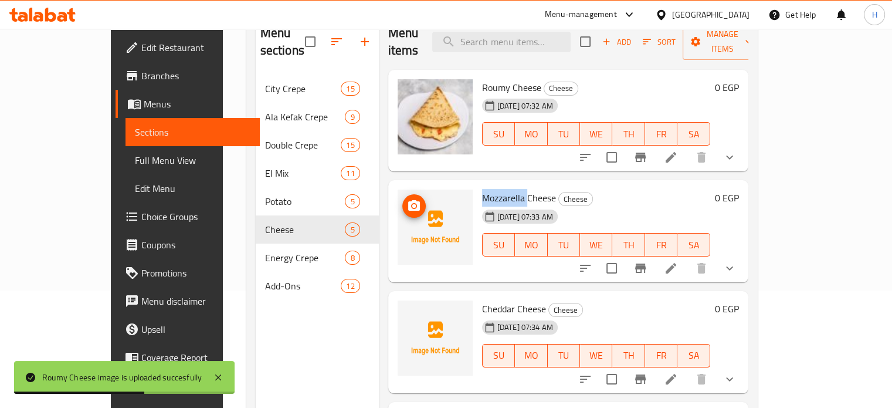
click at [407, 199] on icon "upload picture" at bounding box center [414, 206] width 14 height 14
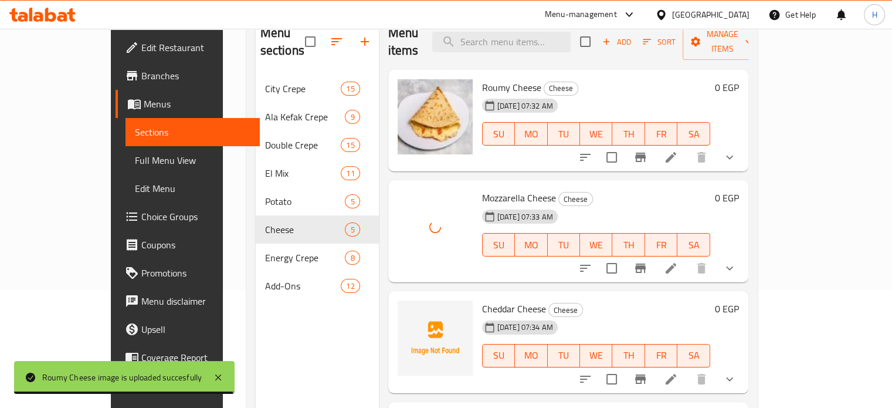
click at [482, 300] on span "Cheddar Cheese" at bounding box center [514, 309] width 64 height 18
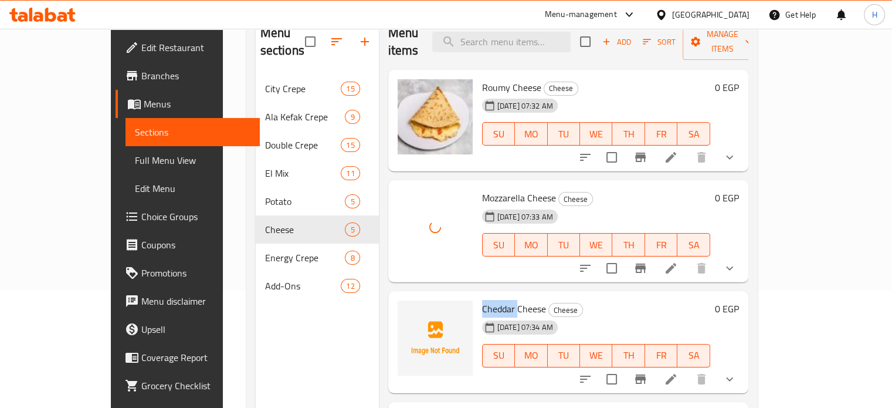
click at [482, 300] on span "Cheddar Cheese" at bounding box center [514, 309] width 64 height 18
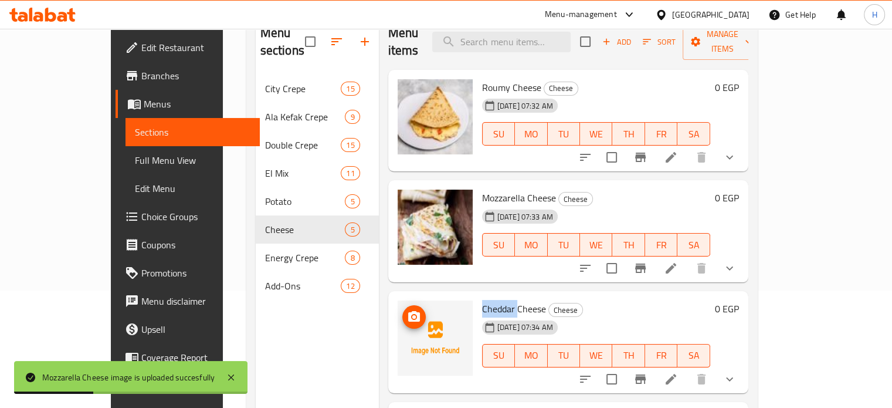
click at [408, 311] on icon "upload picture" at bounding box center [414, 316] width 12 height 11
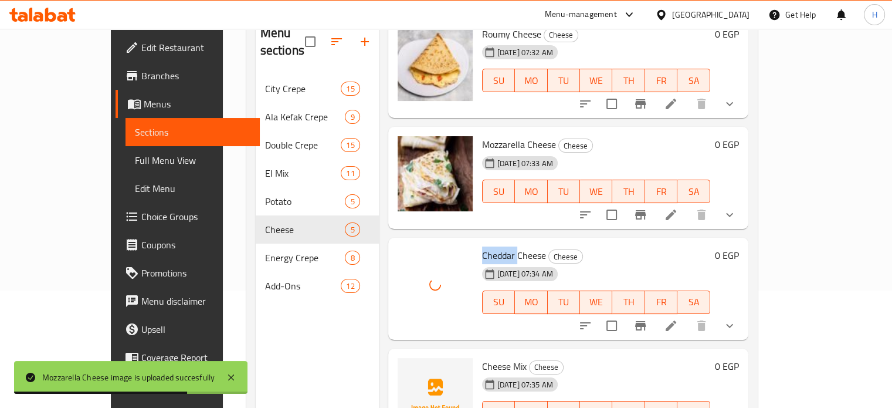
scroll to position [117, 0]
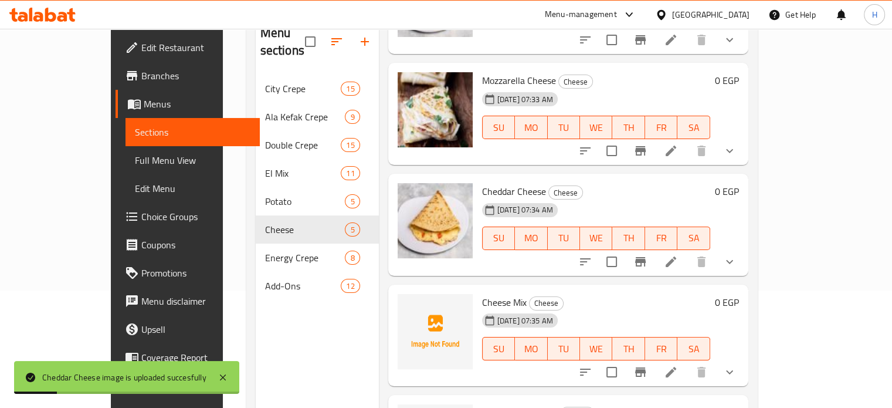
click at [492, 293] on span "Cheese Mix" at bounding box center [504, 302] width 45 height 18
click at [408, 304] on icon "upload picture" at bounding box center [414, 309] width 12 height 11
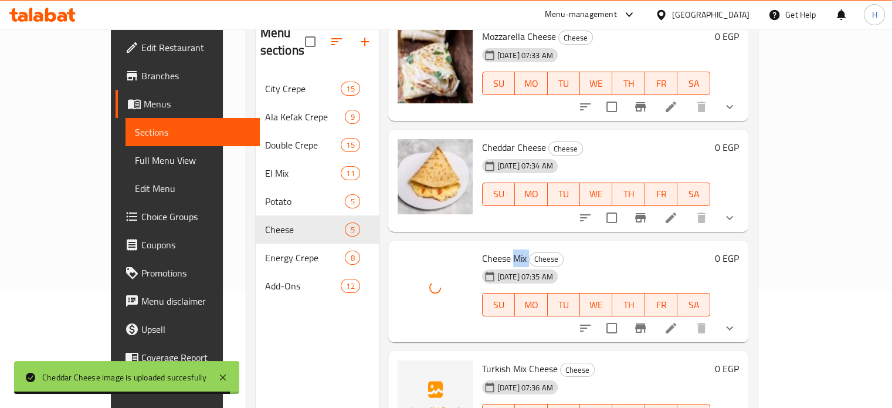
scroll to position [174, 0]
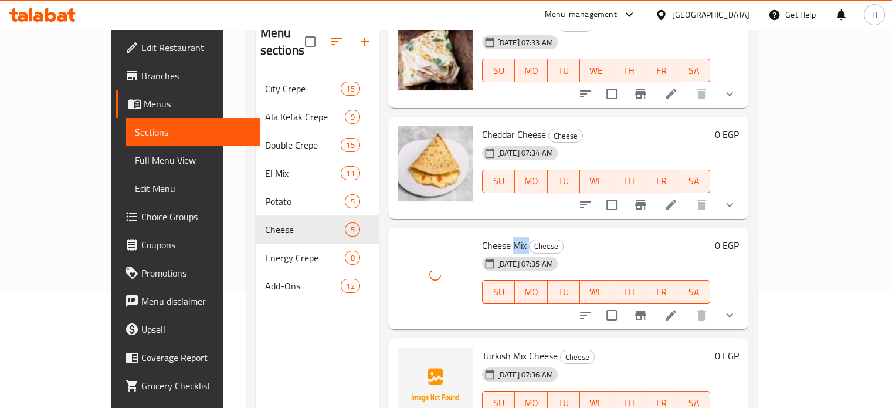
click at [482, 347] on span "Turkish Mix Cheese" at bounding box center [520, 356] width 76 height 18
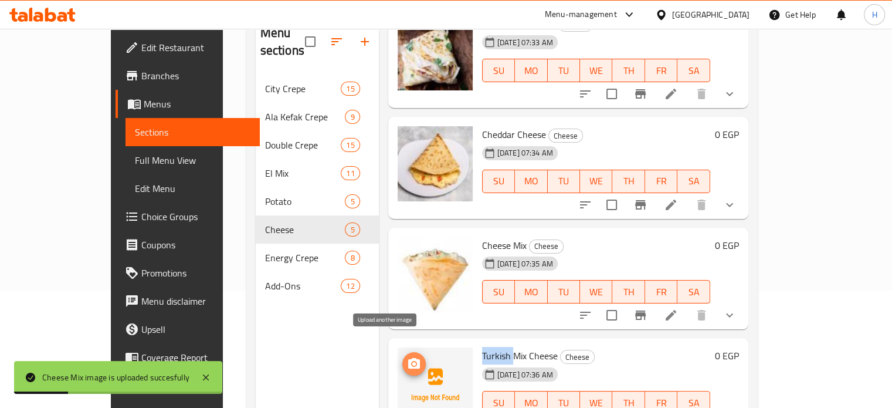
click at [402, 357] on span "upload picture" at bounding box center [413, 364] width 23 height 14
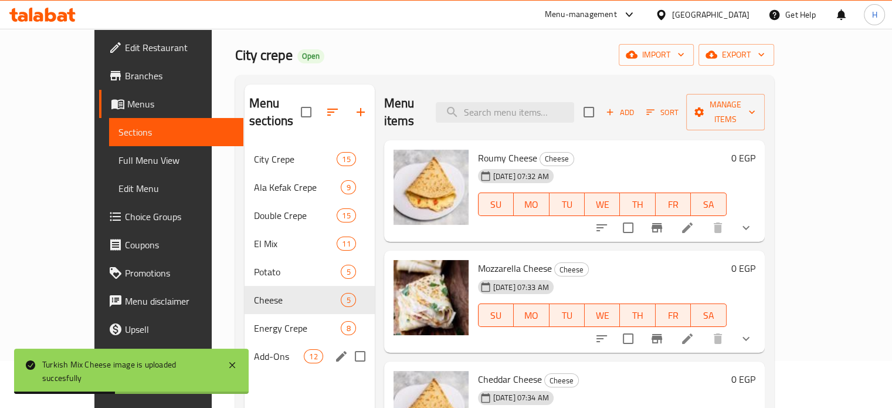
scroll to position [106, 0]
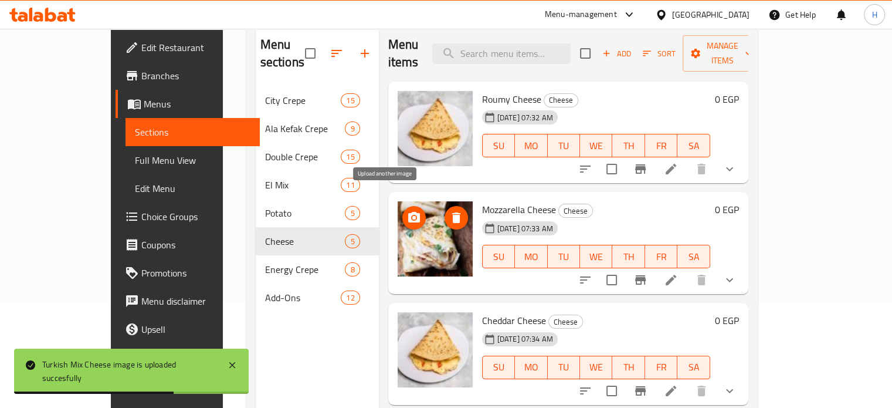
click at [407, 211] on icon "upload picture" at bounding box center [414, 218] width 14 height 14
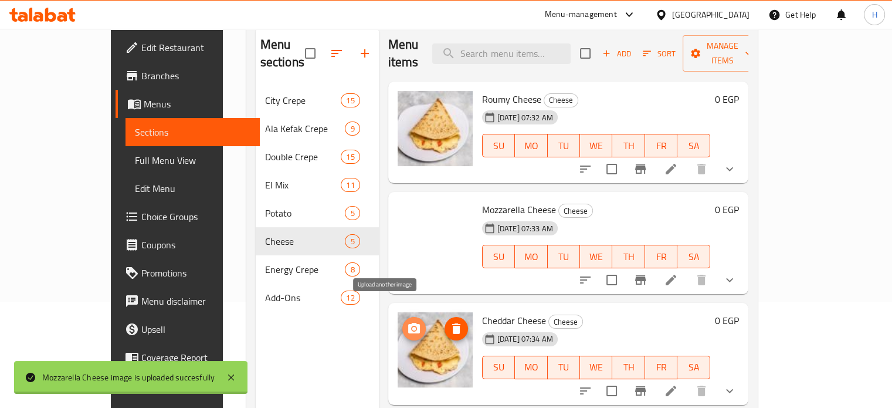
click at [408, 323] on icon "upload picture" at bounding box center [414, 328] width 12 height 11
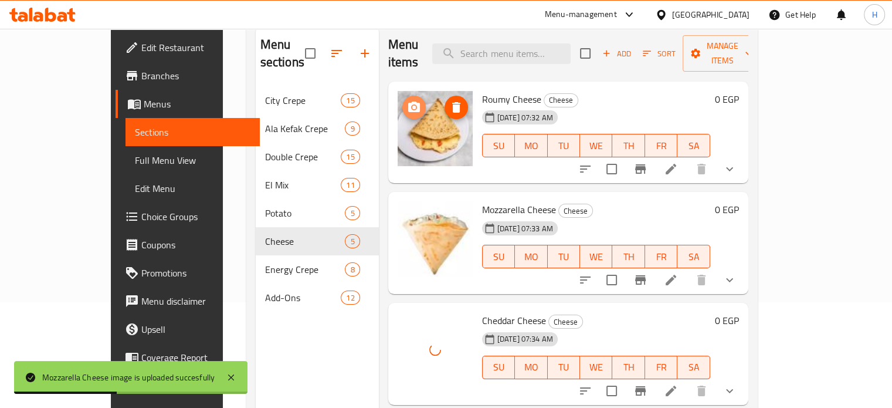
click at [408, 101] on icon "upload picture" at bounding box center [414, 106] width 12 height 11
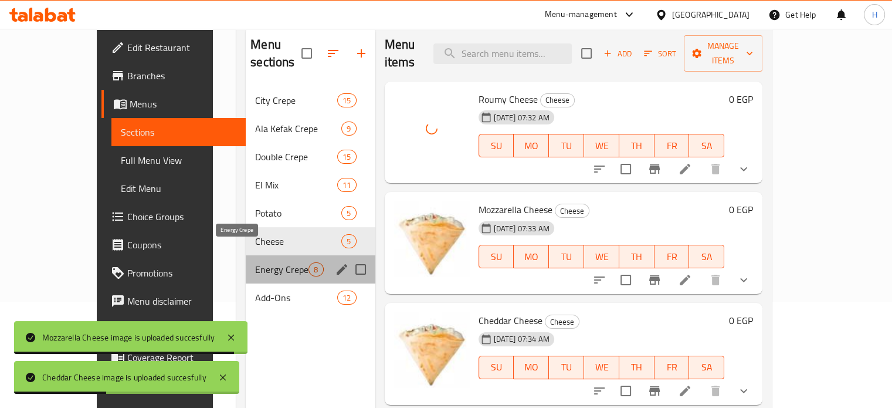
click at [255, 262] on span "Energy Crepe" at bounding box center [281, 269] width 53 height 14
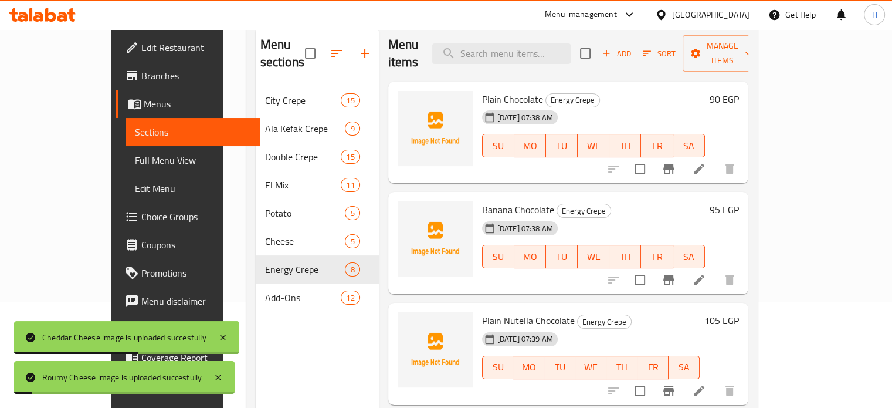
click at [482, 90] on span "Plain Chocolate" at bounding box center [512, 99] width 61 height 18
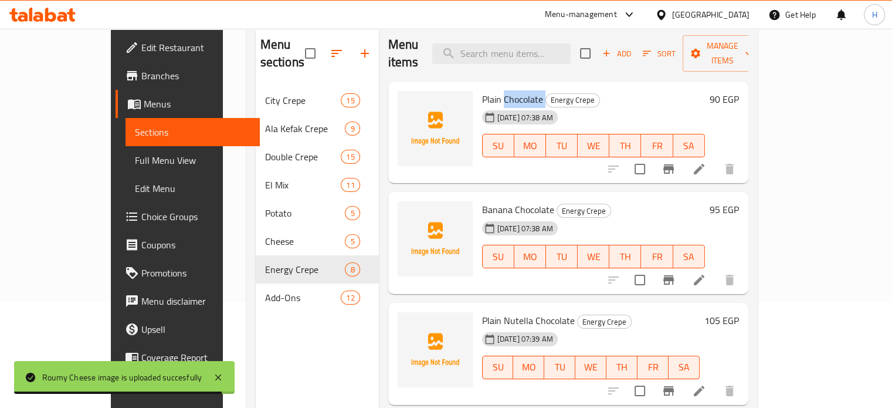
click at [484, 90] on span "Plain Chocolate" at bounding box center [512, 99] width 61 height 18
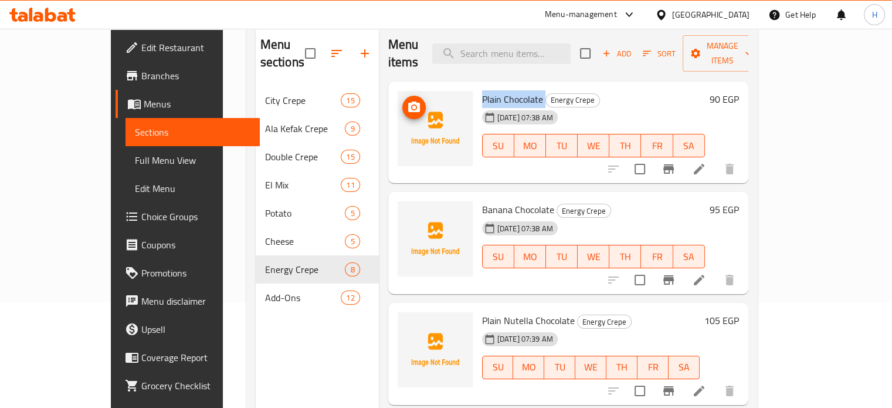
click at [407, 100] on icon "upload picture" at bounding box center [414, 107] width 14 height 14
click at [408, 212] on icon "upload picture" at bounding box center [414, 217] width 12 height 11
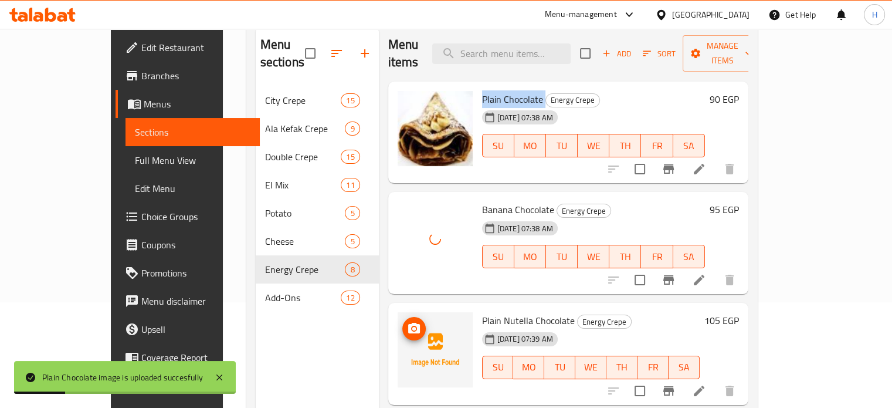
click at [407, 322] on icon "upload picture" at bounding box center [414, 329] width 14 height 14
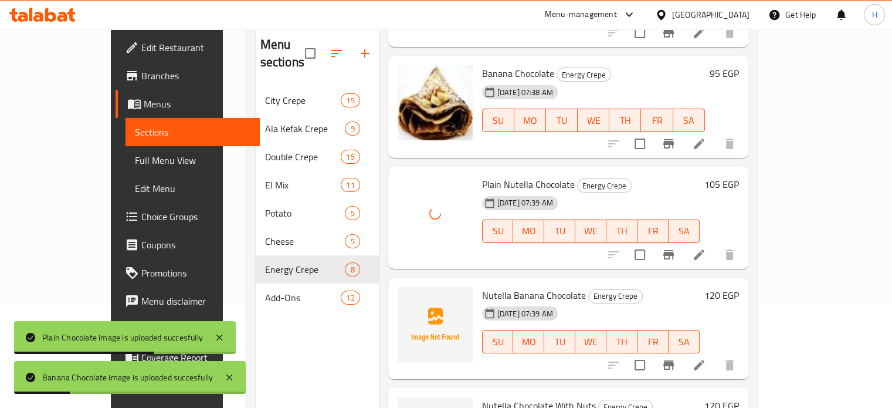
scroll to position [176, 0]
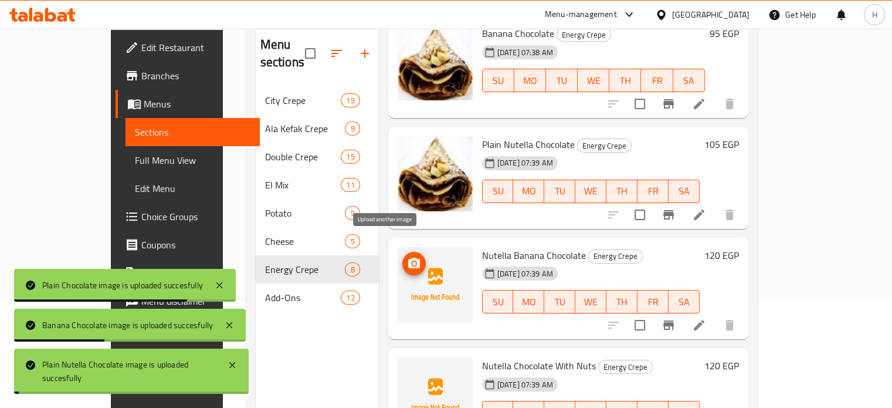
click at [408, 258] on icon "upload picture" at bounding box center [414, 263] width 12 height 11
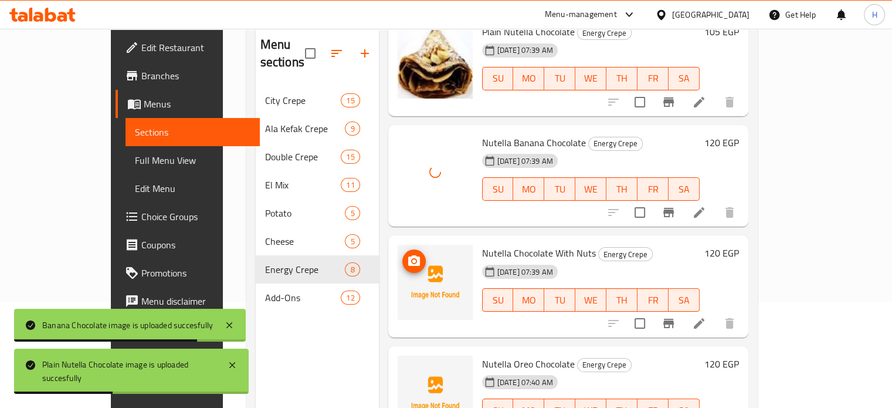
scroll to position [293, 0]
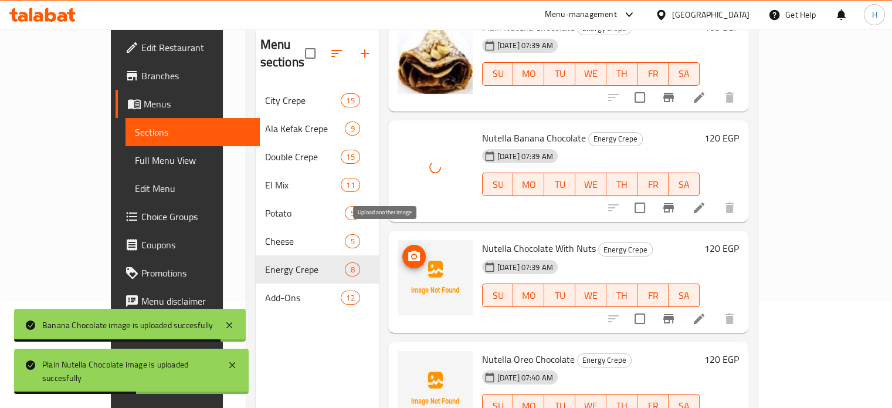
click at [408, 251] on icon "upload picture" at bounding box center [414, 256] width 12 height 11
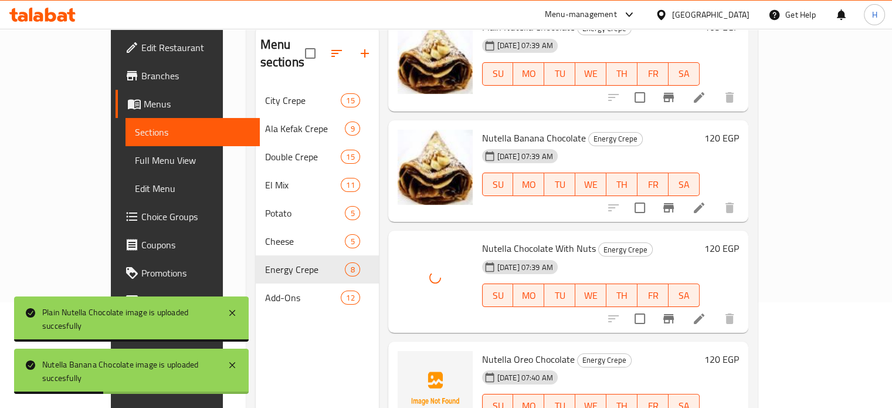
scroll to position [469, 0]
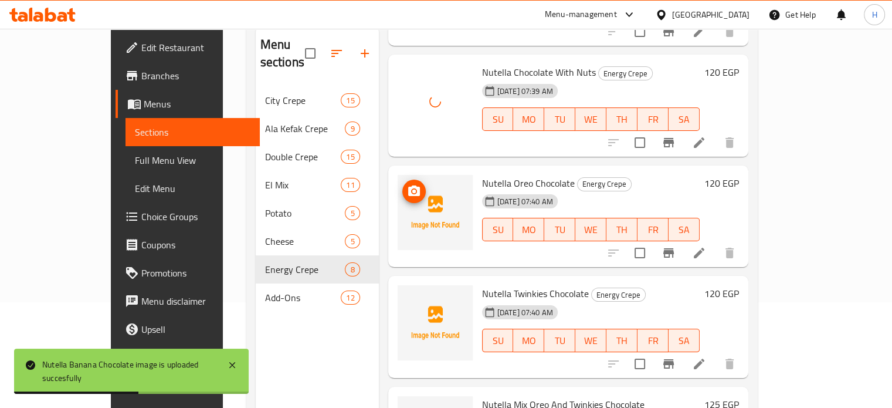
click at [407, 184] on icon "upload picture" at bounding box center [414, 191] width 14 height 14
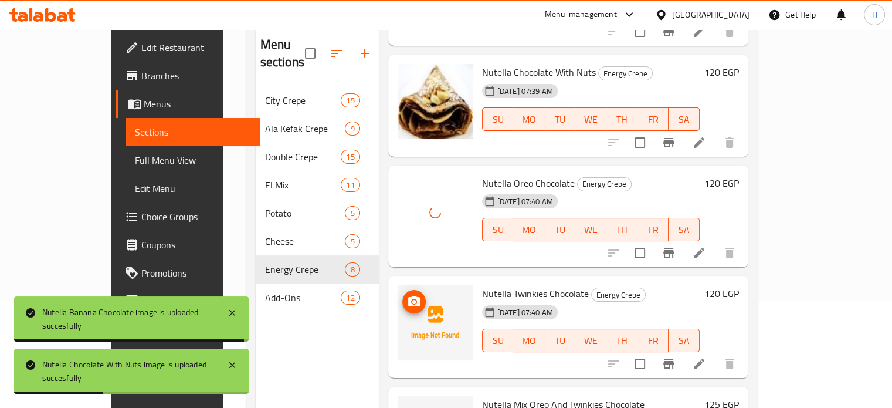
click at [398, 285] on img at bounding box center [435, 322] width 75 height 75
click at [407, 295] on icon "upload picture" at bounding box center [414, 302] width 14 height 14
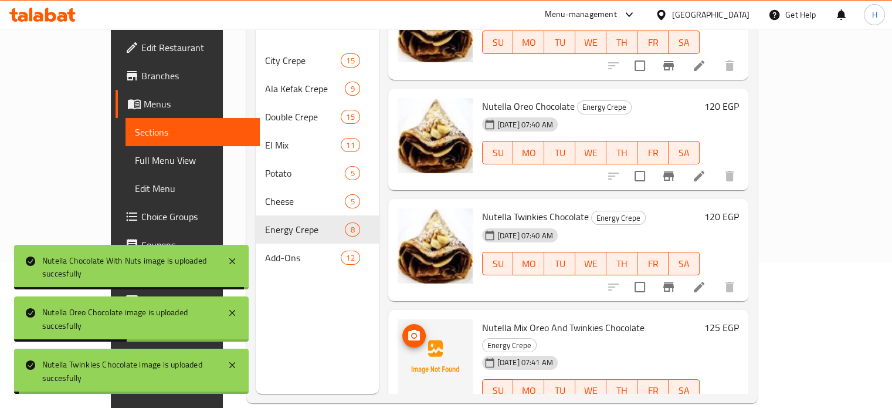
scroll to position [164, 0]
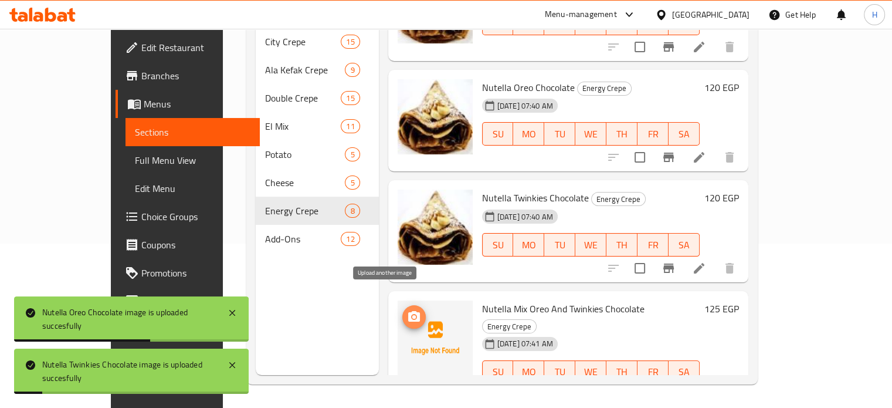
click at [408, 311] on icon "upload picture" at bounding box center [414, 316] width 12 height 11
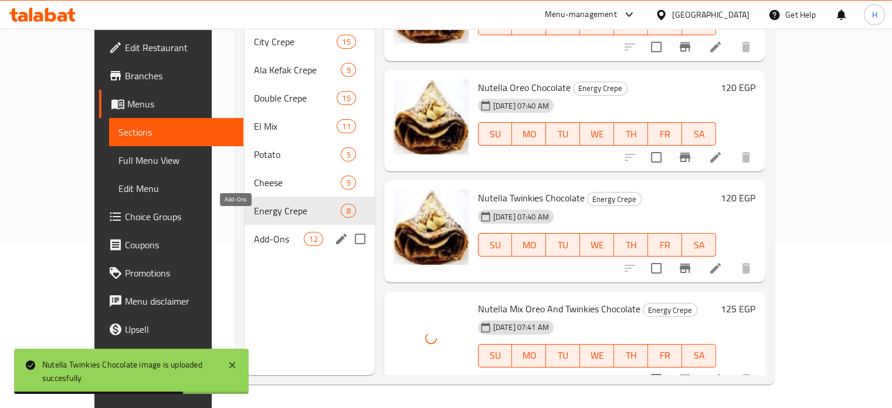
click at [254, 232] on span "Add-Ons" at bounding box center [279, 239] width 50 height 14
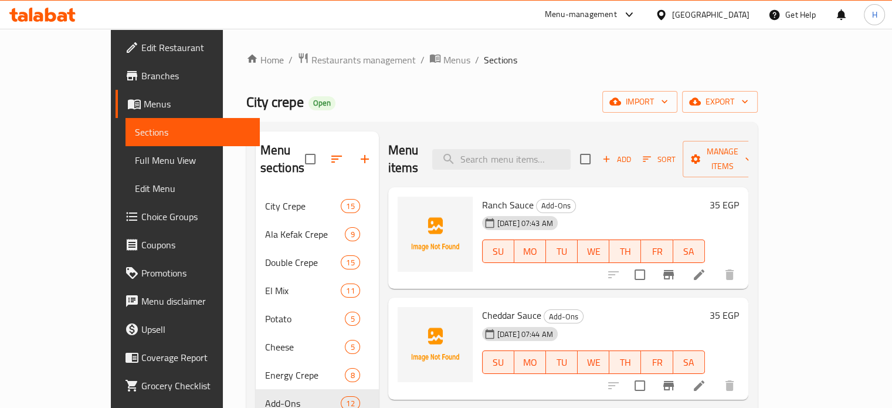
click at [482, 196] on span "Ranch Sauce" at bounding box center [508, 205] width 52 height 18
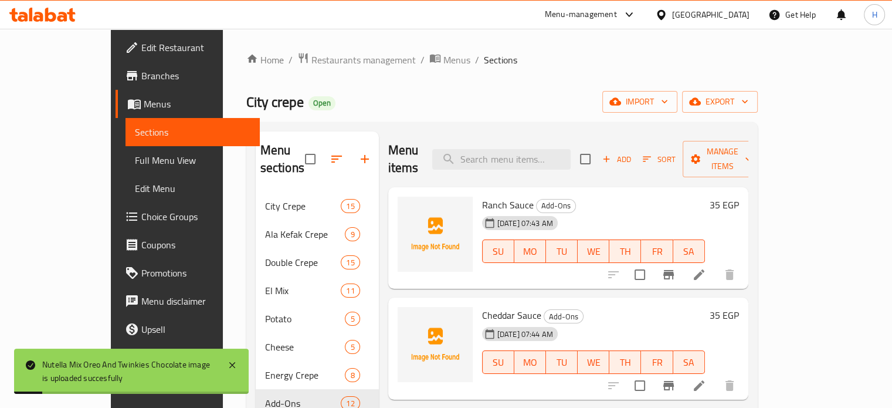
click at [490, 306] on span "Cheddar Sauce" at bounding box center [511, 315] width 59 height 18
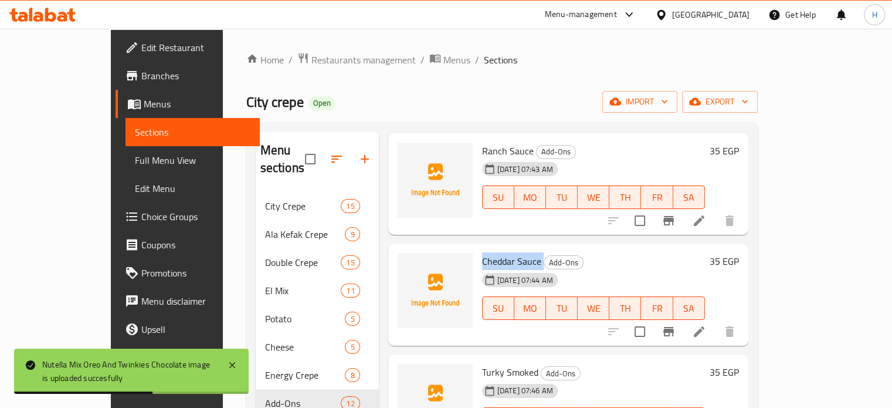
scroll to position [117, 0]
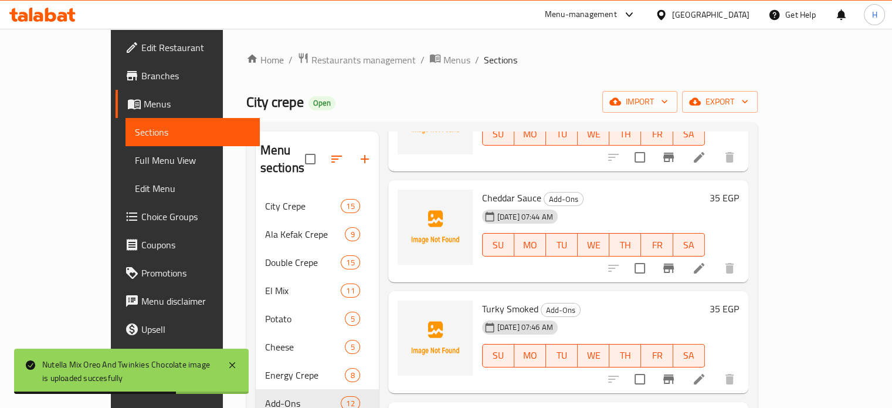
click at [486, 300] on span "Turky Smoked" at bounding box center [510, 309] width 56 height 18
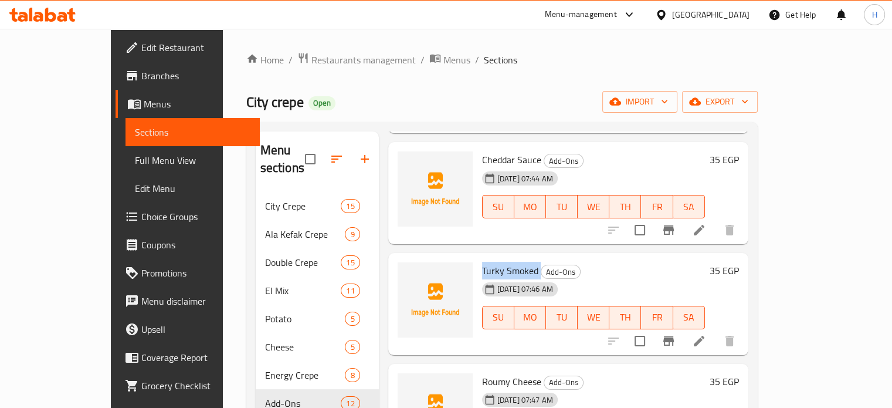
scroll to position [176, 0]
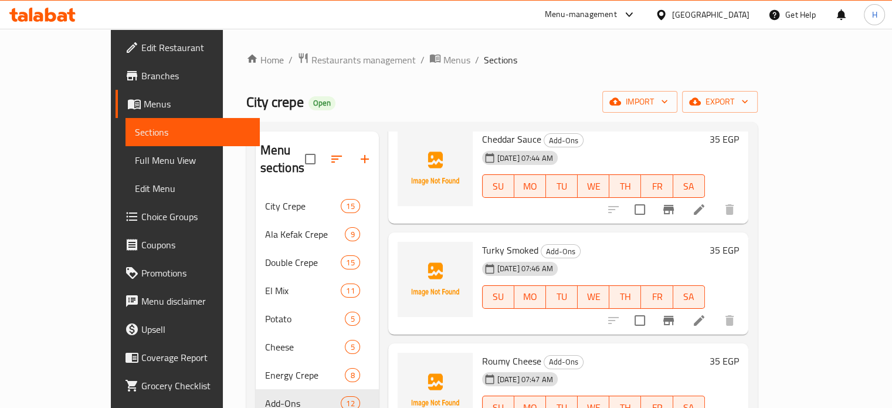
click at [482, 352] on span "Roumy Cheese" at bounding box center [511, 361] width 59 height 18
click at [490, 352] on span "Roumy Cheese" at bounding box center [511, 361] width 59 height 18
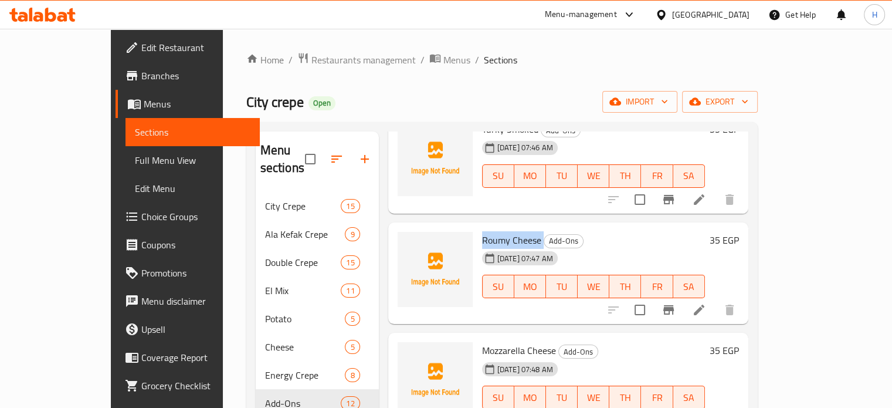
scroll to position [352, 0]
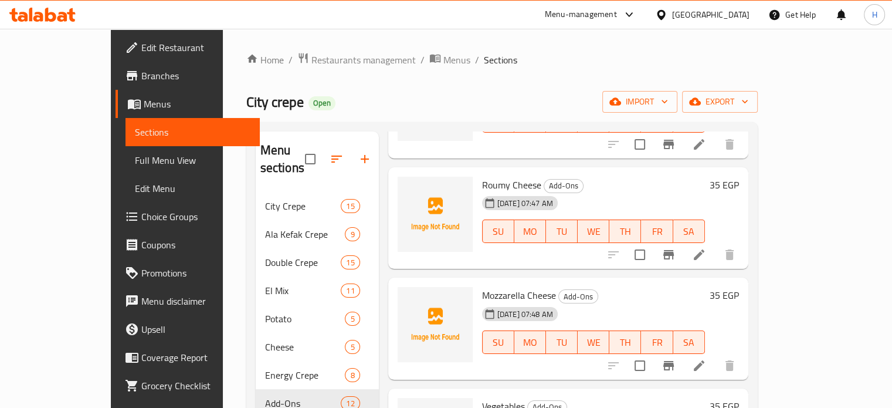
click at [485, 286] on span "Mozzarella Cheese" at bounding box center [519, 295] width 74 height 18
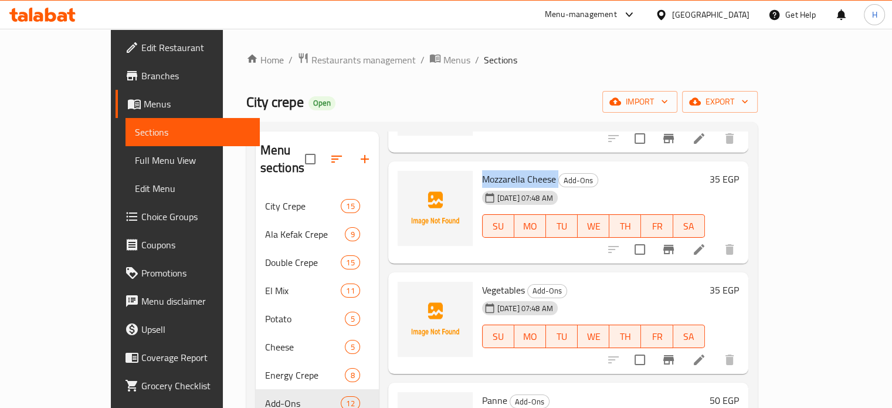
scroll to position [469, 0]
click at [482, 280] on span "Vegetables" at bounding box center [503, 289] width 43 height 18
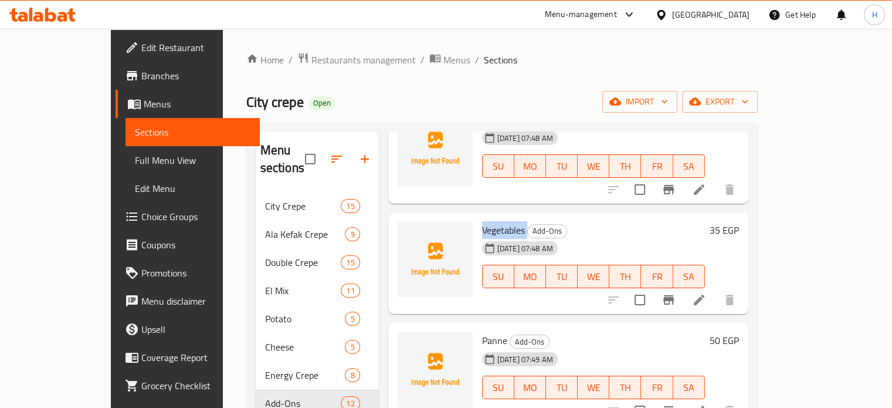
scroll to position [587, 0]
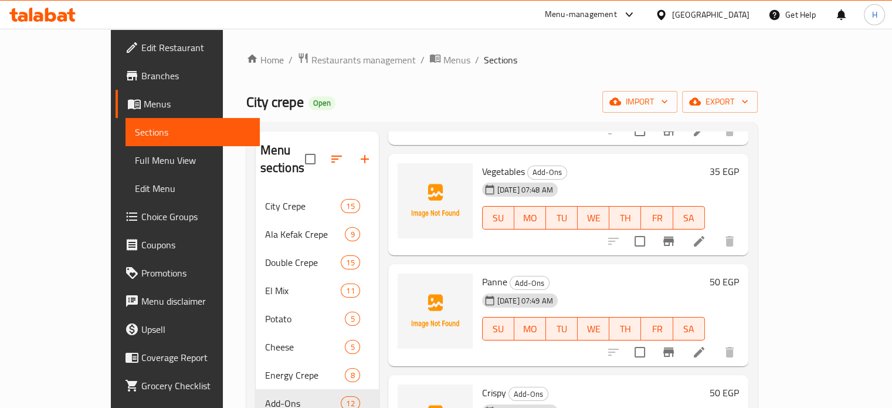
click at [482, 273] on span "Panne" at bounding box center [494, 282] width 25 height 18
click at [482, 384] on span "Crispy" at bounding box center [494, 393] width 24 height 18
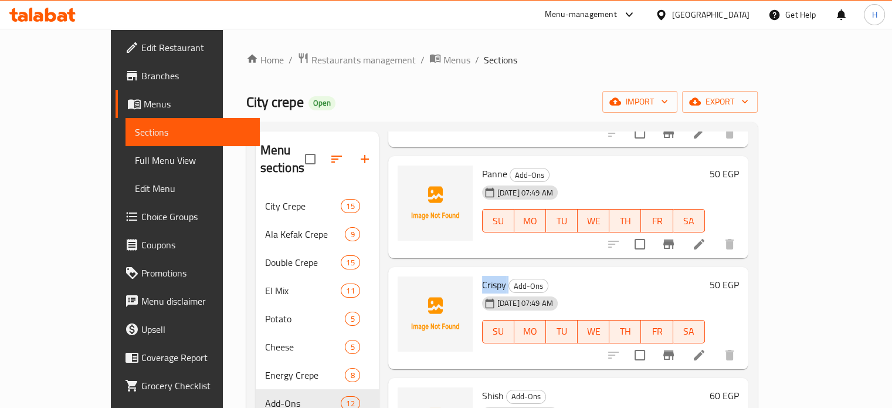
scroll to position [763, 0]
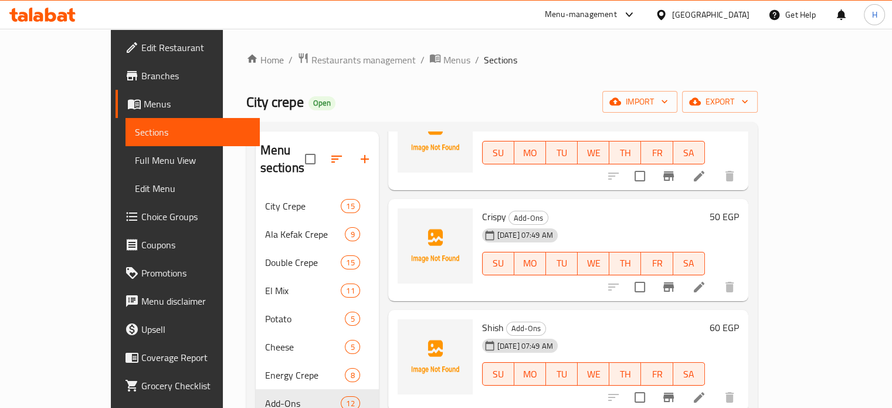
click at [482, 319] on span "Shish" at bounding box center [493, 328] width 22 height 18
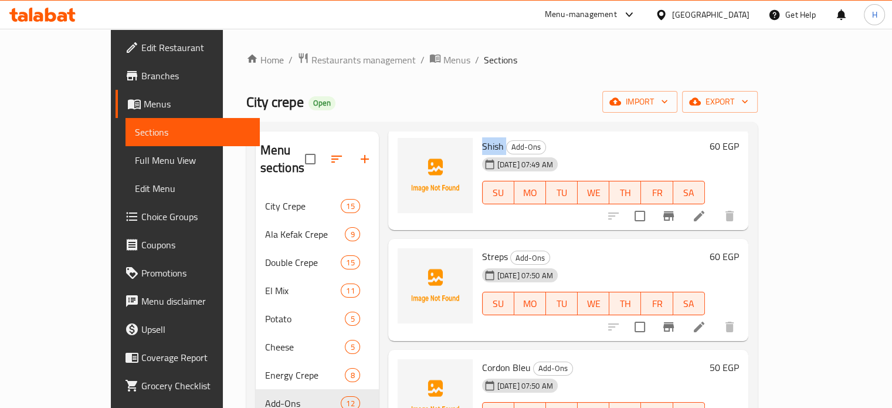
scroll to position [949, 0]
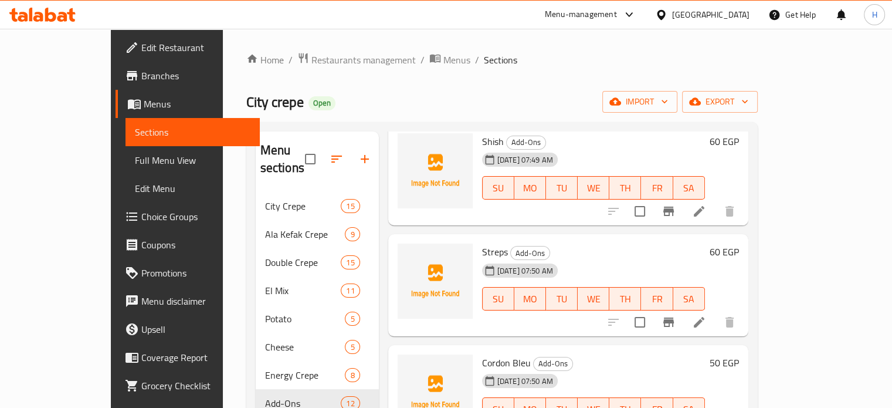
click at [482, 243] on span "Streps" at bounding box center [495, 252] width 26 height 18
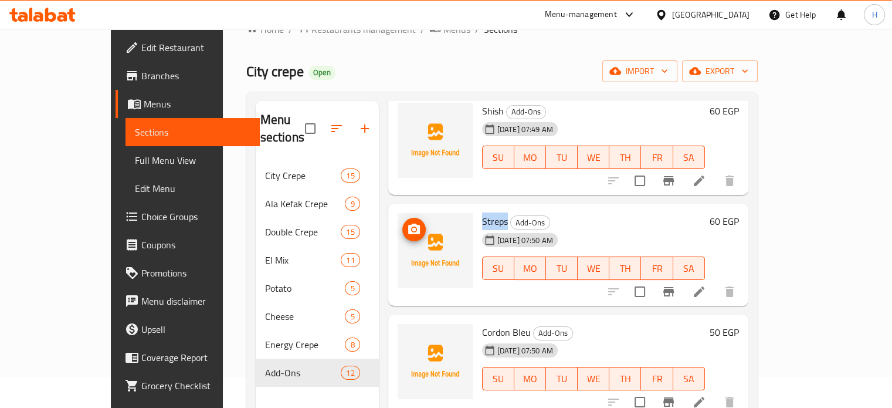
scroll to position [59, 0]
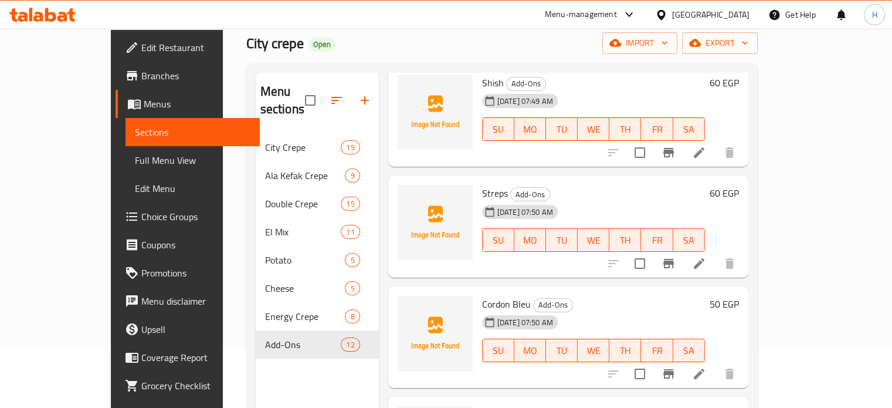
click at [495, 295] on span "Cordon Bleu" at bounding box center [506, 304] width 49 height 18
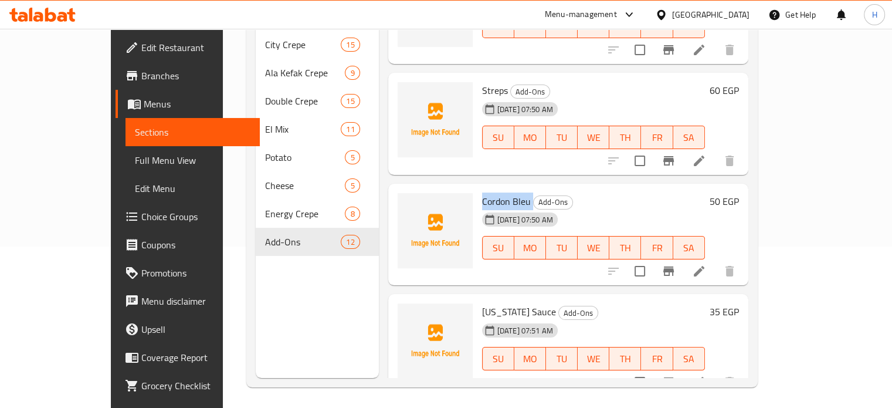
scroll to position [164, 0]
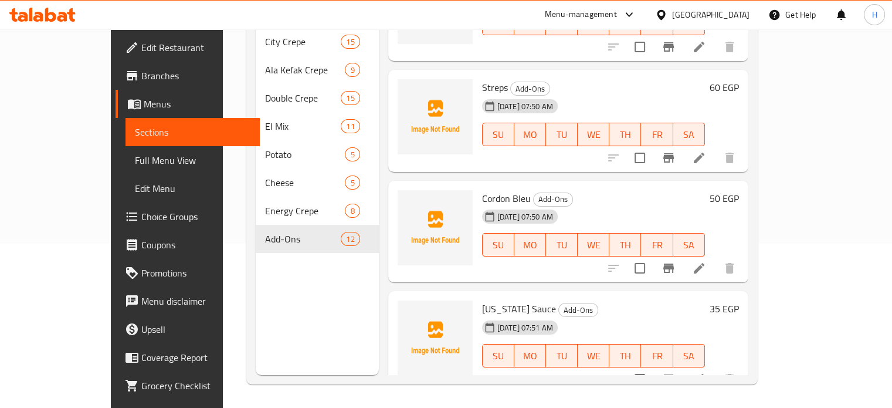
click at [492, 300] on span "Texas Sauce" at bounding box center [519, 309] width 74 height 18
click at [408, 311] on icon "upload picture" at bounding box center [414, 316] width 12 height 11
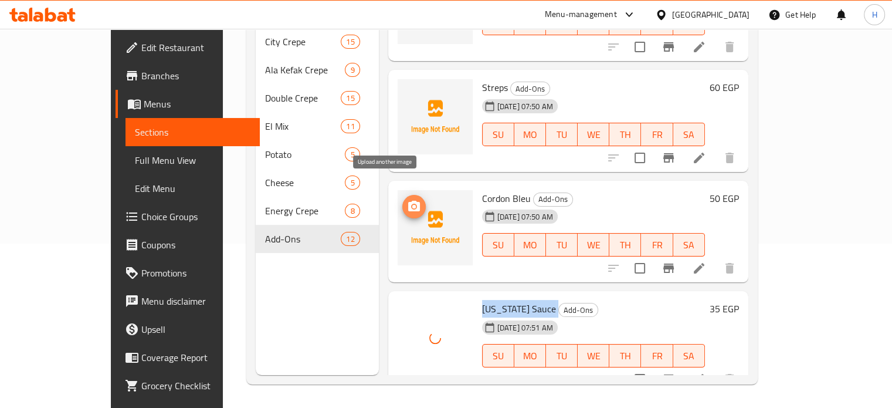
click at [407, 199] on icon "upload picture" at bounding box center [414, 206] width 14 height 14
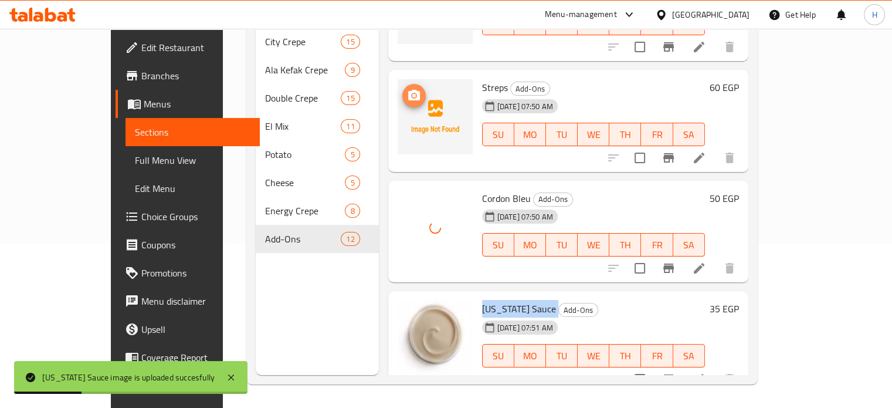
click at [407, 89] on icon "upload picture" at bounding box center [414, 96] width 14 height 14
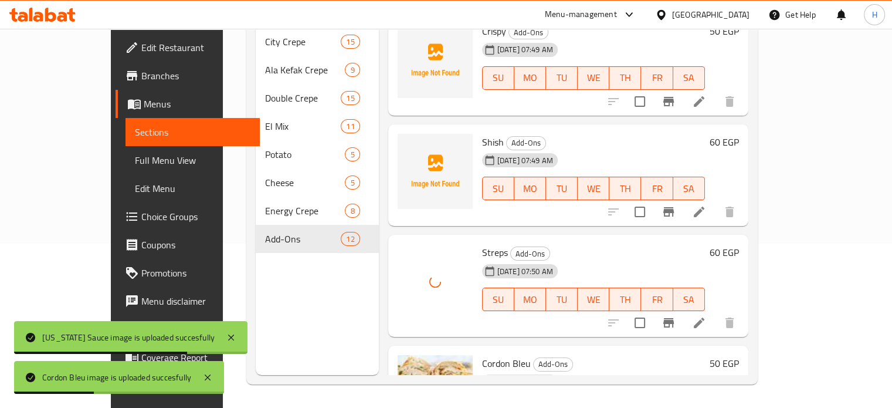
scroll to position [773, 0]
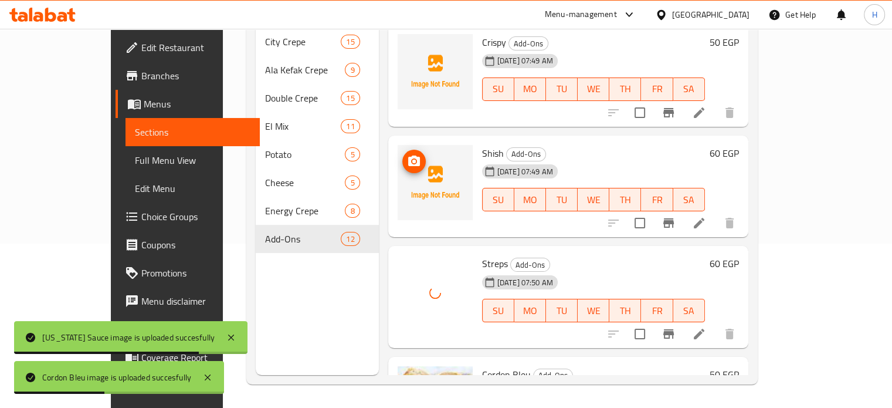
click at [408, 155] on icon "upload picture" at bounding box center [414, 160] width 12 height 11
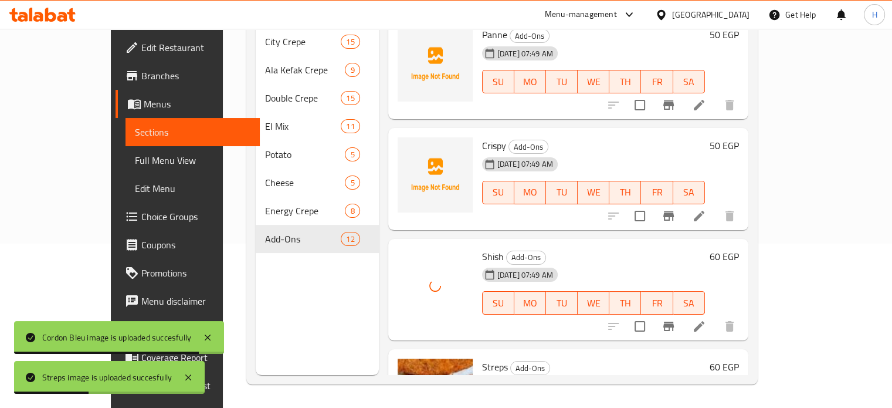
scroll to position [655, 0]
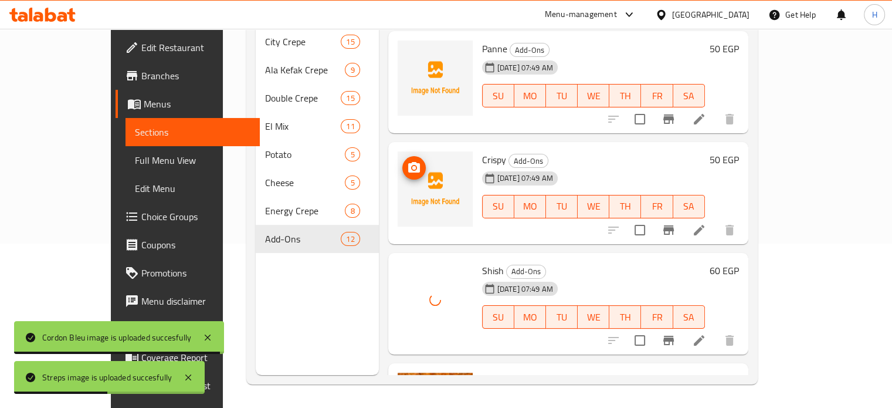
click at [402, 161] on span "upload picture" at bounding box center [413, 168] width 23 height 14
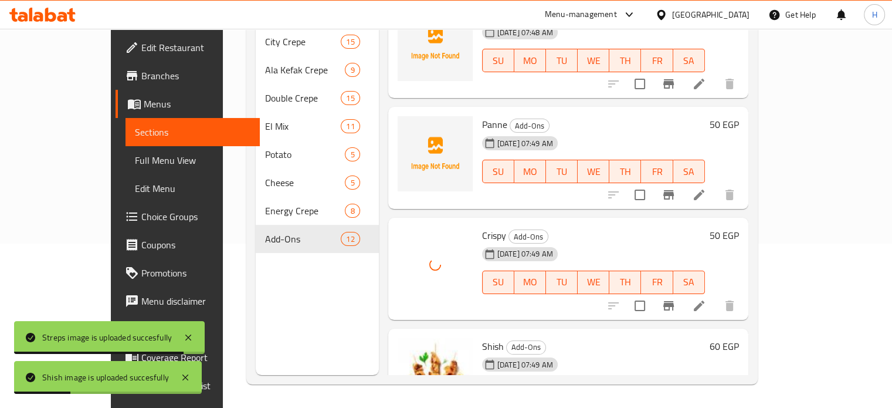
scroll to position [538, 0]
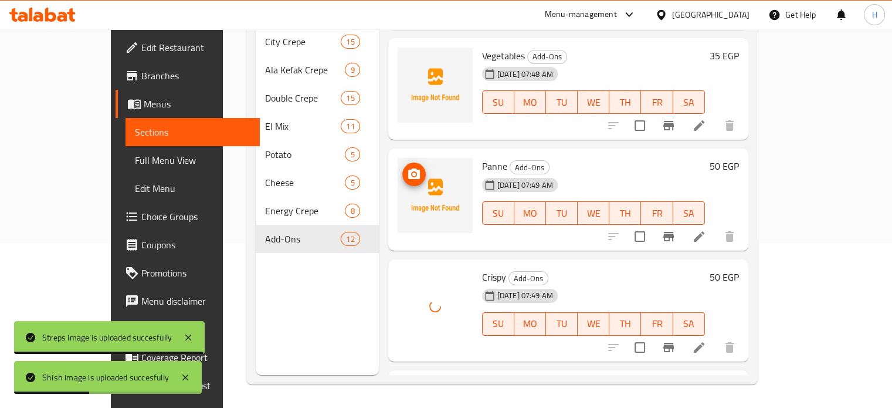
click at [408, 168] on icon "upload picture" at bounding box center [414, 173] width 12 height 11
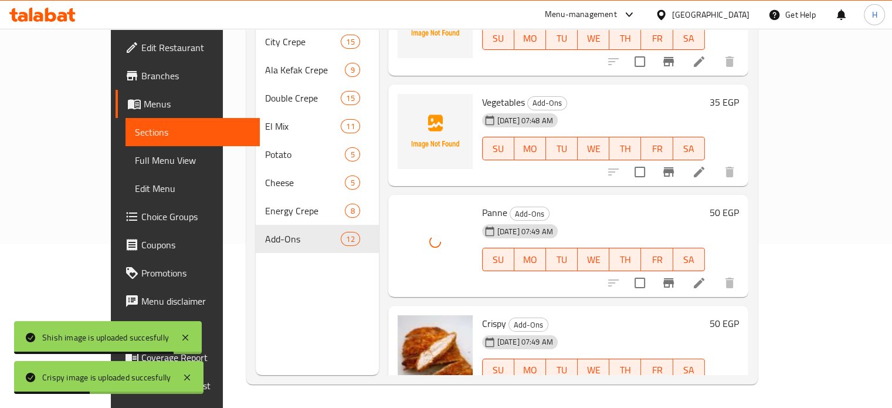
scroll to position [421, 0]
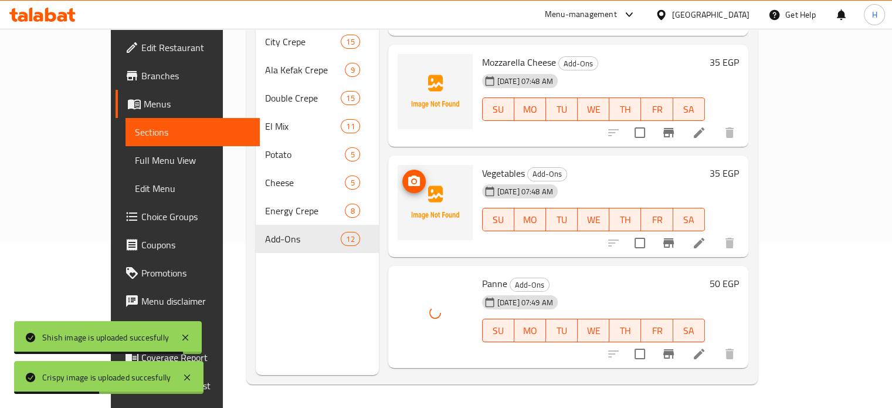
click at [408, 175] on icon "upload picture" at bounding box center [414, 180] width 12 height 11
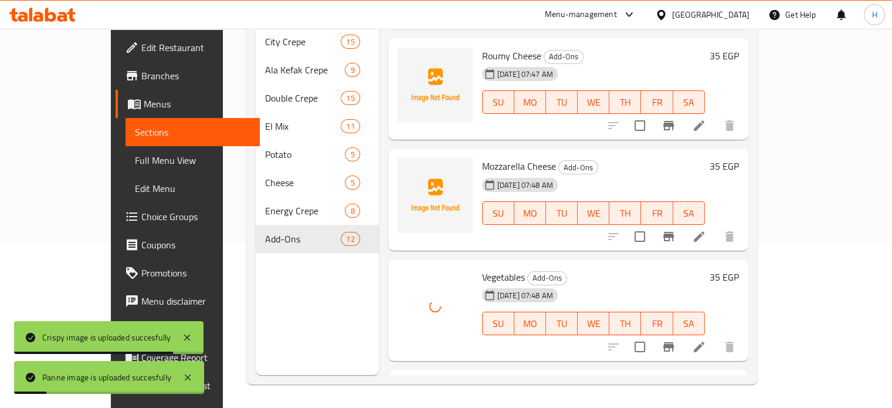
scroll to position [303, 0]
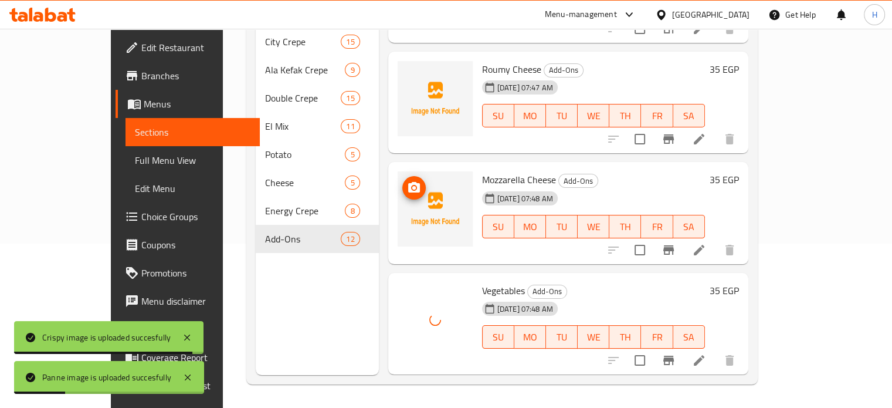
click at [412, 186] on circle "upload picture" at bounding box center [414, 188] width 4 height 4
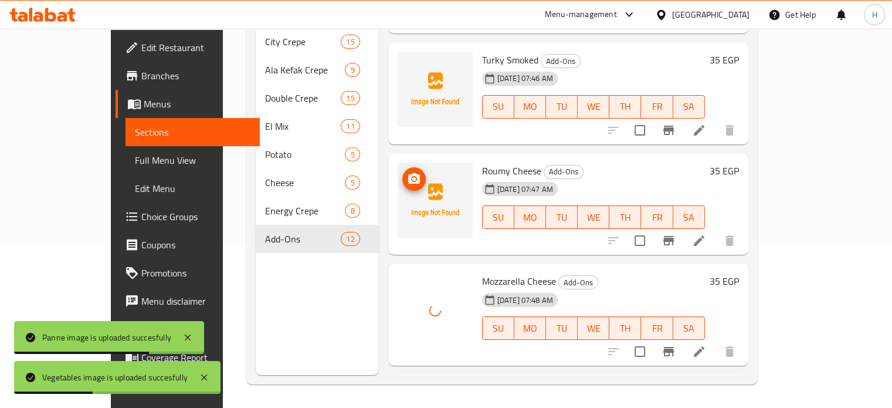
scroll to position [186, 0]
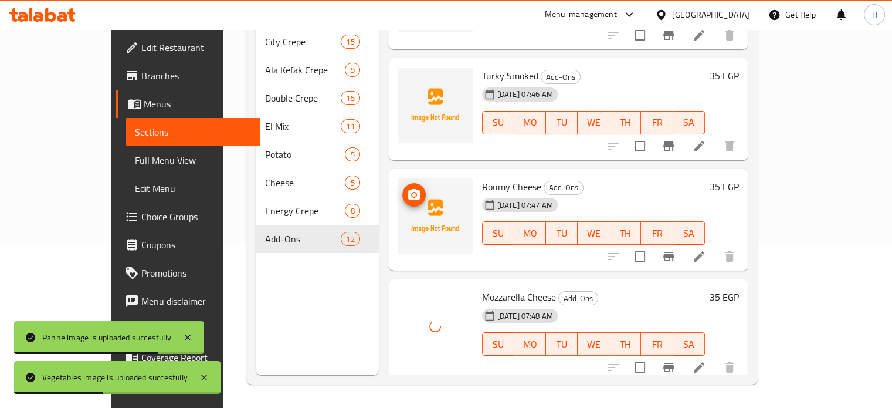
click at [402, 188] on span "upload picture" at bounding box center [413, 195] width 23 height 14
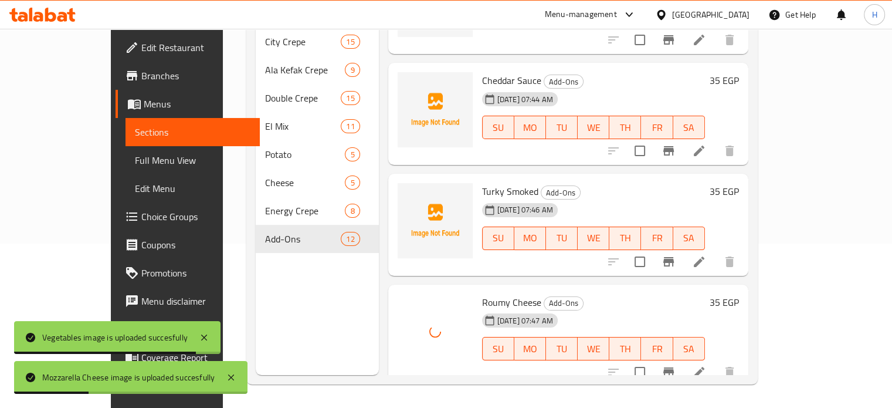
scroll to position [69, 0]
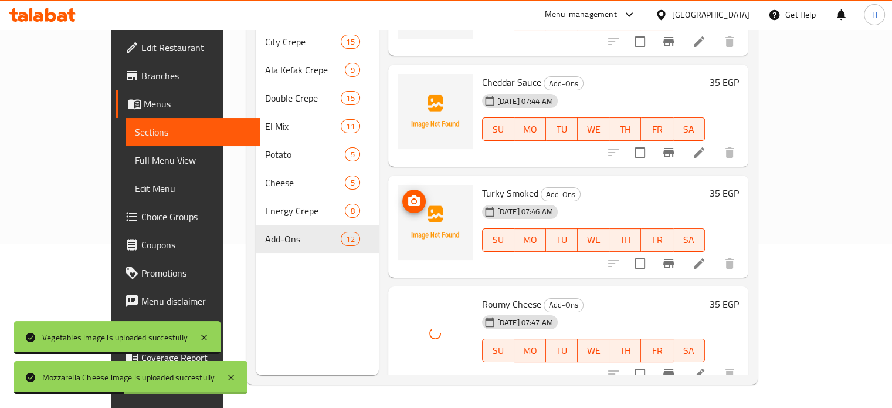
click at [407, 194] on icon "upload picture" at bounding box center [414, 201] width 14 height 14
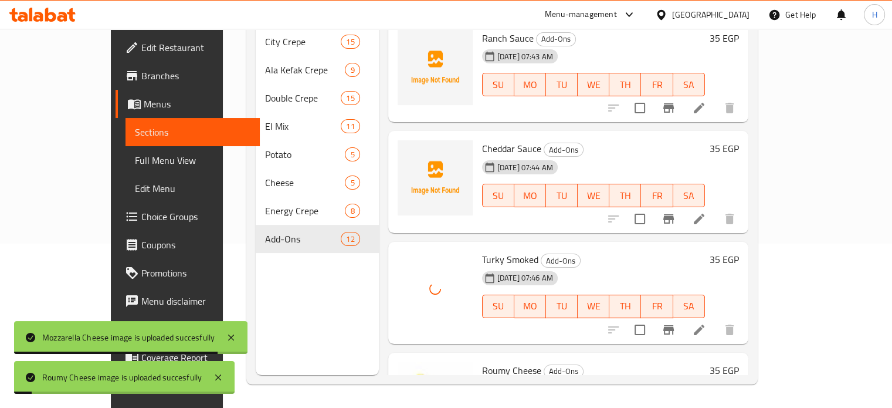
scroll to position [0, 0]
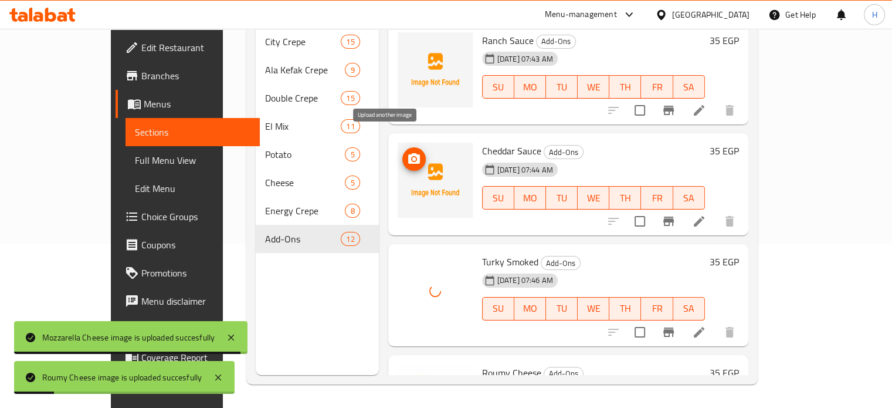
click at [408, 153] on icon "upload picture" at bounding box center [414, 158] width 12 height 11
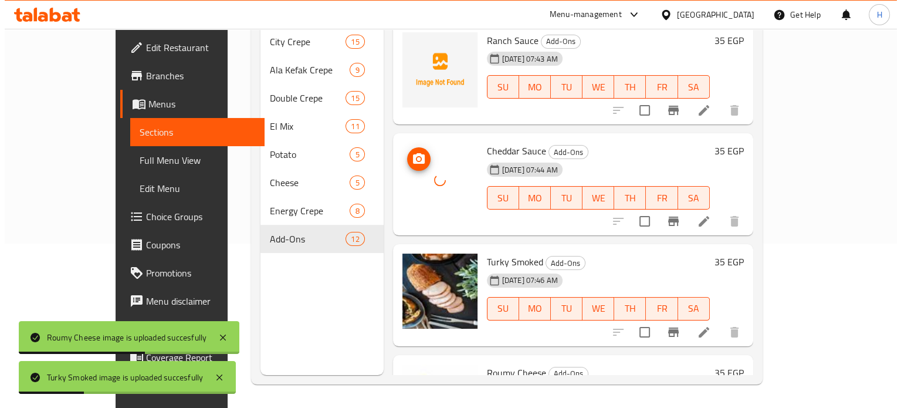
scroll to position [47, 0]
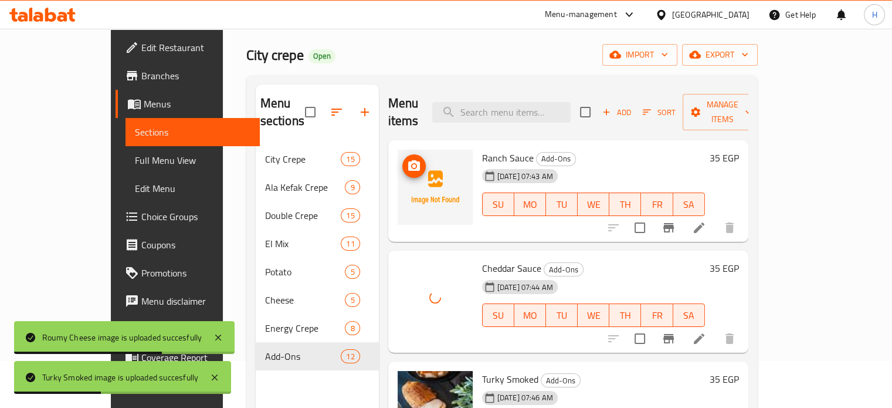
click at [408, 160] on icon "upload picture" at bounding box center [414, 165] width 12 height 11
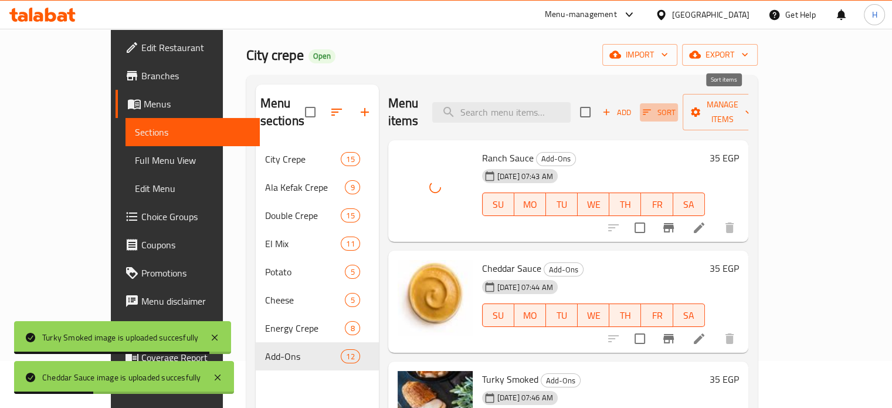
click at [675, 106] on span "Sort" at bounding box center [659, 112] width 32 height 13
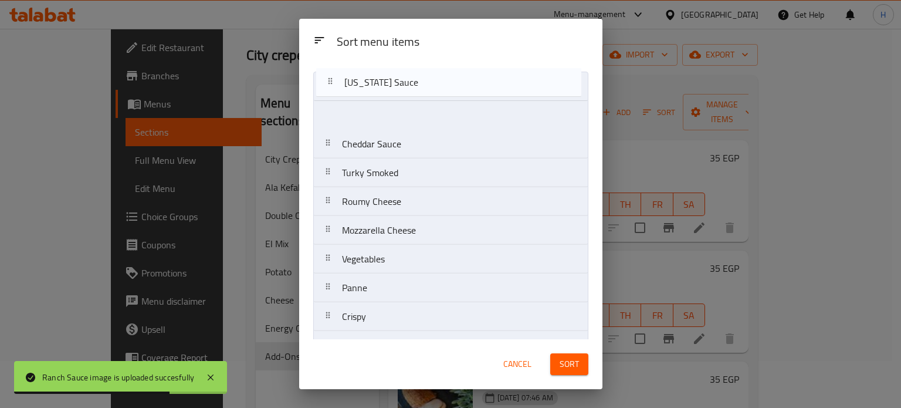
scroll to position [0, 0]
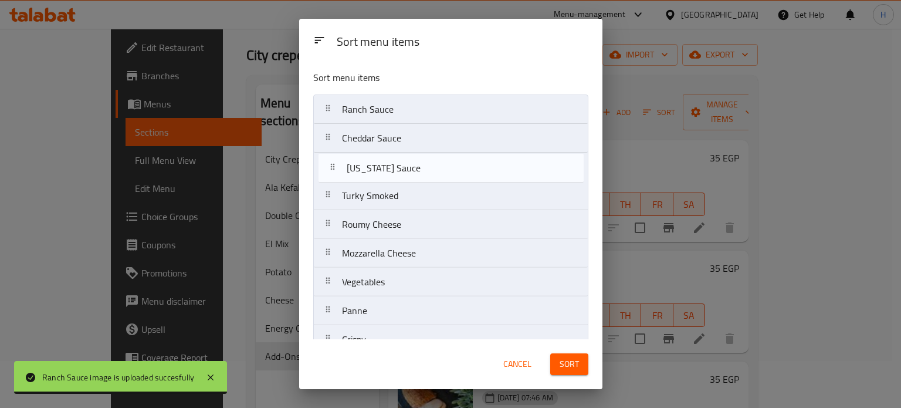
drag, startPoint x: 375, startPoint y: 321, endPoint x: 385, endPoint y: 161, distance: 159.9
click at [385, 161] on nav "Ranch Sauce Cheddar Sauce Turky Smoked Roumy Cheese Mozzarella Cheese Vegetable…" at bounding box center [450, 267] width 275 height 346
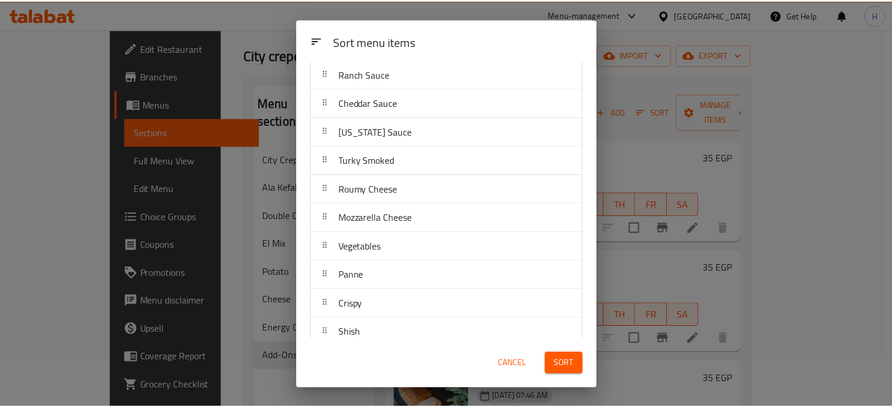
scroll to position [104, 0]
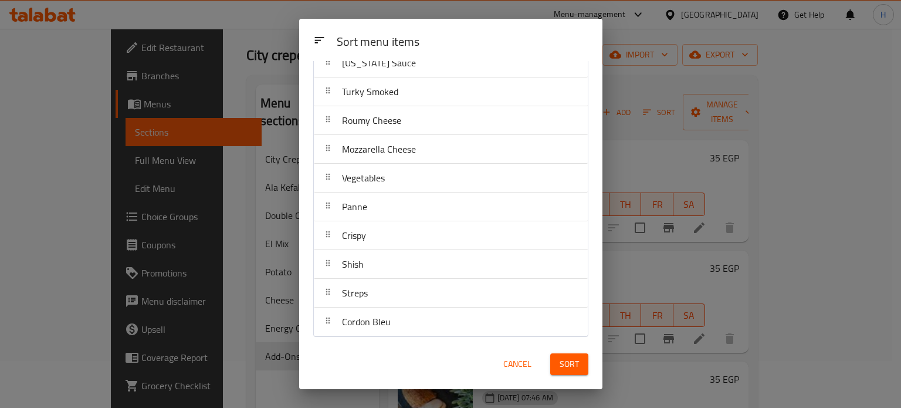
click at [551, 364] on button "Sort" at bounding box center [569, 364] width 38 height 22
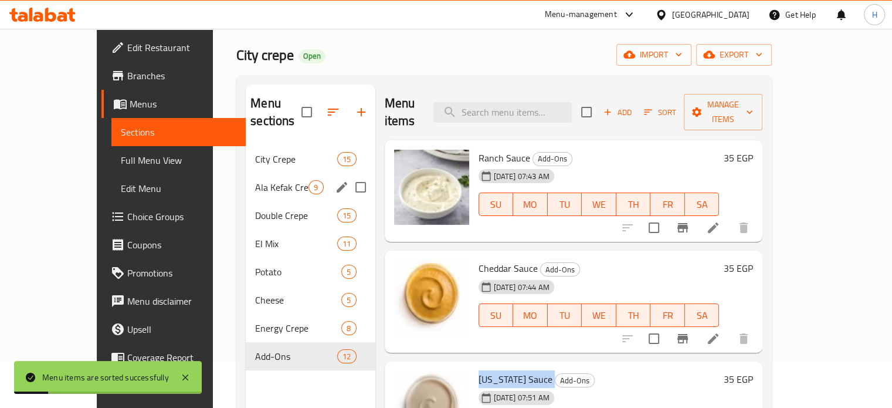
click at [255, 152] on span "City Crepe" at bounding box center [296, 159] width 82 height 14
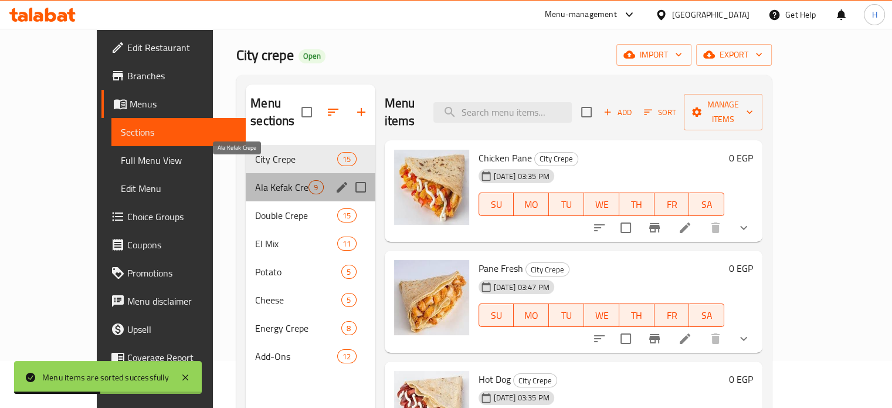
click at [255, 180] on span "Ala Kefak Crepe" at bounding box center [281, 187] width 53 height 14
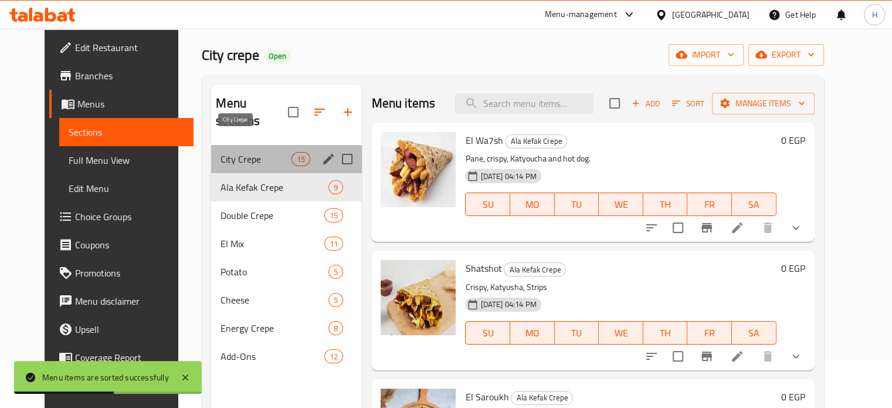
click at [230, 152] on span "City Crepe" at bounding box center [256, 159] width 71 height 14
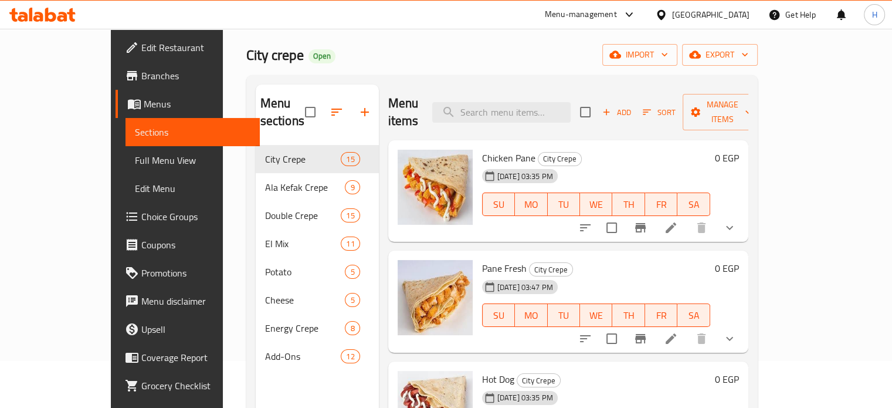
click at [50, 15] on icon at bounding box center [42, 15] width 66 height 14
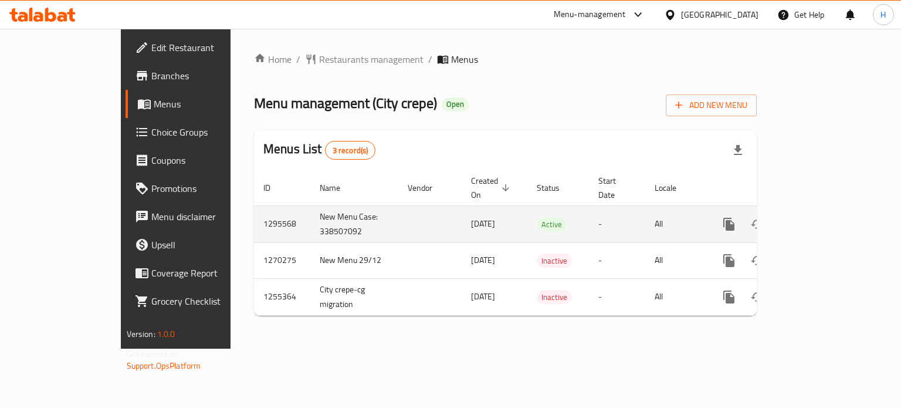
click at [819, 219] on icon "enhanced table" at bounding box center [813, 224] width 11 height 11
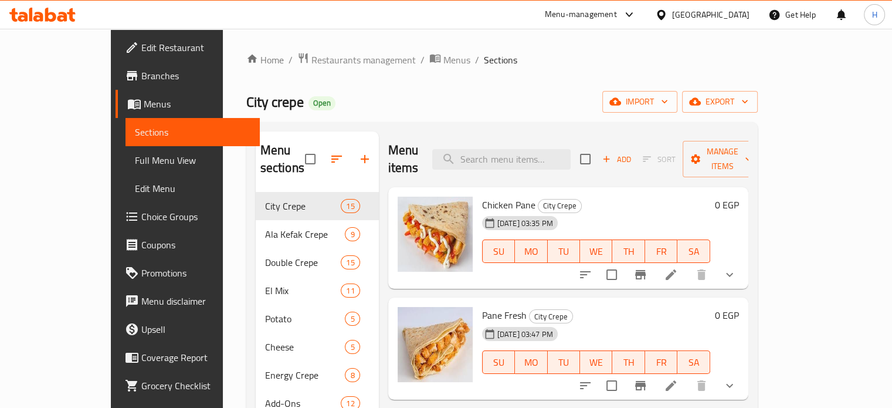
click at [63, 15] on icon at bounding box center [42, 15] width 66 height 14
